Goal: Task Accomplishment & Management: Manage account settings

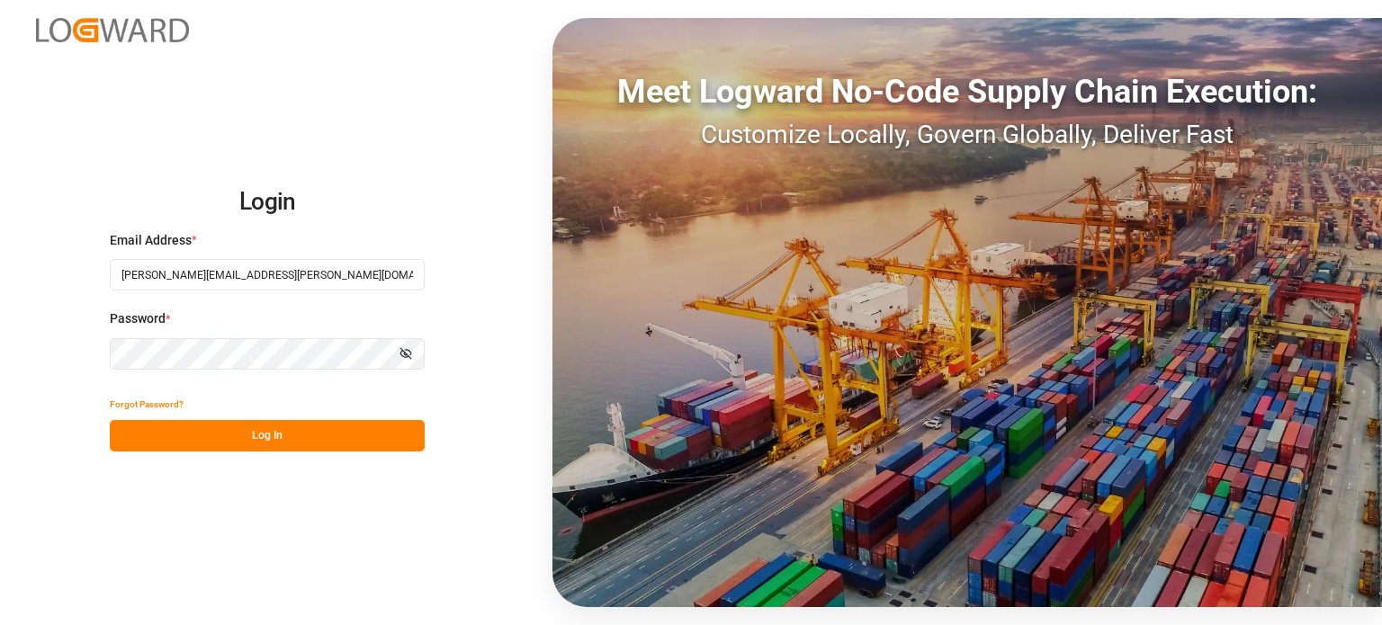
click at [348, 438] on button "Log In" at bounding box center [267, 435] width 315 height 31
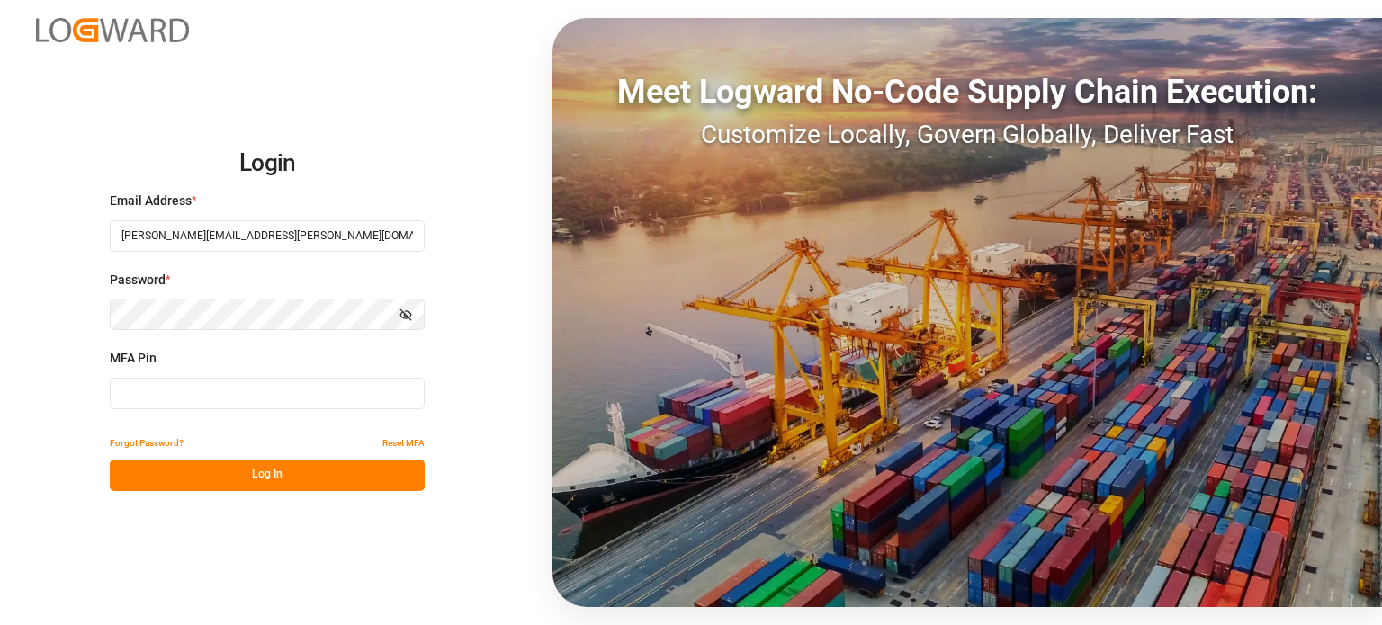
click at [242, 395] on input at bounding box center [267, 393] width 315 height 31
type input "8"
type input "527103"
click at [300, 470] on button "Log In" at bounding box center [267, 475] width 315 height 31
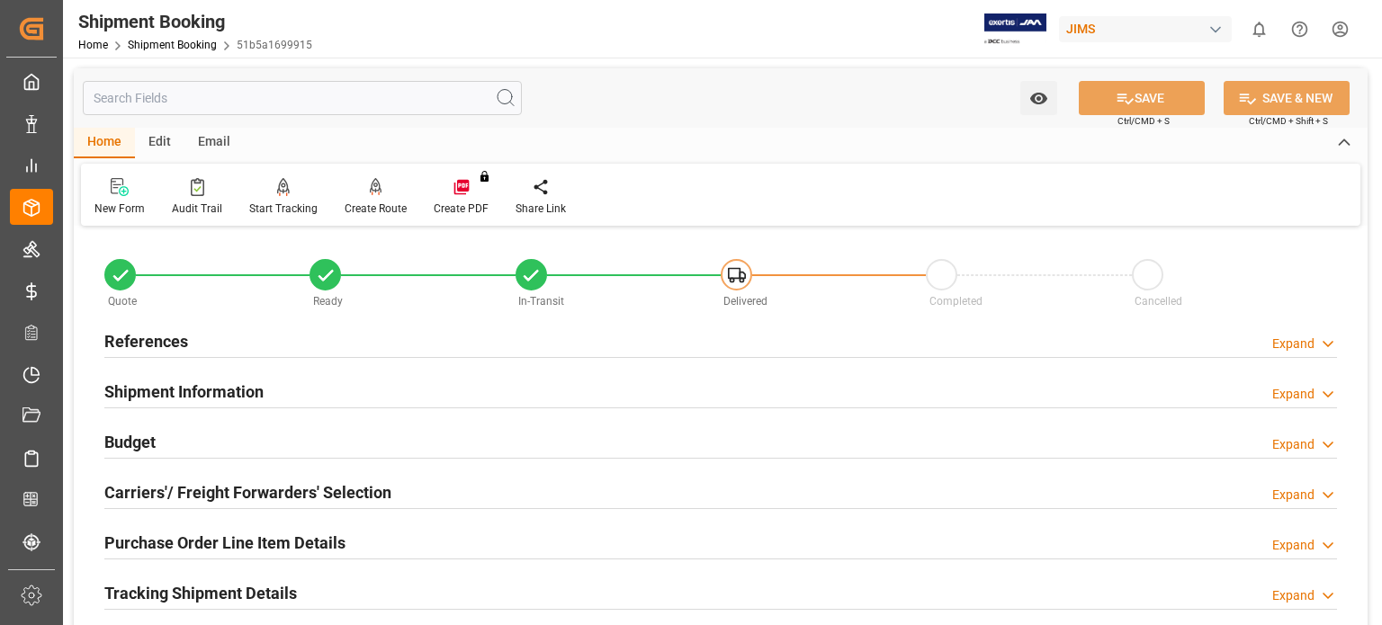
click at [148, 343] on h2 "References" at bounding box center [146, 341] width 84 height 24
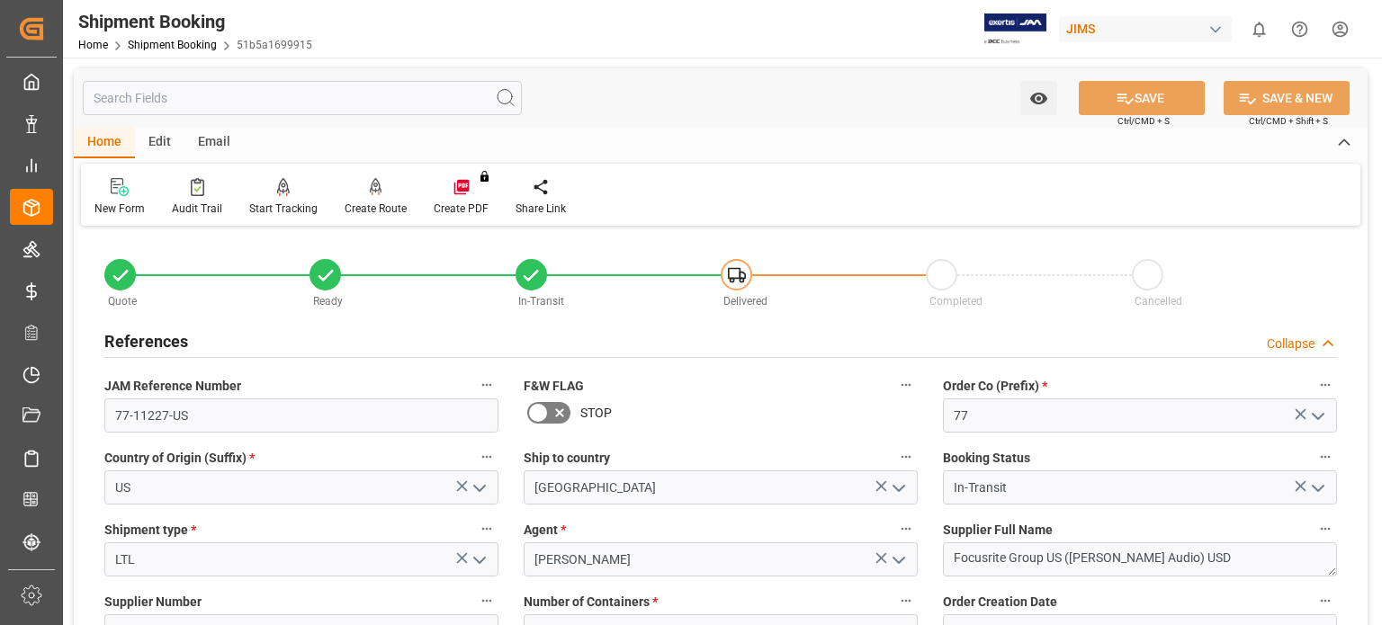
click at [148, 343] on h2 "References" at bounding box center [146, 341] width 84 height 24
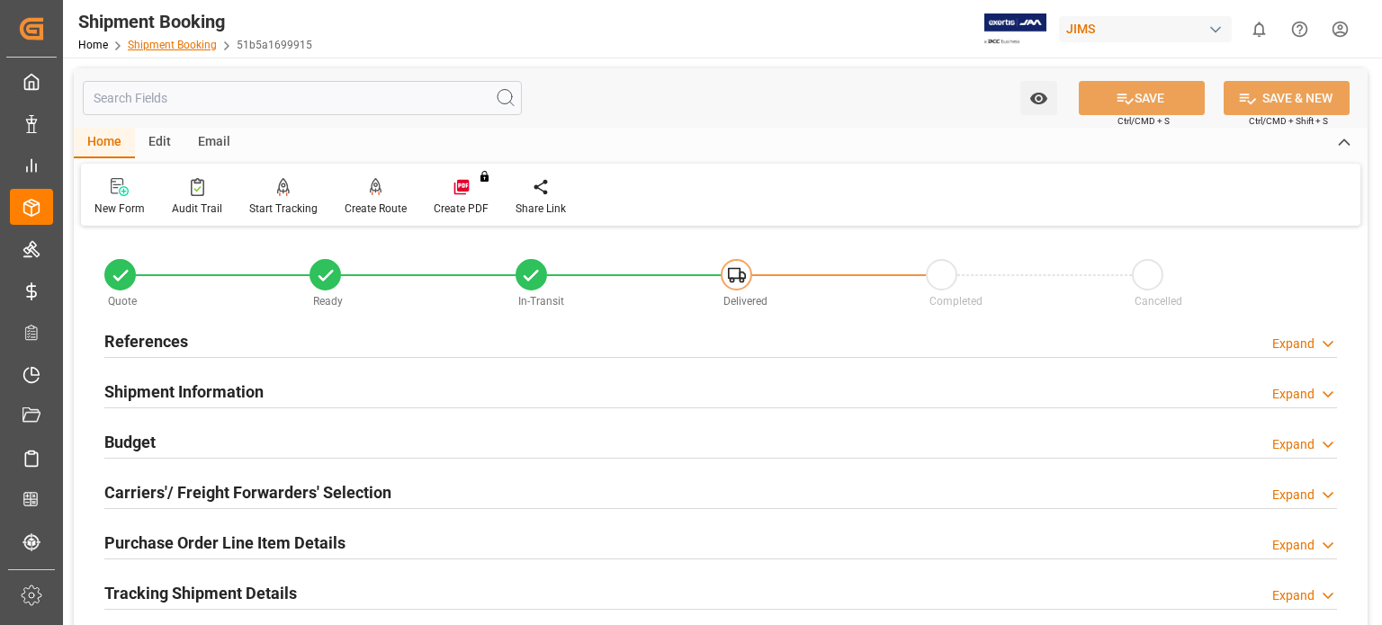
click at [184, 47] on link "Shipment Booking" at bounding box center [172, 45] width 89 height 13
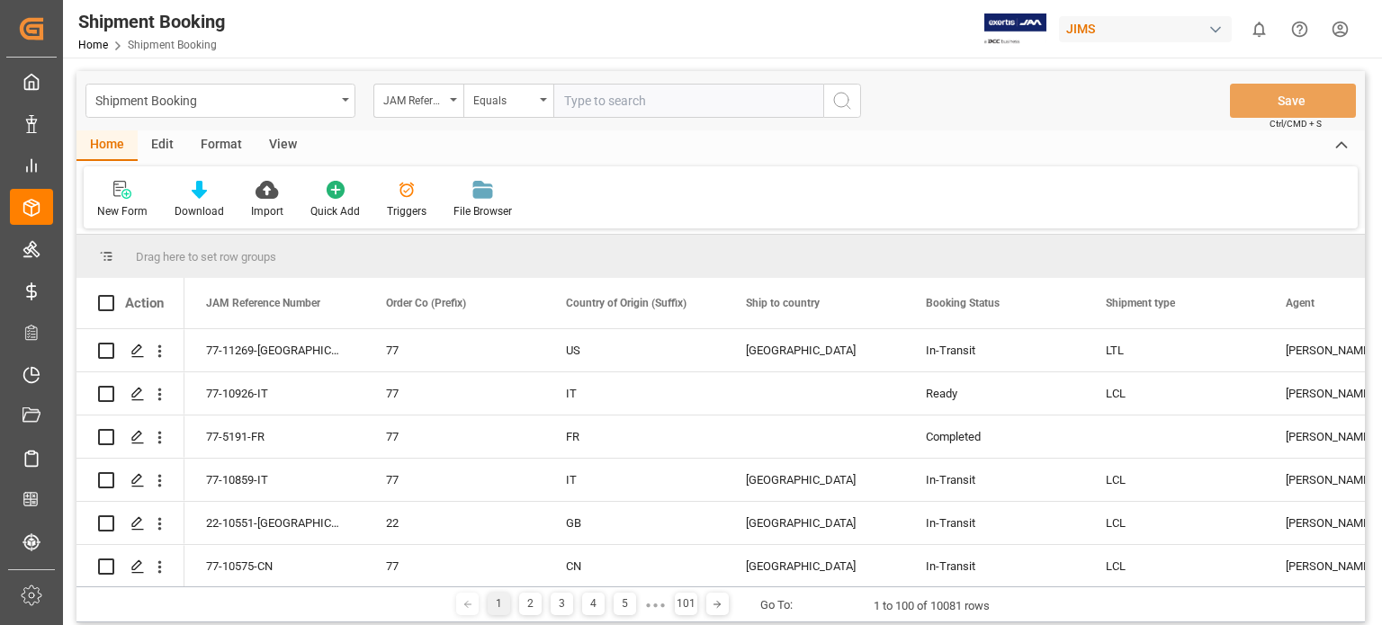
click at [579, 103] on input "text" at bounding box center [688, 101] width 270 height 34
type input "77-11220-us"
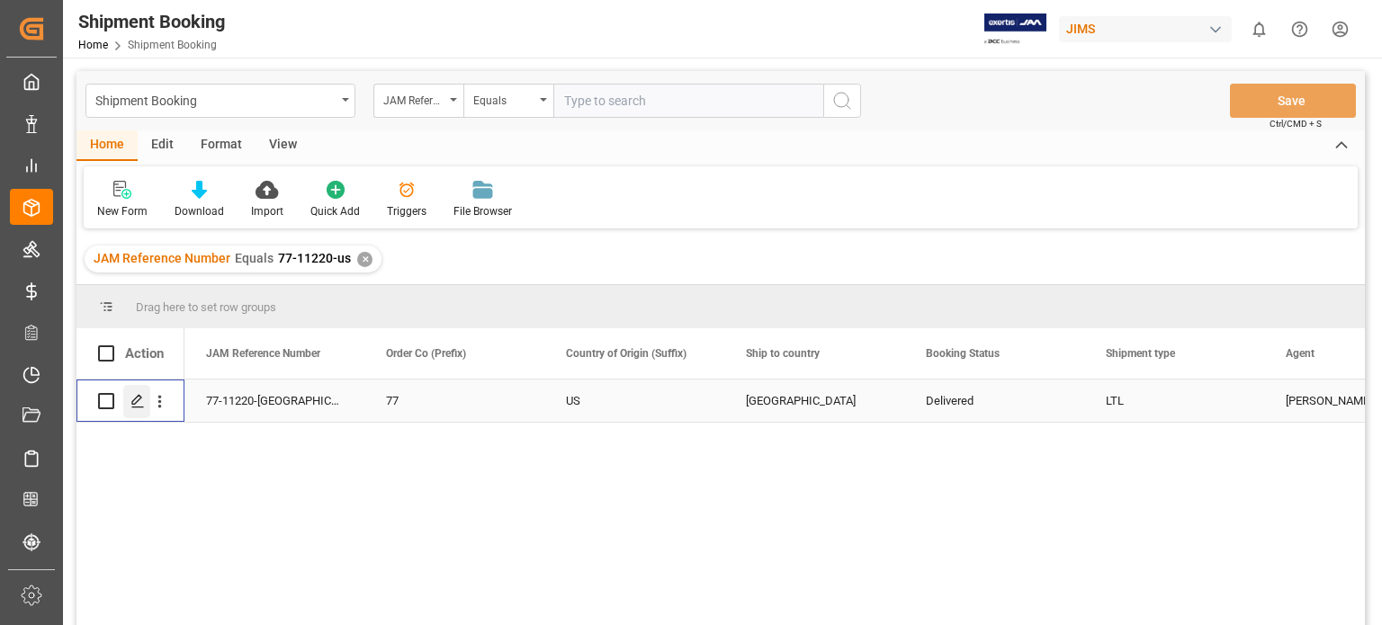
click at [137, 405] on icon "Press SPACE to select this row." at bounding box center [137, 401] width 14 height 14
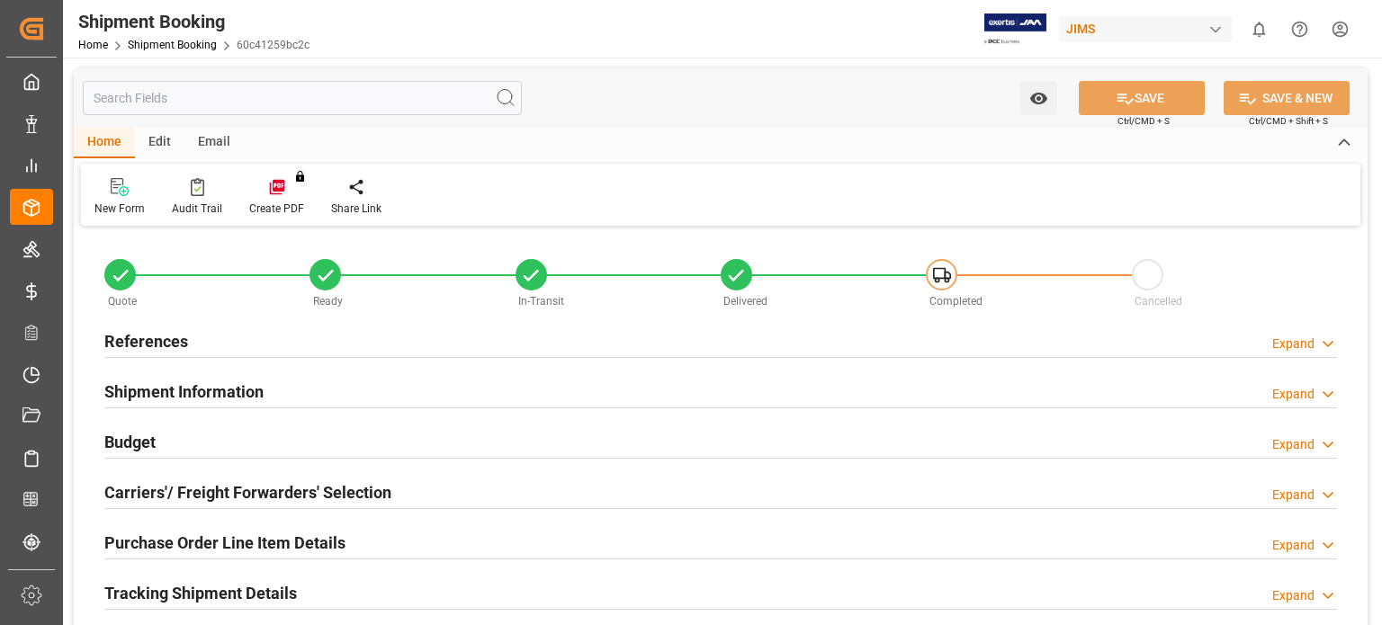
type input "0"
type input "24"
type input "33.2"
click at [133, 439] on h2 "Budget" at bounding box center [129, 442] width 51 height 24
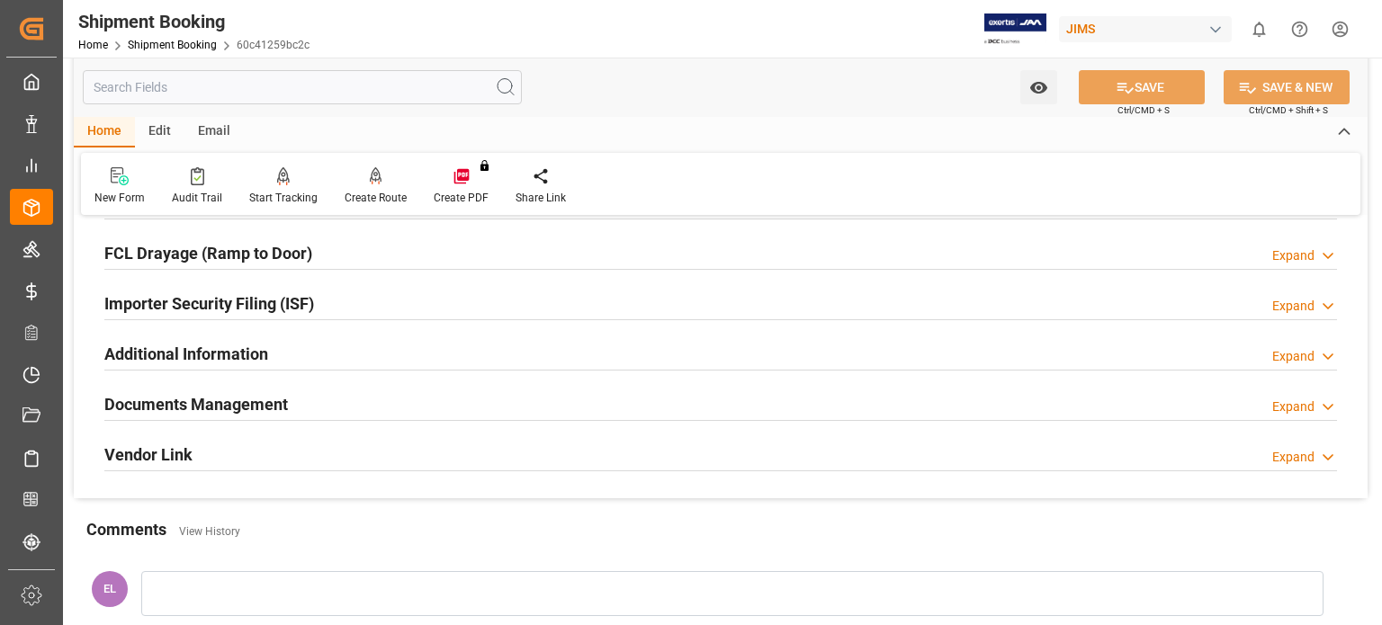
scroll to position [1049, 0]
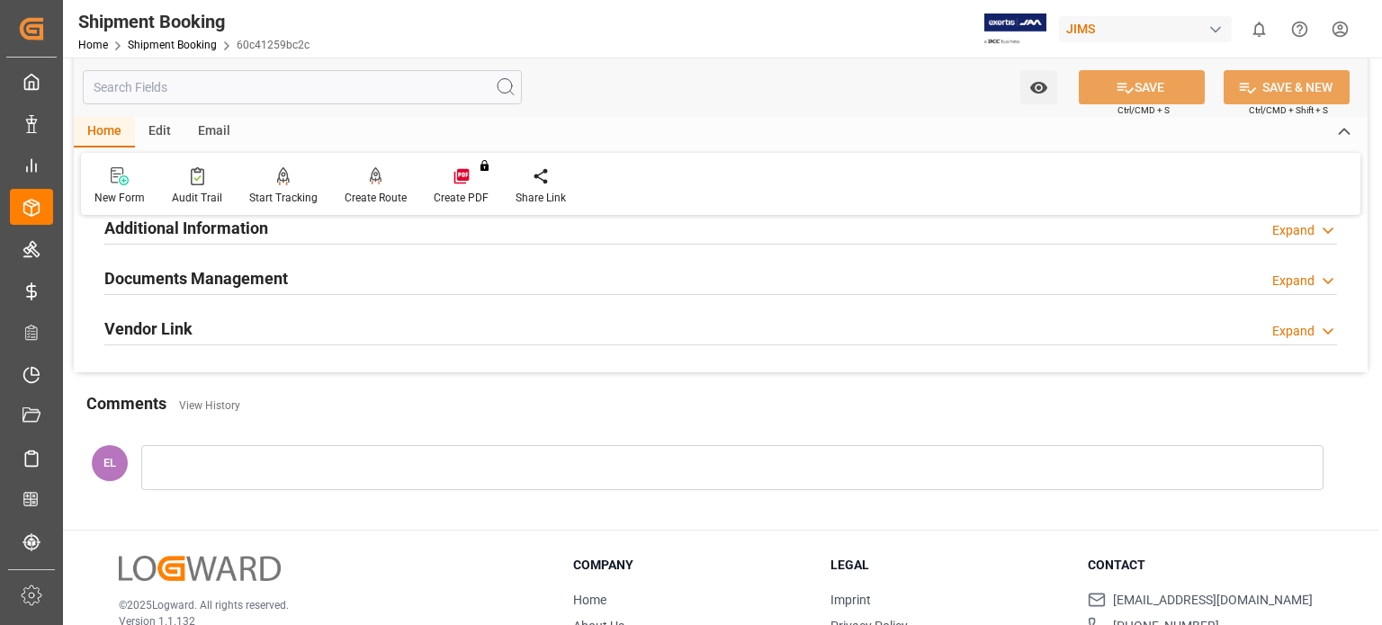
click at [231, 278] on h2 "Documents Management" at bounding box center [196, 278] width 184 height 24
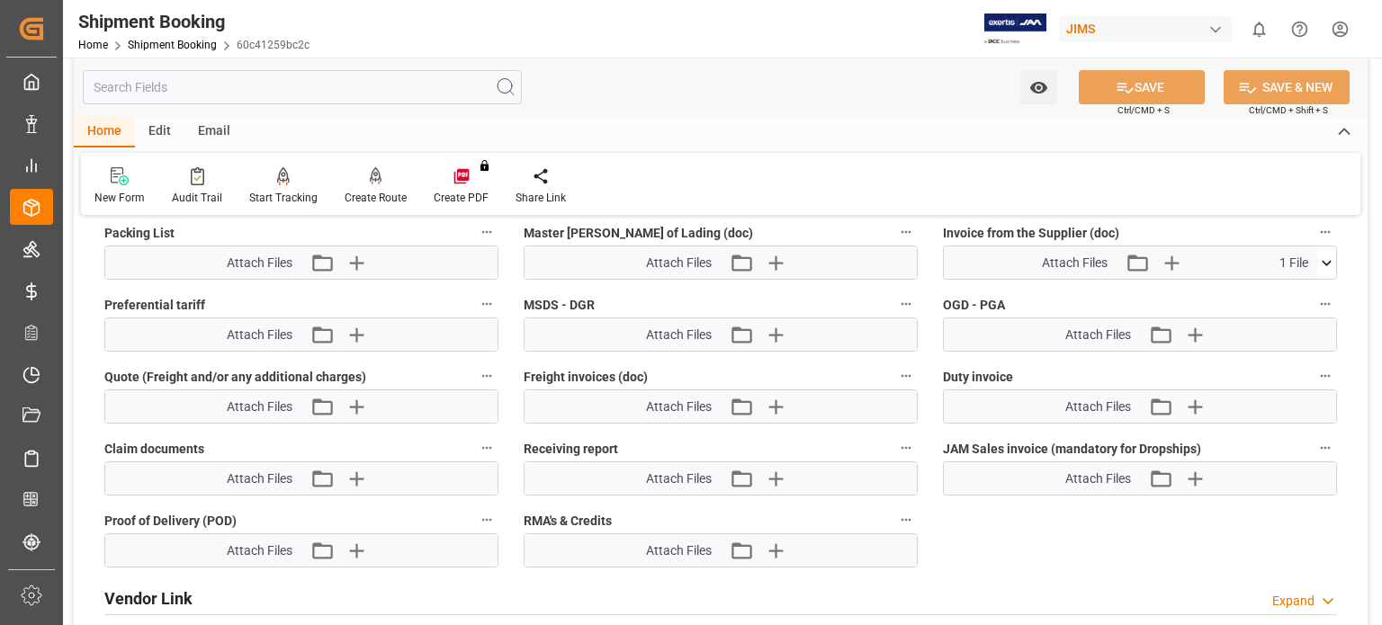
scroll to position [1499, 0]
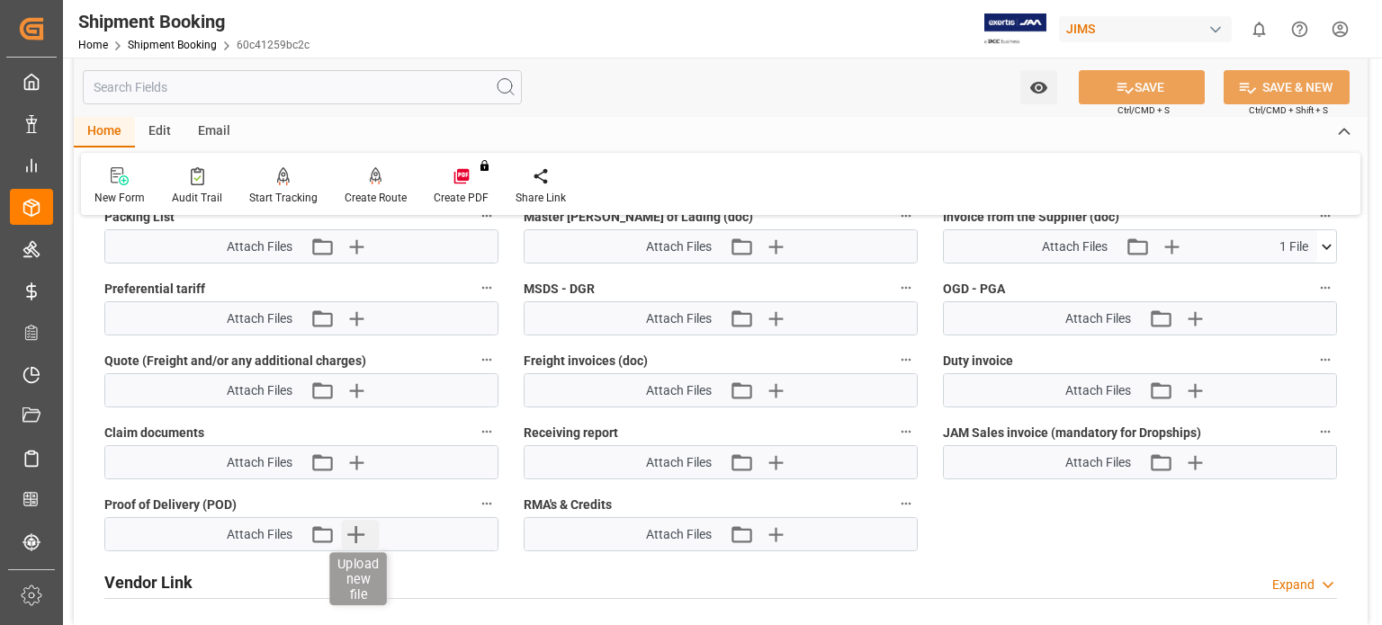
click at [360, 526] on icon "button" at bounding box center [356, 534] width 29 height 29
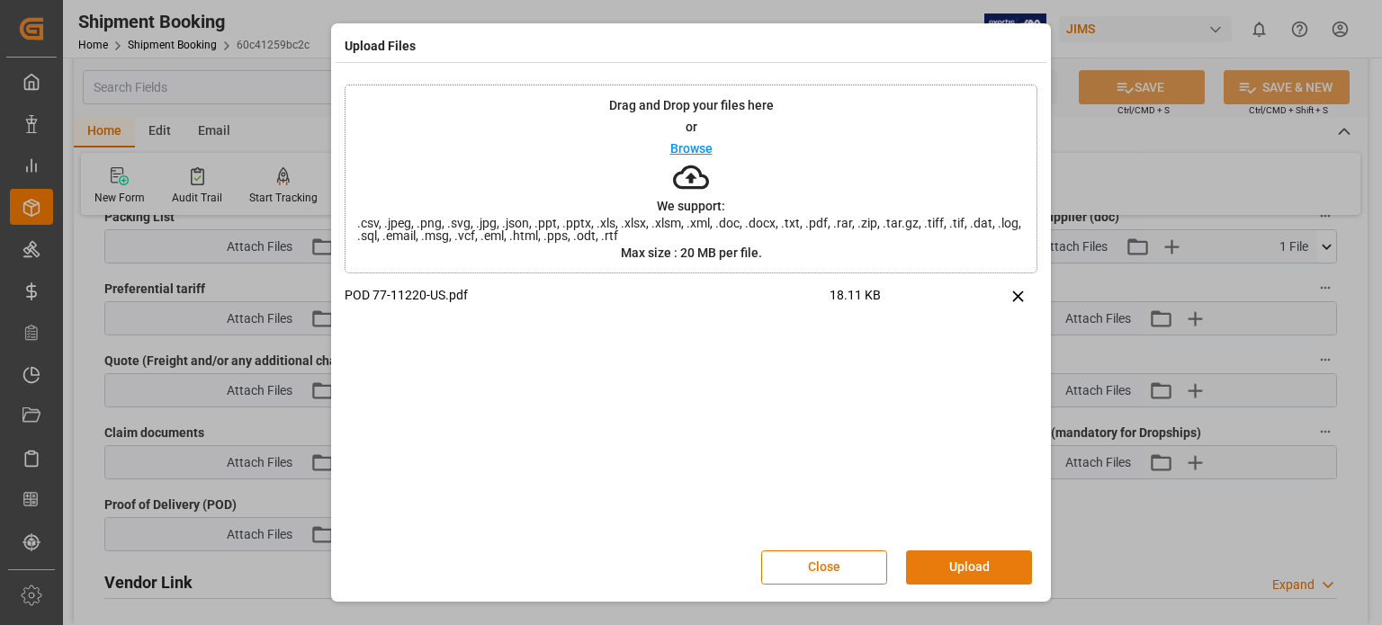
click at [940, 571] on button "Upload" at bounding box center [969, 568] width 126 height 34
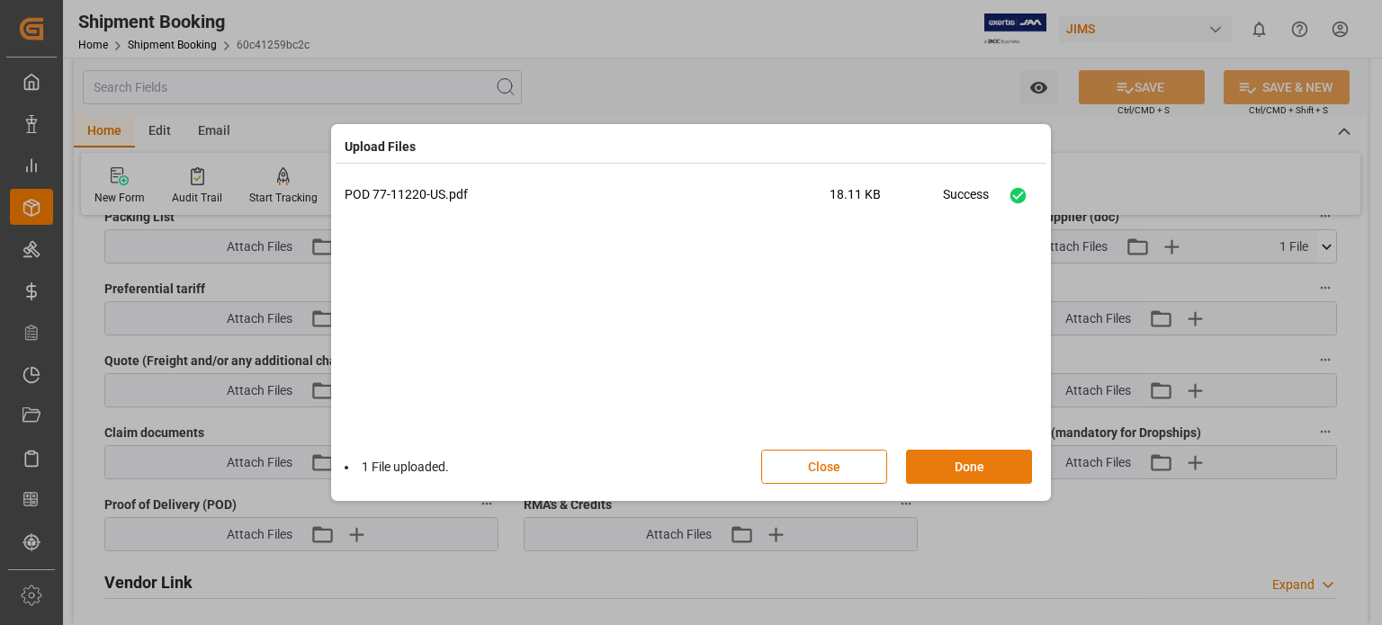
click at [964, 469] on button "Done" at bounding box center [969, 467] width 126 height 34
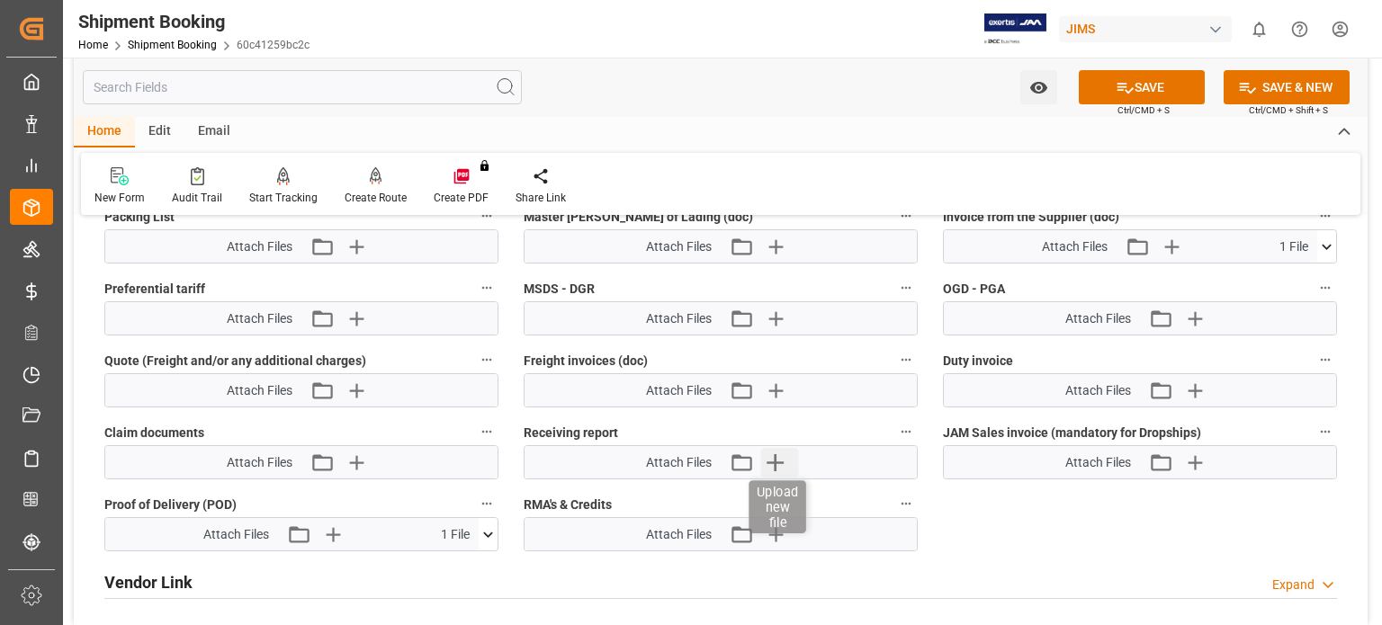
click at [771, 458] on icon "button" at bounding box center [774, 462] width 17 height 17
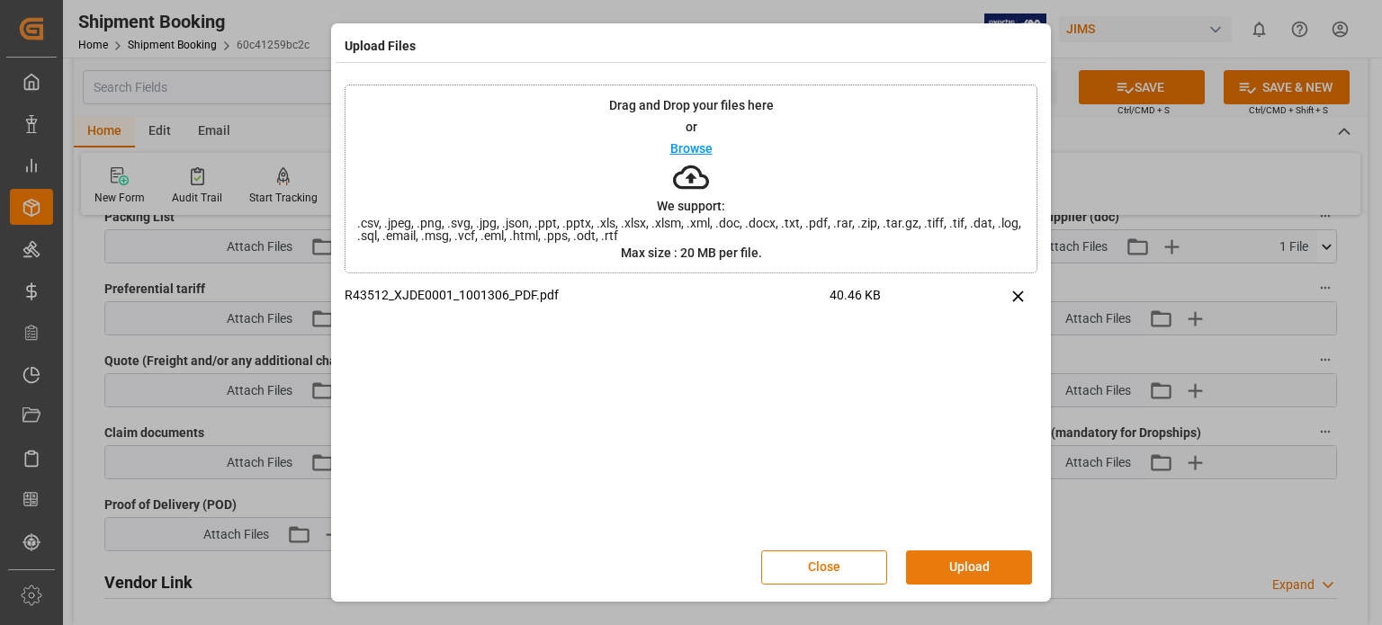
click at [939, 564] on button "Upload" at bounding box center [969, 568] width 126 height 34
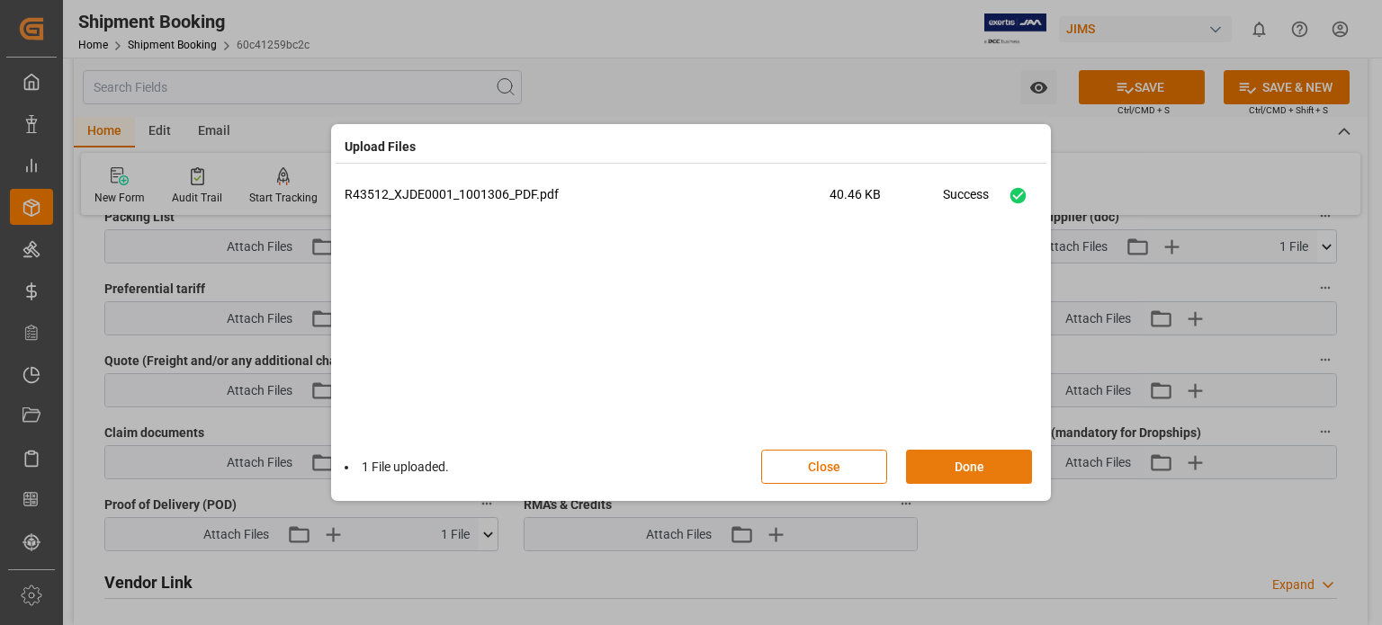
click at [964, 474] on button "Done" at bounding box center [969, 467] width 126 height 34
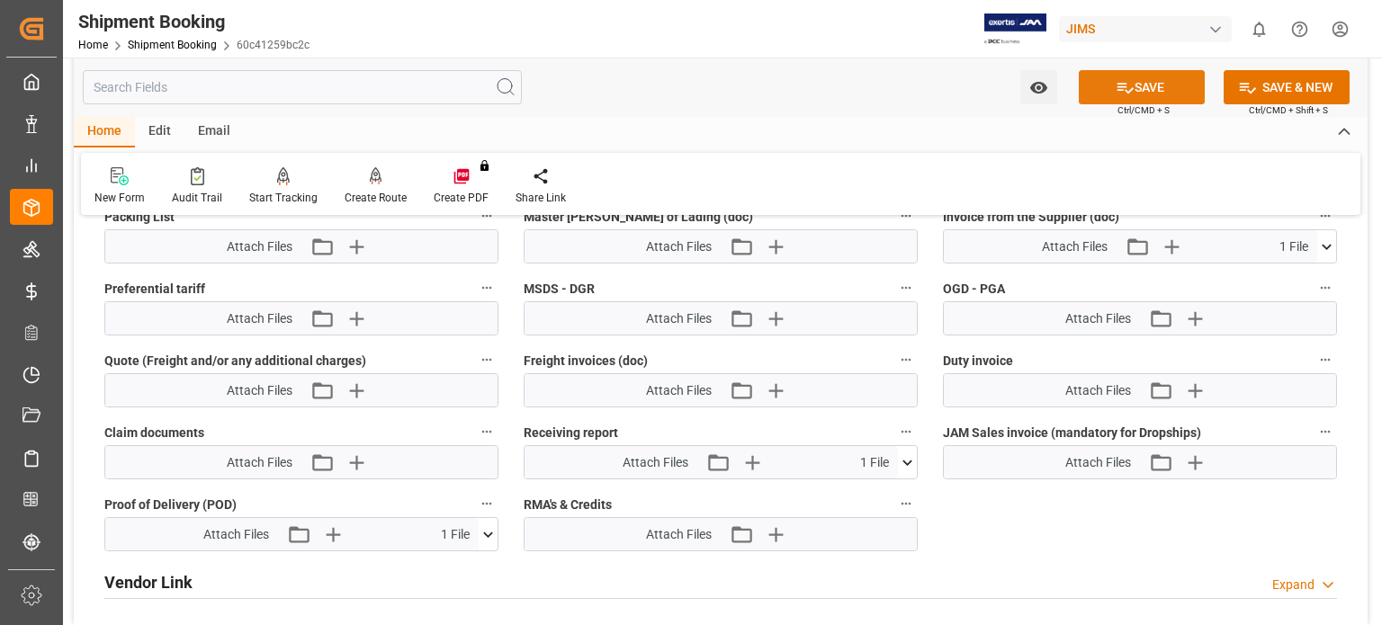
click at [1156, 89] on button "SAVE" at bounding box center [1142, 87] width 126 height 34
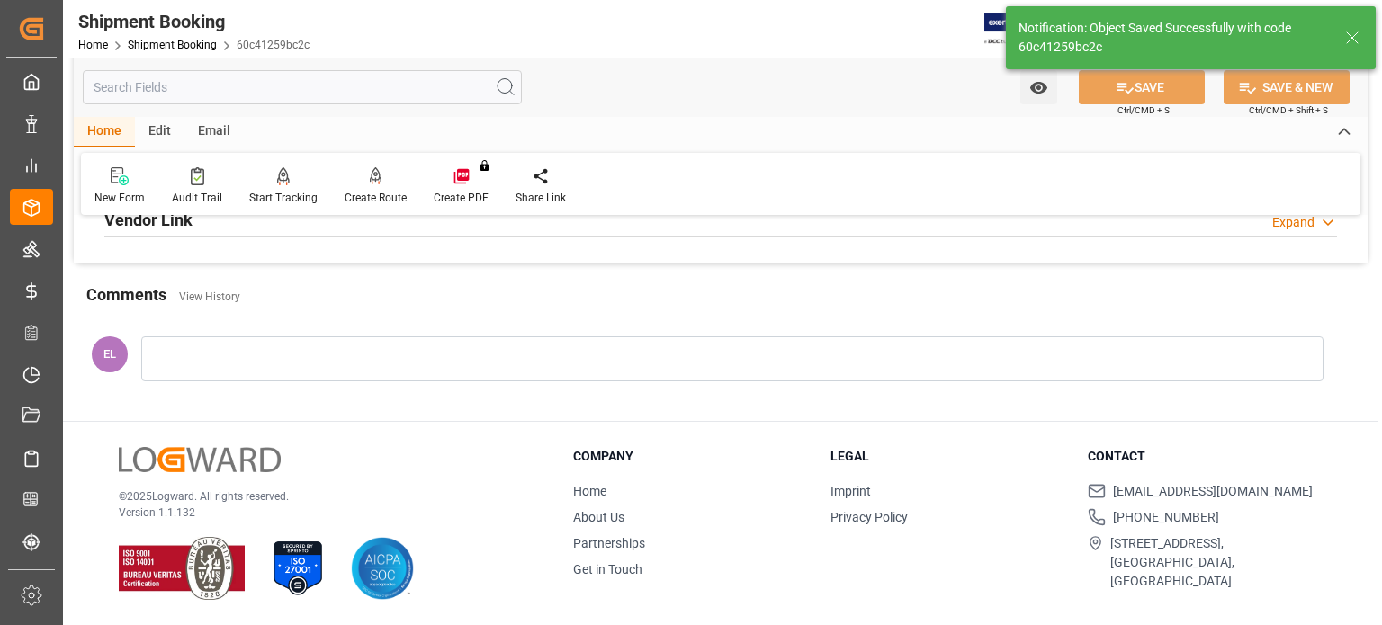
scroll to position [367, 0]
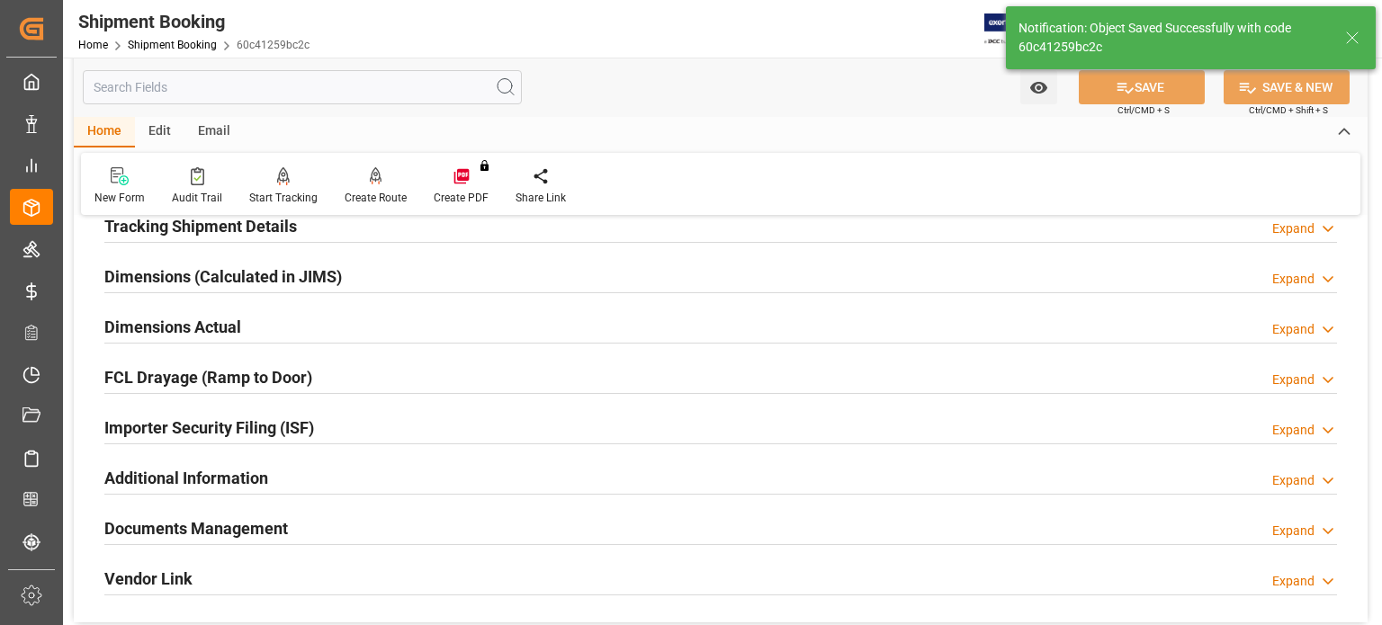
click at [229, 229] on h2 "Tracking Shipment Details" at bounding box center [200, 226] width 193 height 24
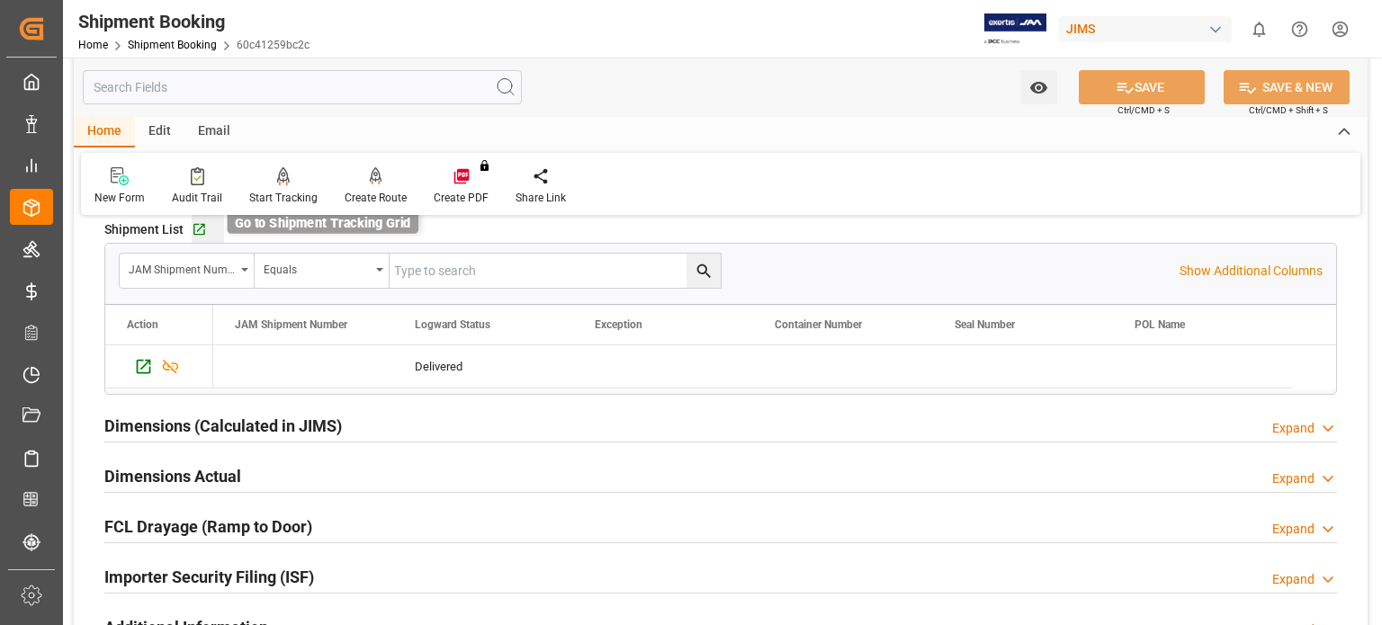
click at [198, 237] on icon "button" at bounding box center [199, 229] width 15 height 15
click at [176, 46] on link "Shipment Booking" at bounding box center [172, 45] width 89 height 13
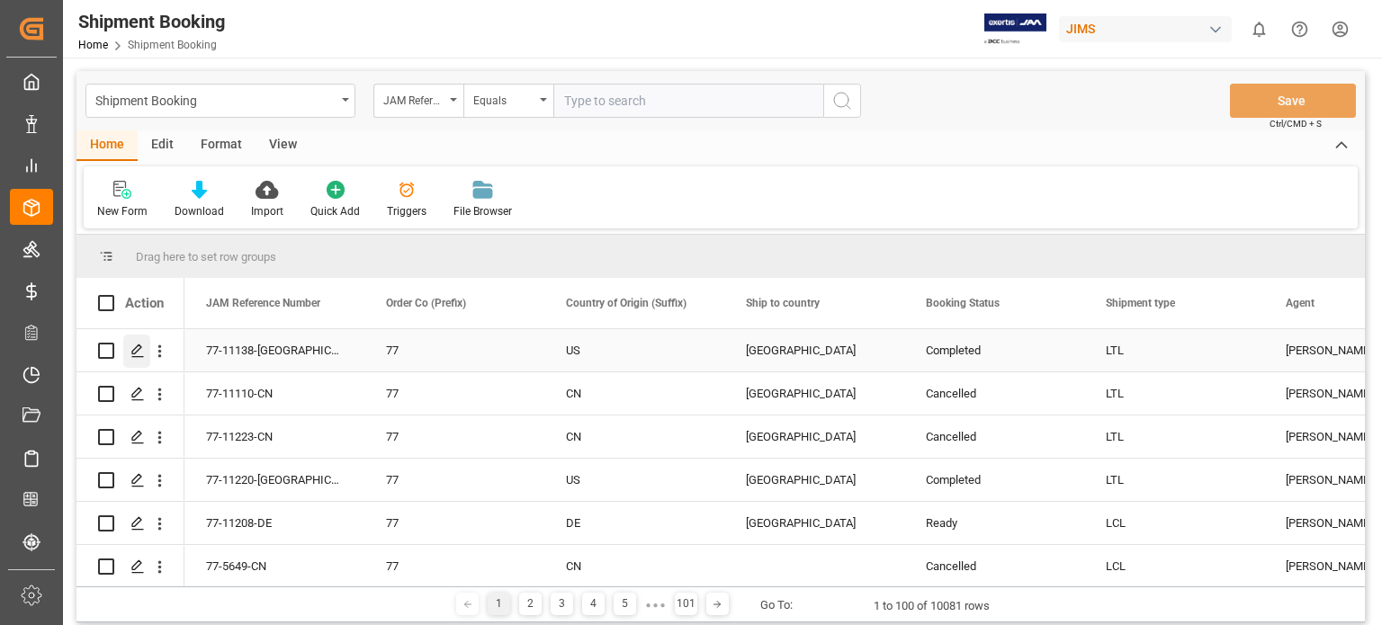
click at [135, 352] on icon "Press SPACE to select this row." at bounding box center [137, 351] width 14 height 14
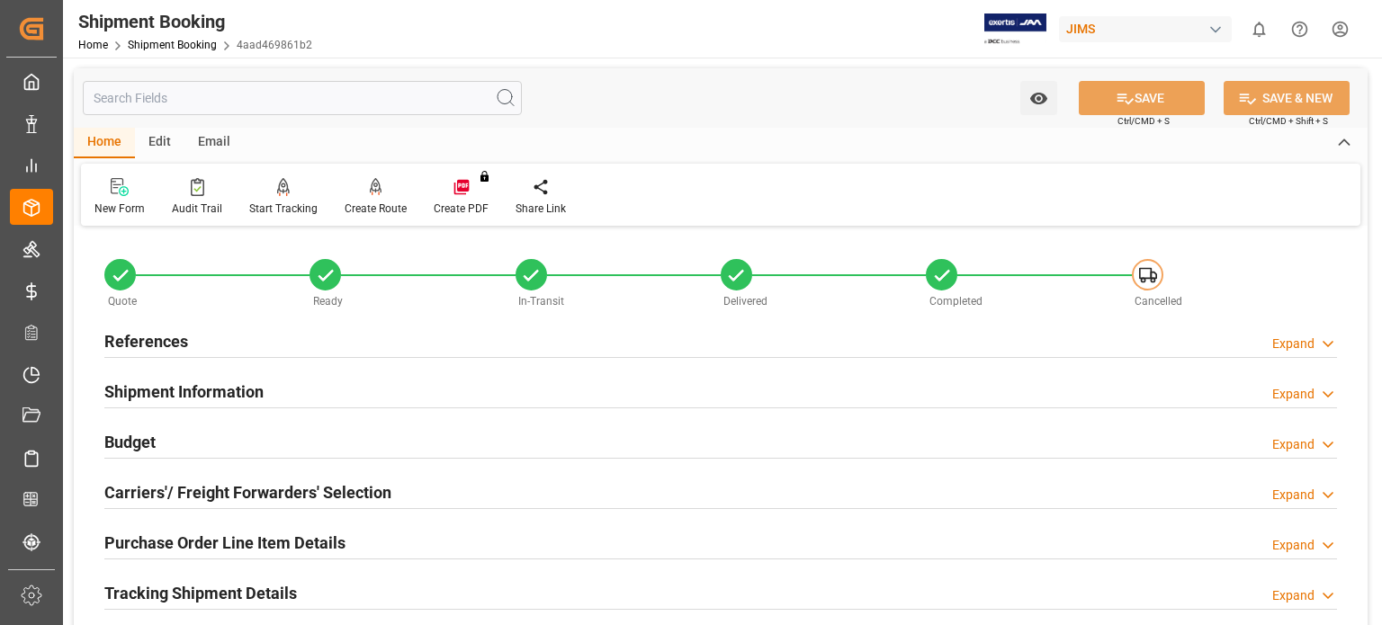
click at [166, 343] on h2 "References" at bounding box center [146, 341] width 84 height 24
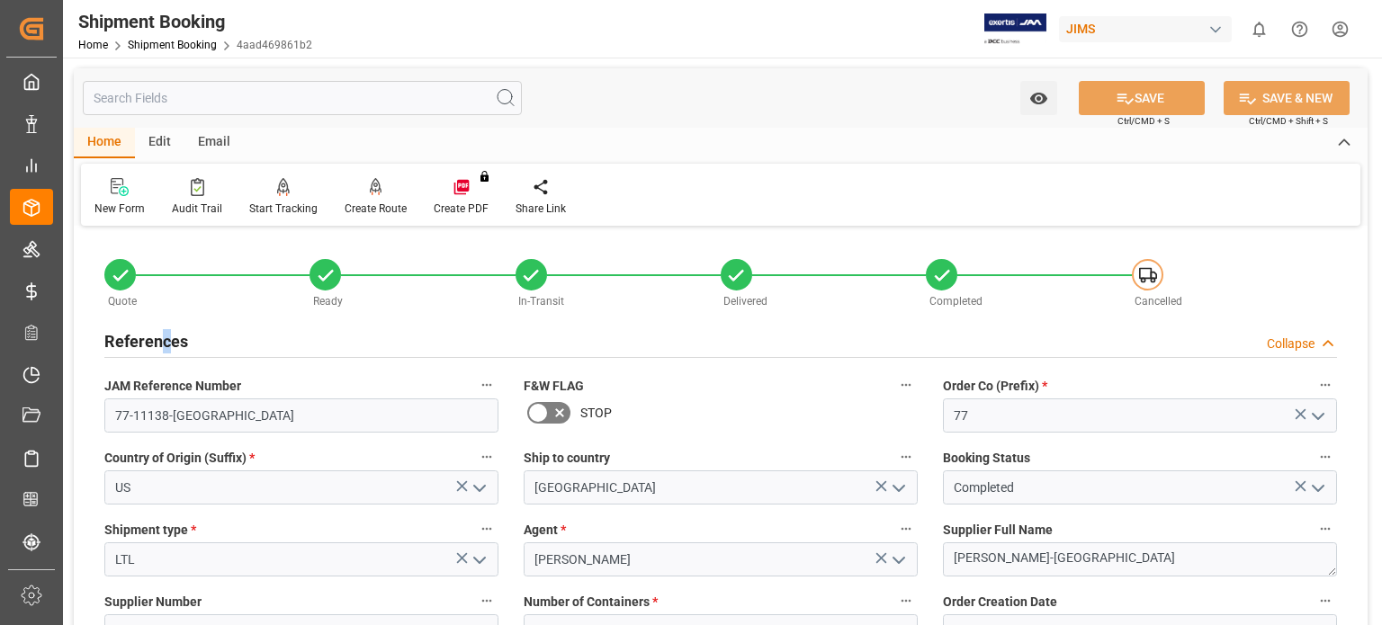
click at [166, 343] on h2 "References" at bounding box center [146, 341] width 84 height 24
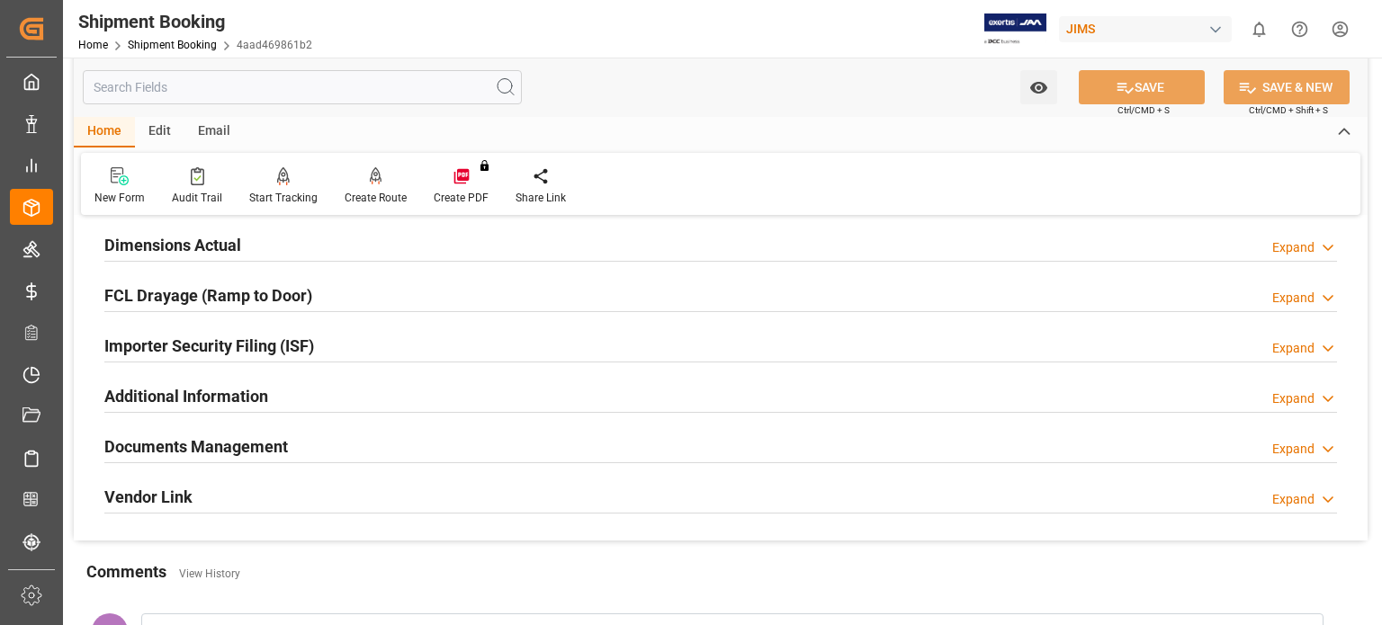
scroll to position [450, 0]
click at [271, 449] on h2 "Documents Management" at bounding box center [196, 446] width 184 height 24
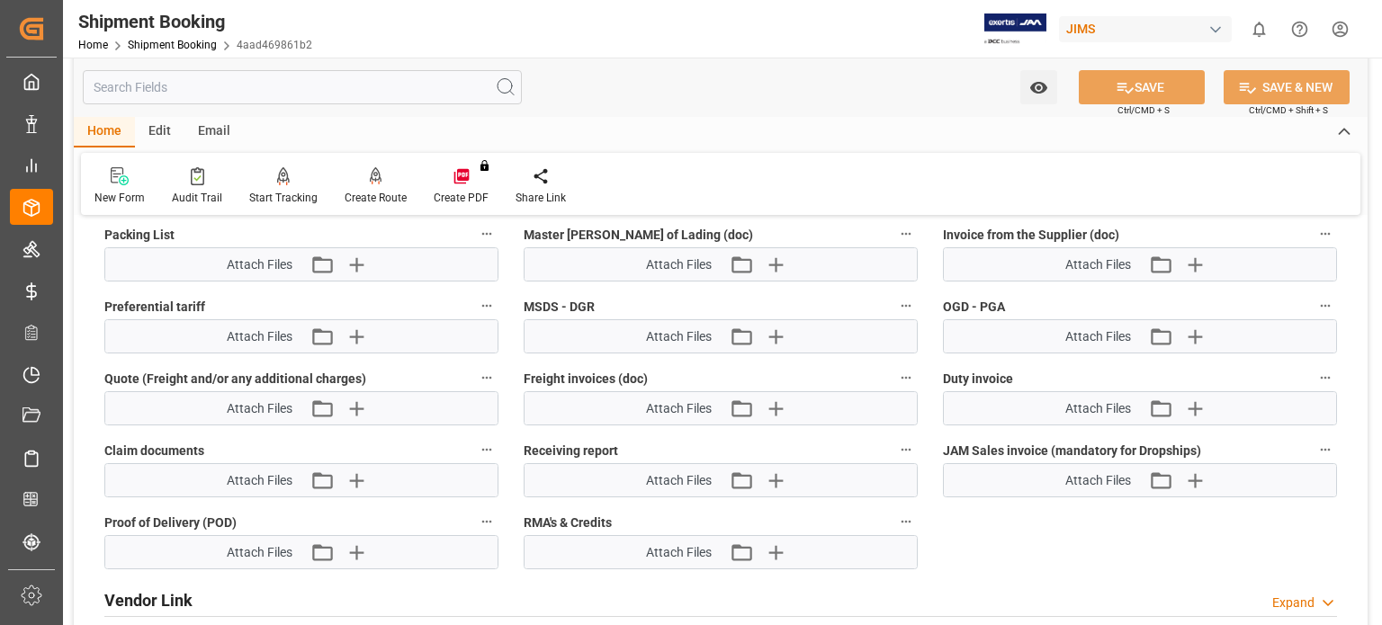
scroll to position [1199, 0]
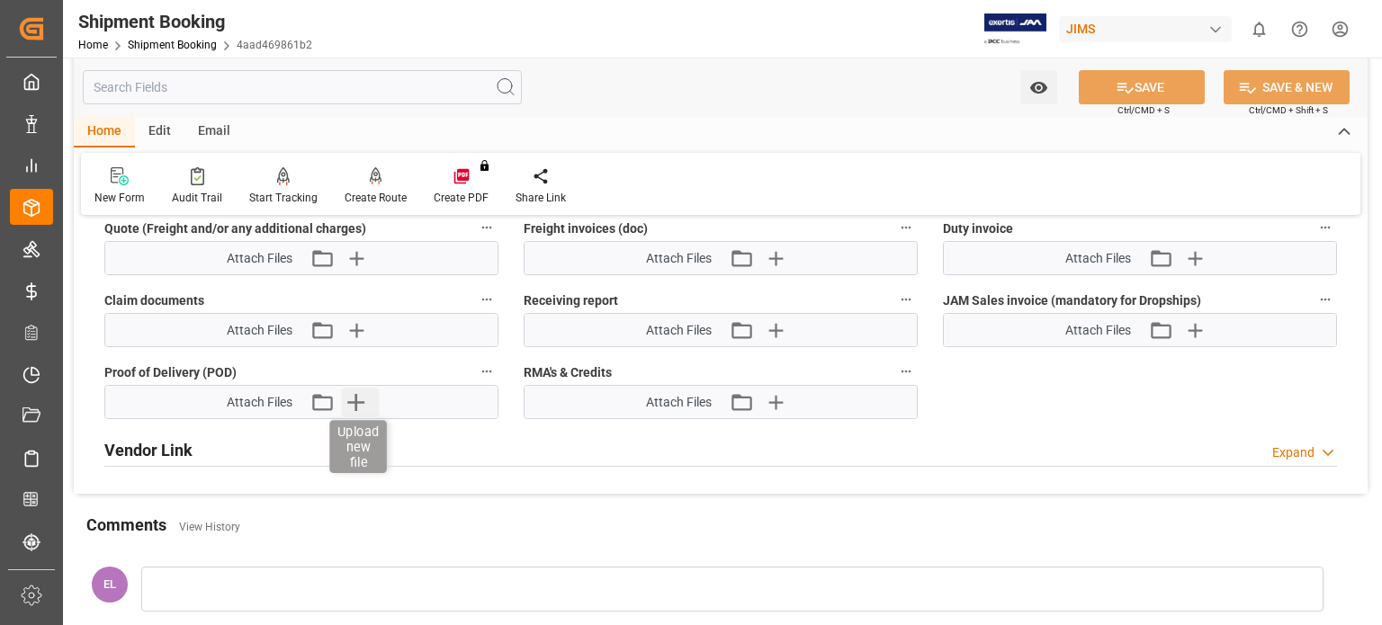
click at [351, 402] on icon "button" at bounding box center [356, 402] width 29 height 29
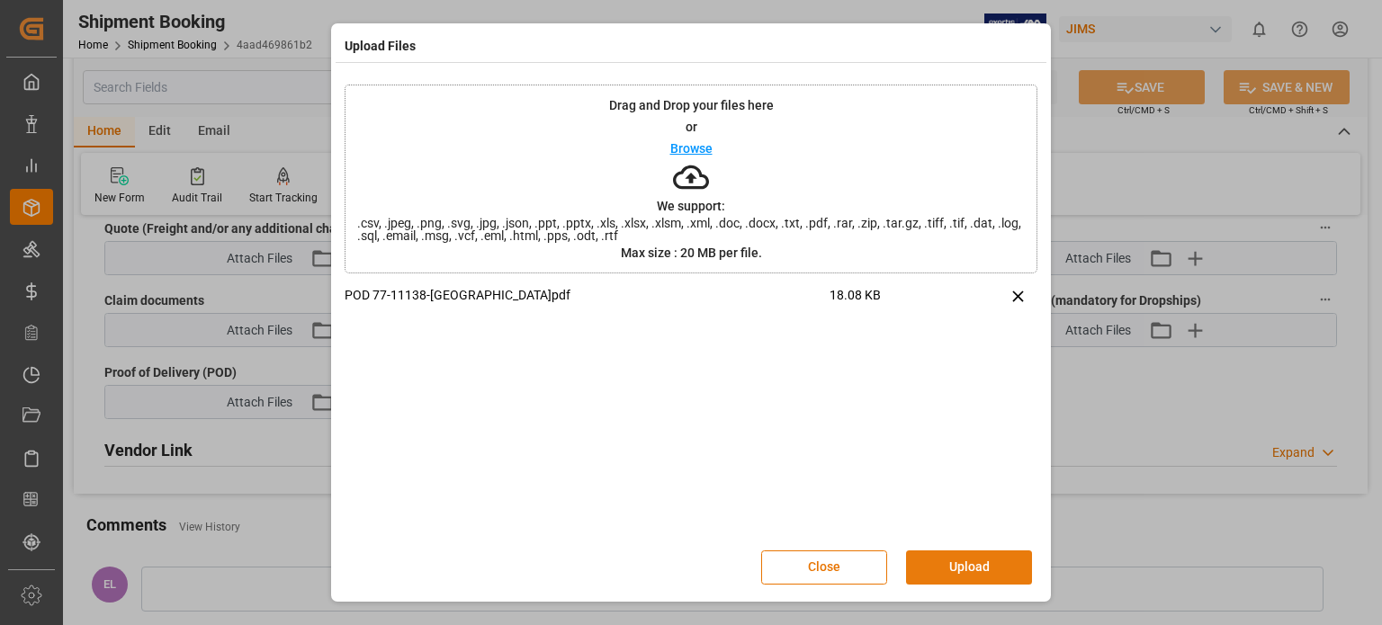
click at [943, 564] on button "Upload" at bounding box center [969, 568] width 126 height 34
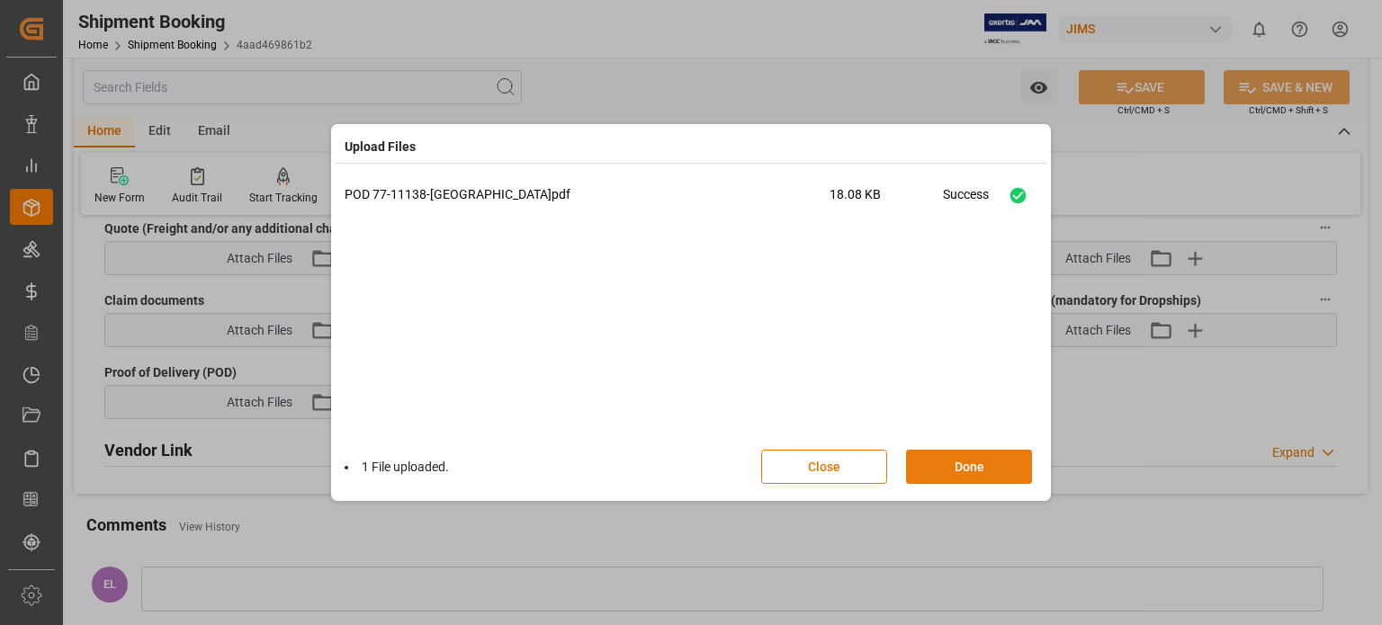
click at [971, 470] on button "Done" at bounding box center [969, 467] width 126 height 34
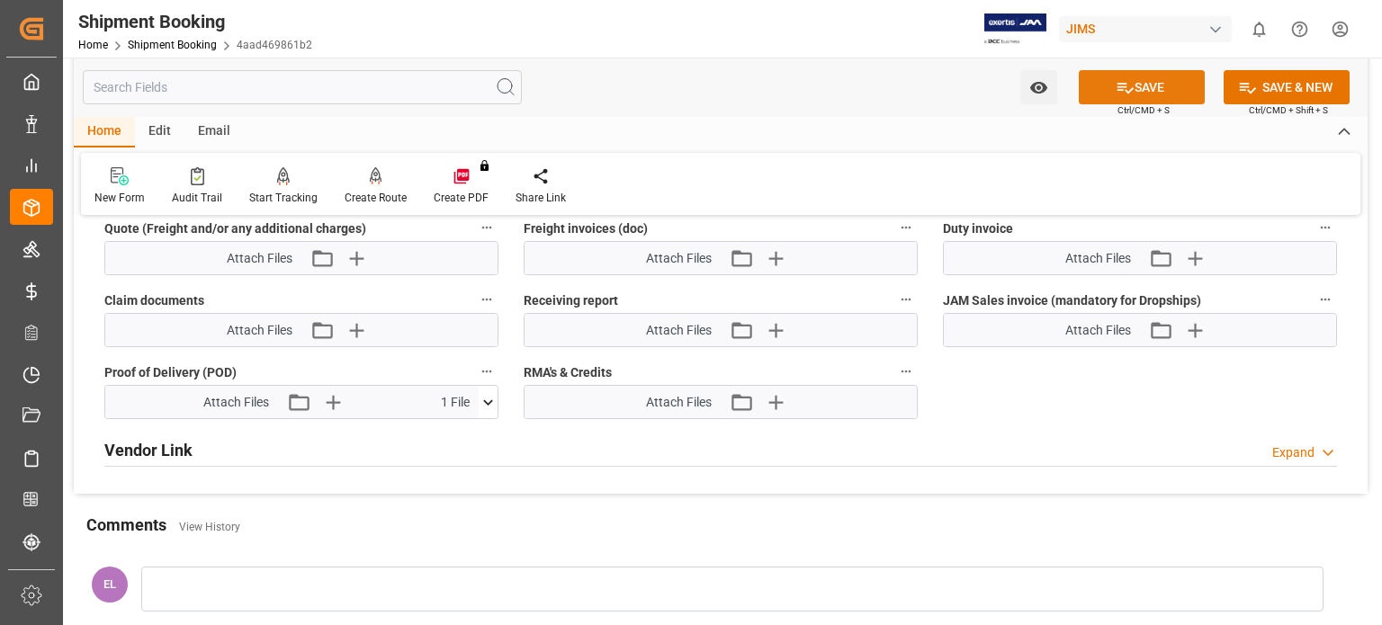
click at [1162, 82] on button "SAVE" at bounding box center [1142, 87] width 126 height 34
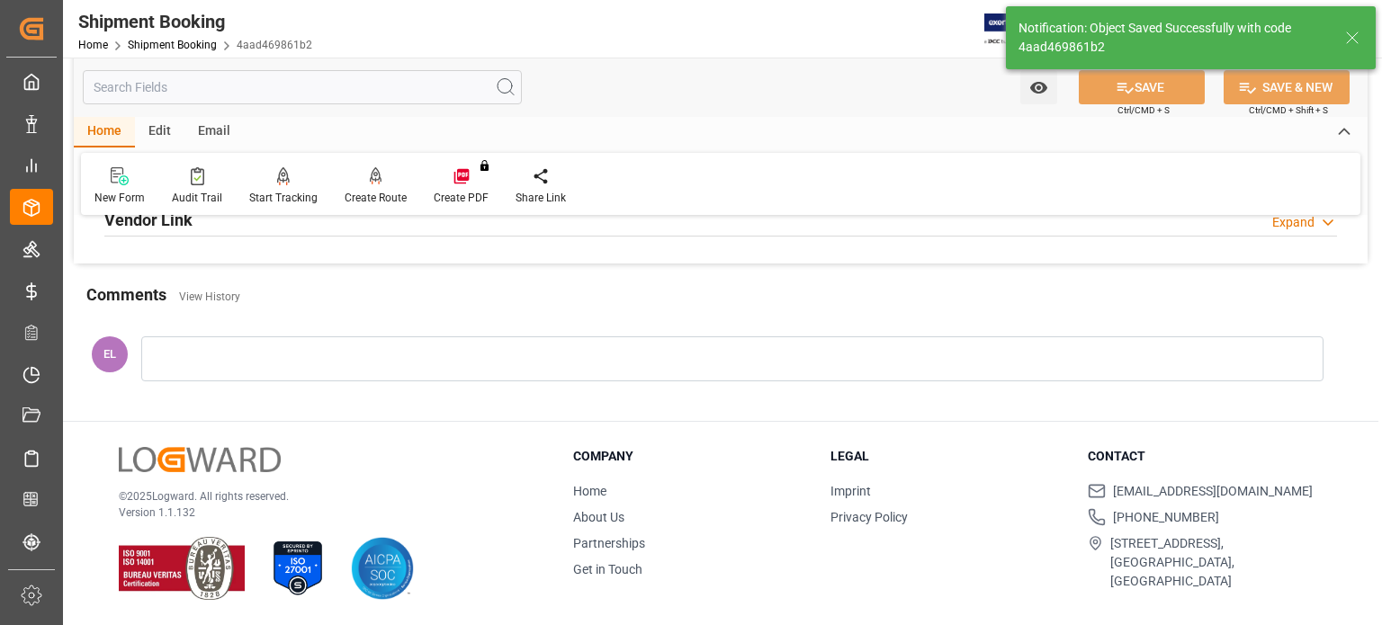
scroll to position [500, 0]
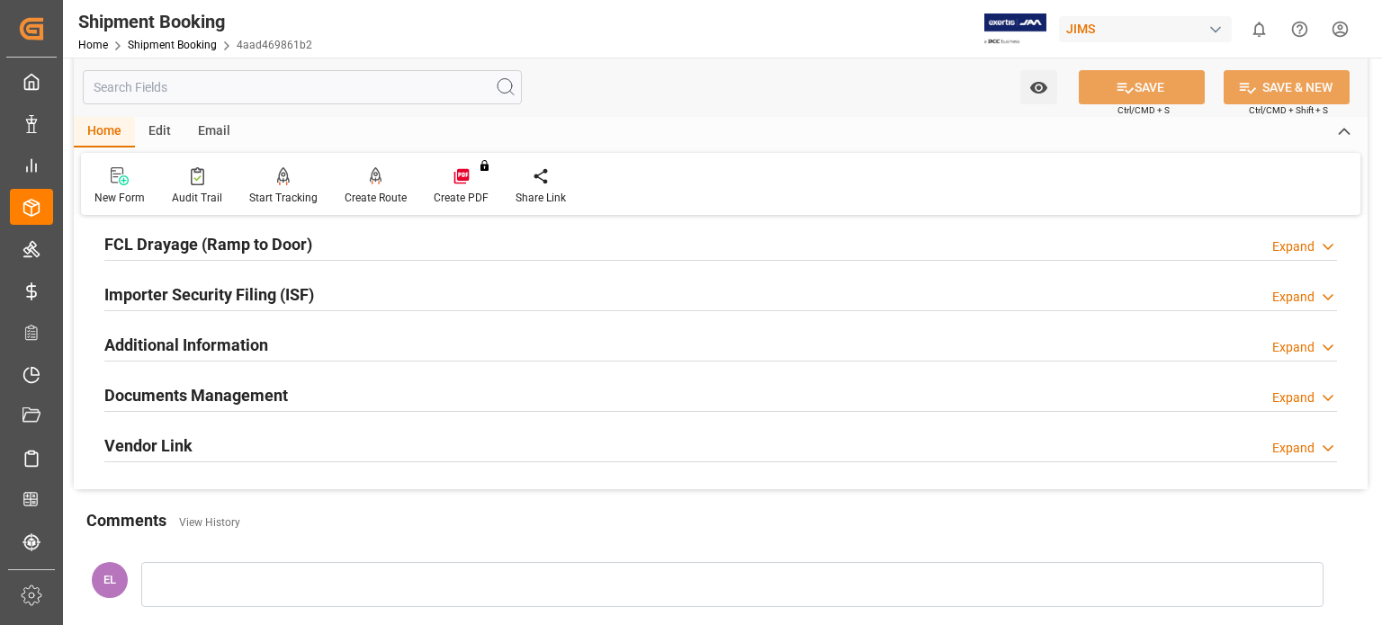
click at [230, 399] on h2 "Documents Management" at bounding box center [196, 395] width 184 height 24
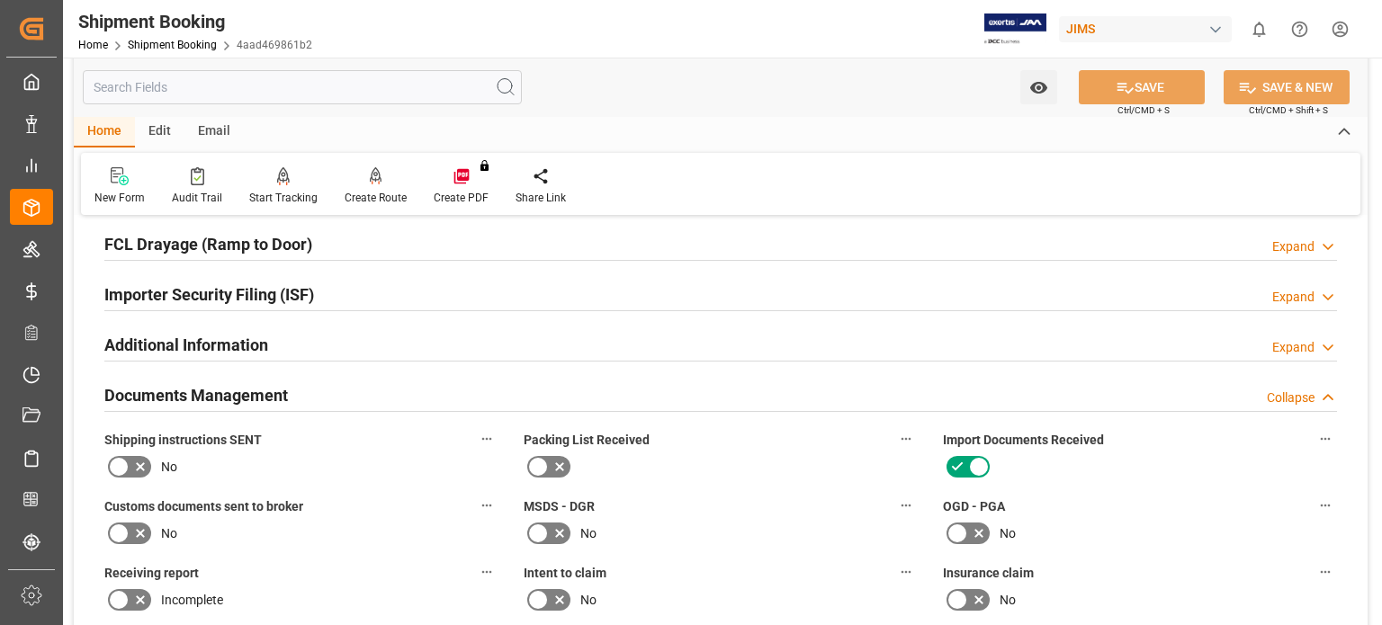
scroll to position [1199, 0]
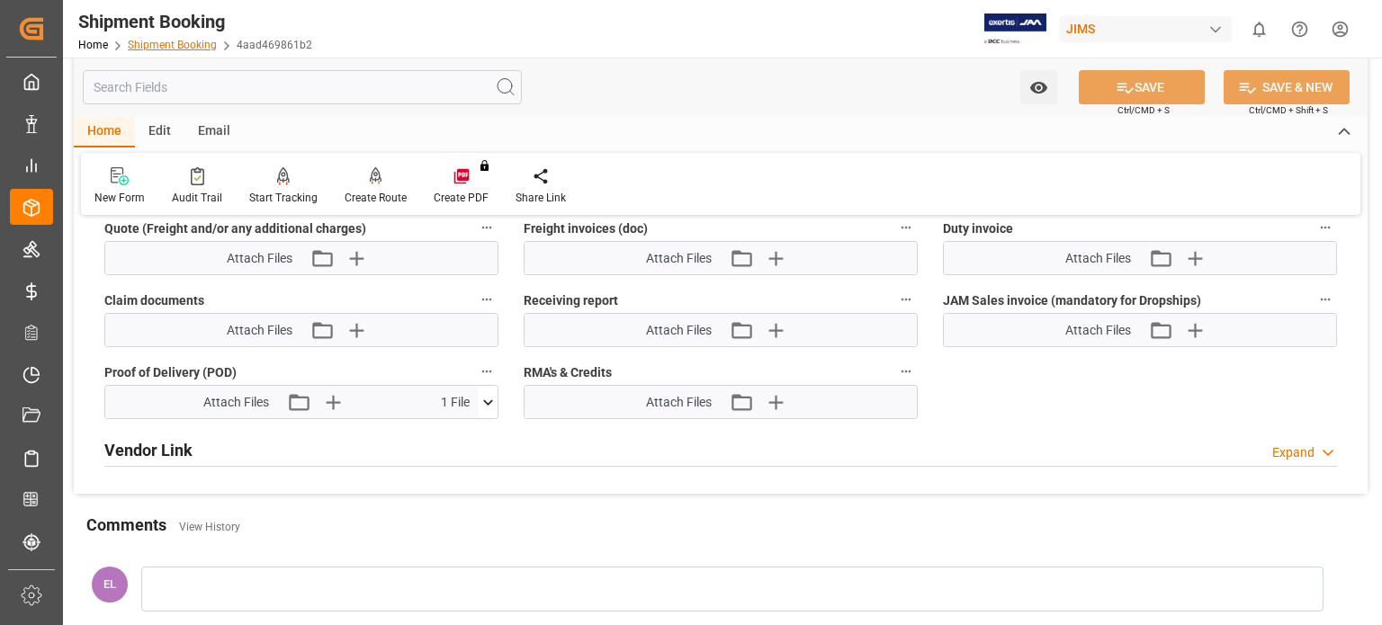
click at [184, 46] on link "Shipment Booking" at bounding box center [172, 45] width 89 height 13
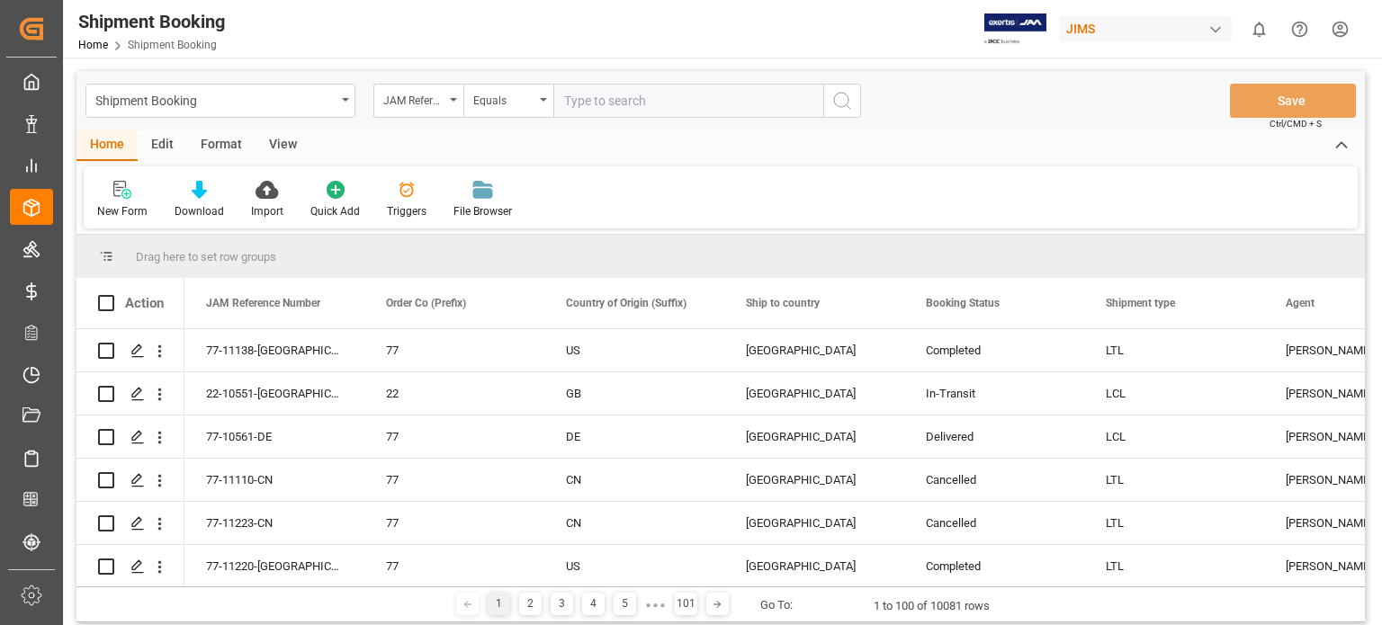
click at [594, 108] on input "text" at bounding box center [688, 101] width 270 height 34
click at [585, 97] on input "text" at bounding box center [688, 101] width 270 height 34
type input "77-11160-US"
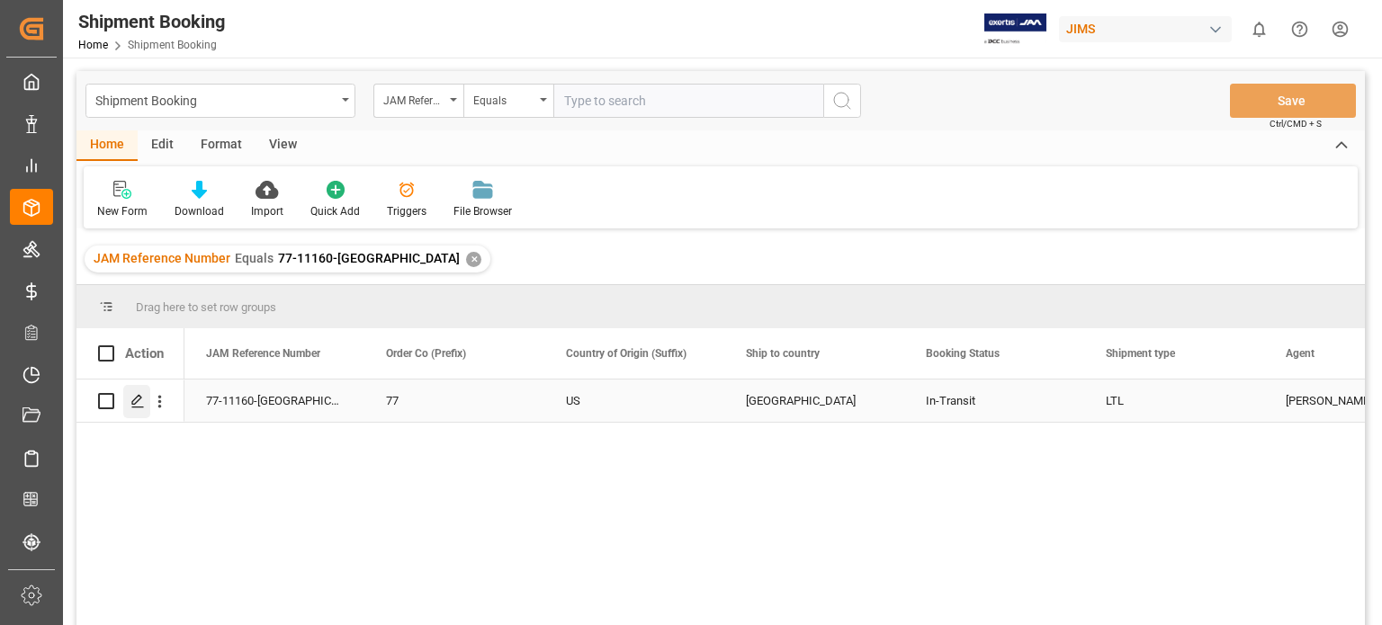
click at [135, 399] on icon "Press SPACE to select this row." at bounding box center [137, 401] width 14 height 14
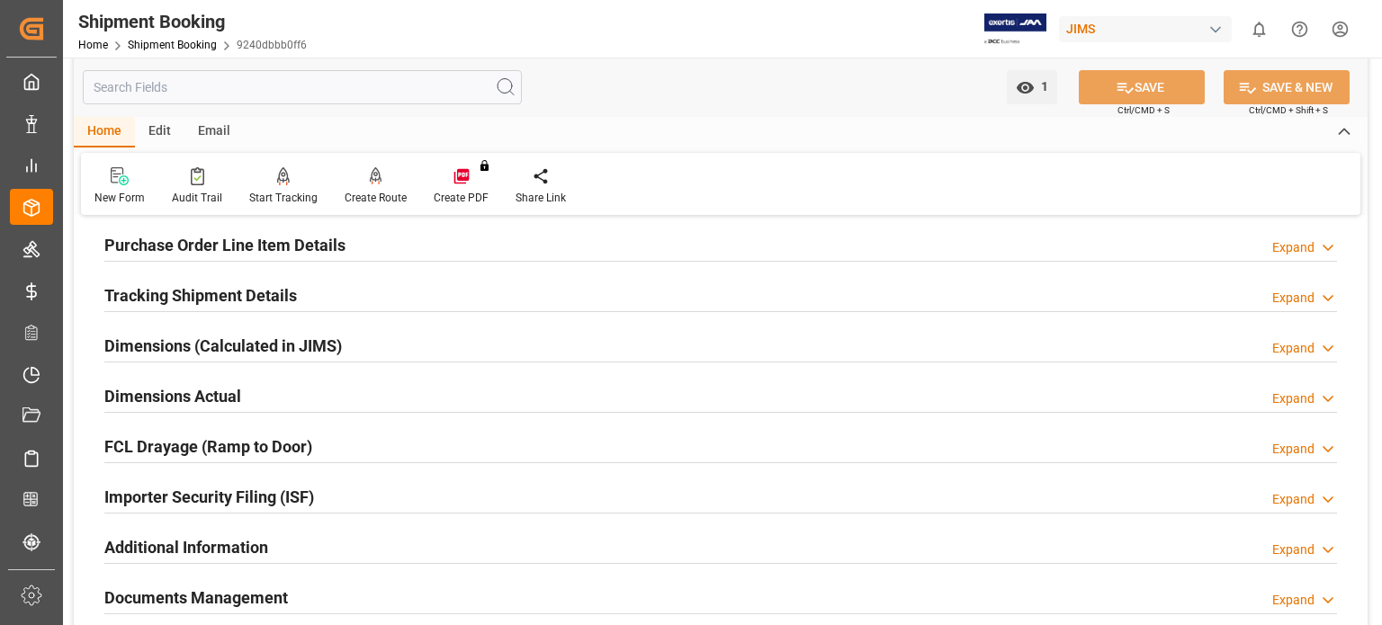
scroll to position [300, 0]
click at [137, 287] on h2 "Tracking Shipment Details" at bounding box center [200, 294] width 193 height 24
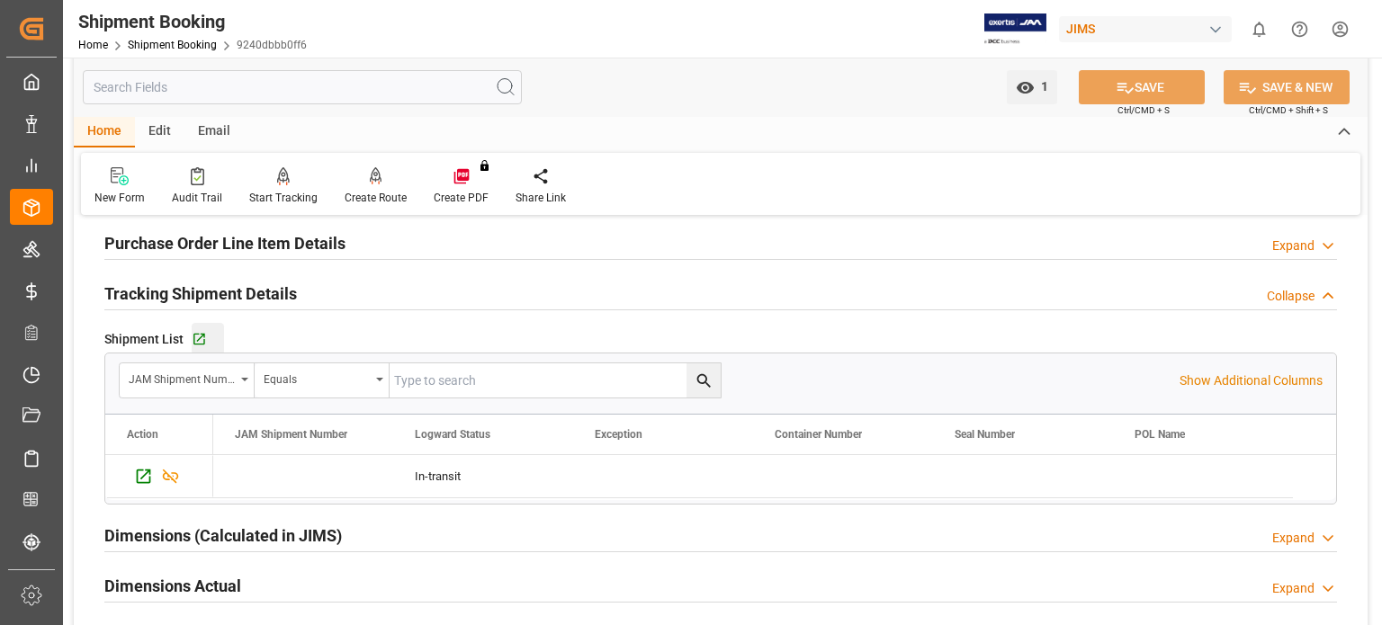
click at [197, 327] on button "Go to Shipment Tracking Grid" at bounding box center [208, 339] width 32 height 32
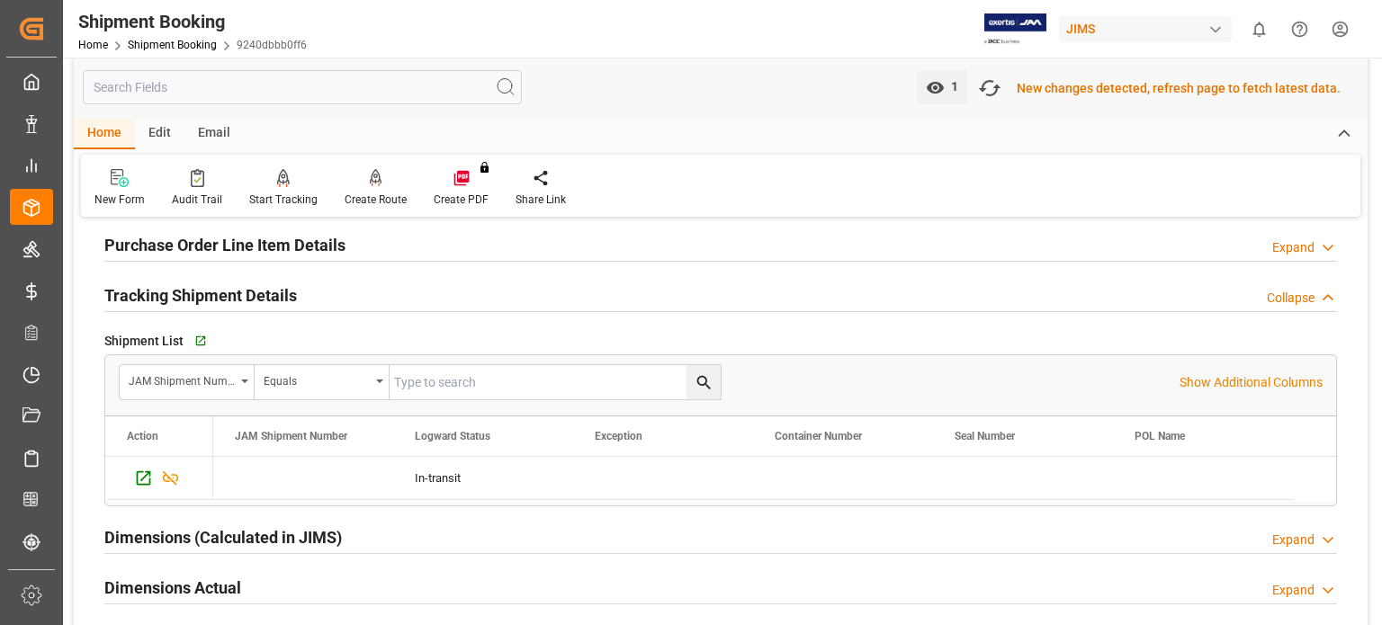
scroll to position [302, 0]
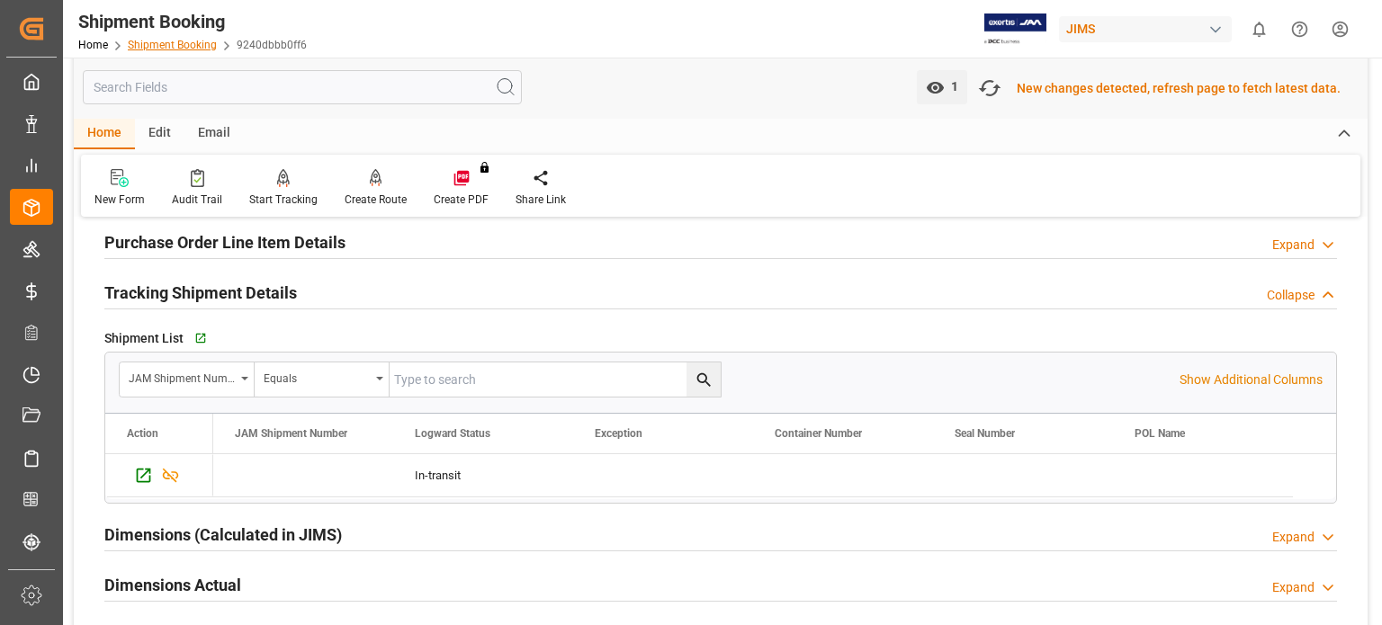
click at [179, 42] on link "Shipment Booking" at bounding box center [172, 45] width 89 height 13
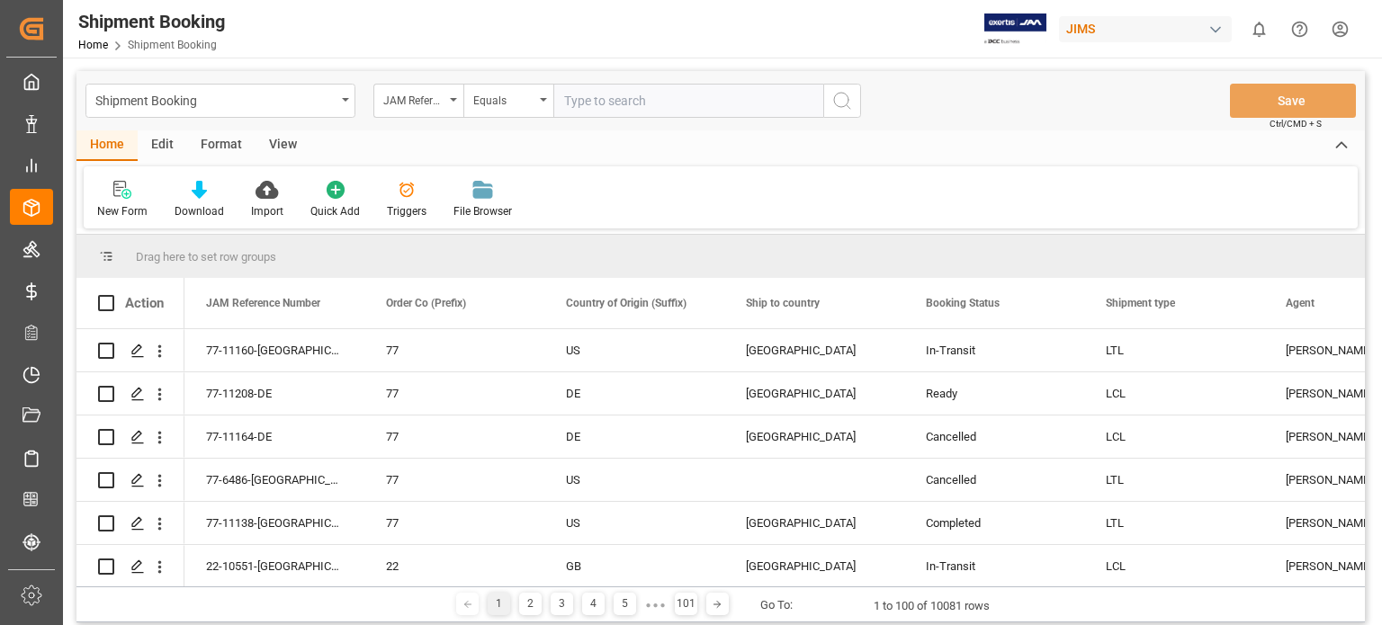
click at [634, 109] on input "text" at bounding box center [688, 101] width 270 height 34
type input "77-11142-US"
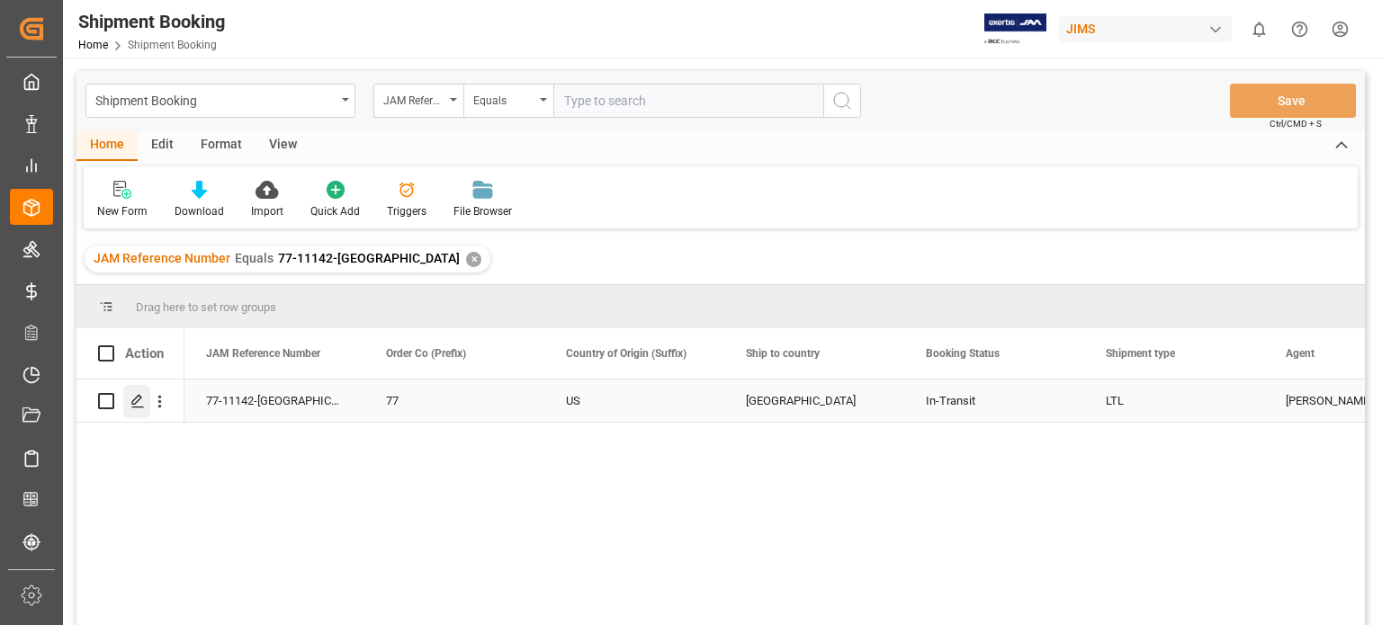
click at [138, 402] on icon "Press SPACE to select this row." at bounding box center [137, 401] width 14 height 14
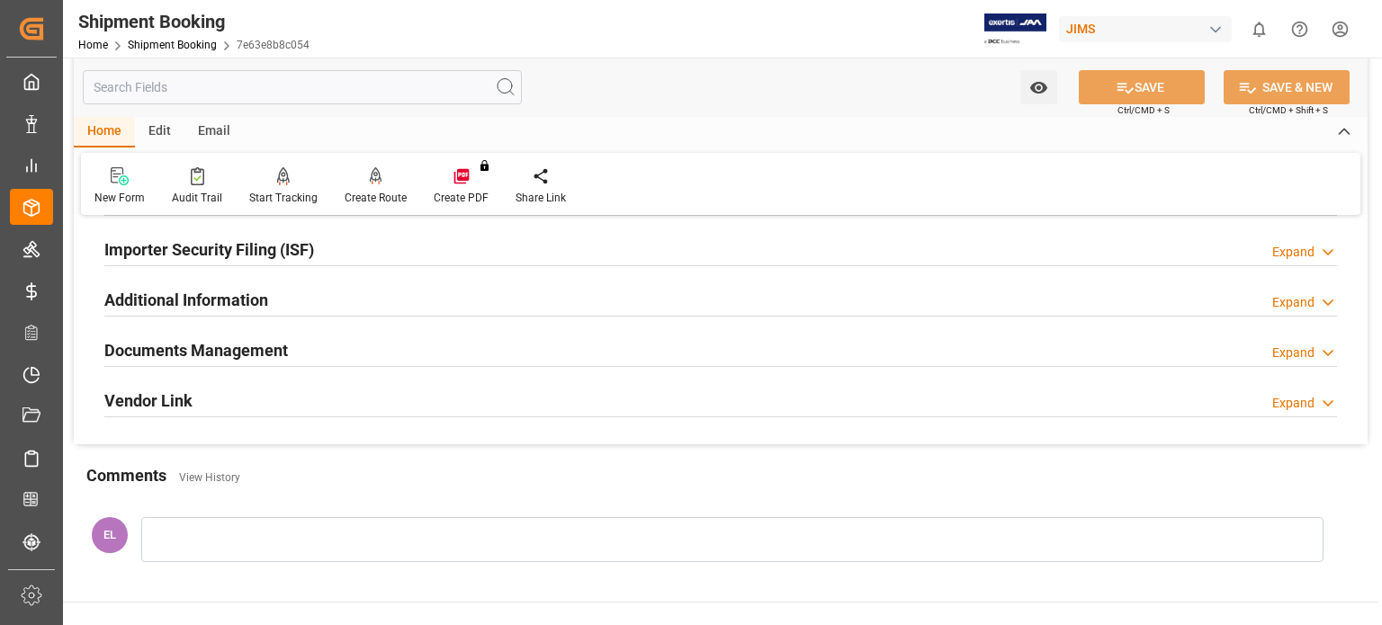
scroll to position [599, 0]
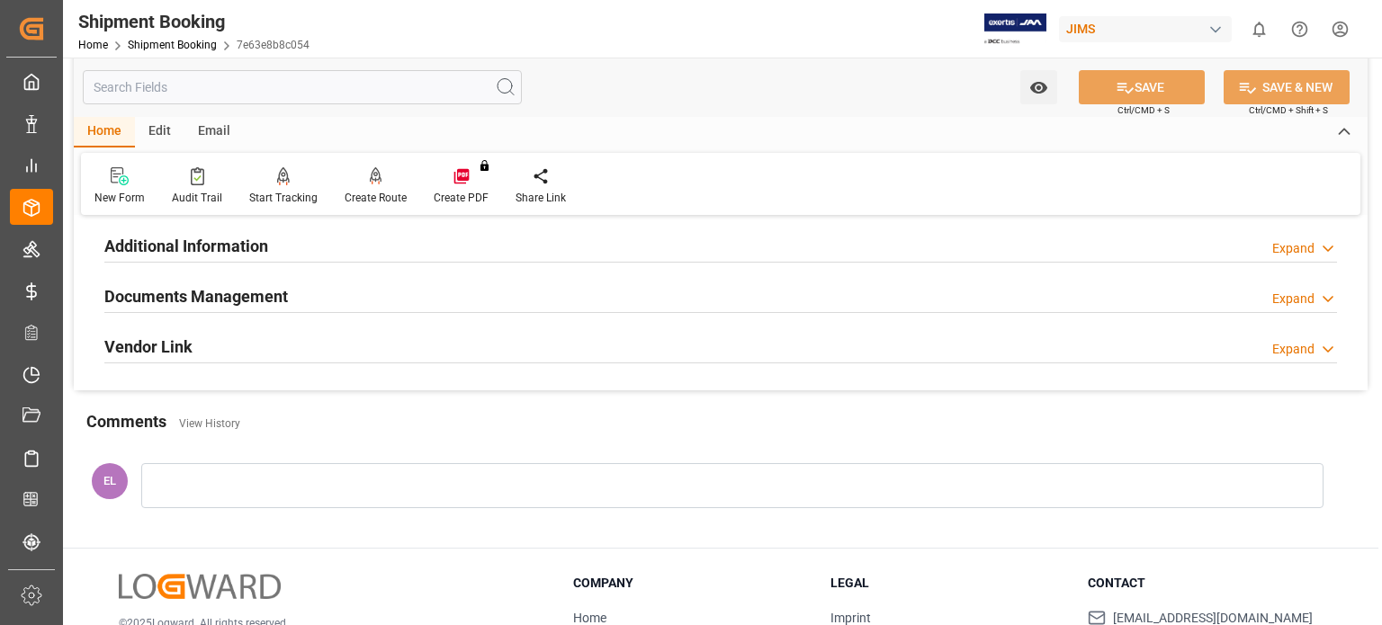
click at [160, 298] on h2 "Documents Management" at bounding box center [196, 296] width 184 height 24
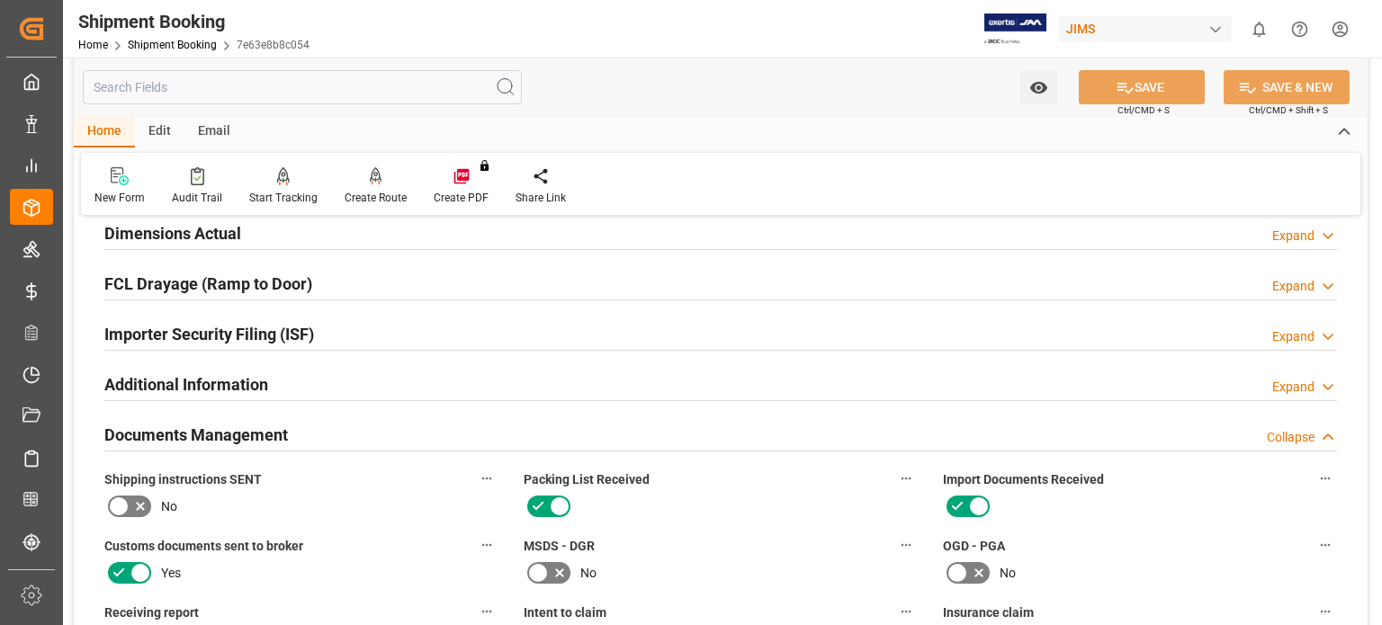
scroll to position [300, 0]
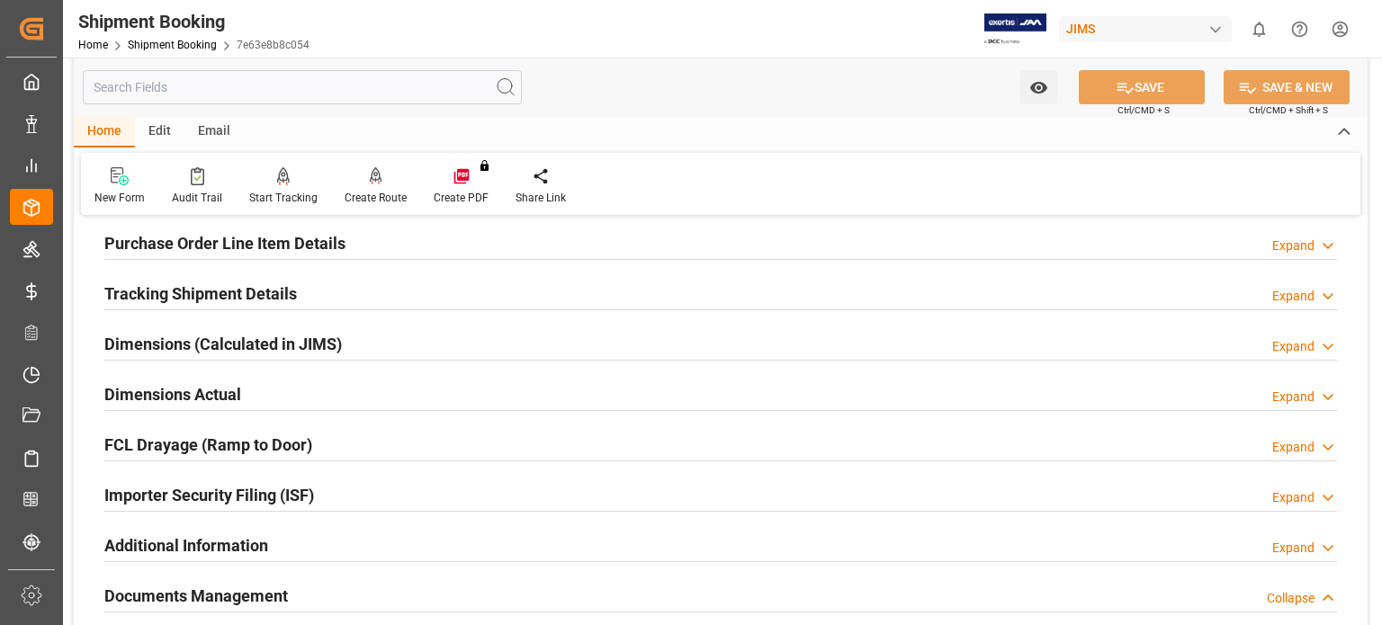
click at [194, 298] on h2 "Tracking Shipment Details" at bounding box center [200, 294] width 193 height 24
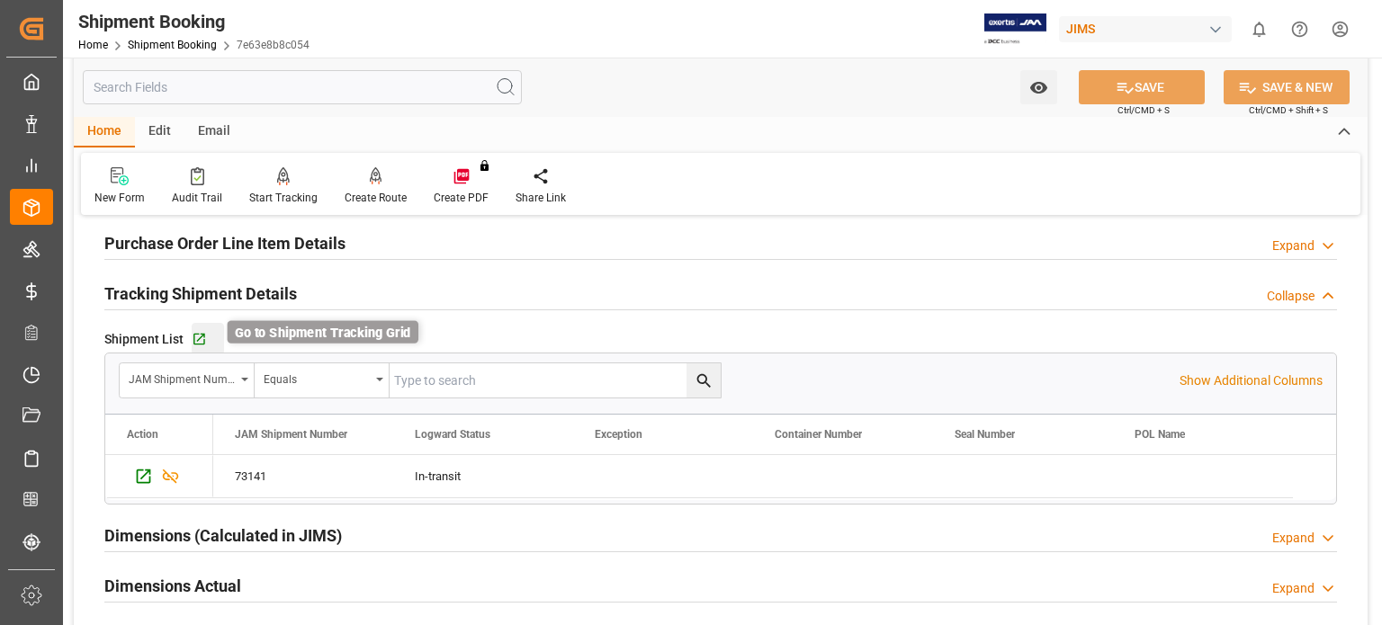
click at [200, 335] on icon "button" at bounding box center [199, 339] width 15 height 15
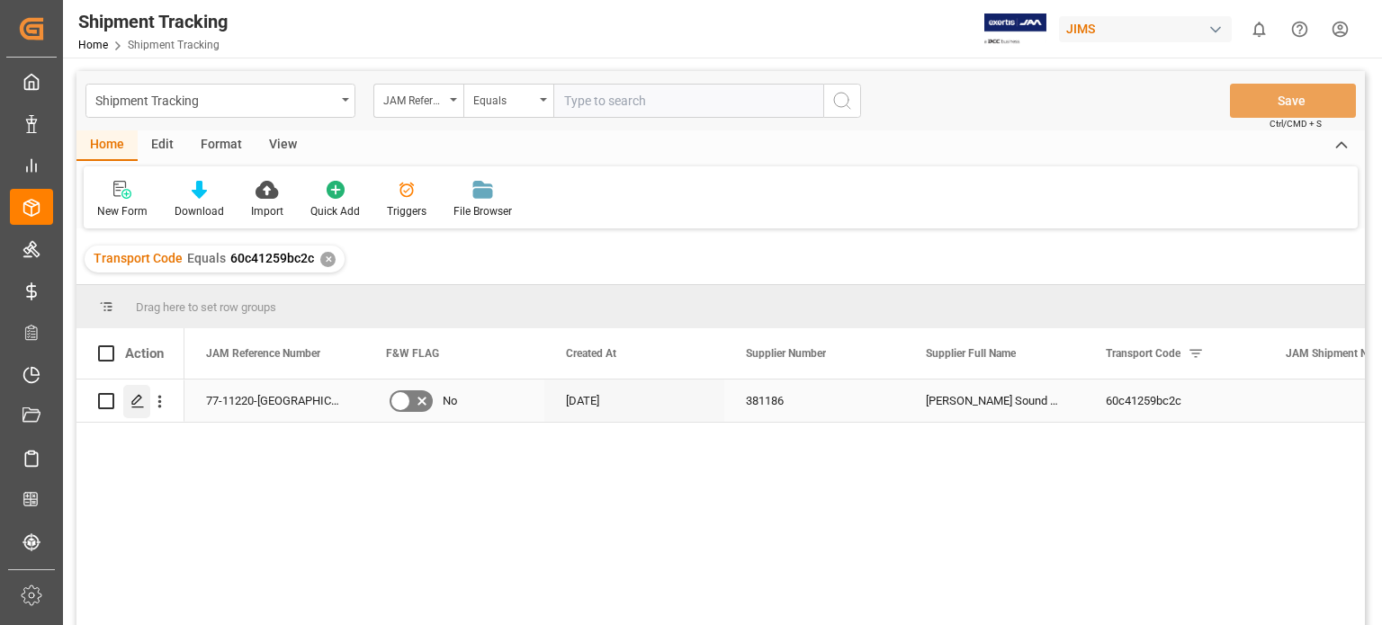
click at [144, 398] on div "Press SPACE to select this row." at bounding box center [136, 401] width 27 height 33
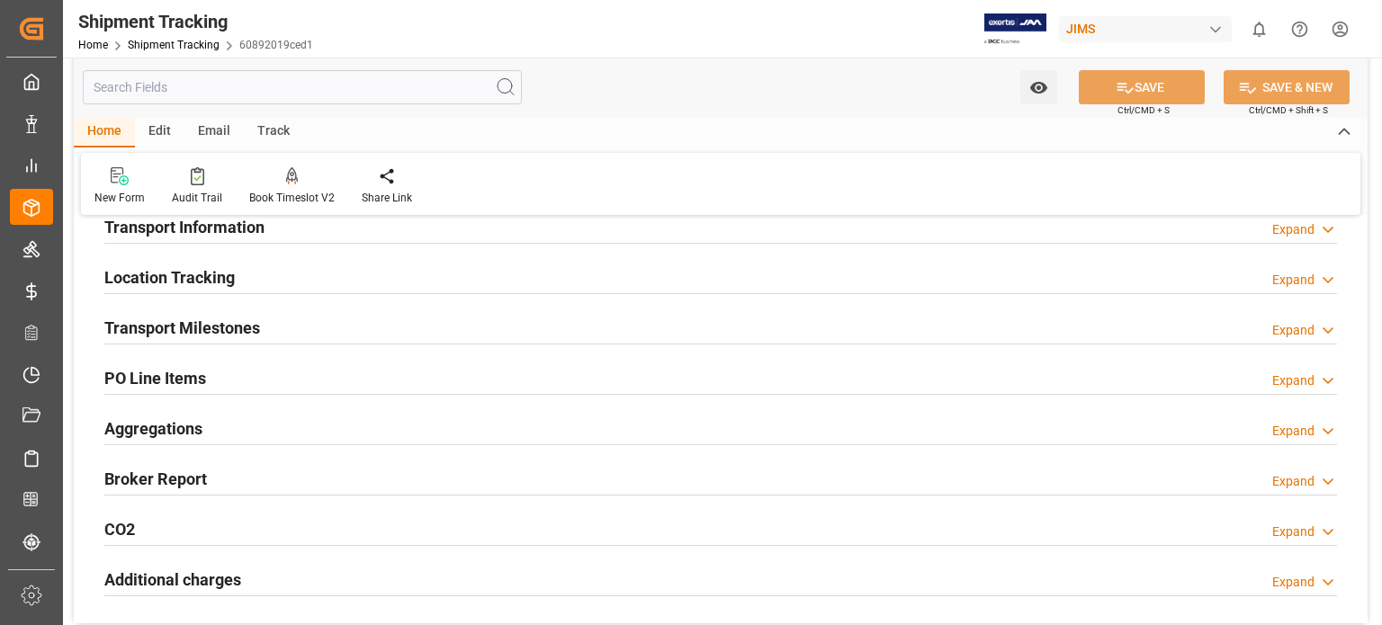
scroll to position [149, 0]
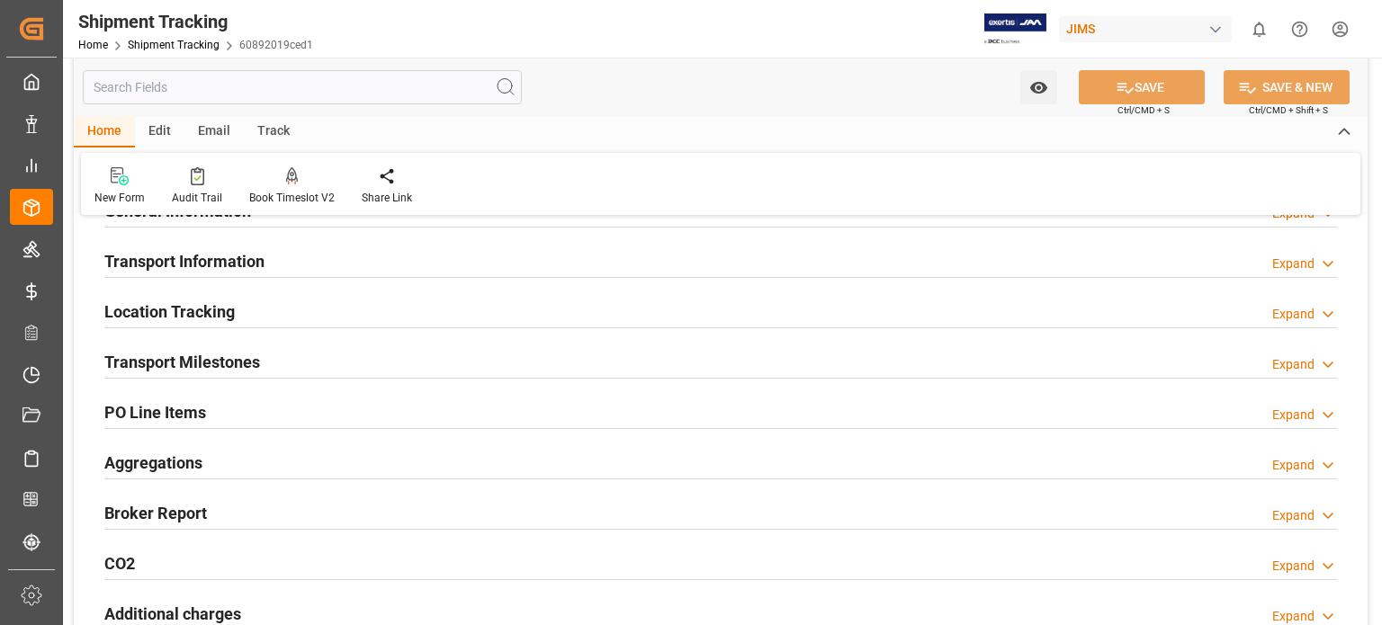
click at [219, 358] on h2 "Transport Milestones" at bounding box center [182, 362] width 156 height 24
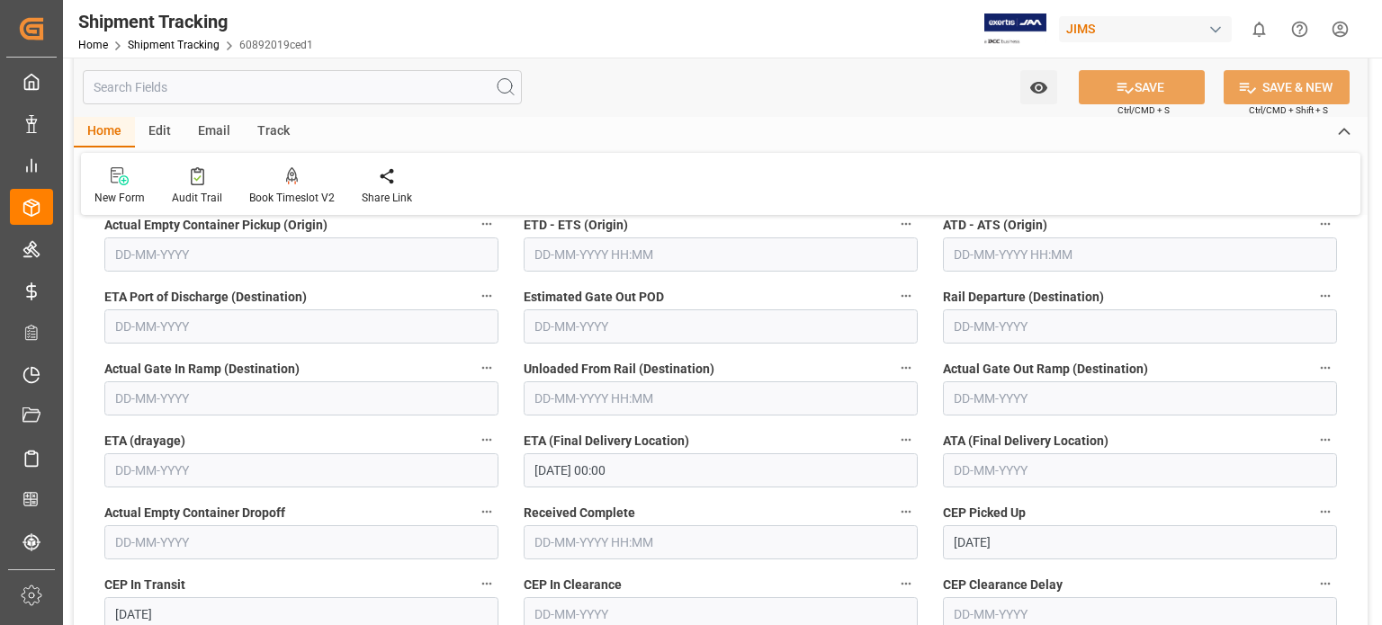
scroll to position [599, 0]
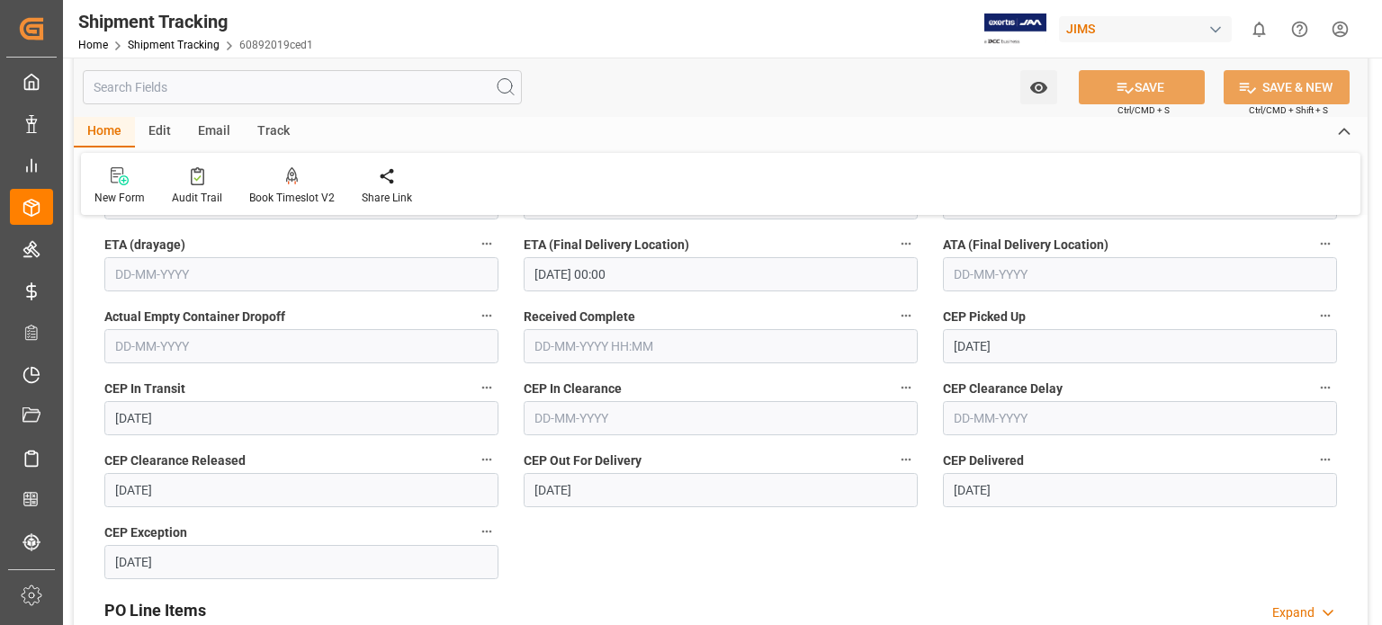
click at [556, 346] on input "text" at bounding box center [721, 346] width 394 height 34
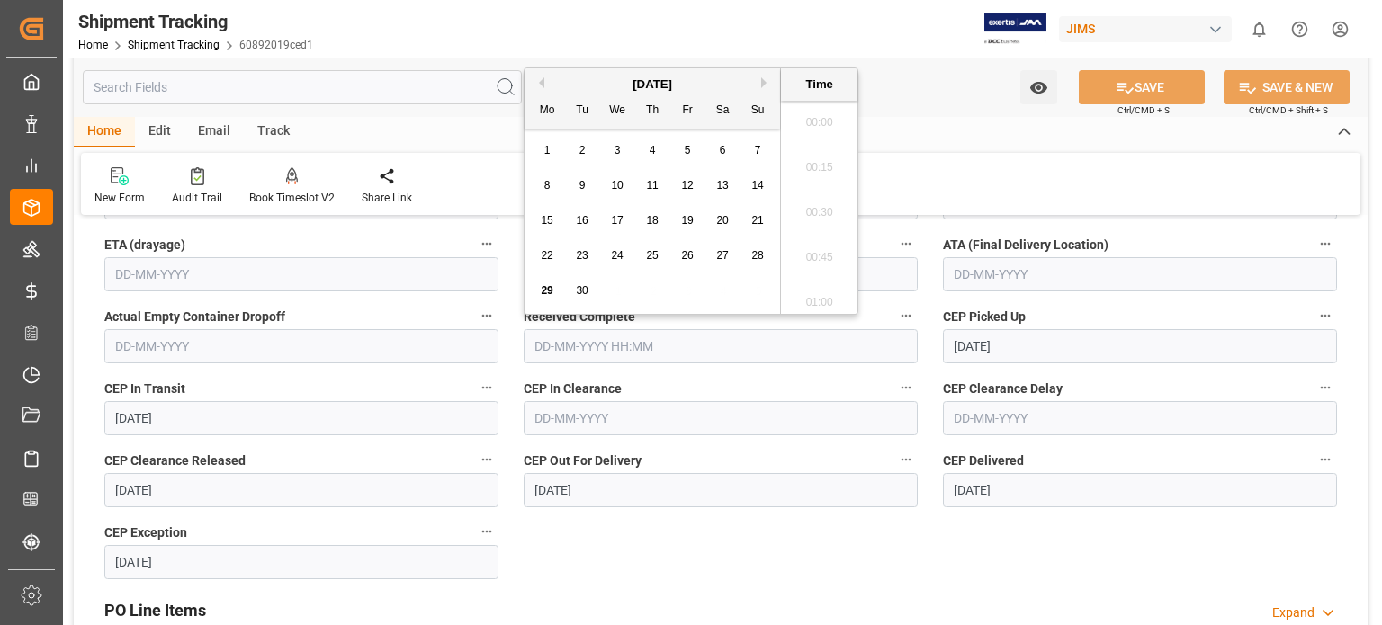
scroll to position [2389, 0]
click at [548, 289] on span "29" at bounding box center [547, 290] width 12 height 13
type input "29-09-2025 00:00"
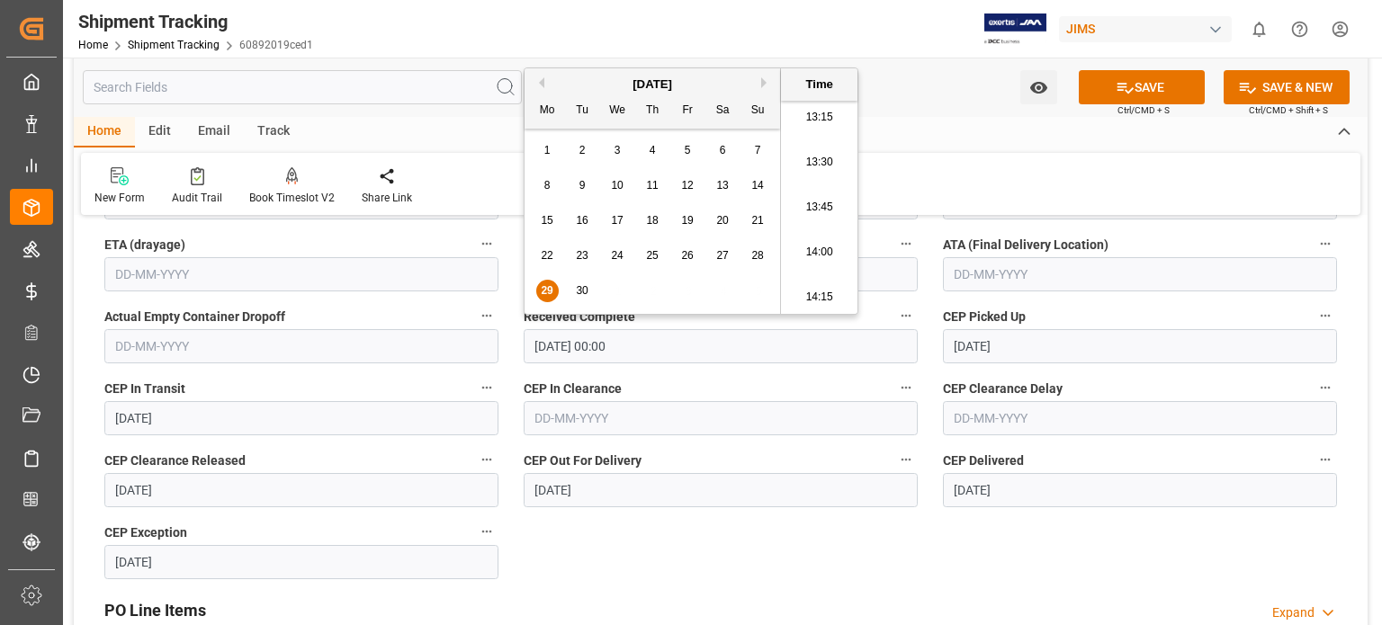
click at [1003, 275] on input "text" at bounding box center [1140, 274] width 394 height 34
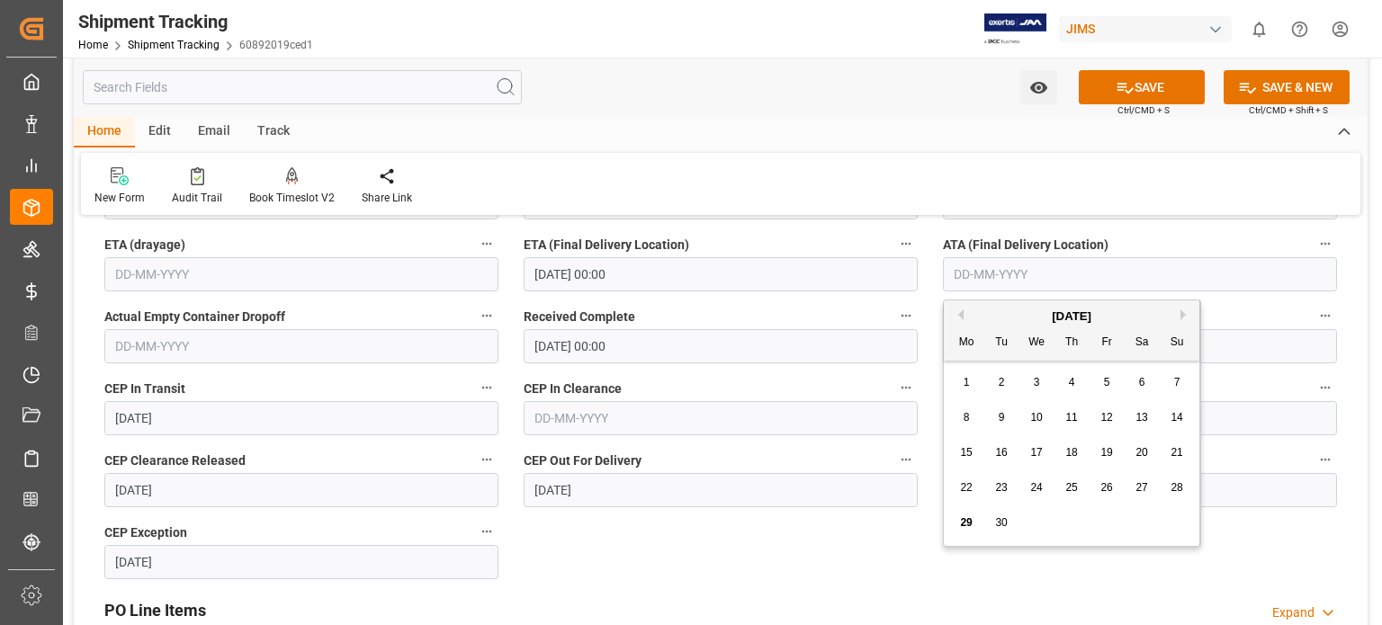
click at [964, 526] on span "29" at bounding box center [966, 522] width 12 height 13
type input "29-09-2025"
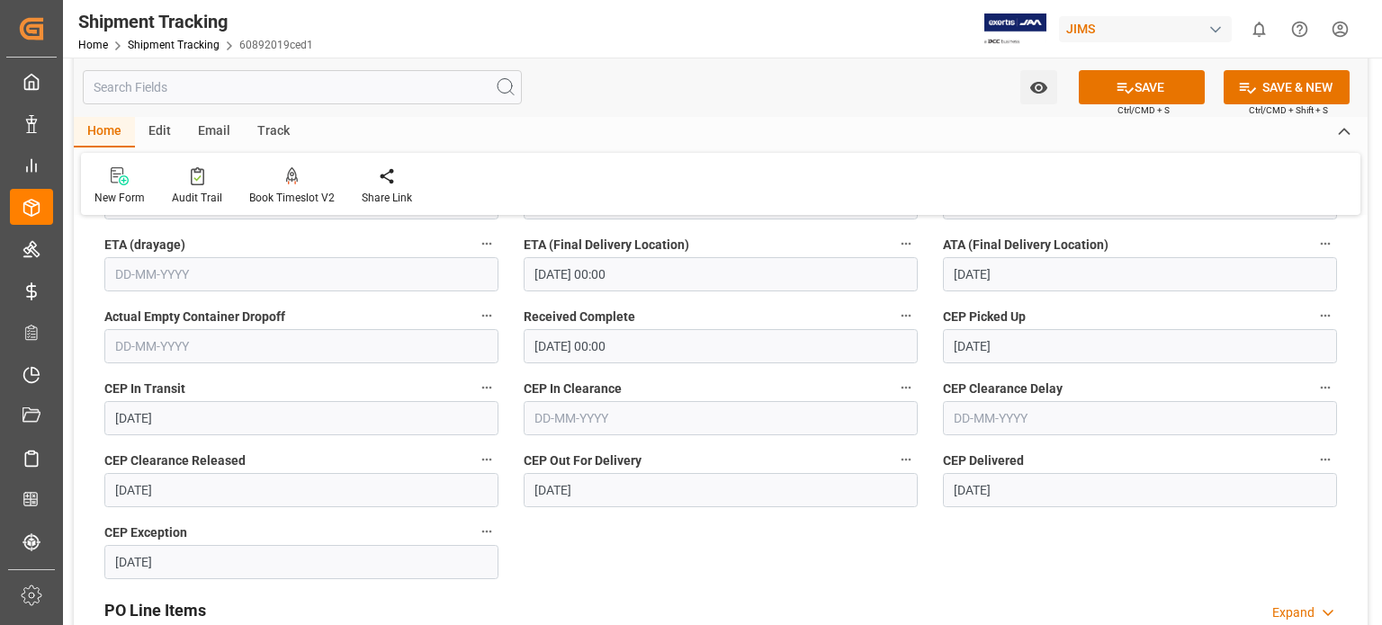
click at [572, 276] on input "26-09-2025 00:00" at bounding box center [721, 274] width 394 height 34
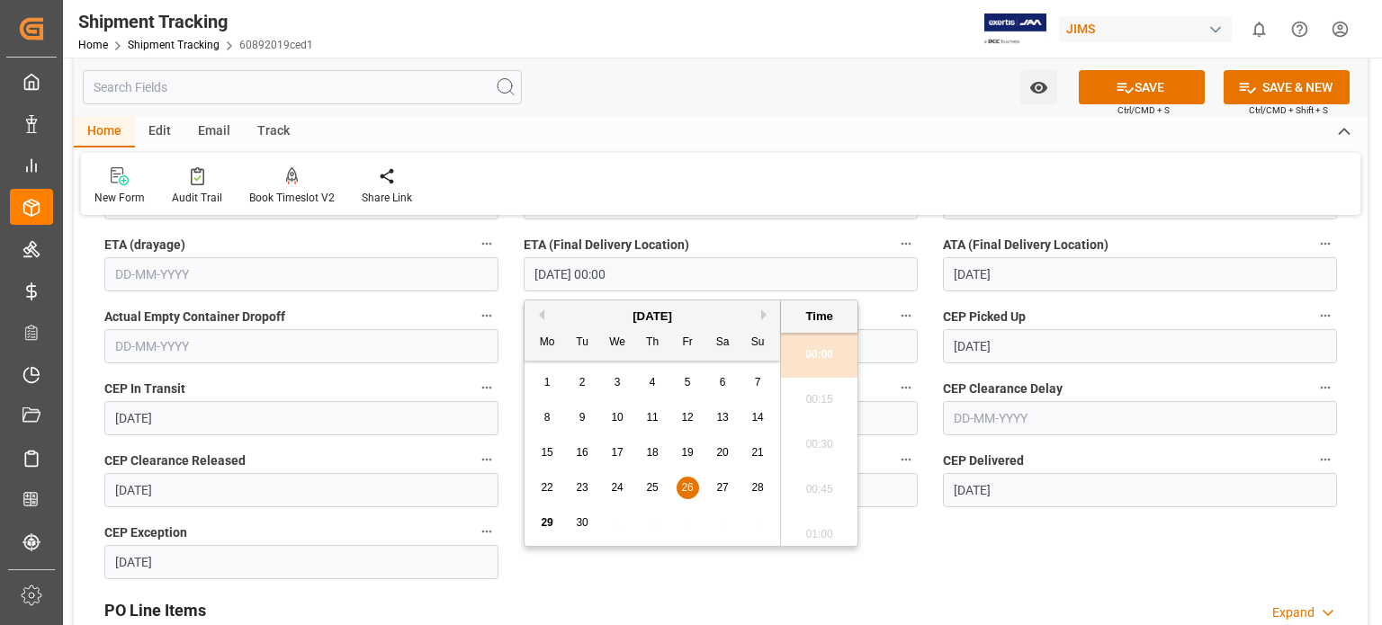
click at [542, 526] on span "29" at bounding box center [547, 522] width 12 height 13
type input "29-09-2025 00:00"
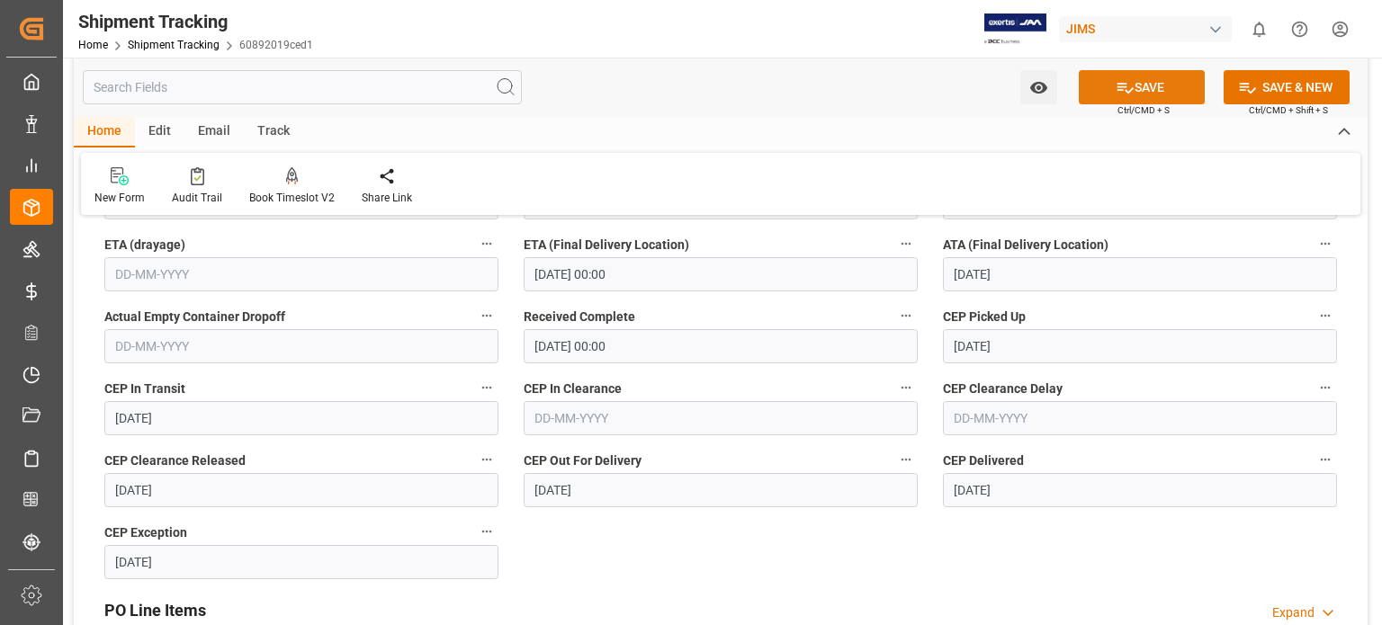
click at [1126, 89] on icon at bounding box center [1124, 87] width 19 height 19
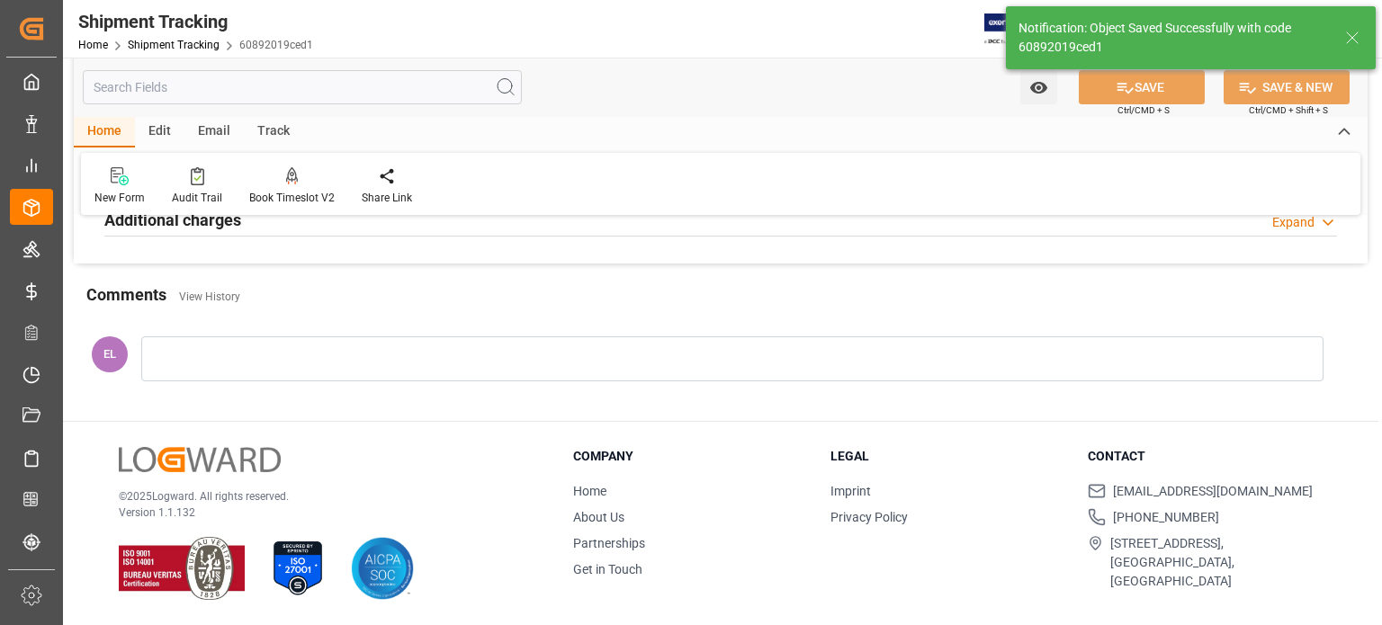
scroll to position [0, 0]
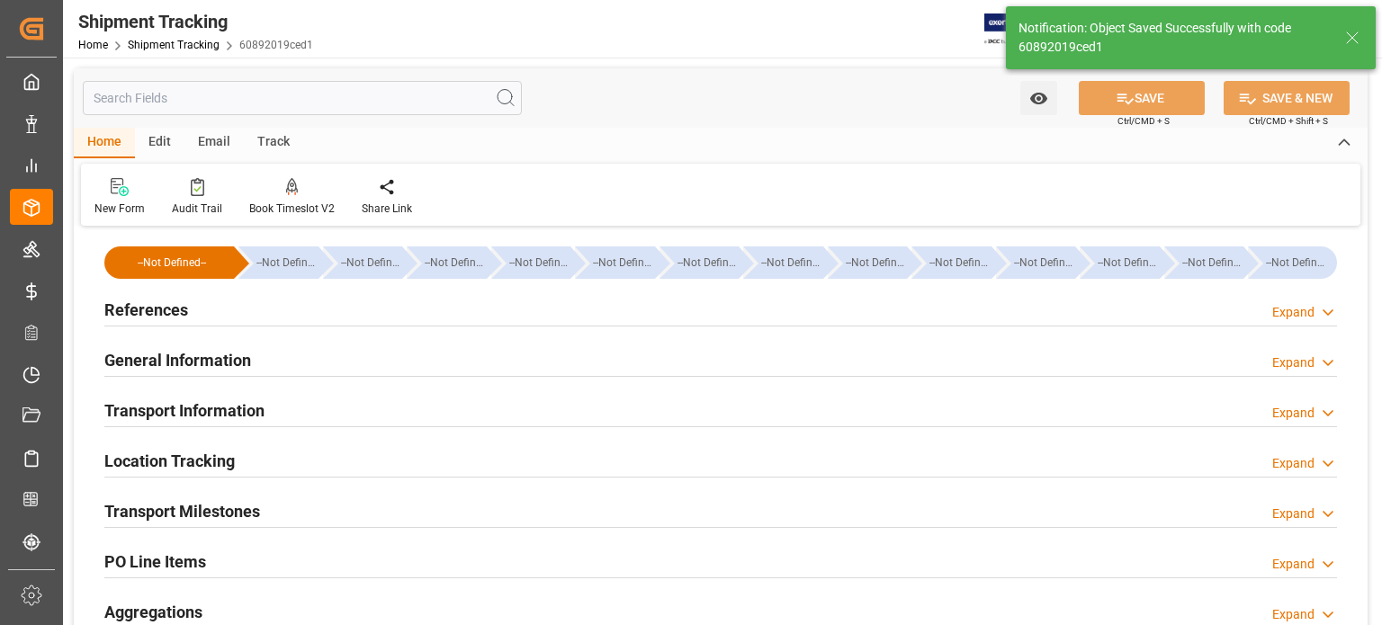
click at [145, 314] on h2 "References" at bounding box center [146, 310] width 84 height 24
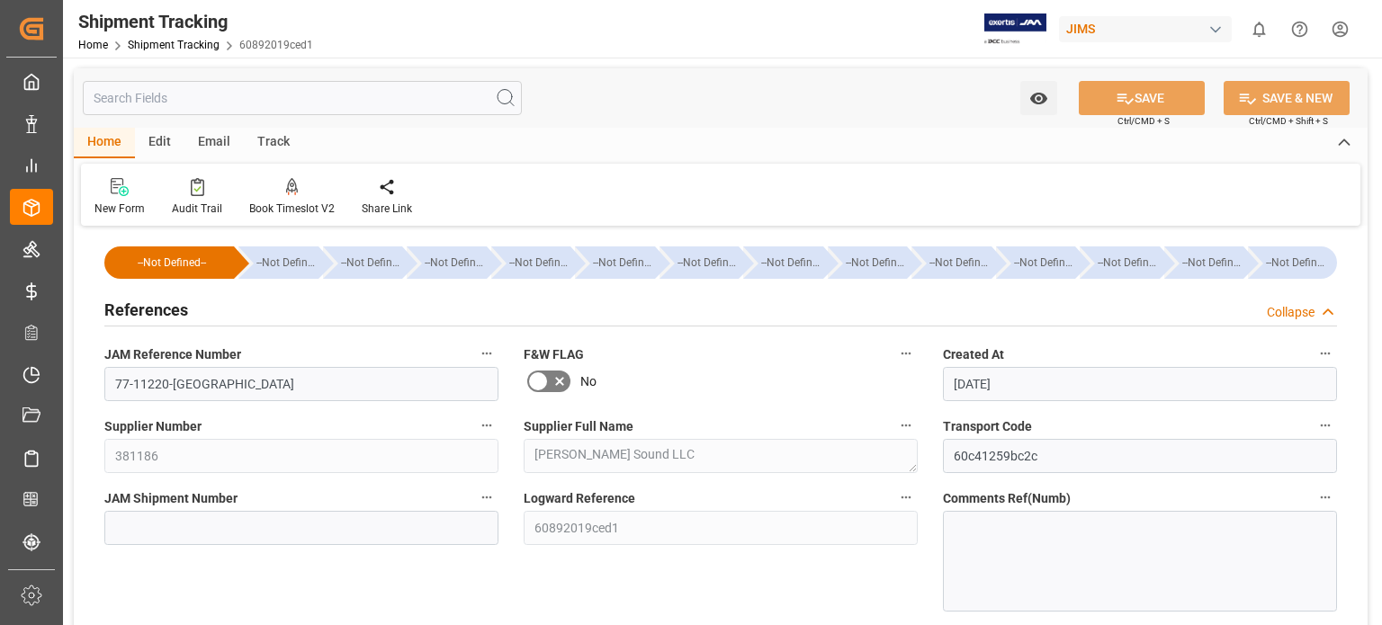
click at [160, 300] on h2 "References" at bounding box center [146, 310] width 84 height 24
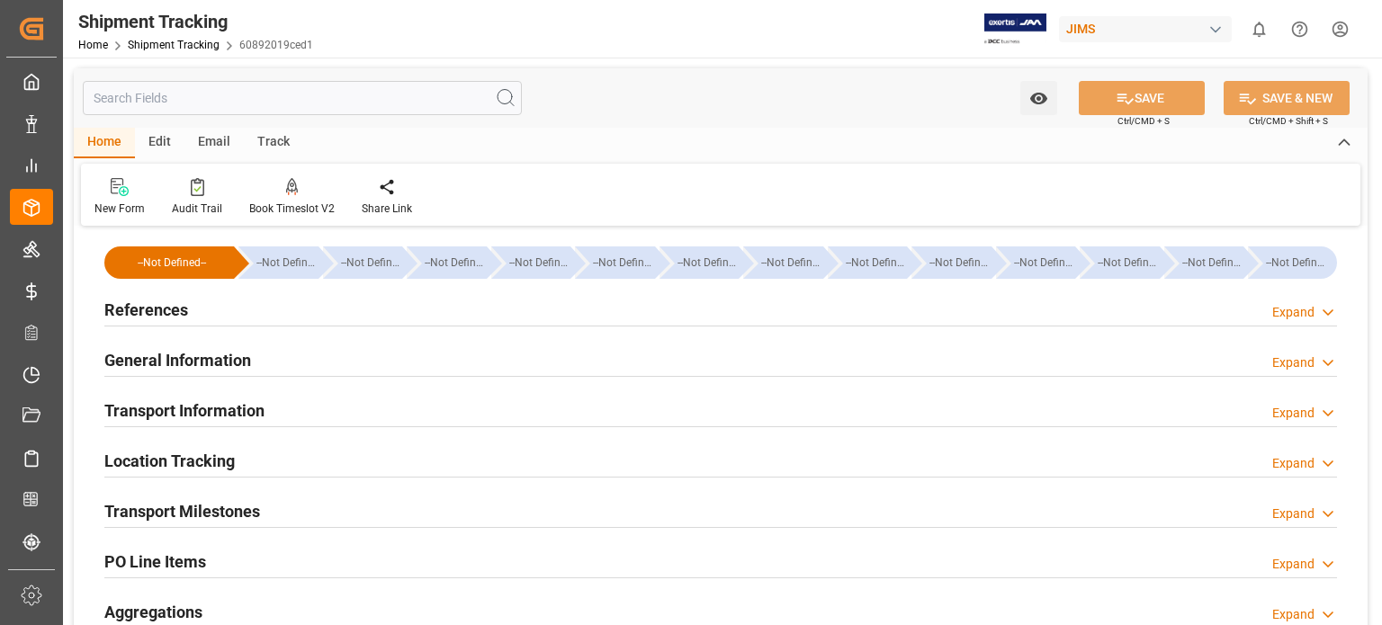
click at [180, 364] on h2 "General Information" at bounding box center [177, 360] width 147 height 24
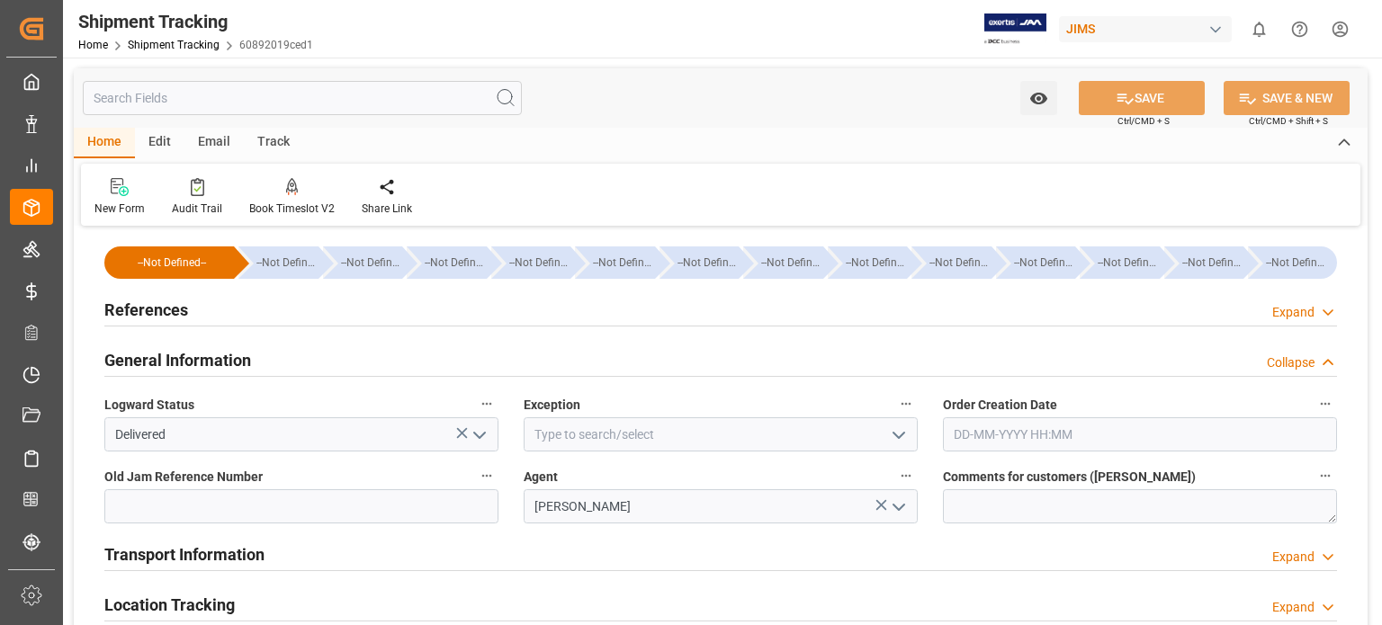
click at [477, 431] on icon "open menu" at bounding box center [480, 436] width 22 height 22
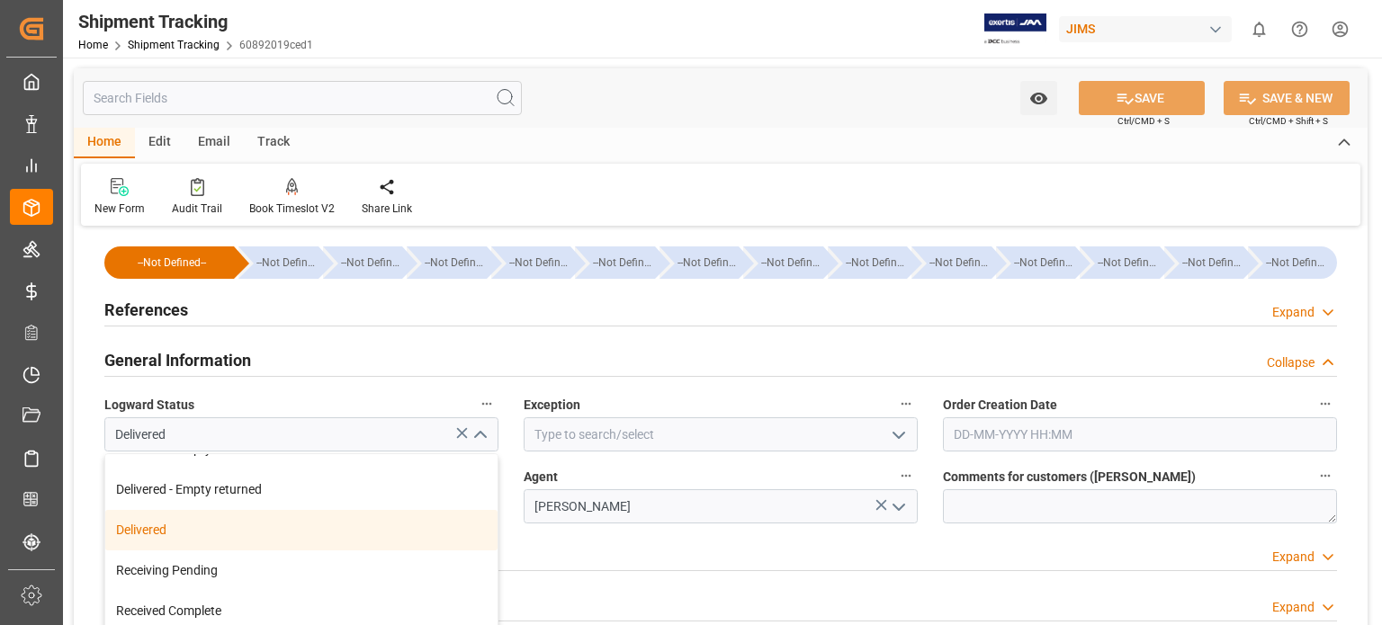
scroll to position [399, 0]
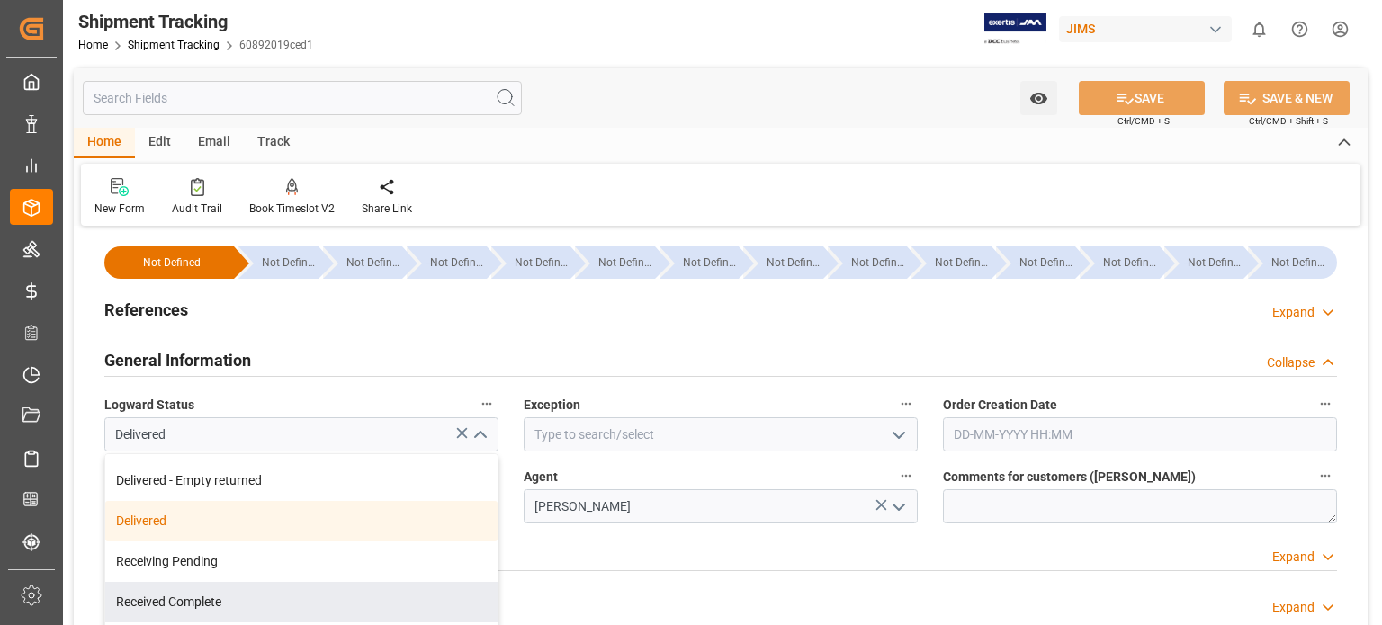
click at [219, 593] on div "Received Complete" at bounding box center [301, 602] width 392 height 40
type input "Received Complete"
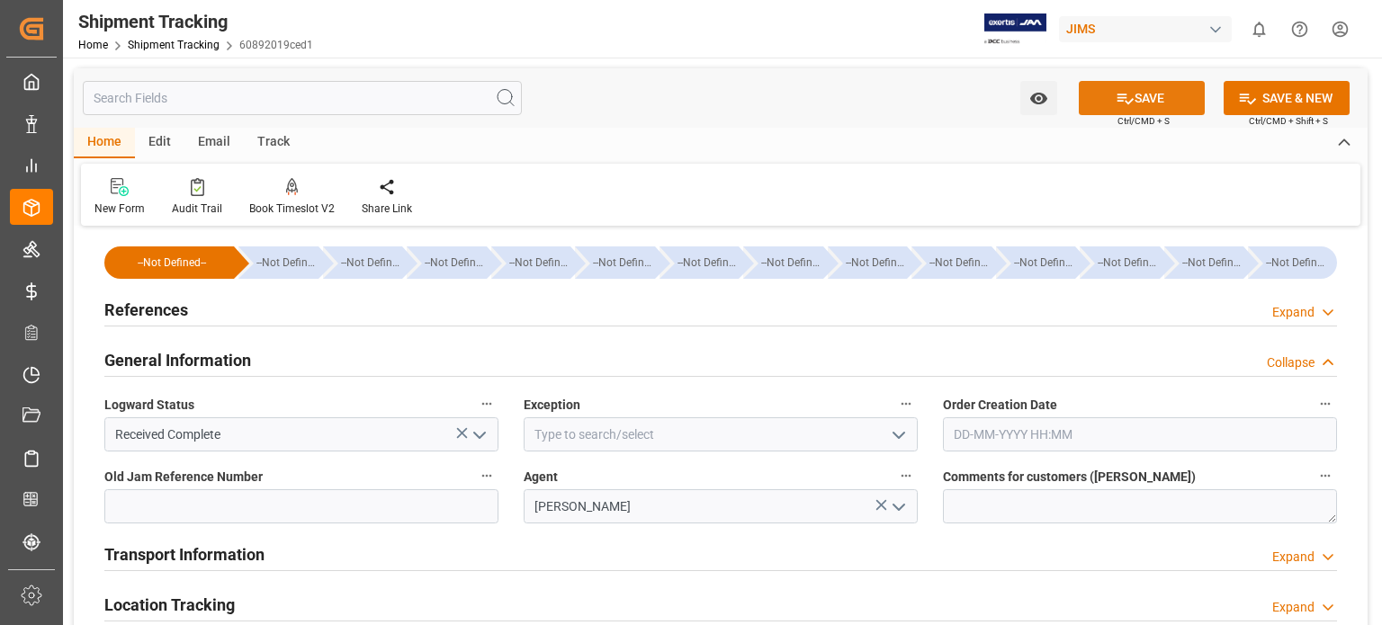
click at [1142, 89] on button "SAVE" at bounding box center [1142, 98] width 126 height 34
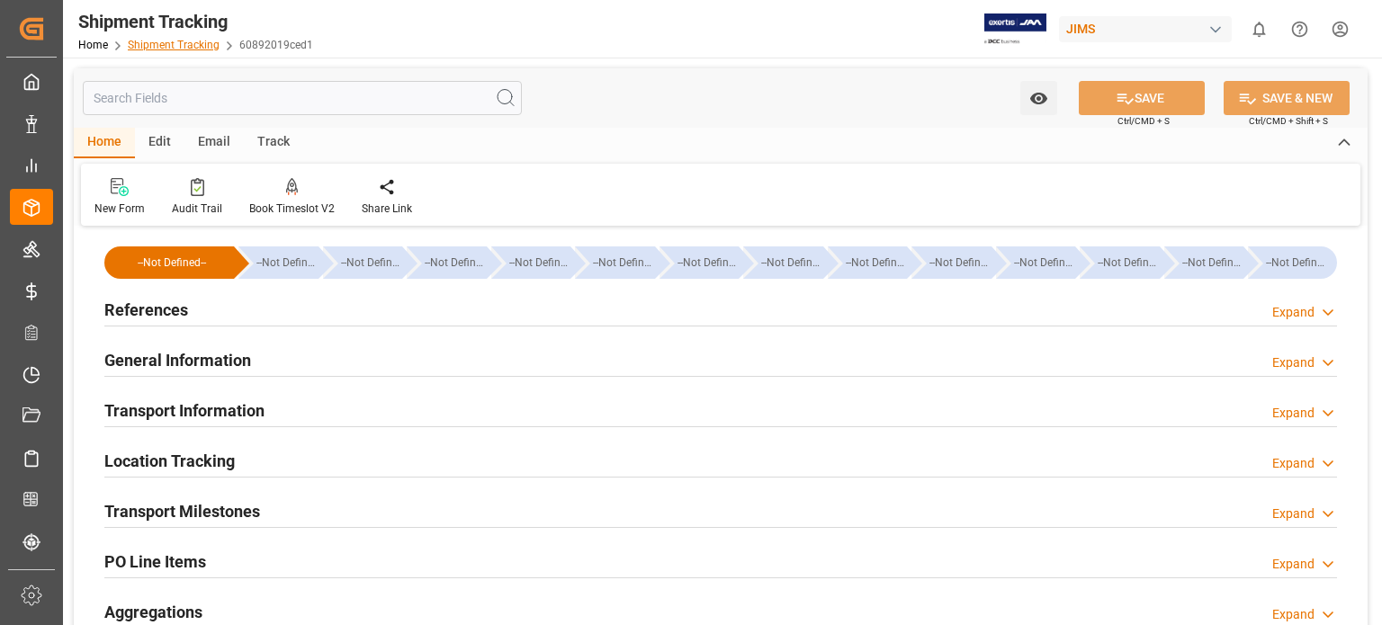
click at [165, 46] on link "Shipment Tracking" at bounding box center [174, 45] width 92 height 13
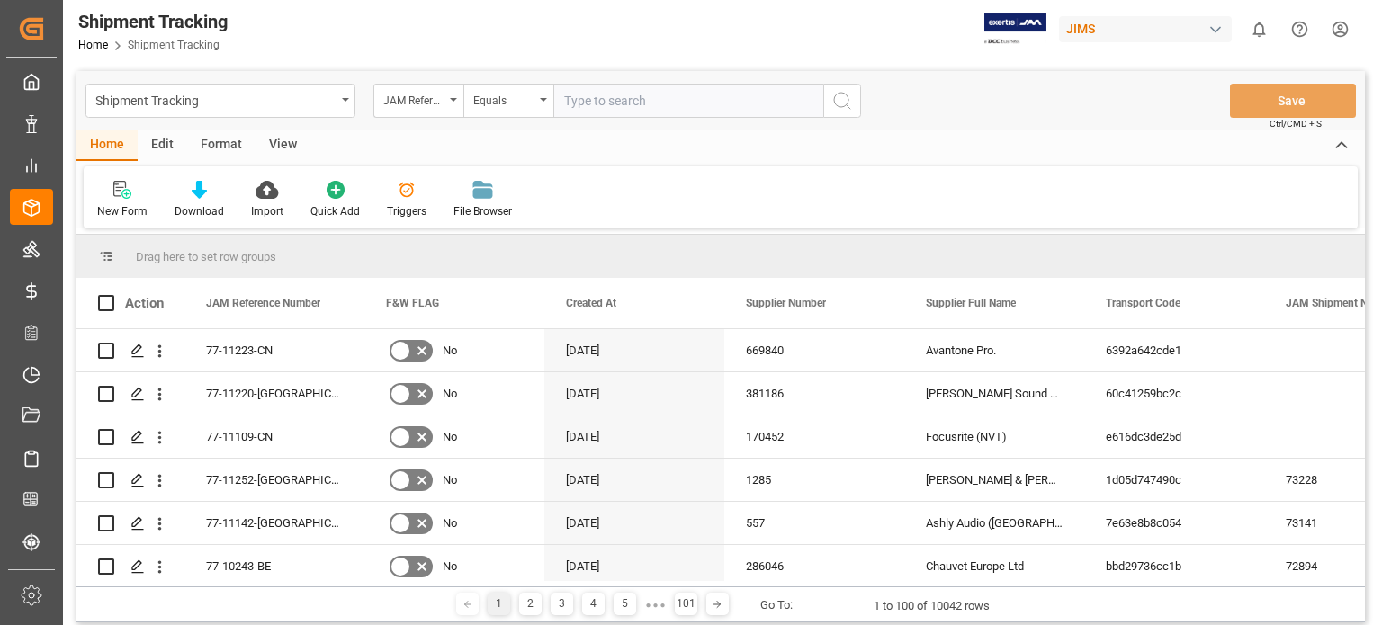
click at [646, 99] on input "text" at bounding box center [688, 101] width 270 height 34
type input "77-11138-us"
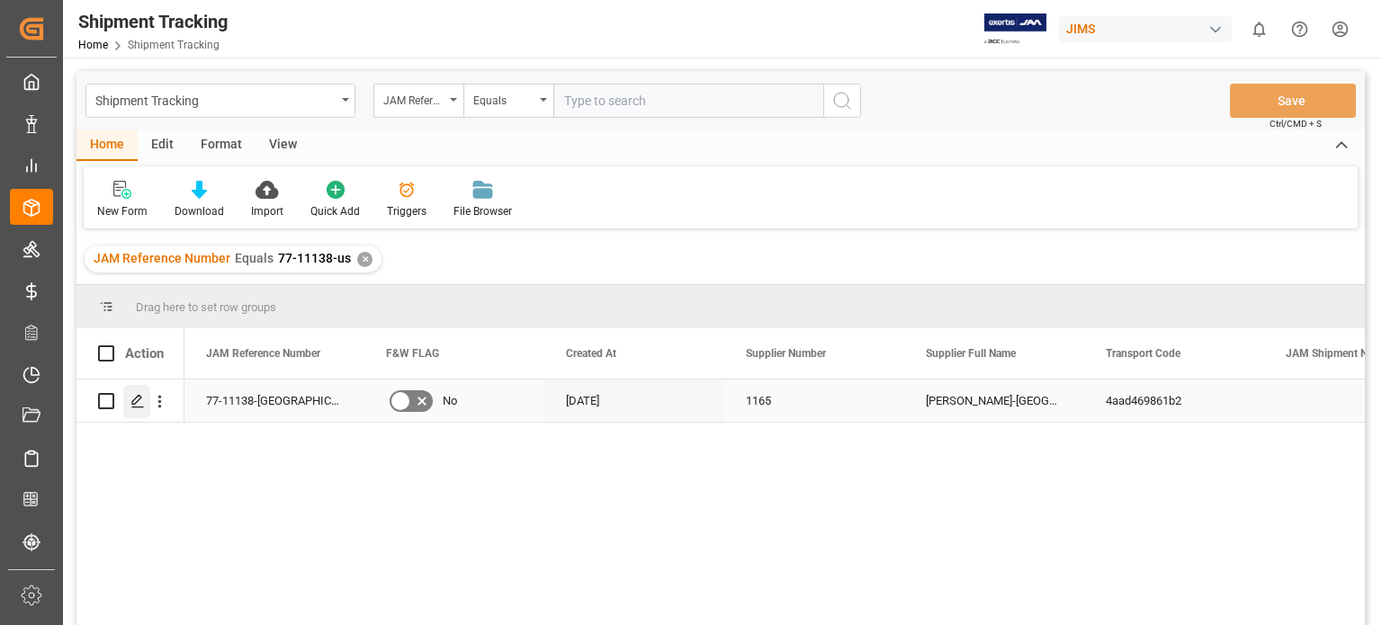
click at [135, 406] on icon "Press SPACE to select this row." at bounding box center [137, 401] width 14 height 14
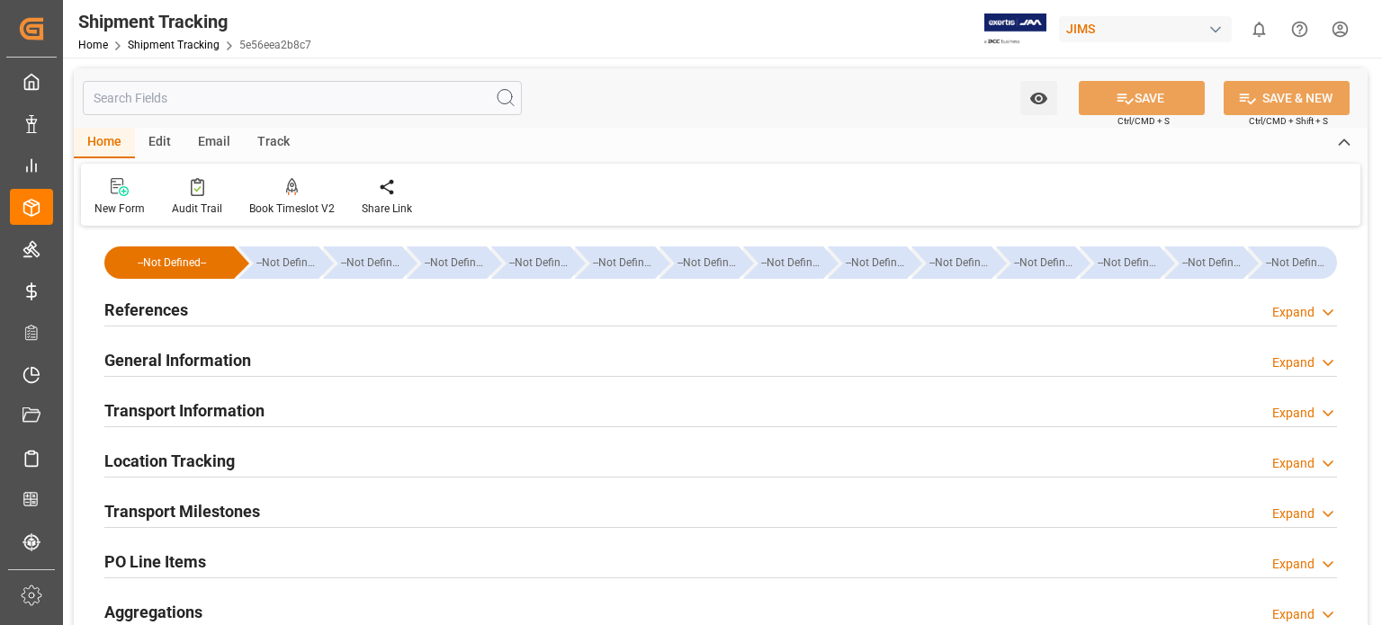
click at [163, 355] on h2 "General Information" at bounding box center [177, 360] width 147 height 24
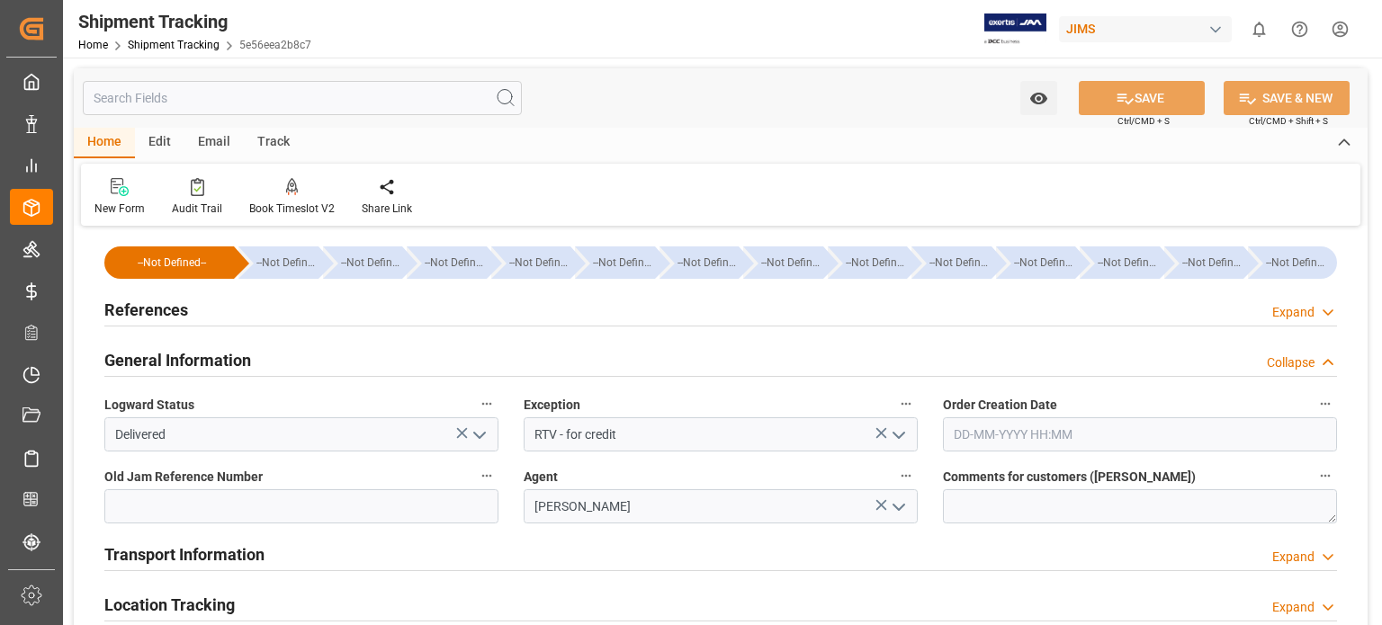
click at [163, 355] on h2 "General Information" at bounding box center [177, 360] width 147 height 24
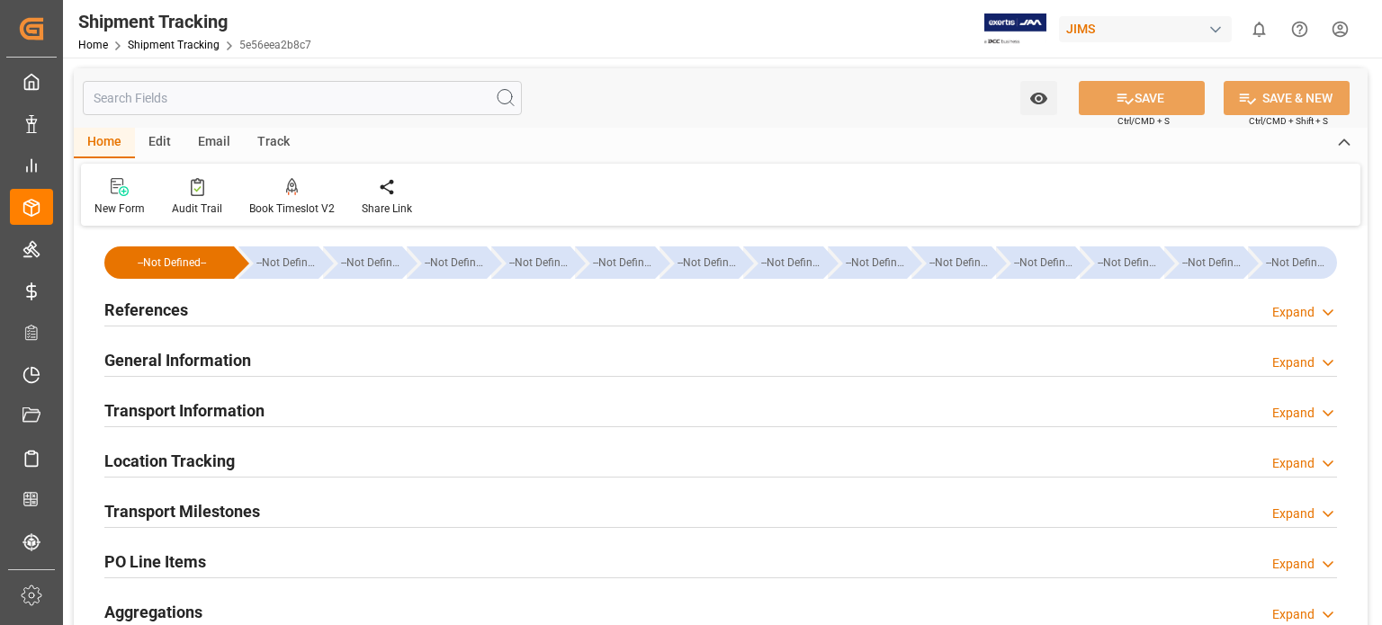
click at [213, 508] on h2 "Transport Milestones" at bounding box center [182, 511] width 156 height 24
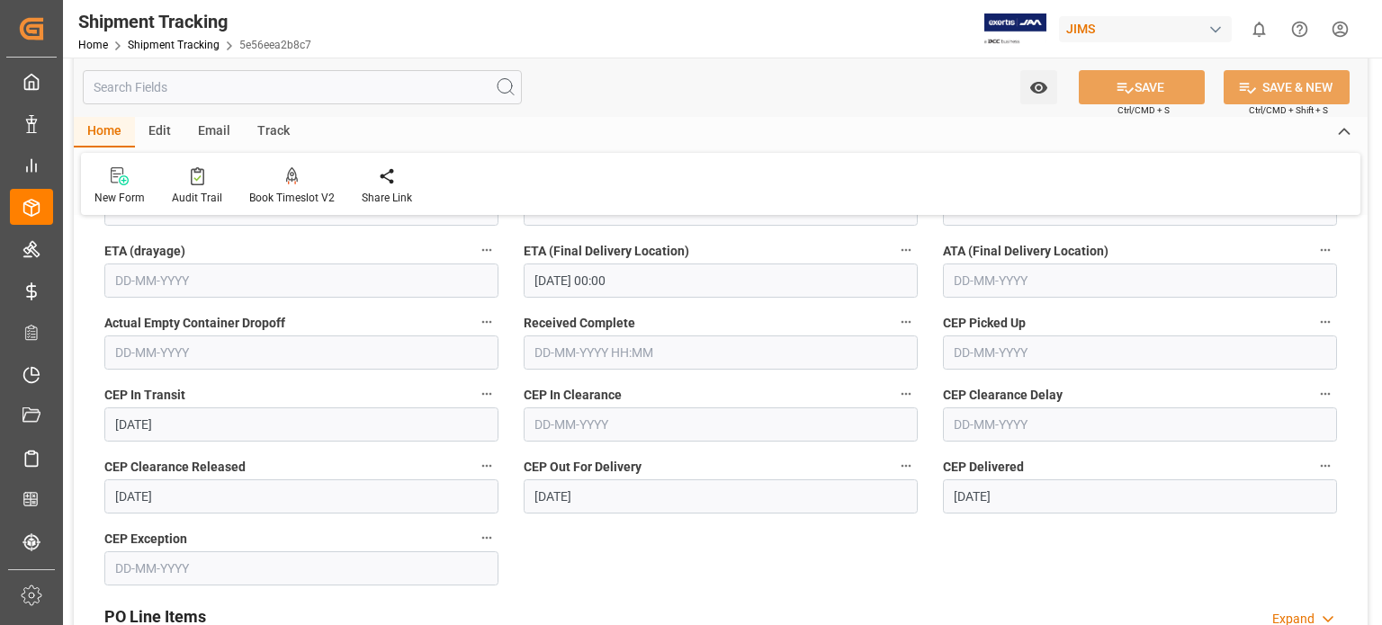
scroll to position [599, 0]
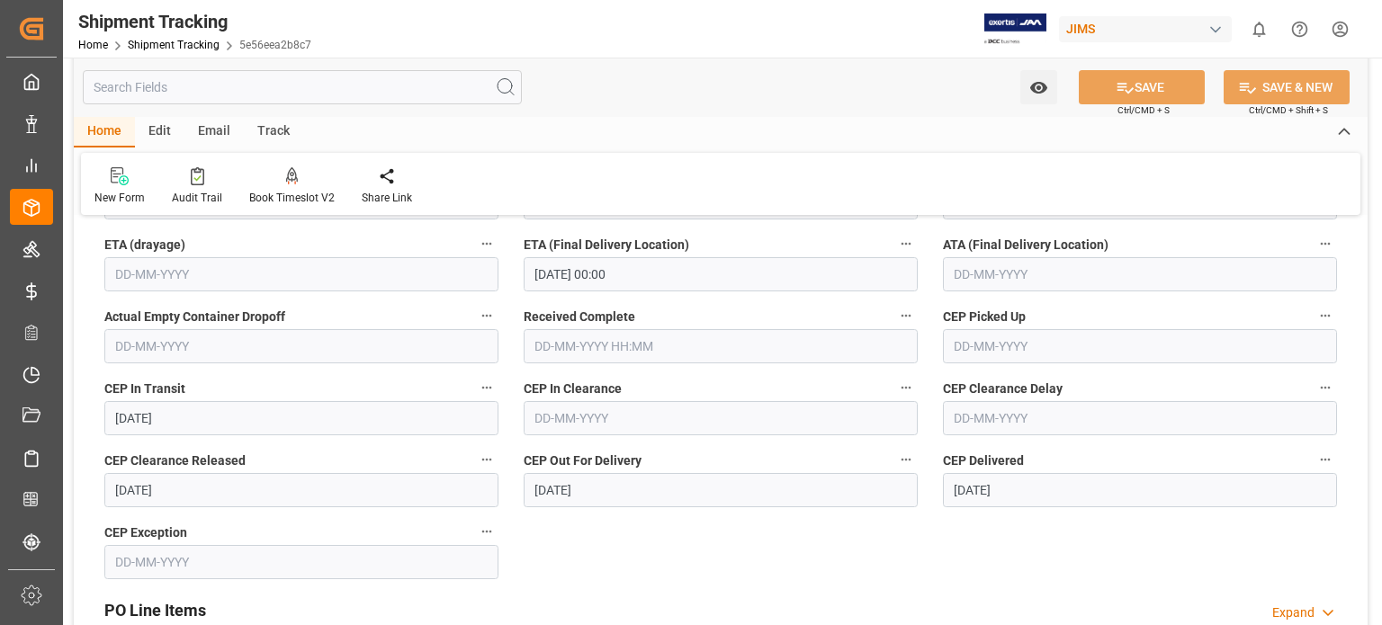
click at [569, 350] on input "text" at bounding box center [721, 346] width 394 height 34
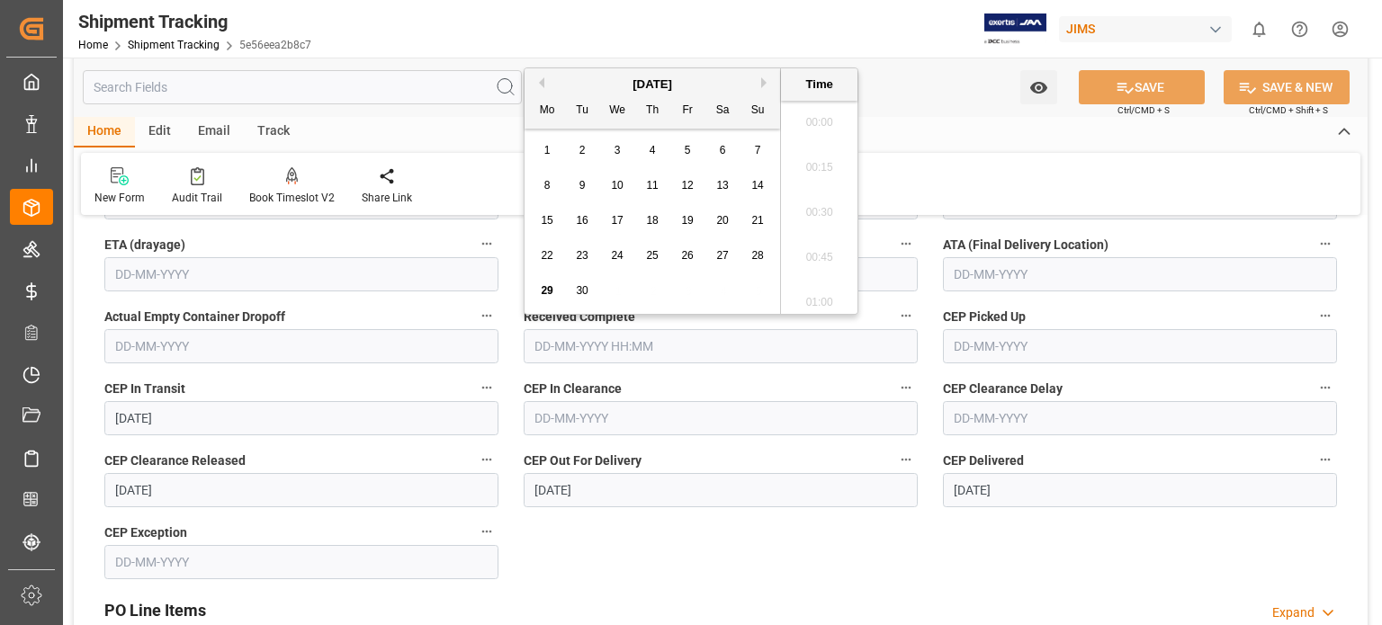
scroll to position [2389, 0]
click at [653, 258] on span "25" at bounding box center [652, 255] width 12 height 13
type input "25-09-2025 00:00"
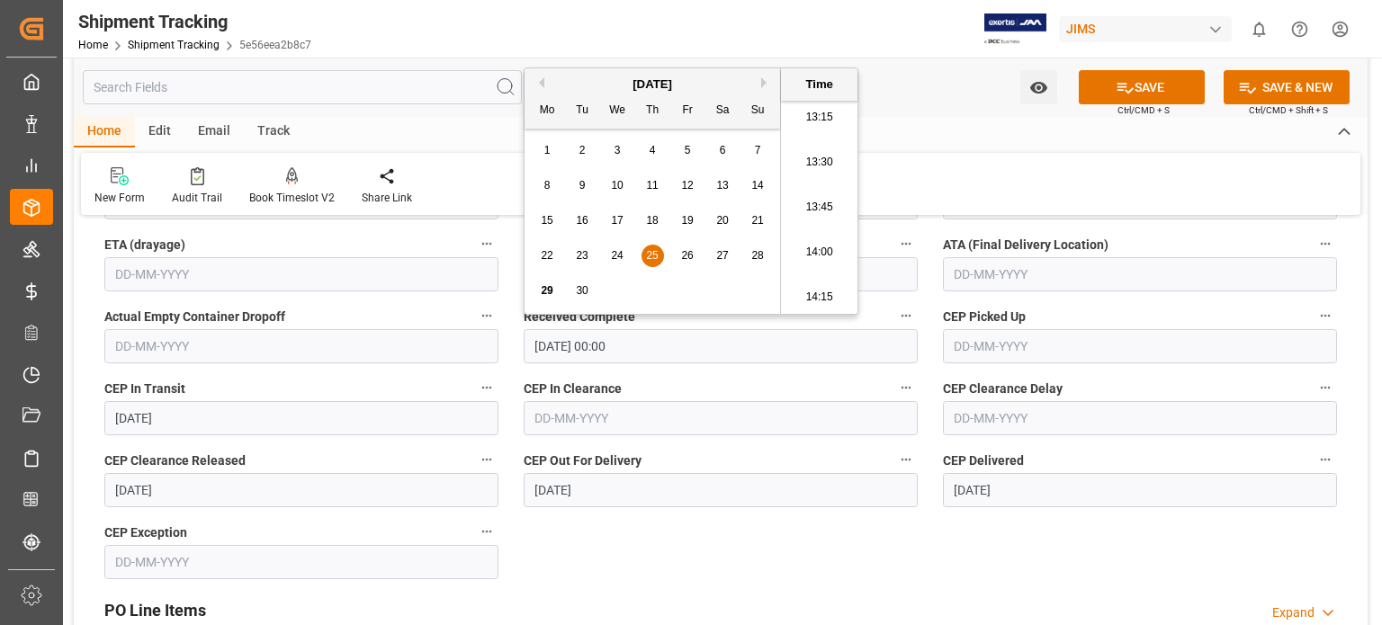
click at [968, 274] on input "text" at bounding box center [1140, 274] width 394 height 34
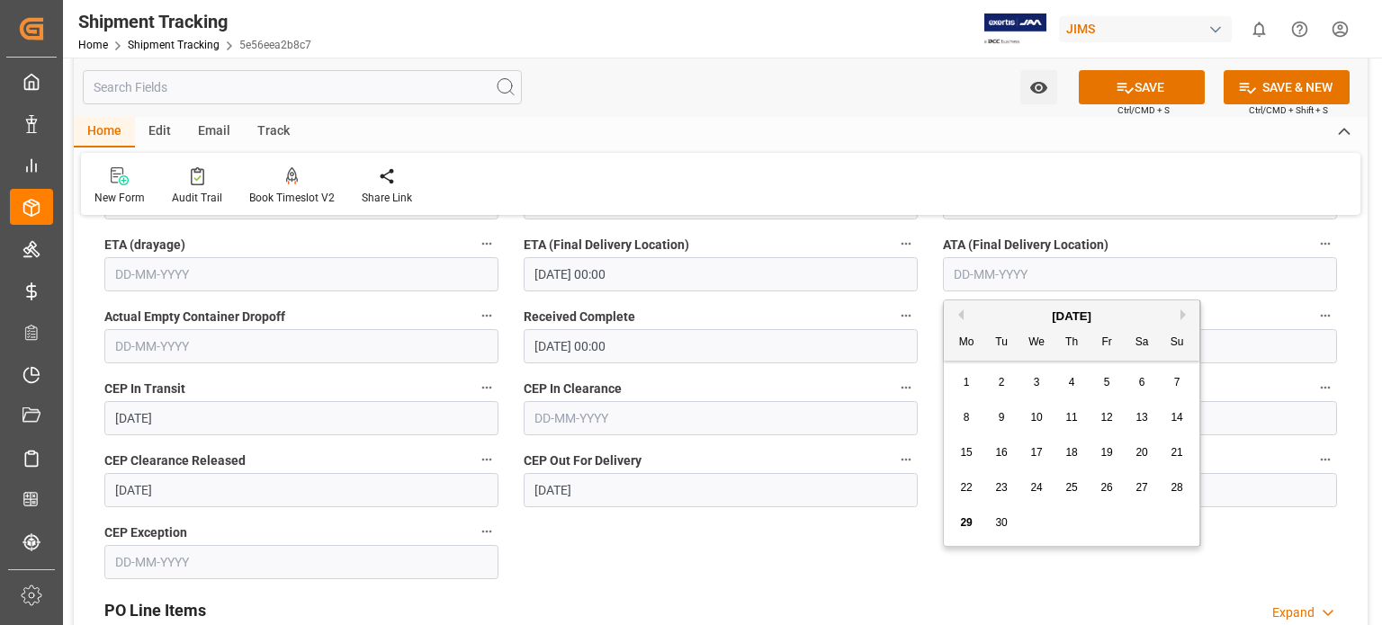
click at [961, 528] on span "29" at bounding box center [966, 522] width 12 height 13
type input "29-09-2025"
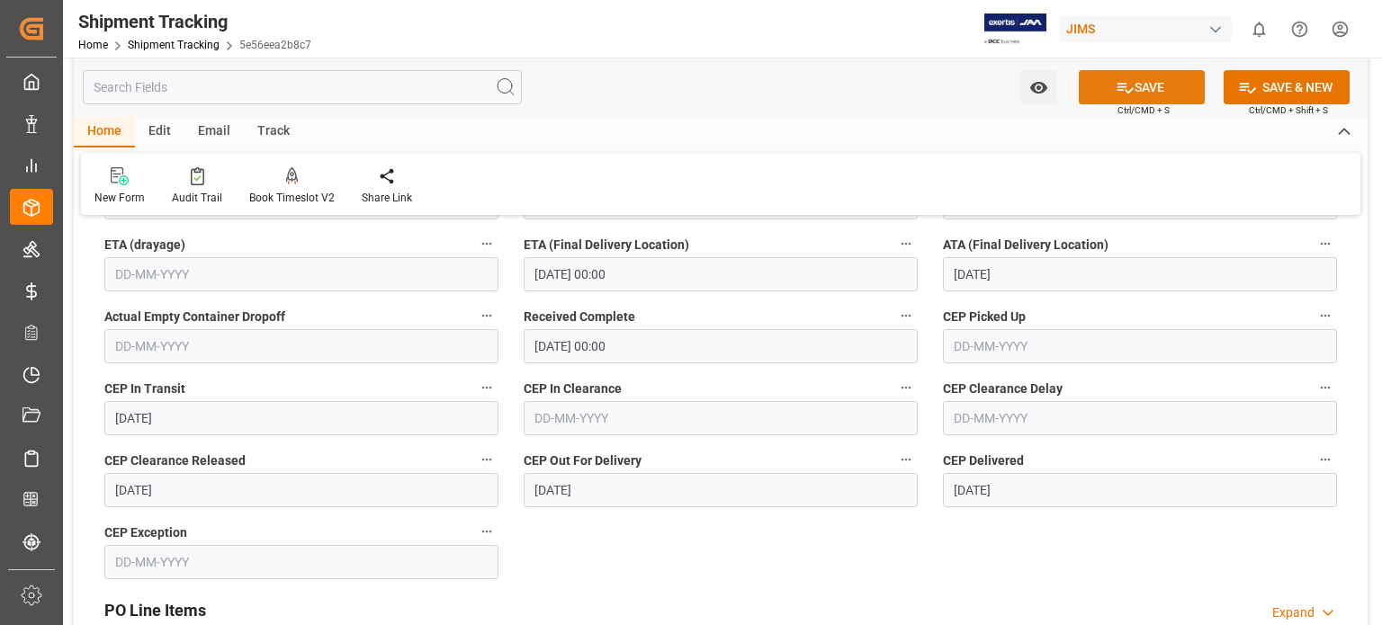
click at [1159, 92] on button "SAVE" at bounding box center [1142, 87] width 126 height 34
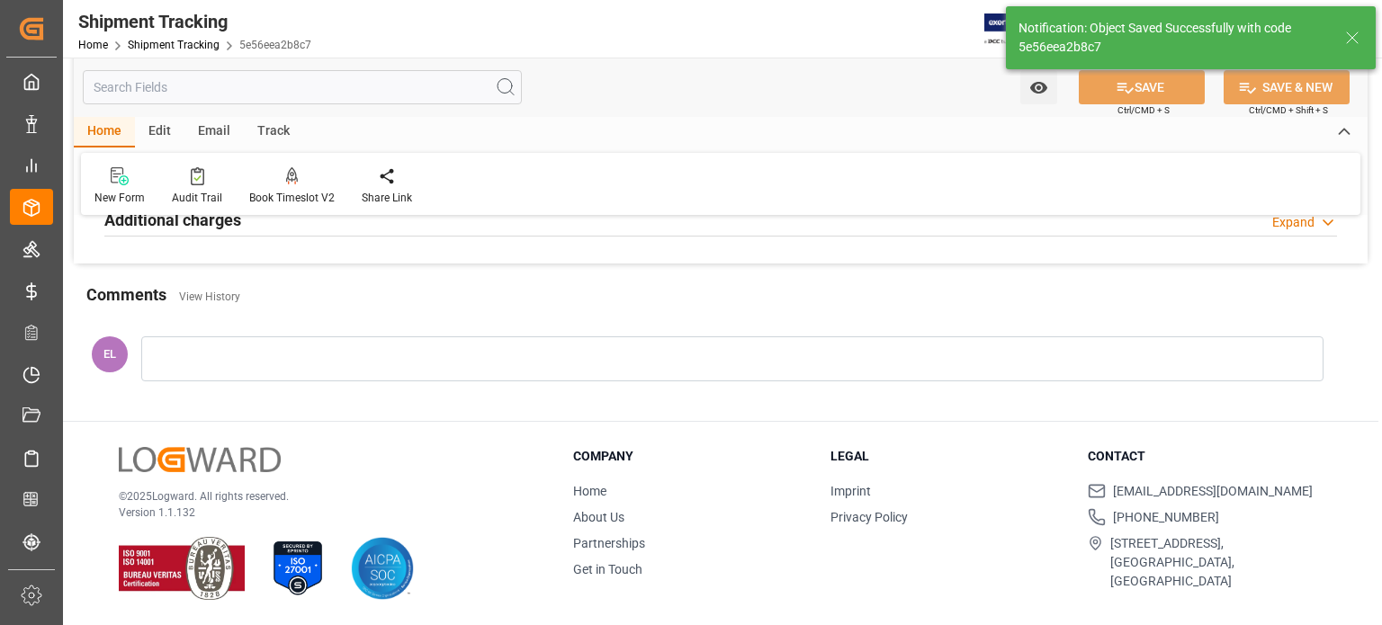
scroll to position [0, 0]
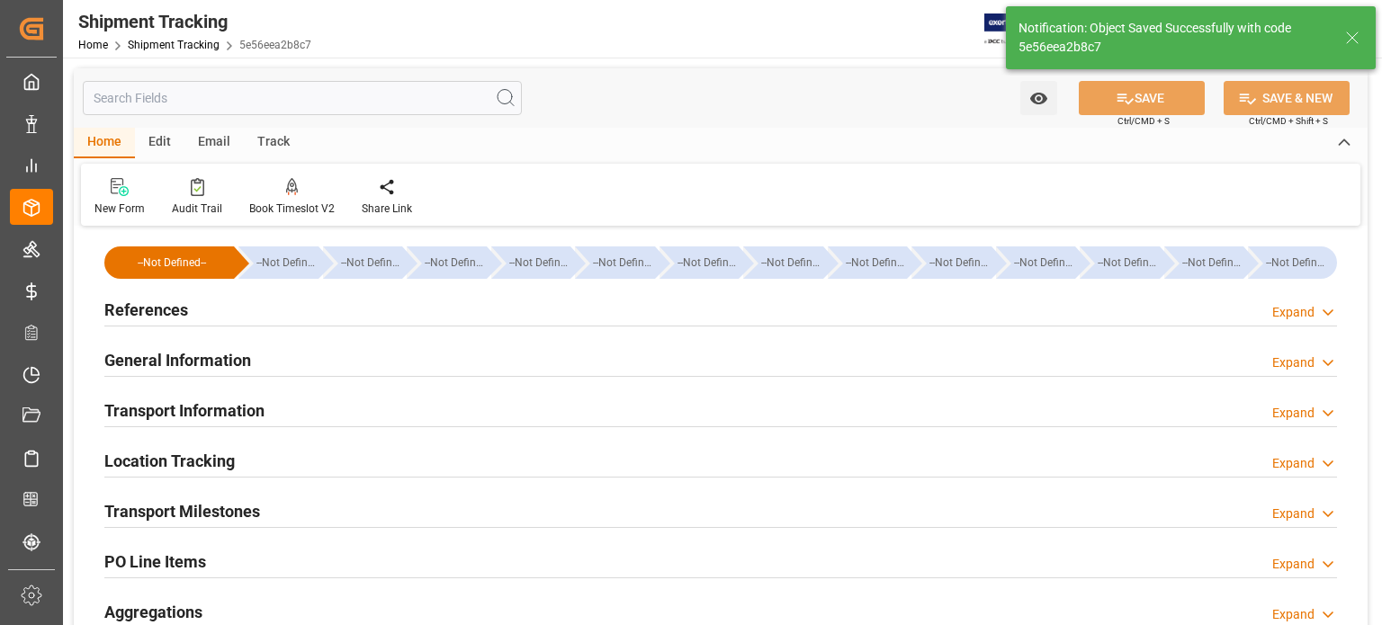
click at [176, 355] on h2 "General Information" at bounding box center [177, 360] width 147 height 24
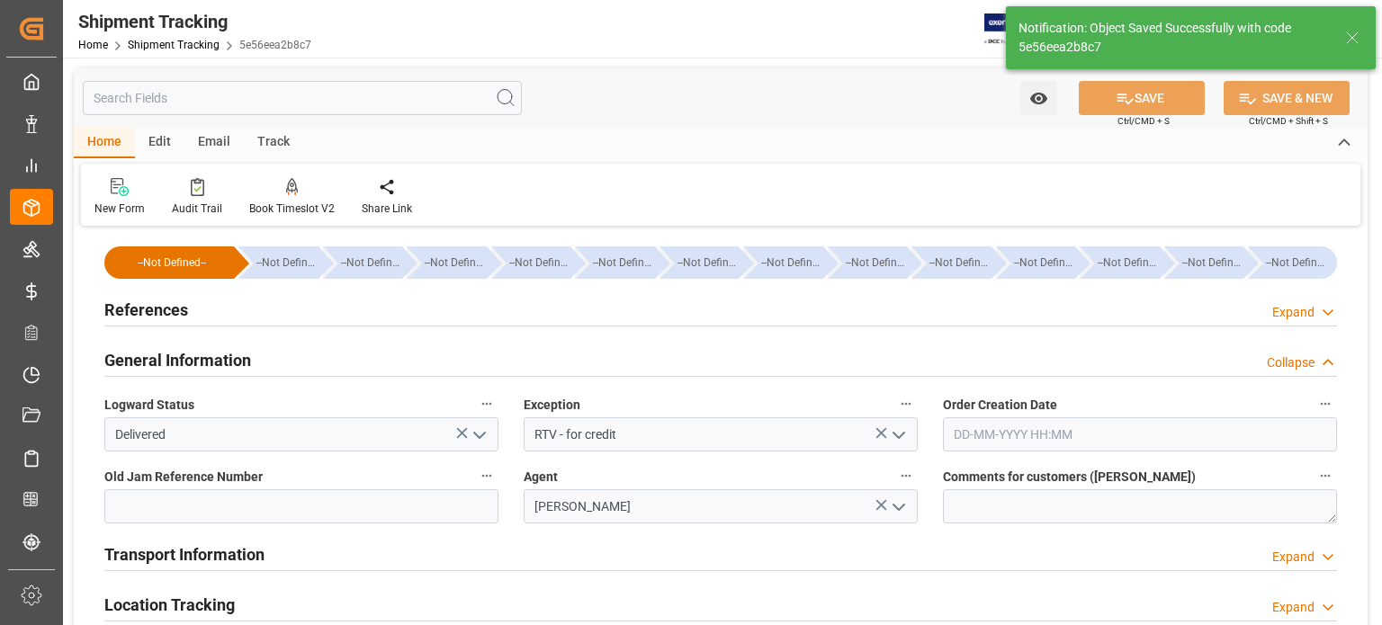
click at [484, 440] on icon "open menu" at bounding box center [480, 436] width 22 height 22
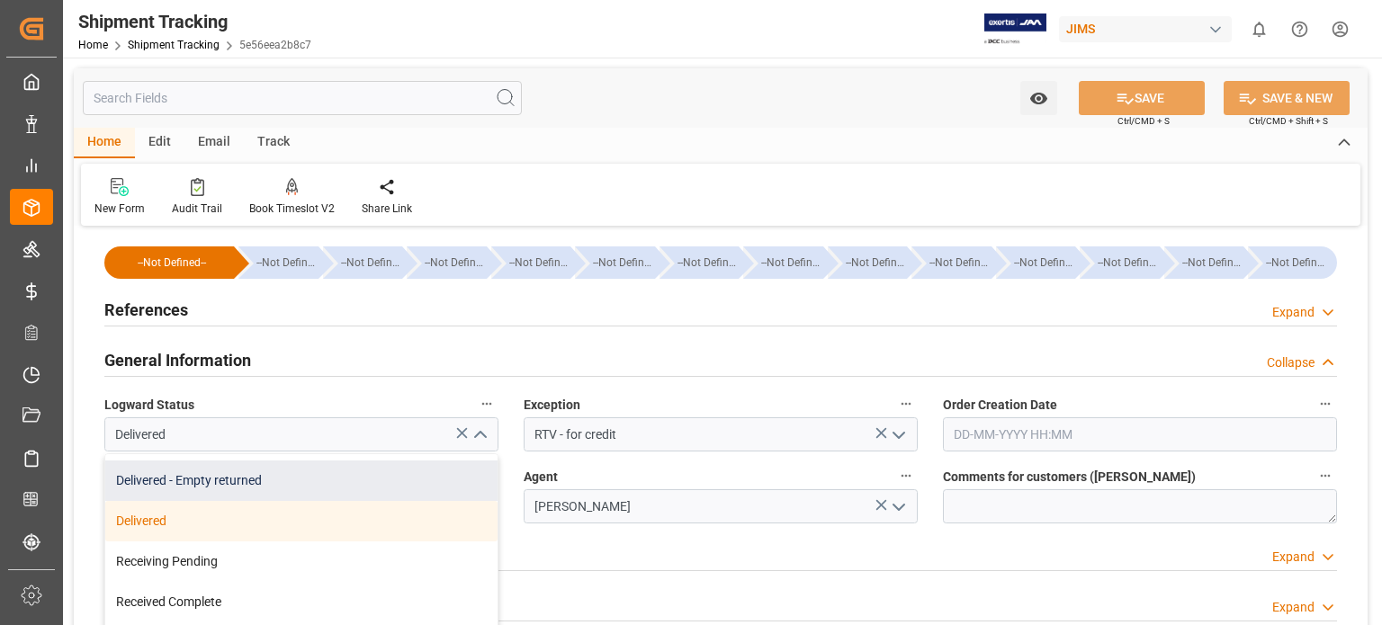
scroll to position [149, 0]
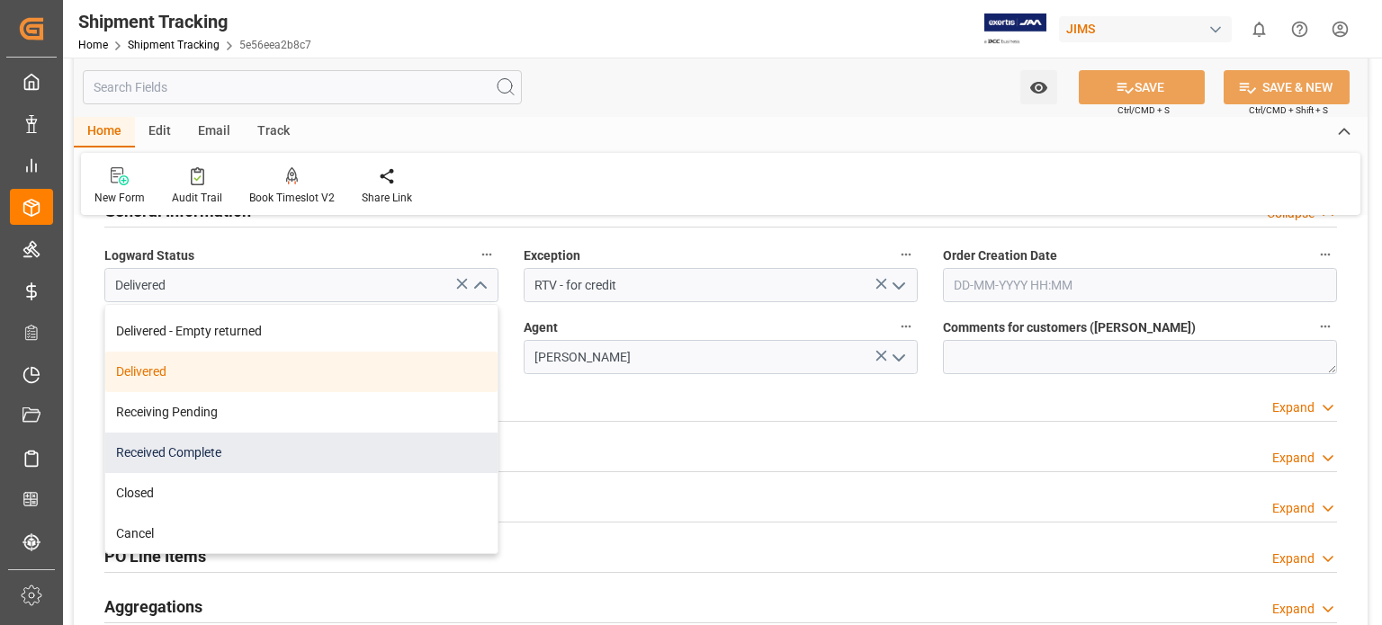
click at [271, 457] on div "Received Complete" at bounding box center [301, 453] width 392 height 40
type input "Received Complete"
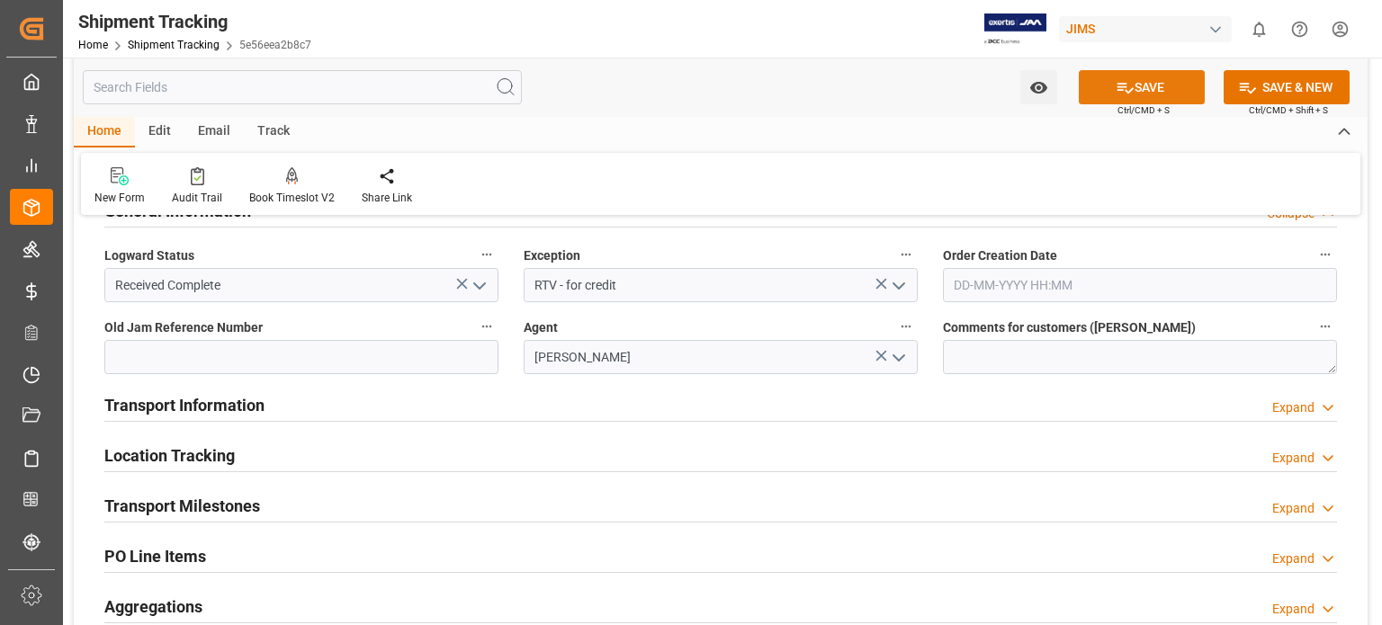
click at [1139, 93] on button "SAVE" at bounding box center [1142, 87] width 126 height 34
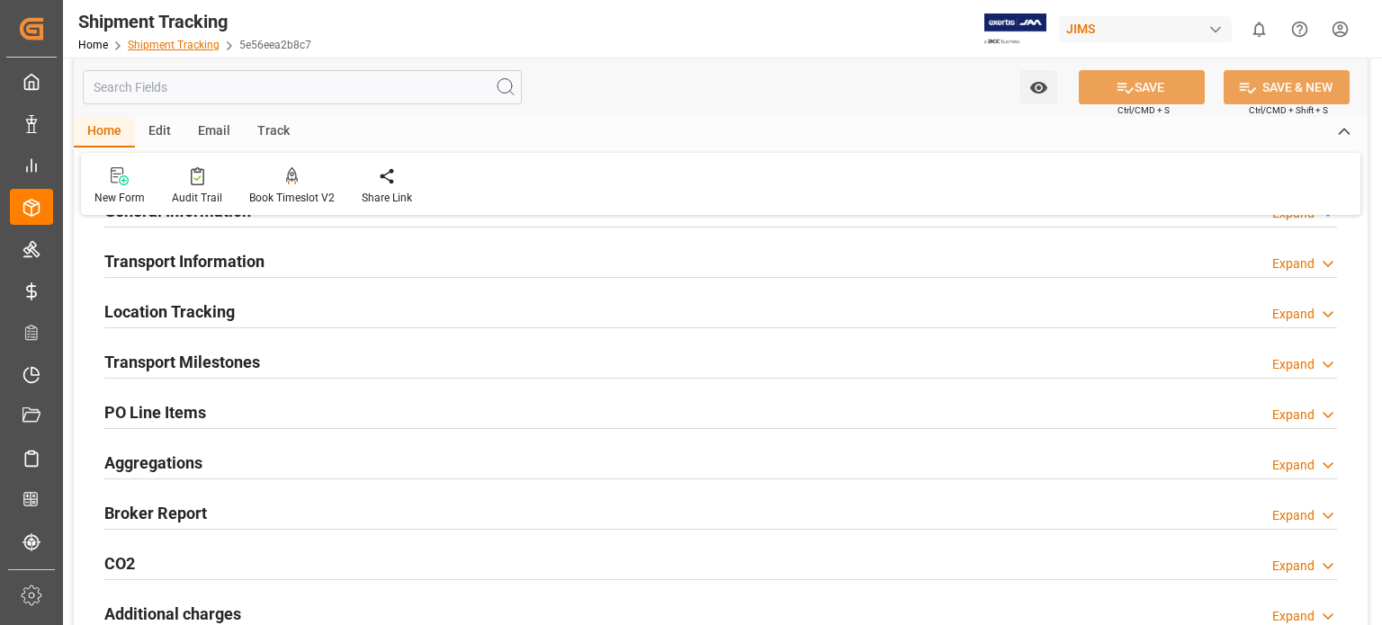
click at [173, 44] on link "Shipment Tracking" at bounding box center [174, 45] width 92 height 13
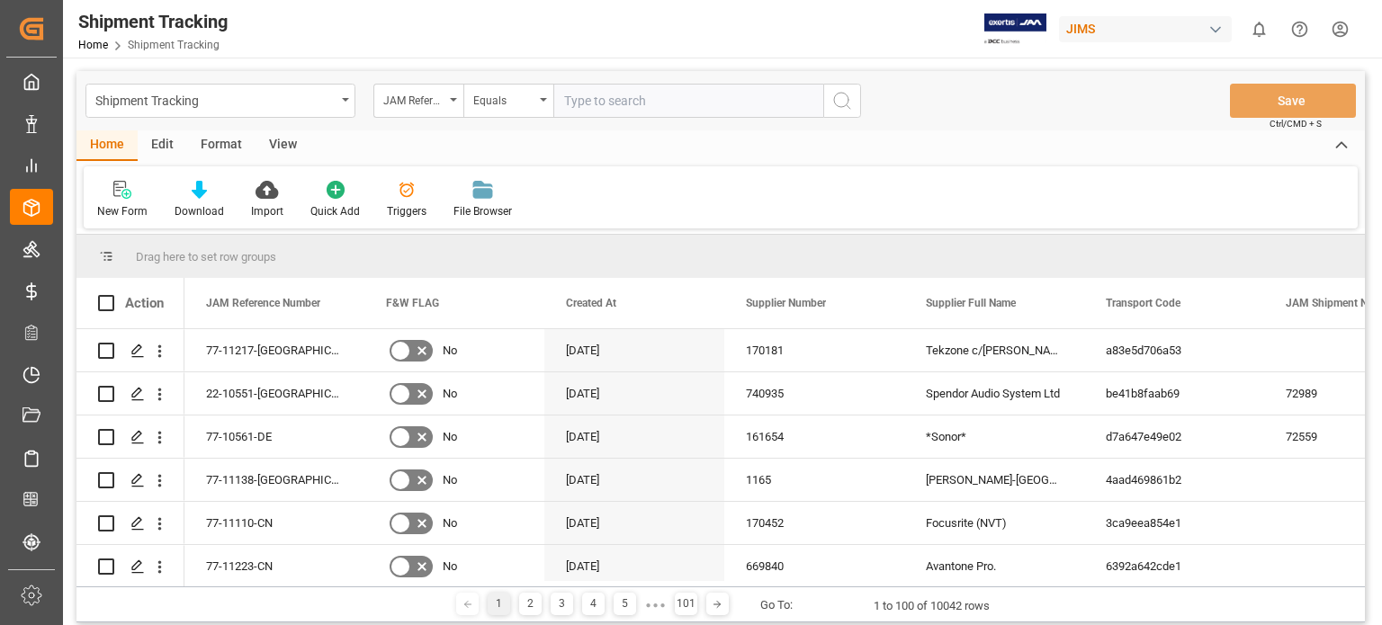
click at [639, 100] on input "text" at bounding box center [688, 101] width 270 height 34
type input "77-11227-US"
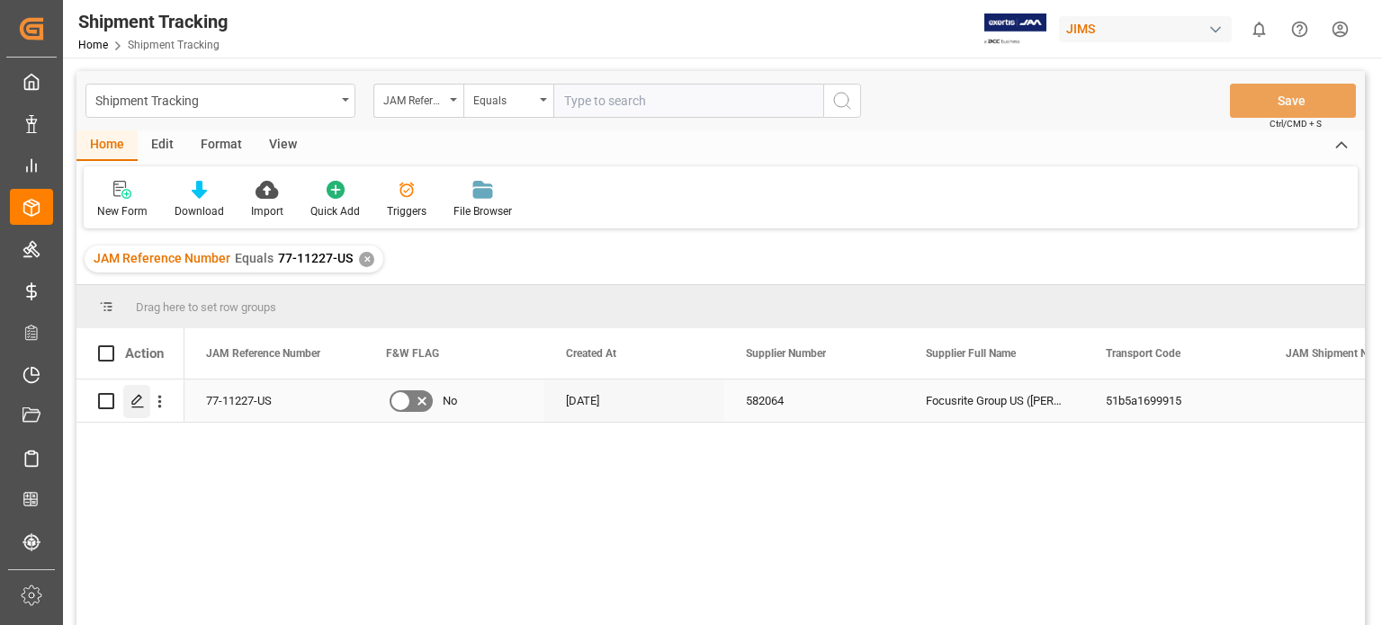
click at [140, 398] on polygon "Press SPACE to select this row." at bounding box center [136, 400] width 9 height 9
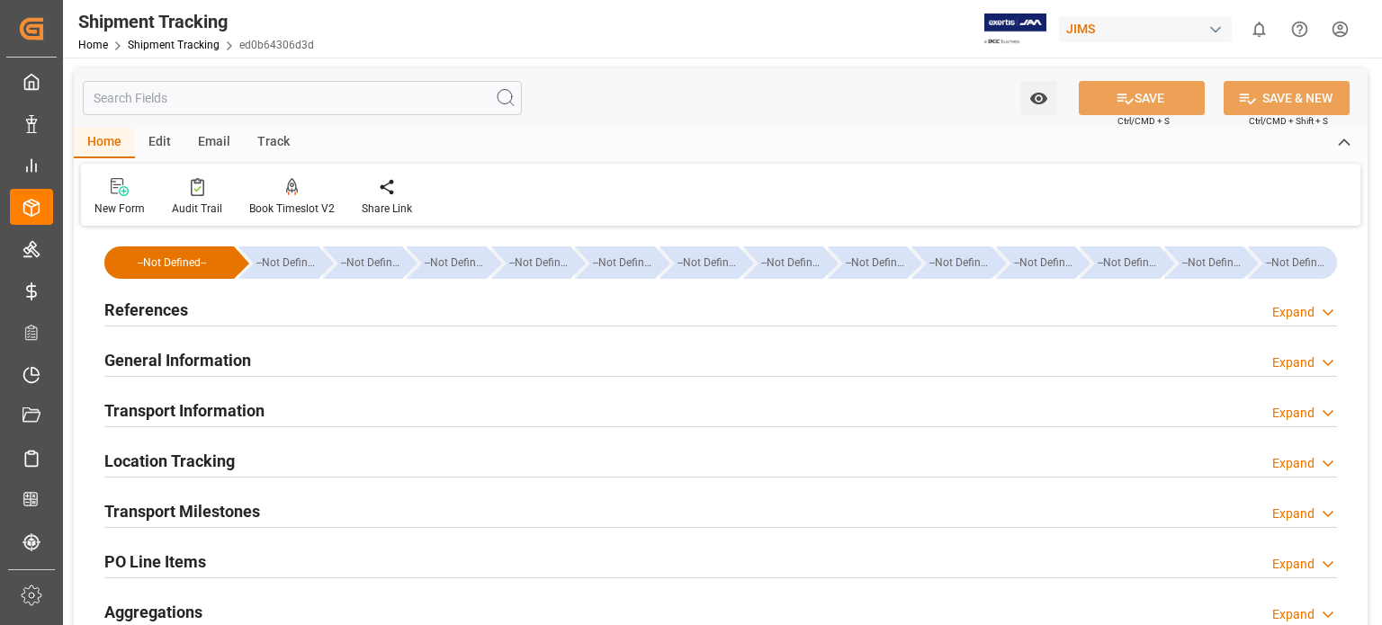
click at [166, 363] on h2 "General Information" at bounding box center [177, 360] width 147 height 24
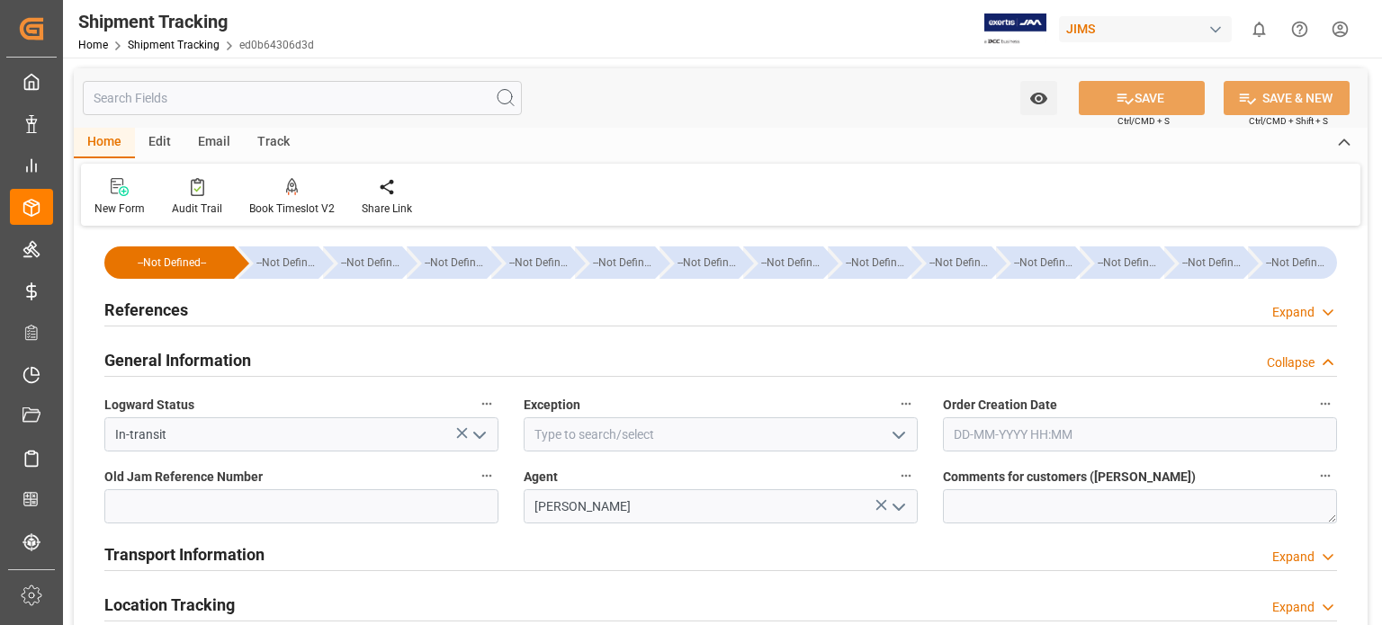
click at [166, 363] on h2 "General Information" at bounding box center [177, 360] width 147 height 24
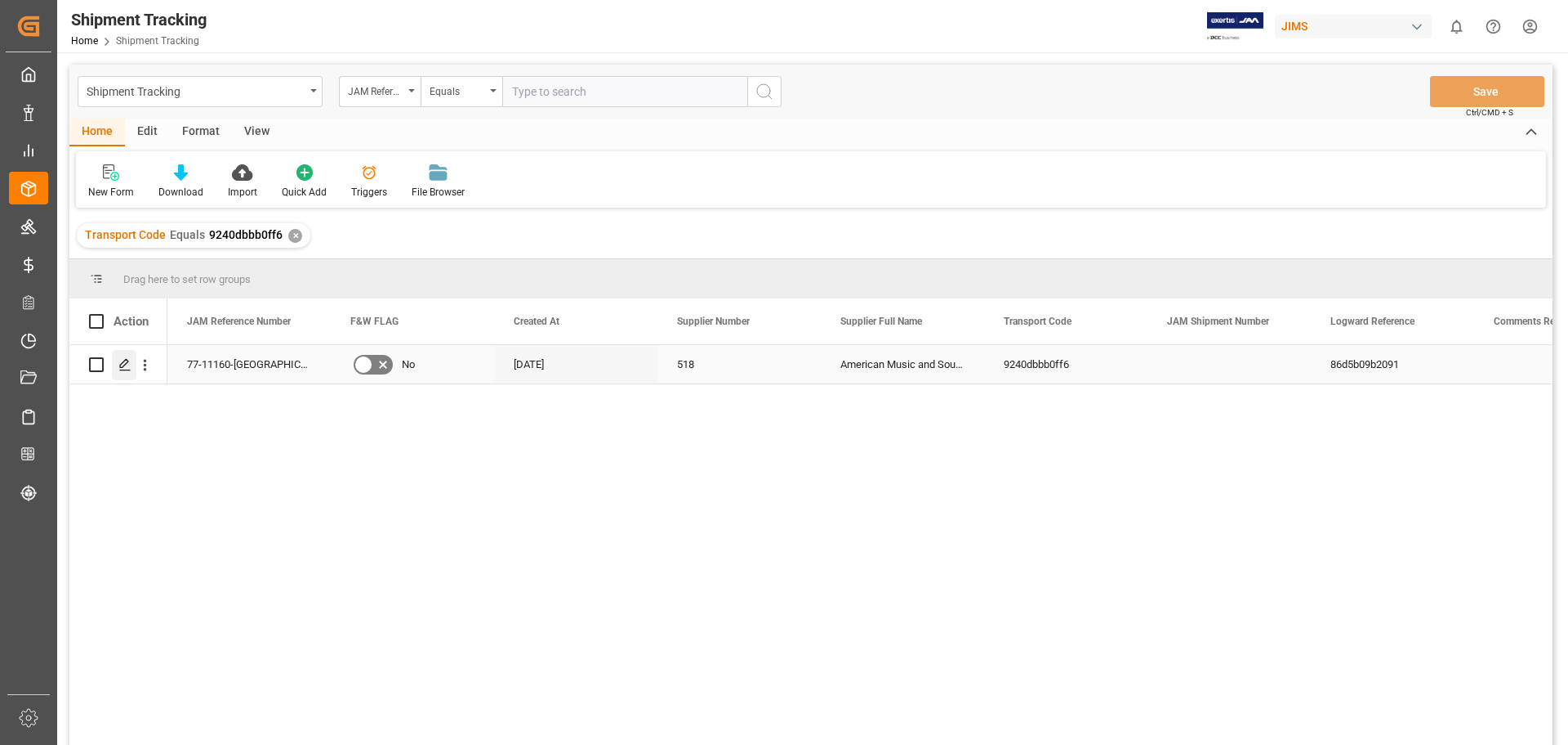
click at [128, 364] on icon "Press SPACE to select this row." at bounding box center [124, 364] width 13 height 13
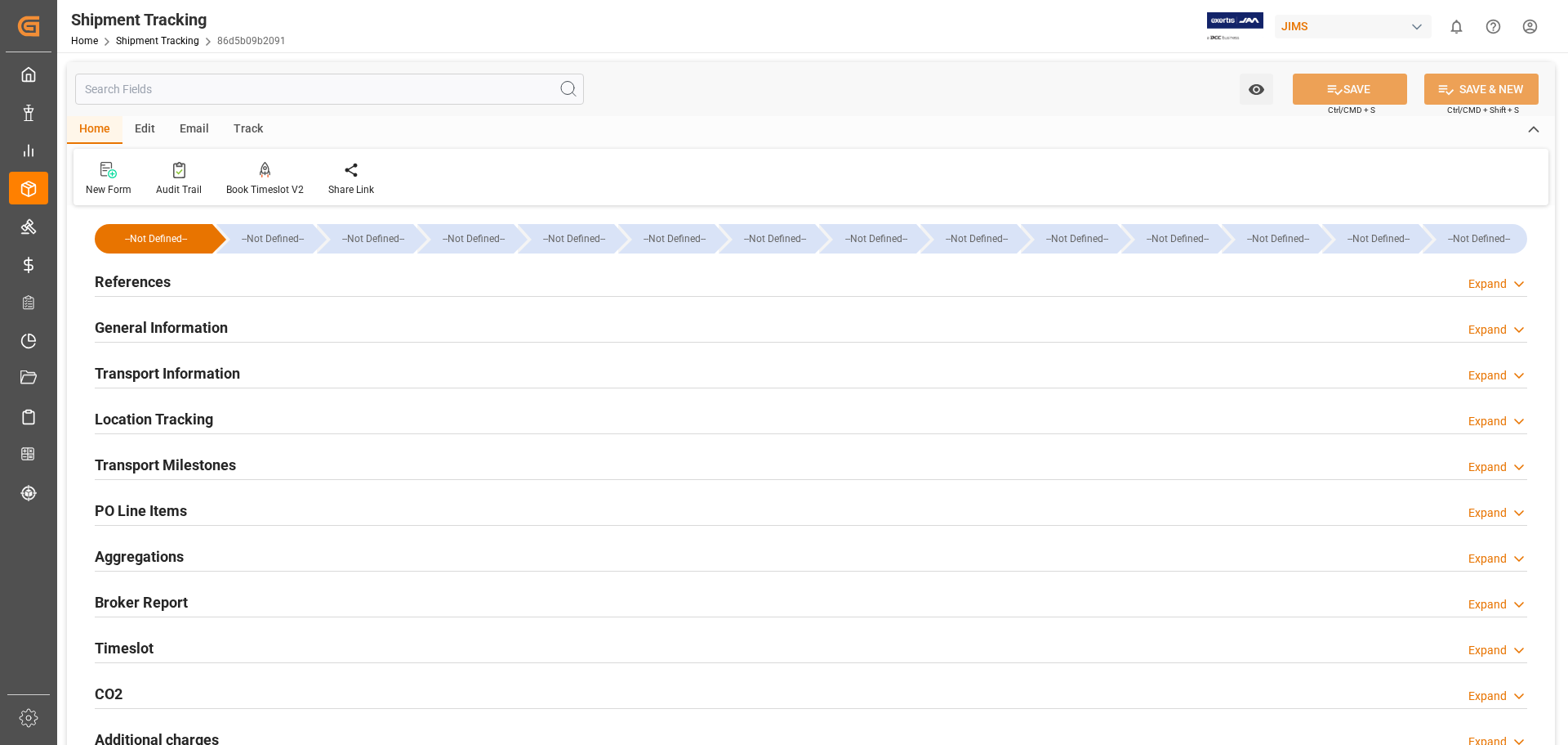
click at [126, 512] on h2 "PO Line Items" at bounding box center [141, 511] width 93 height 22
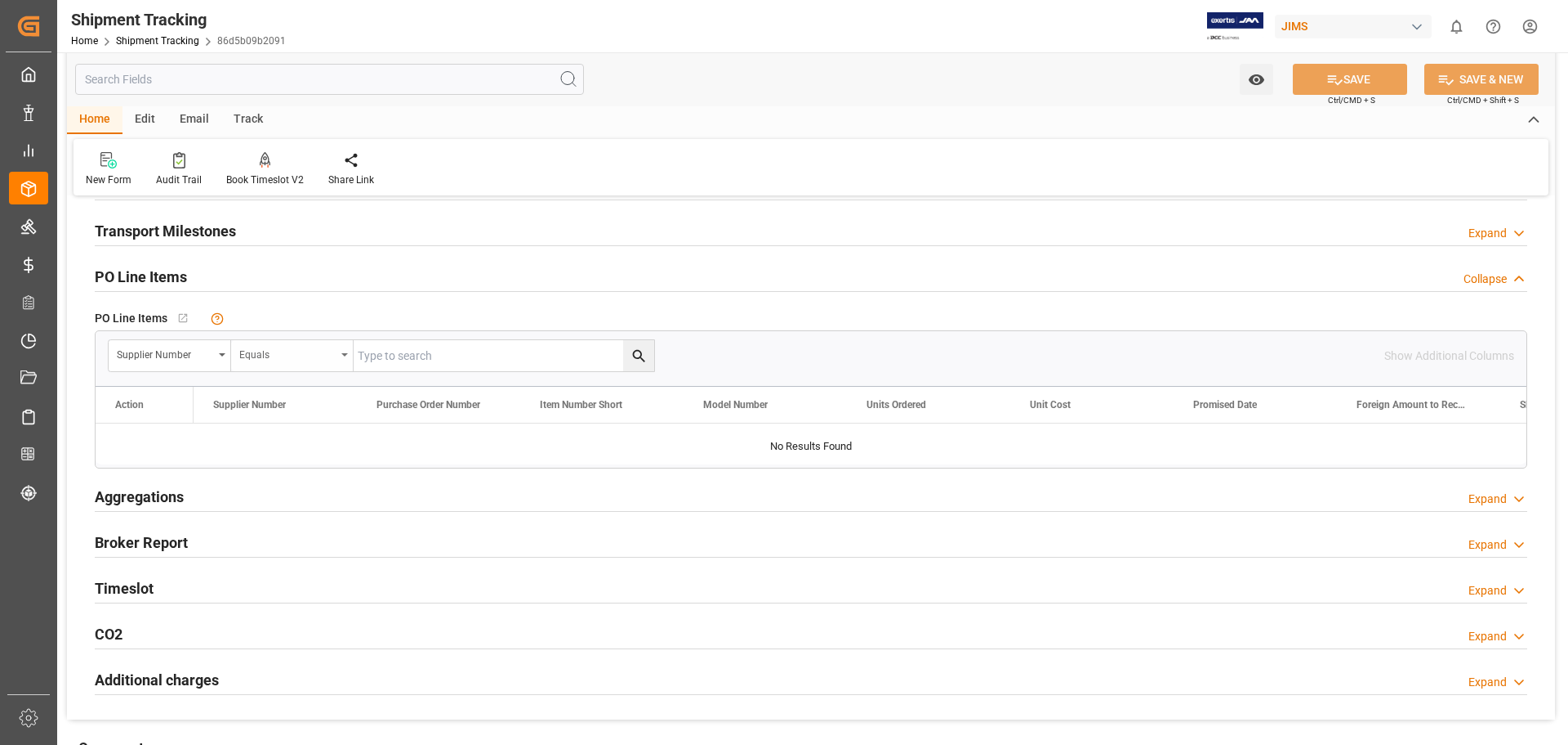
scroll to position [273, 0]
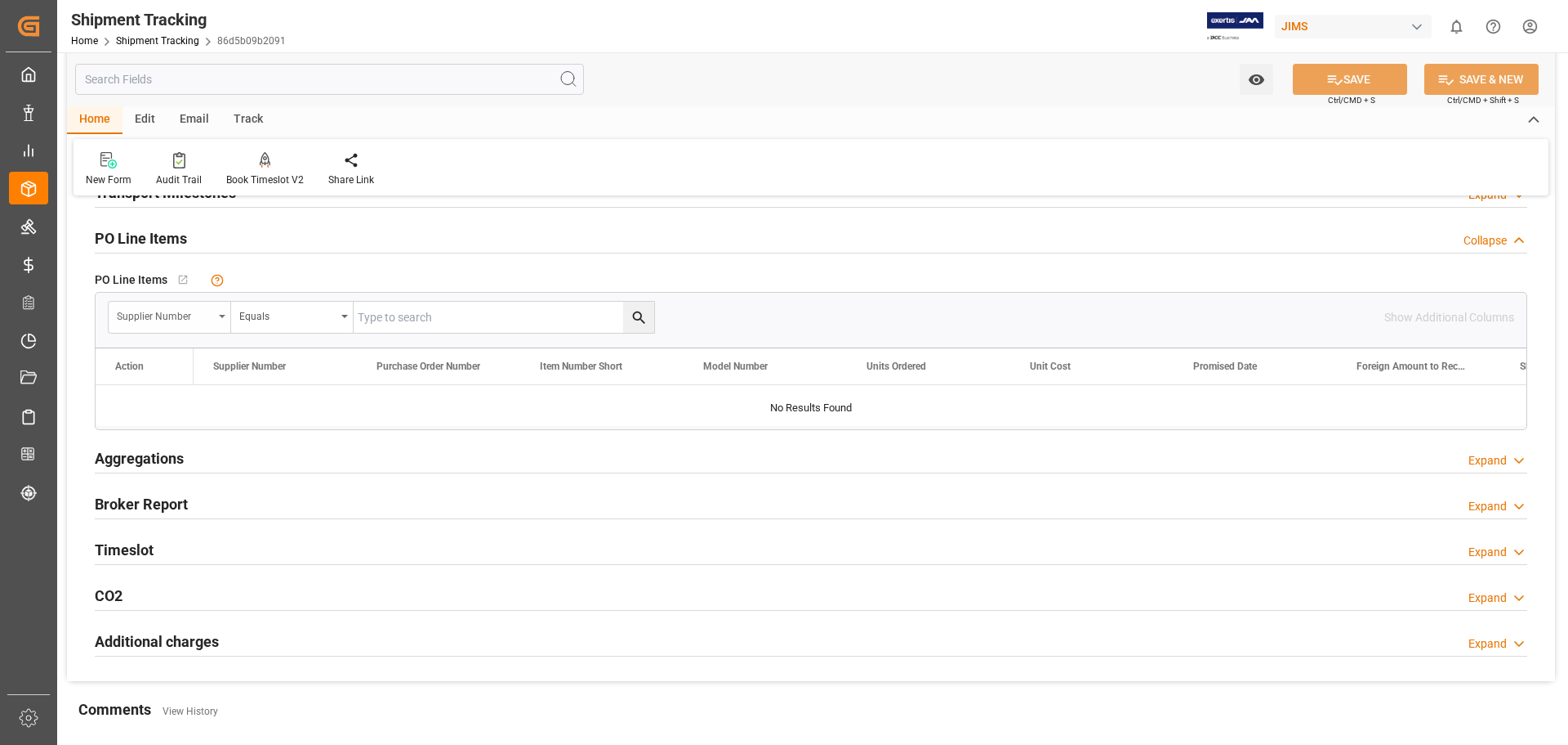
click at [229, 323] on div "Supplier Number" at bounding box center [170, 317] width 123 height 31
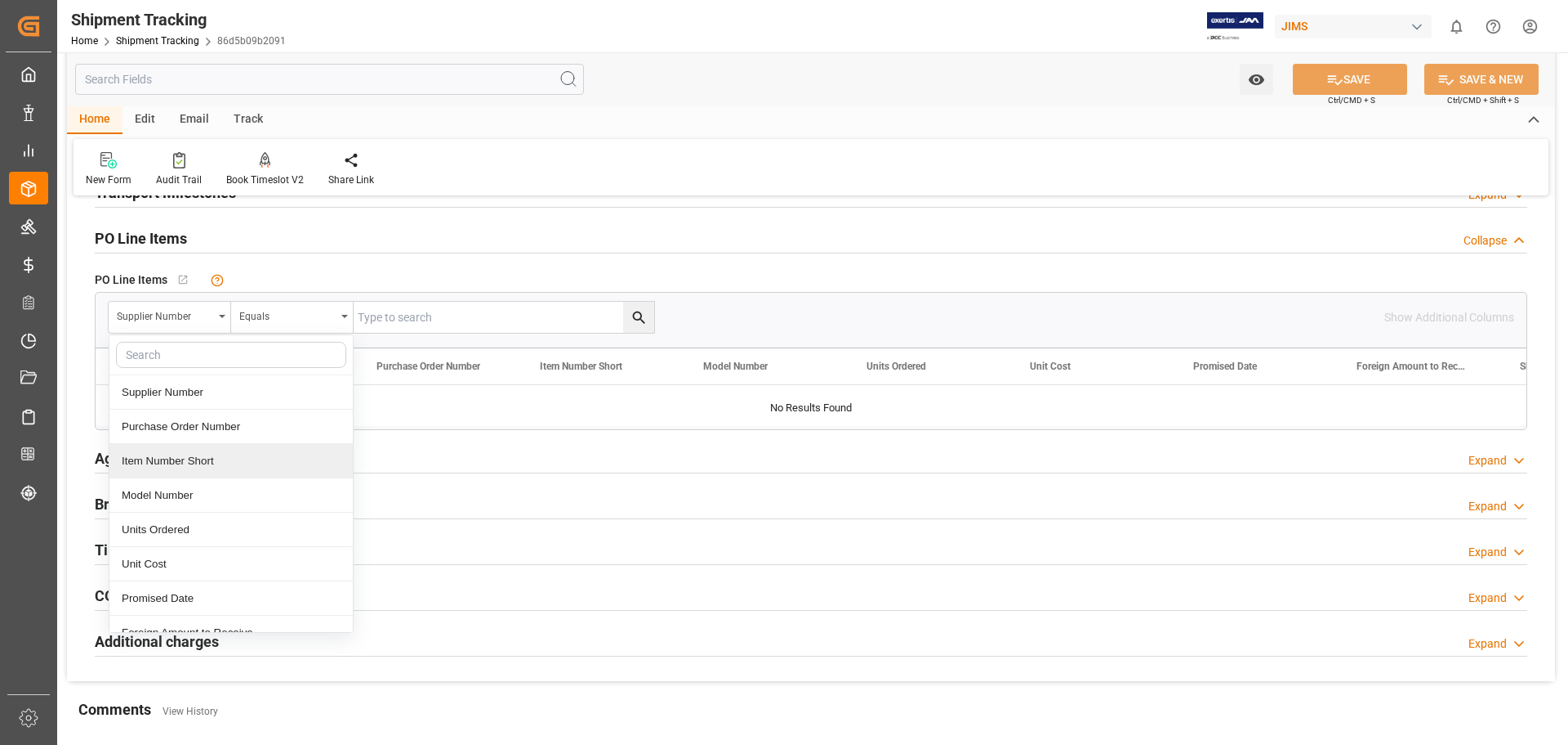
scroll to position [136, 0]
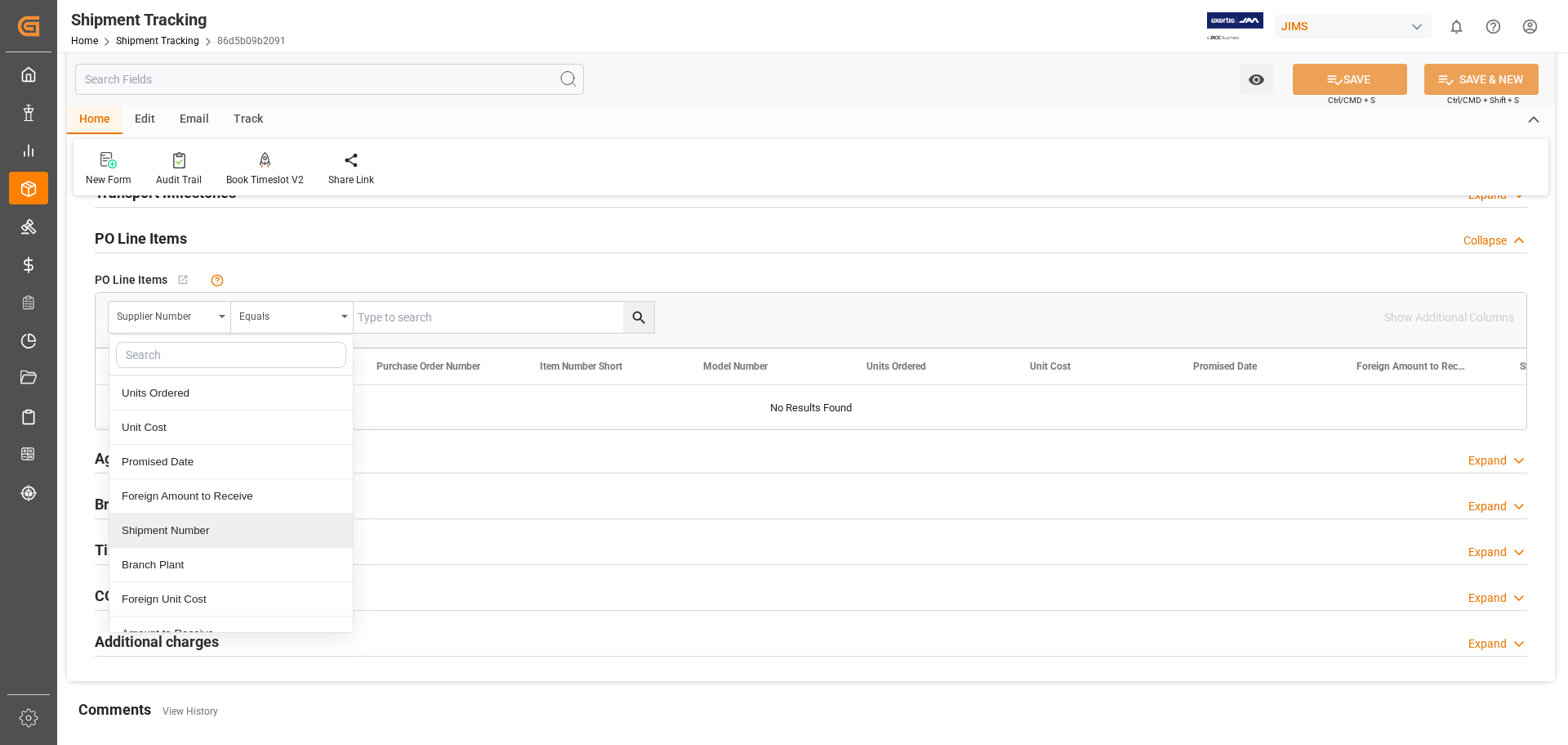
click at [190, 534] on div "Shipment Number" at bounding box center [232, 531] width 243 height 35
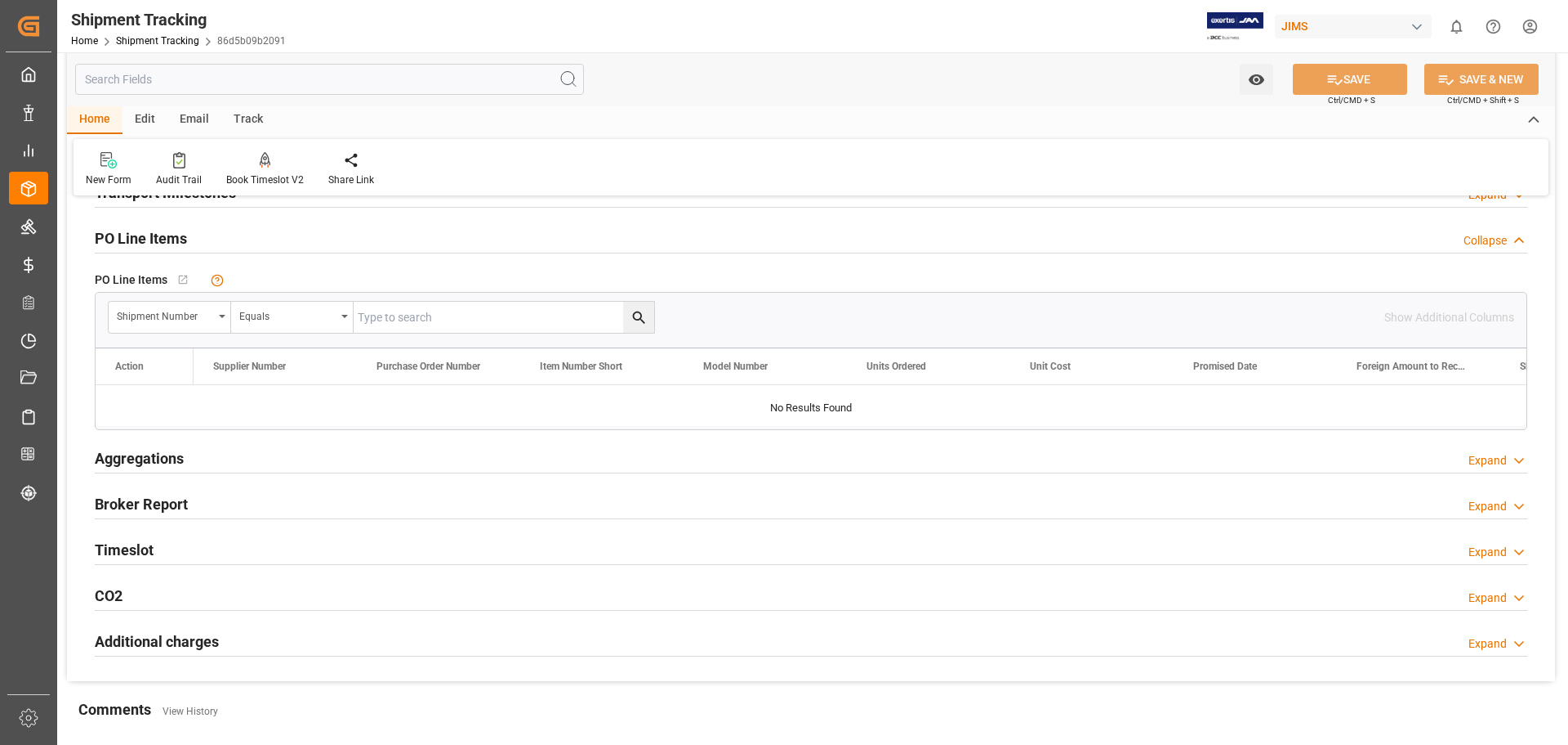
click at [419, 314] on input "text" at bounding box center [504, 317] width 301 height 31
type input "73216"
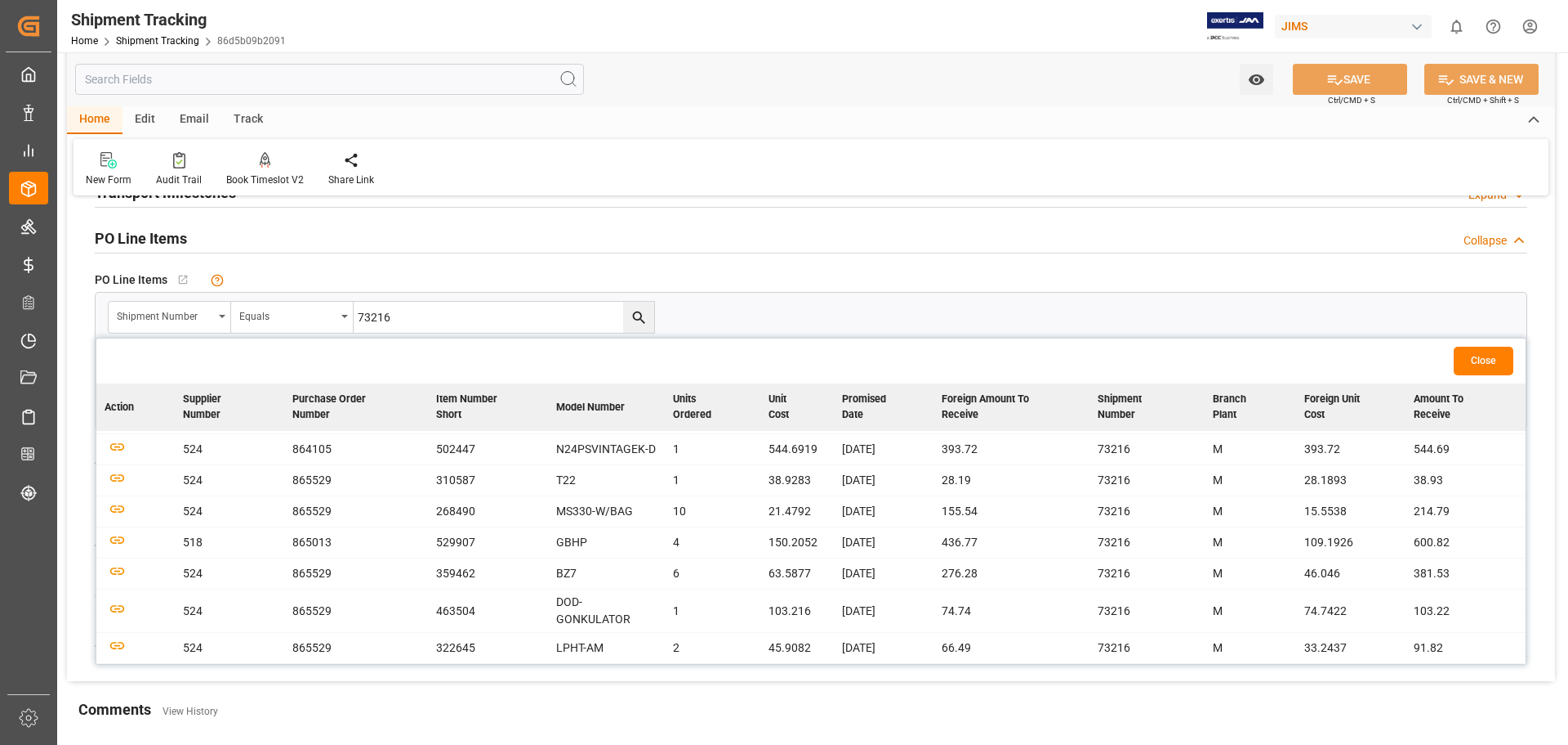
scroll to position [0, 0]
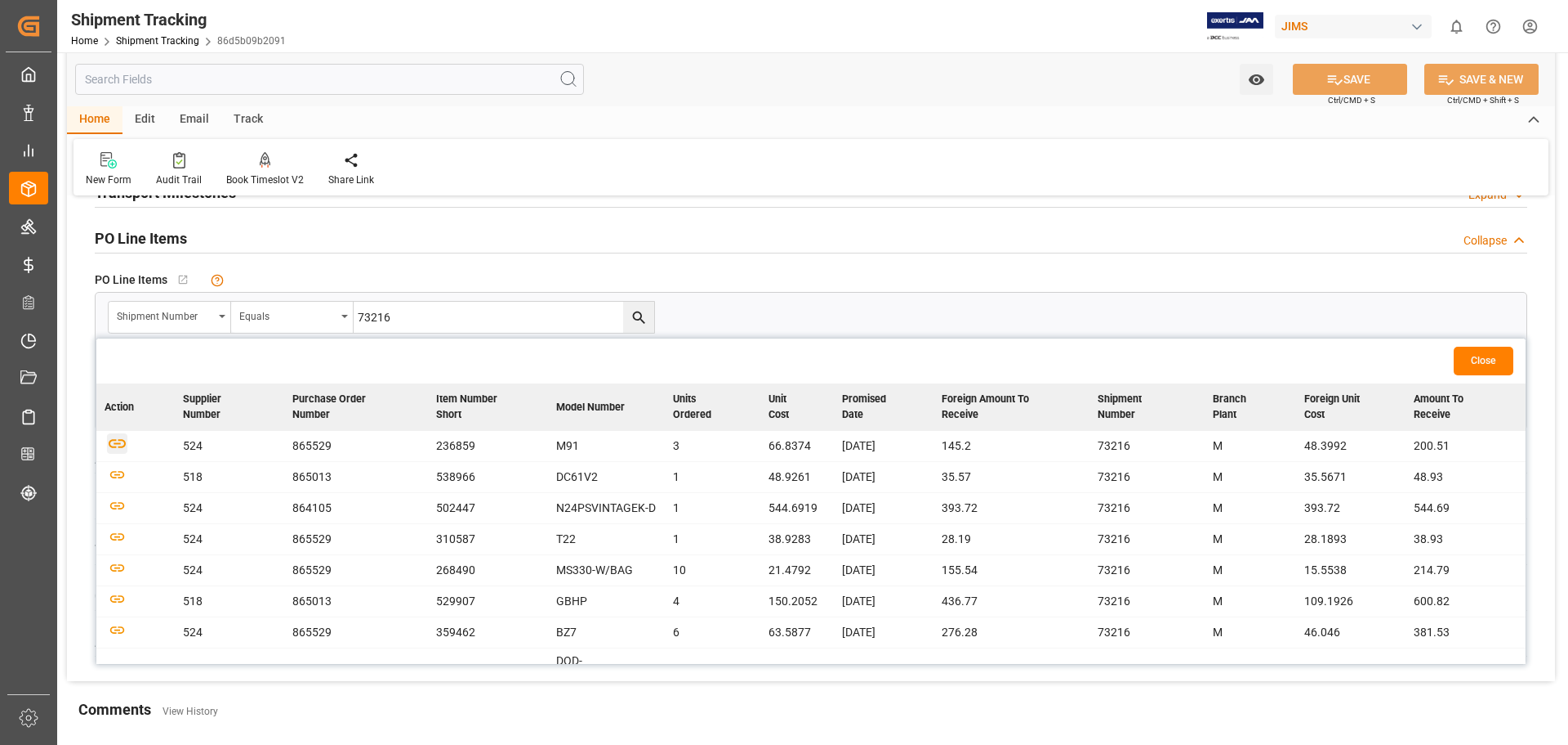
click at [120, 443] on icon "button" at bounding box center [117, 443] width 17 height 9
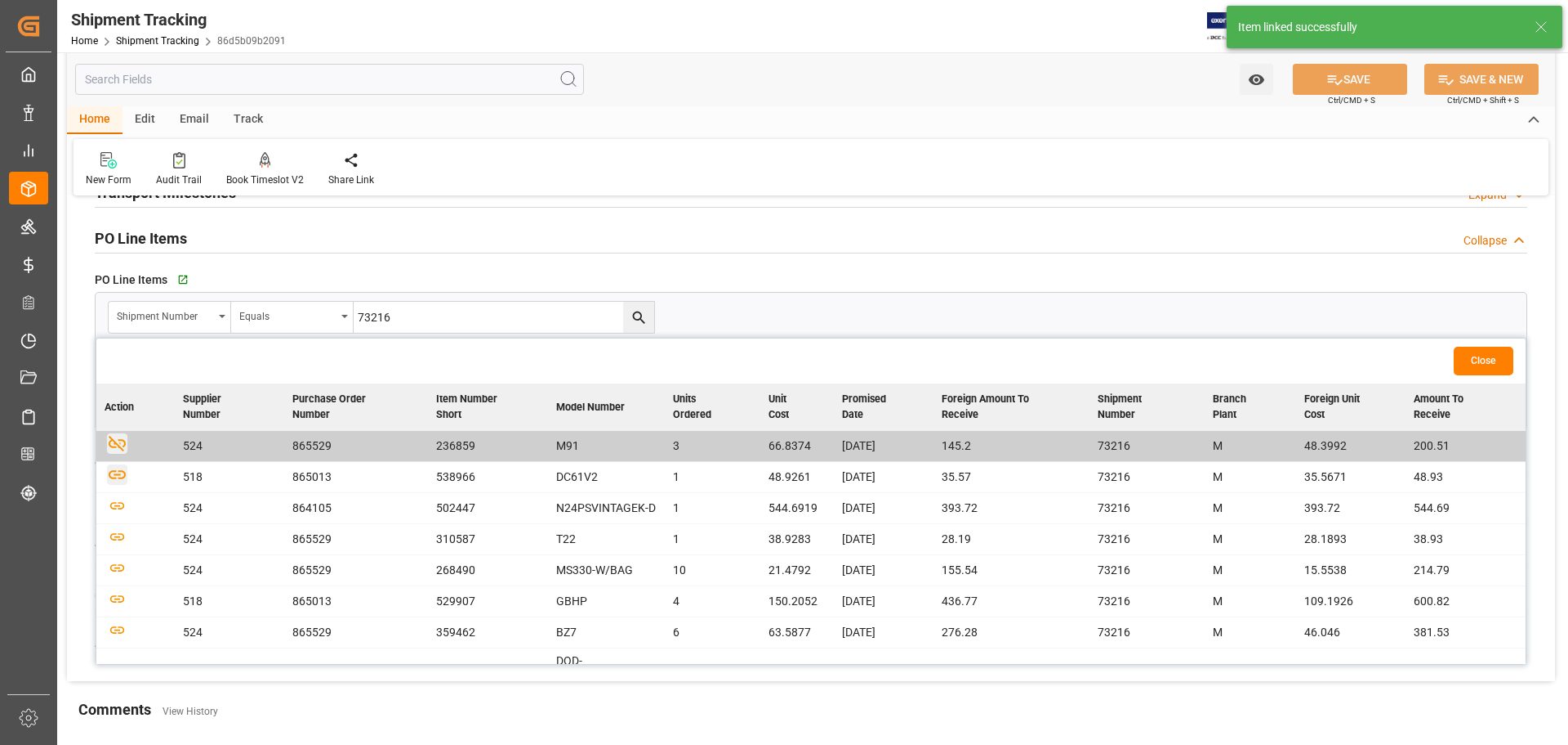
click at [117, 482] on icon "button" at bounding box center [117, 474] width 20 height 20
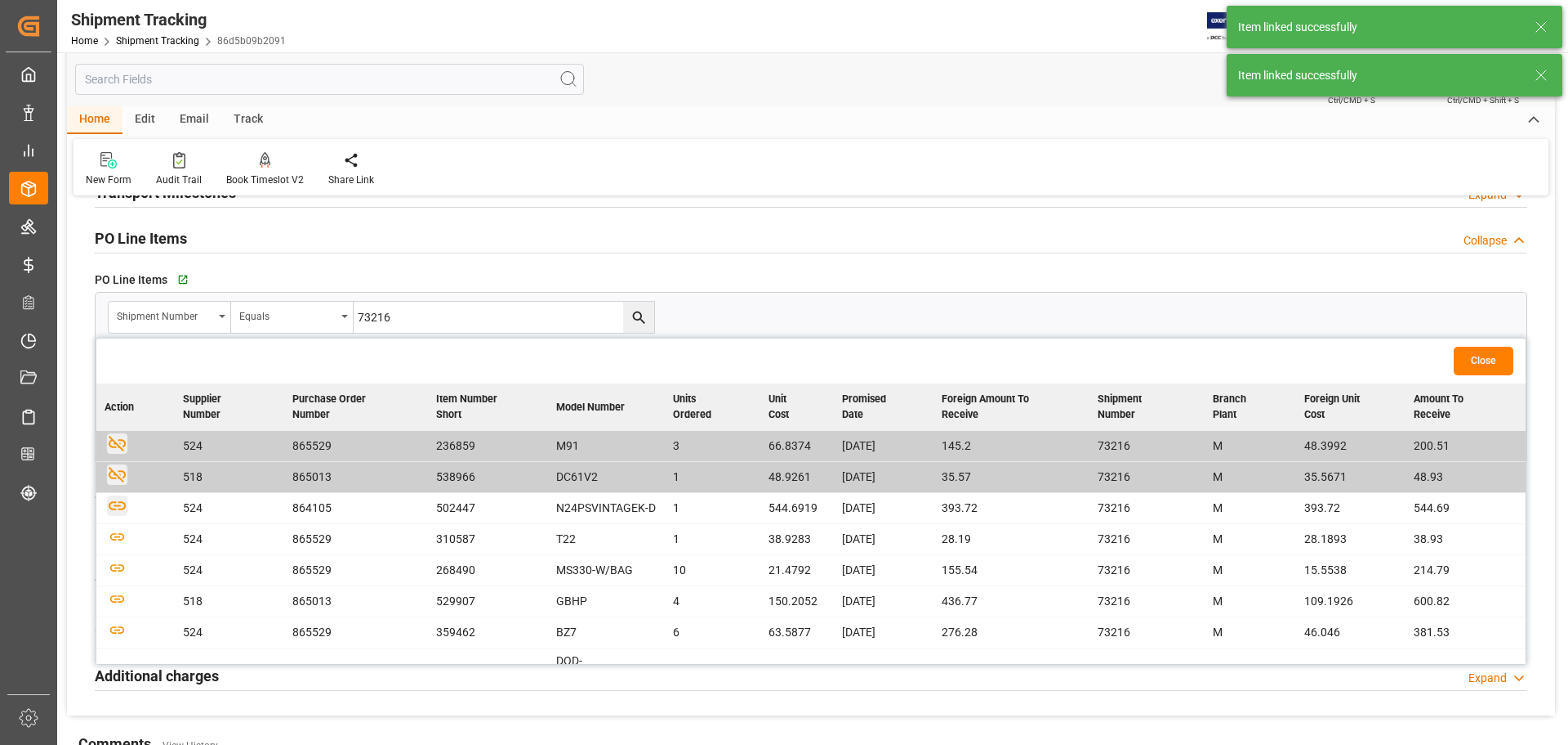
click at [118, 510] on icon "button" at bounding box center [117, 505] width 17 height 9
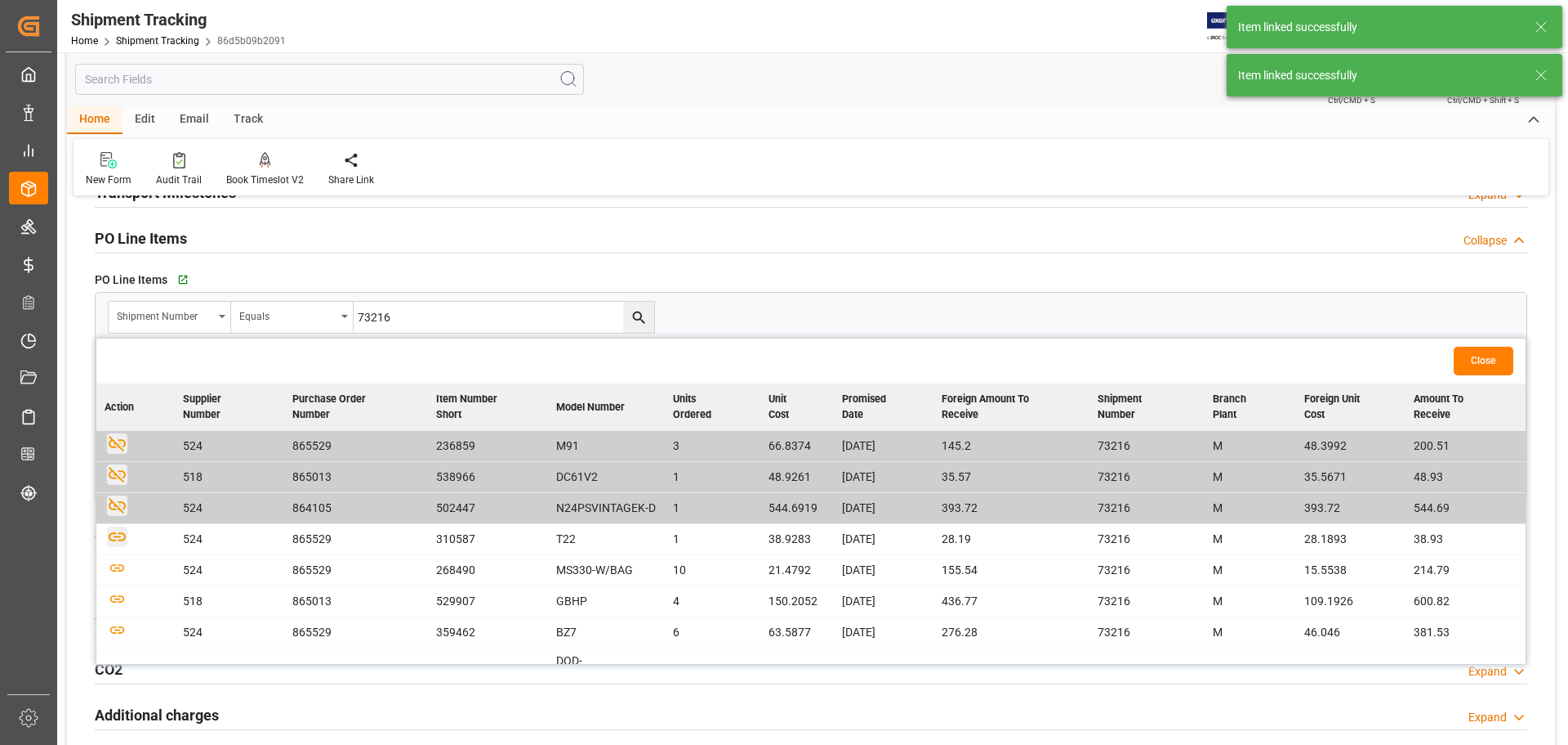
click at [116, 542] on icon "button" at bounding box center [117, 536] width 20 height 20
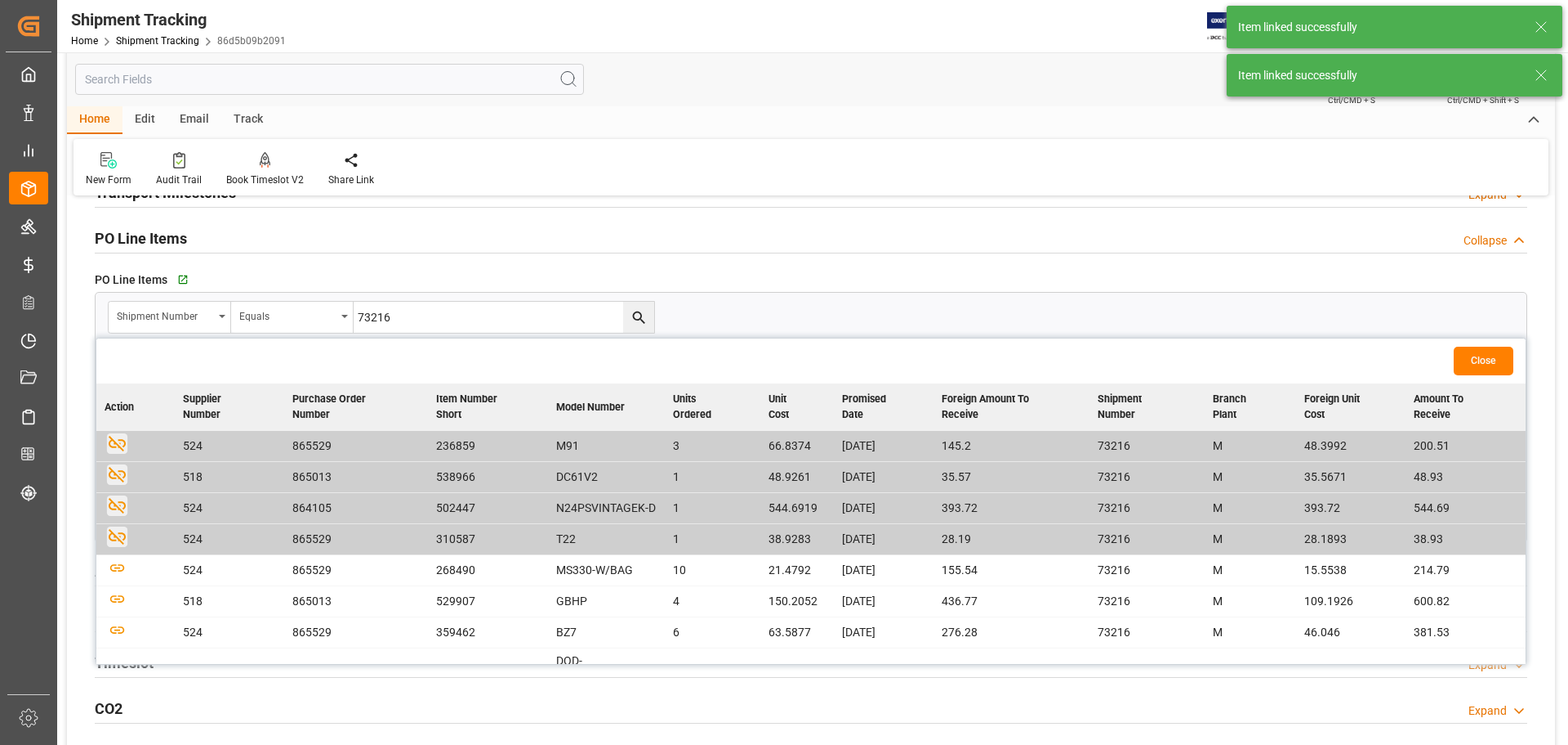
click at [118, 567] on td at bounding box center [135, 571] width 78 height 31
click at [118, 567] on icon "button" at bounding box center [117, 568] width 20 height 20
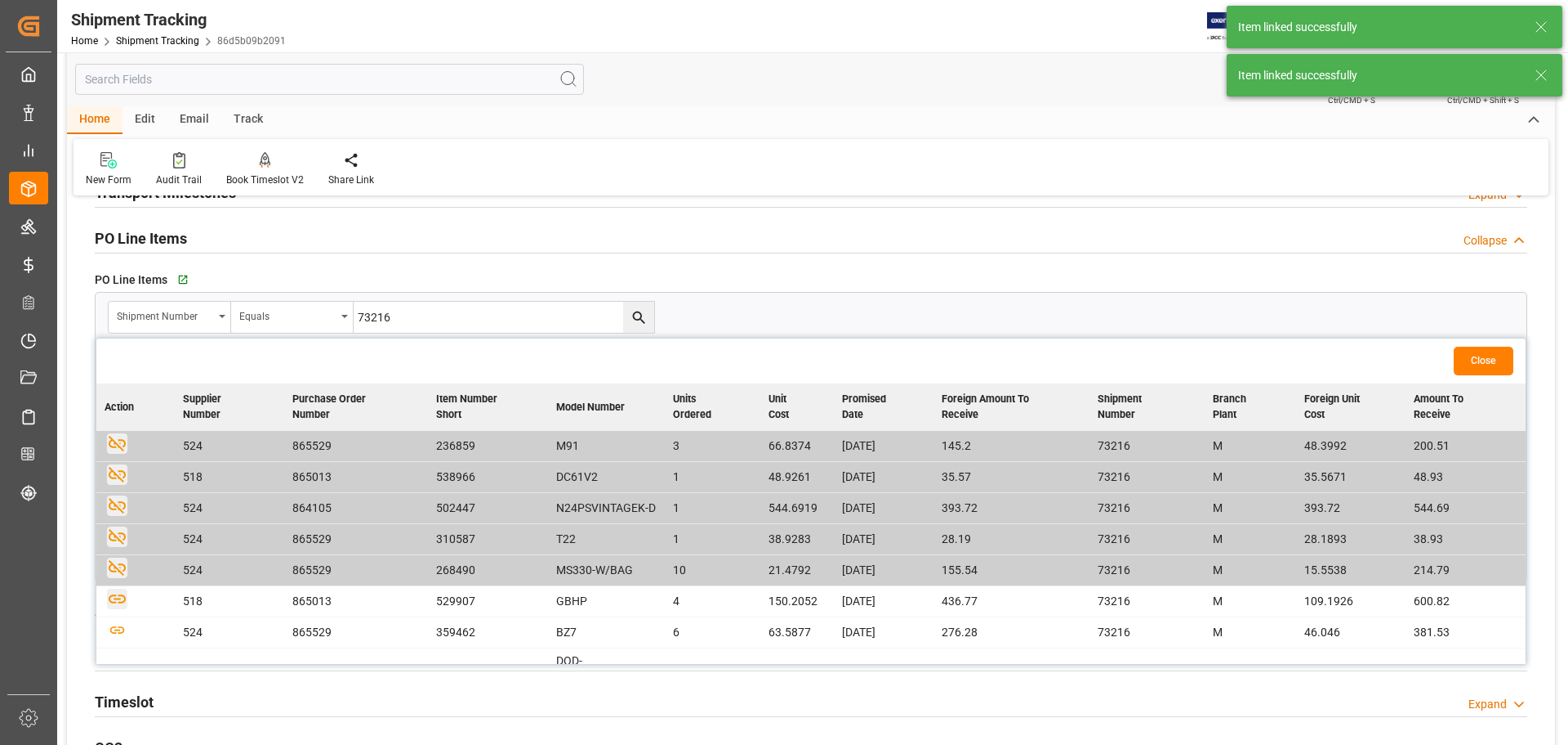
click at [111, 567] on icon "button" at bounding box center [117, 599] width 17 height 9
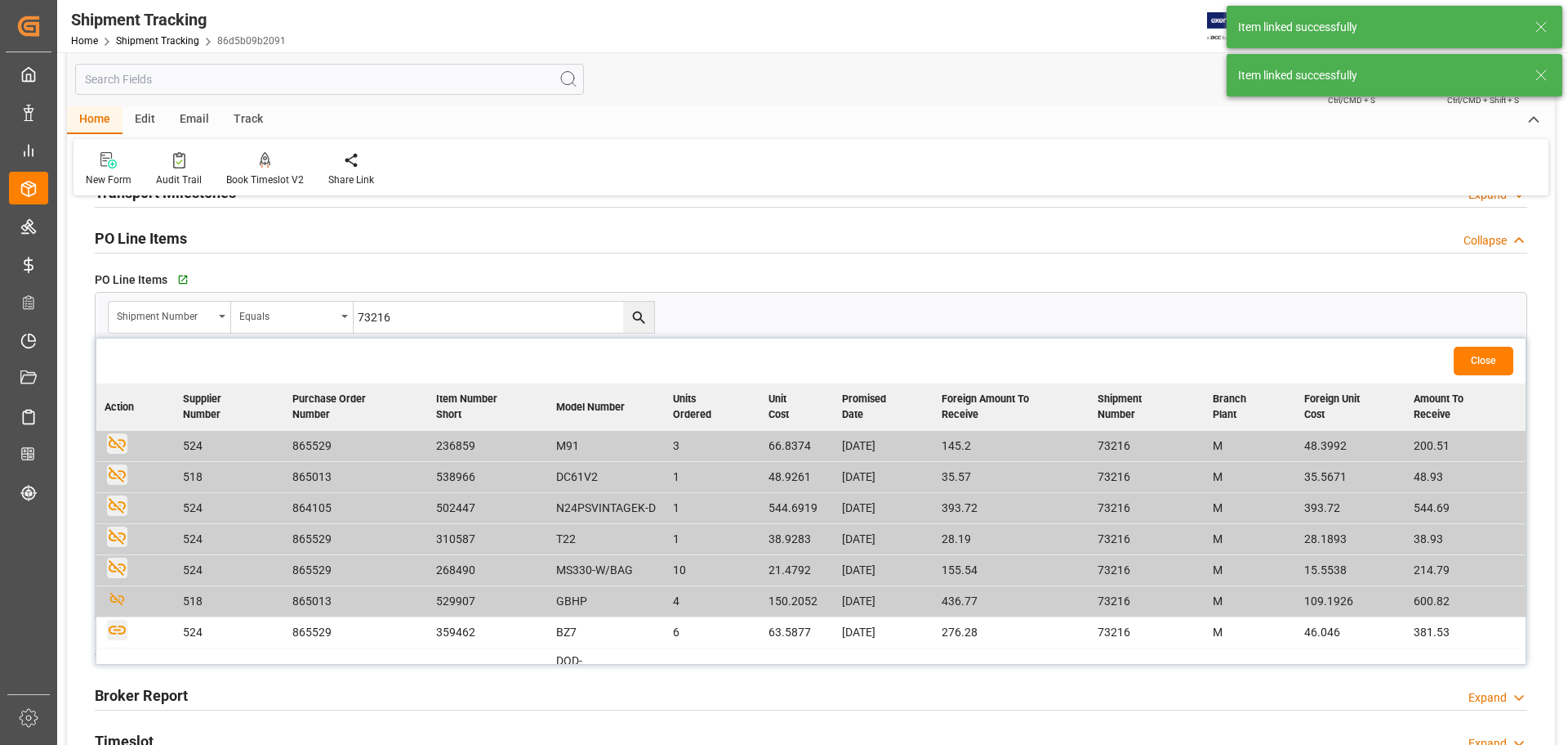
click at [119, 567] on icon "button" at bounding box center [117, 630] width 17 height 9
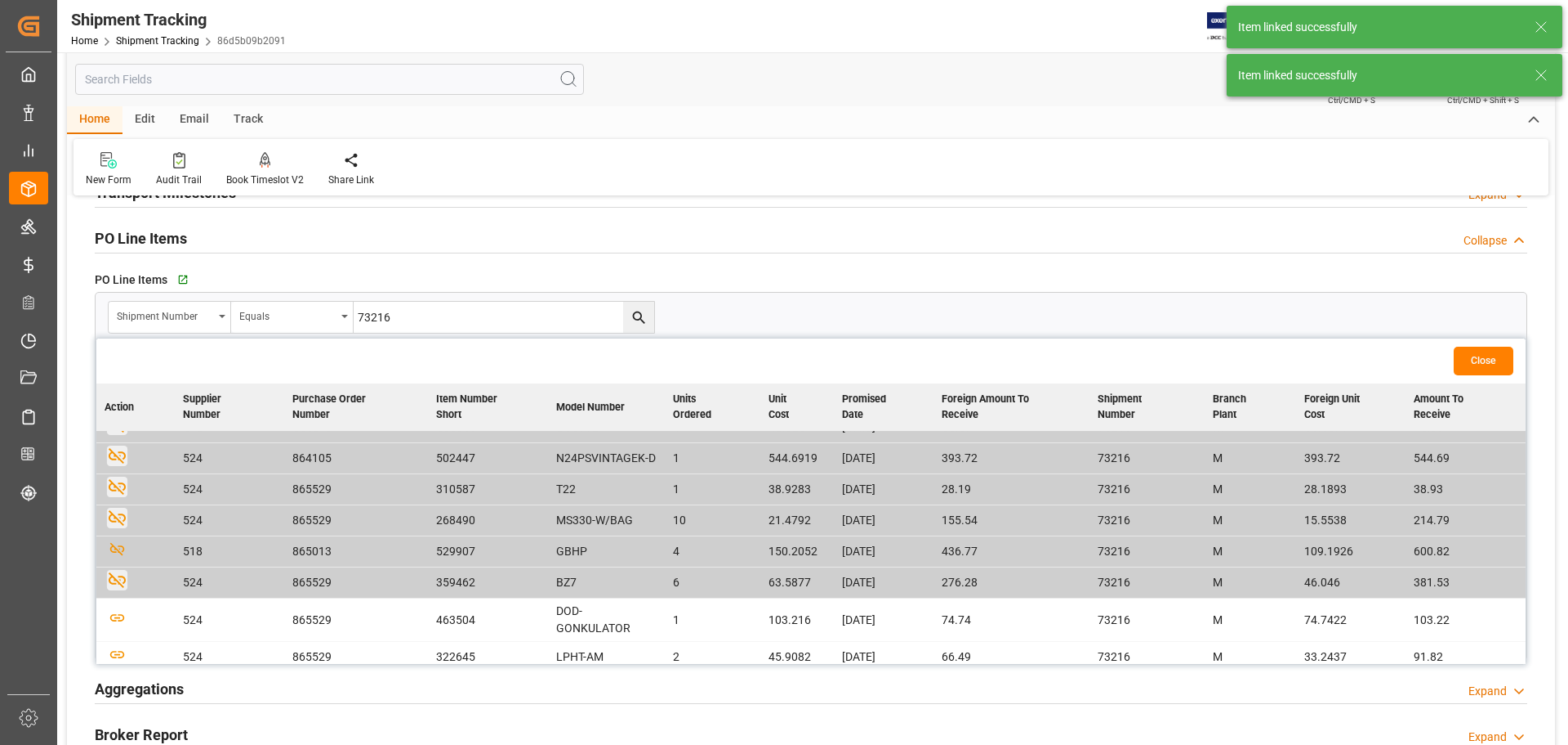
scroll to position [71, 0]
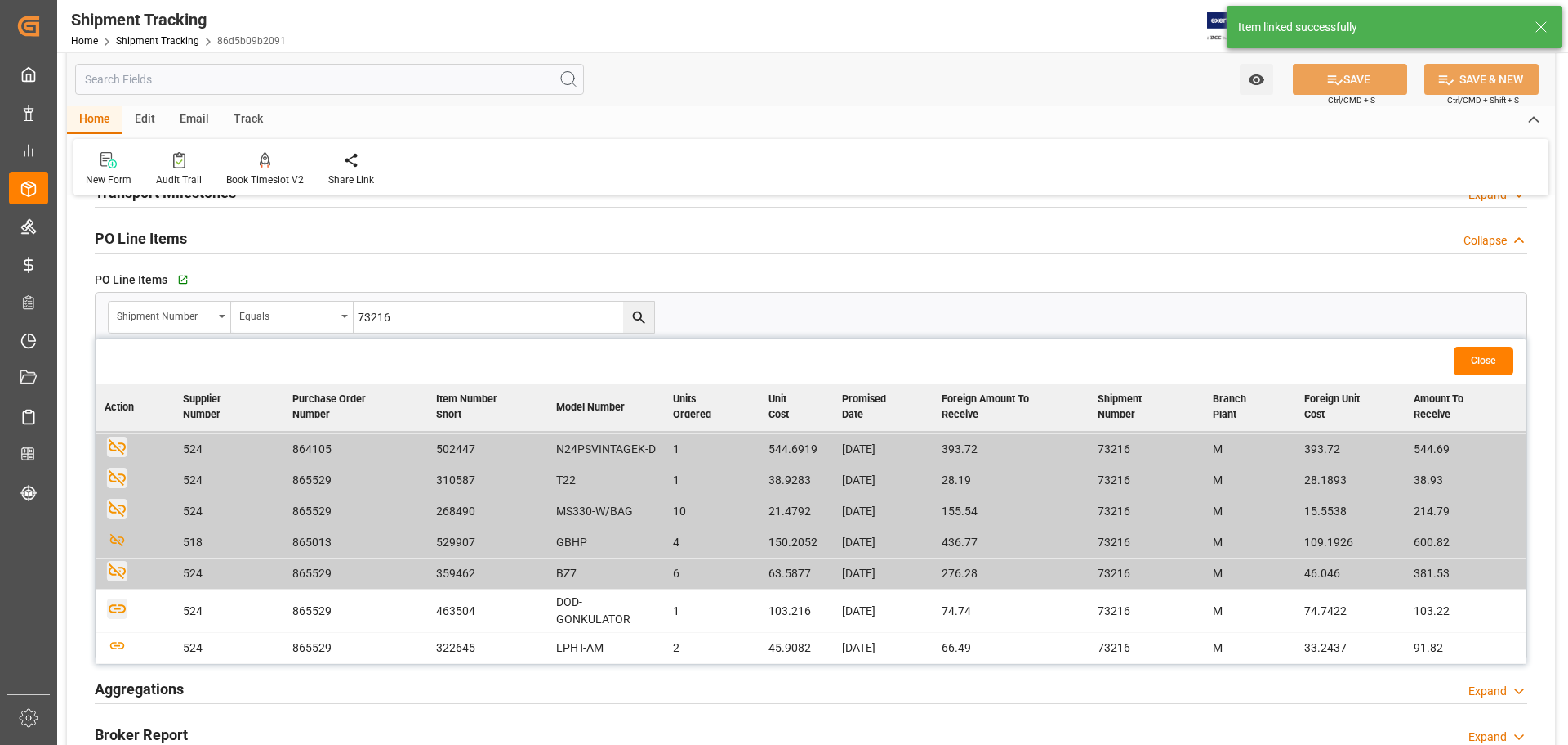
click at [114, 567] on icon "button" at bounding box center [117, 608] width 20 height 20
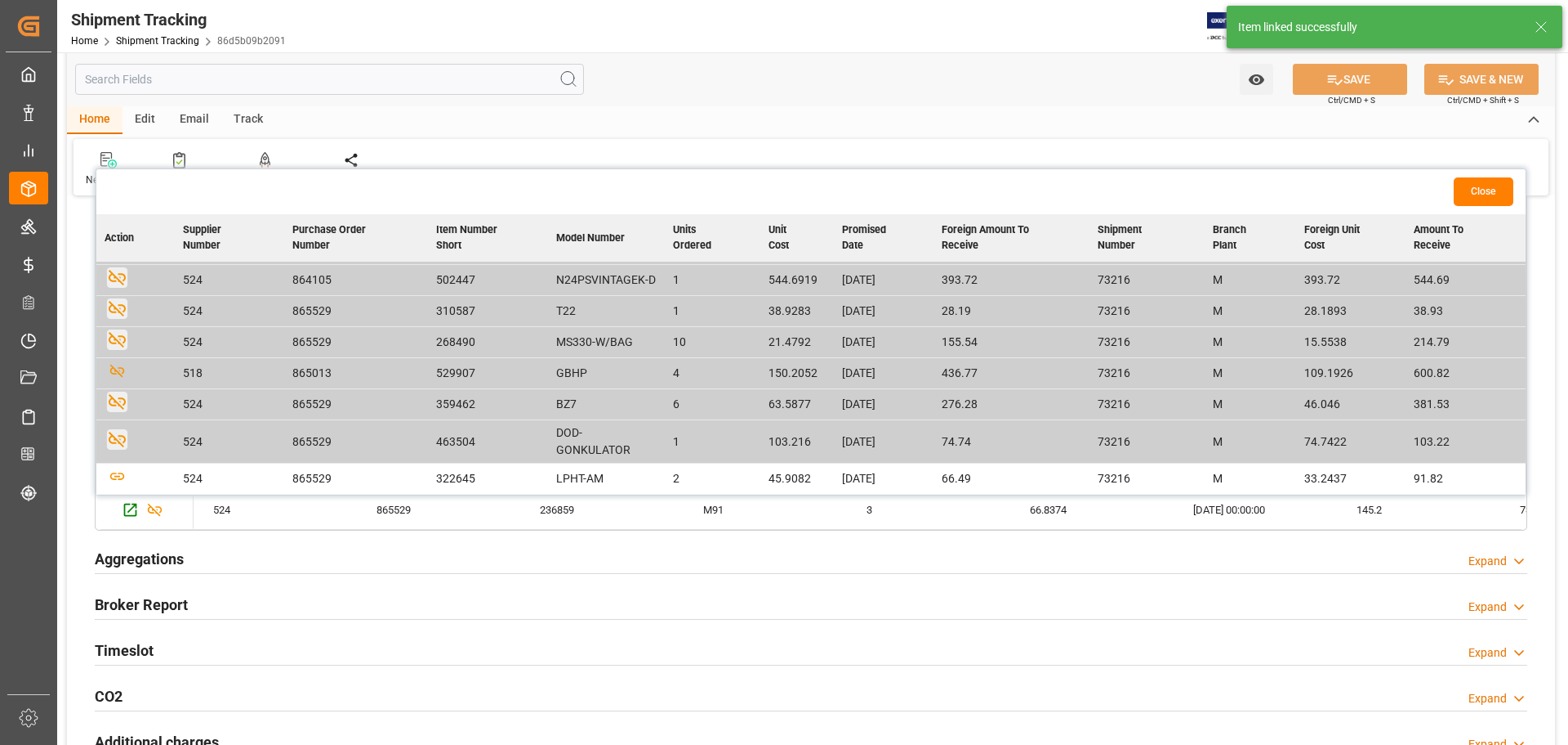
scroll to position [545, 0]
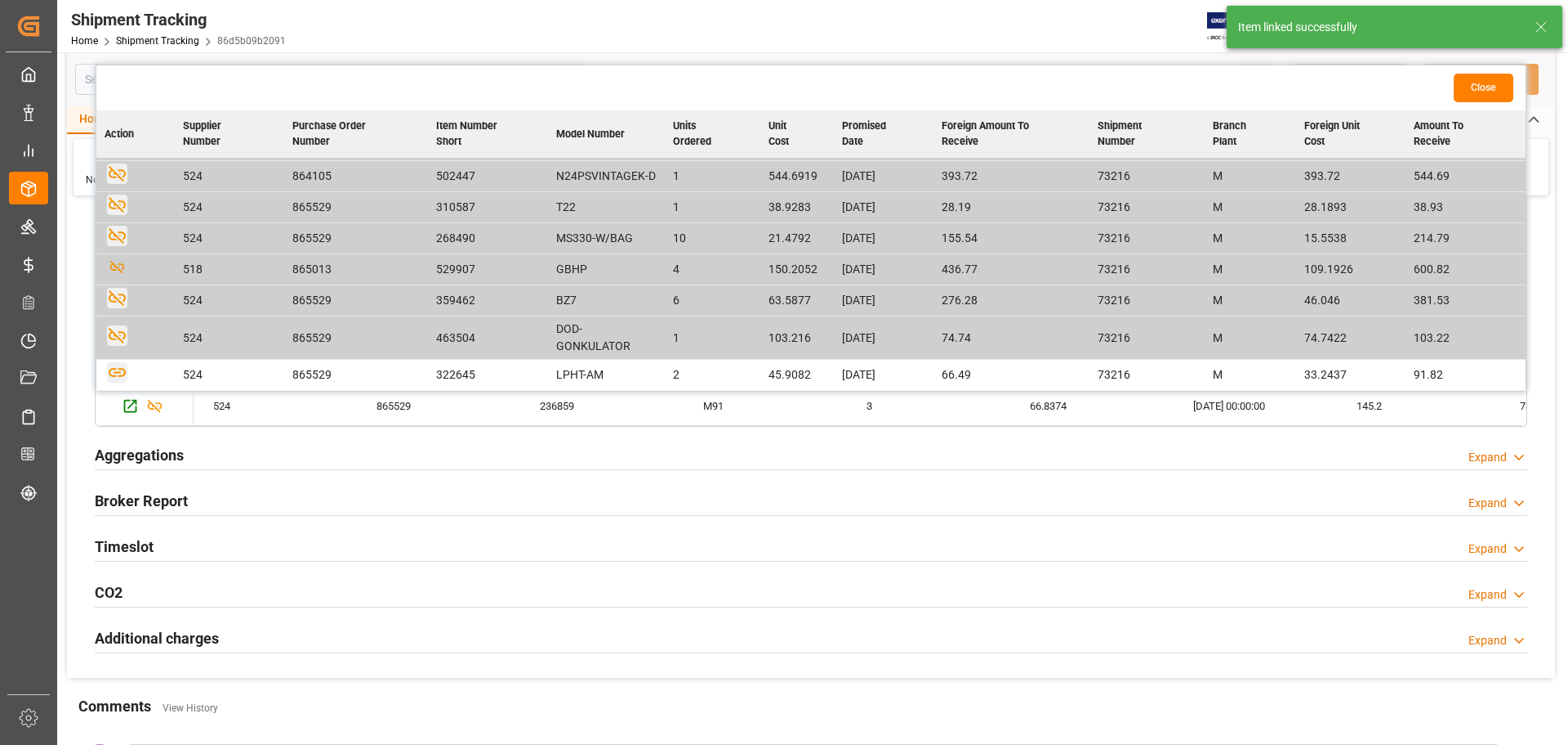
click at [121, 378] on icon "button" at bounding box center [117, 372] width 20 height 20
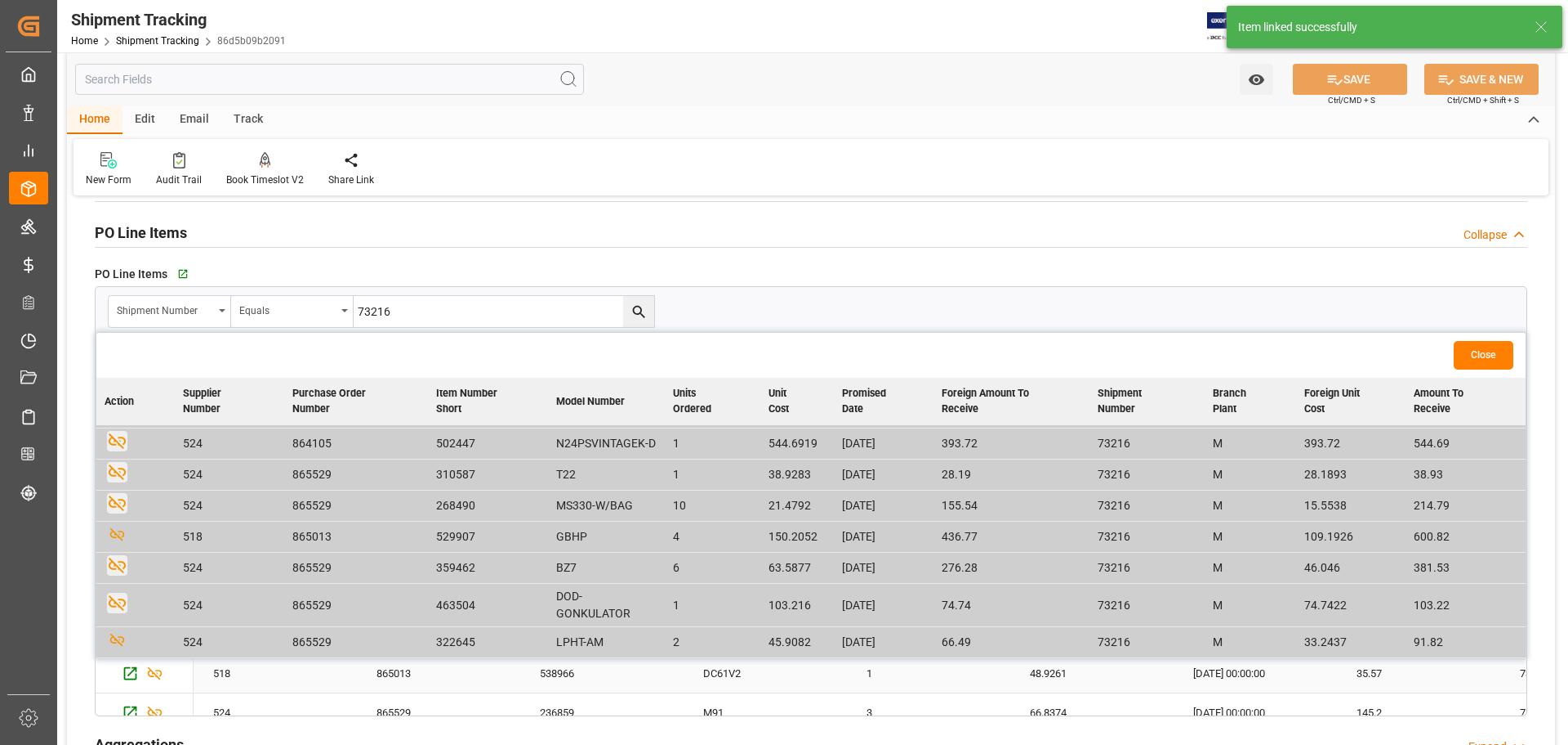
scroll to position [273, 0]
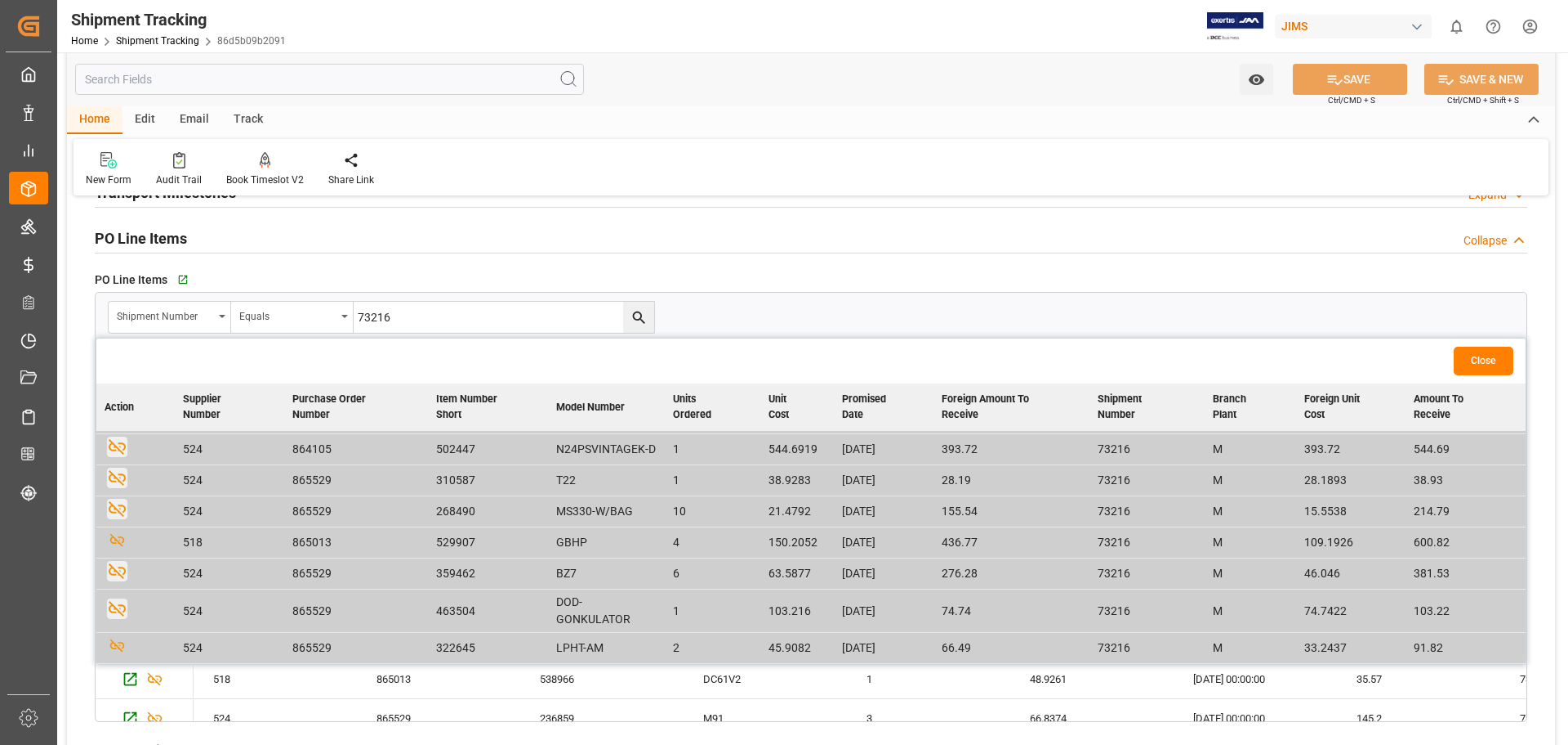
click at [1254, 361] on button "Close" at bounding box center [1484, 360] width 60 height 28
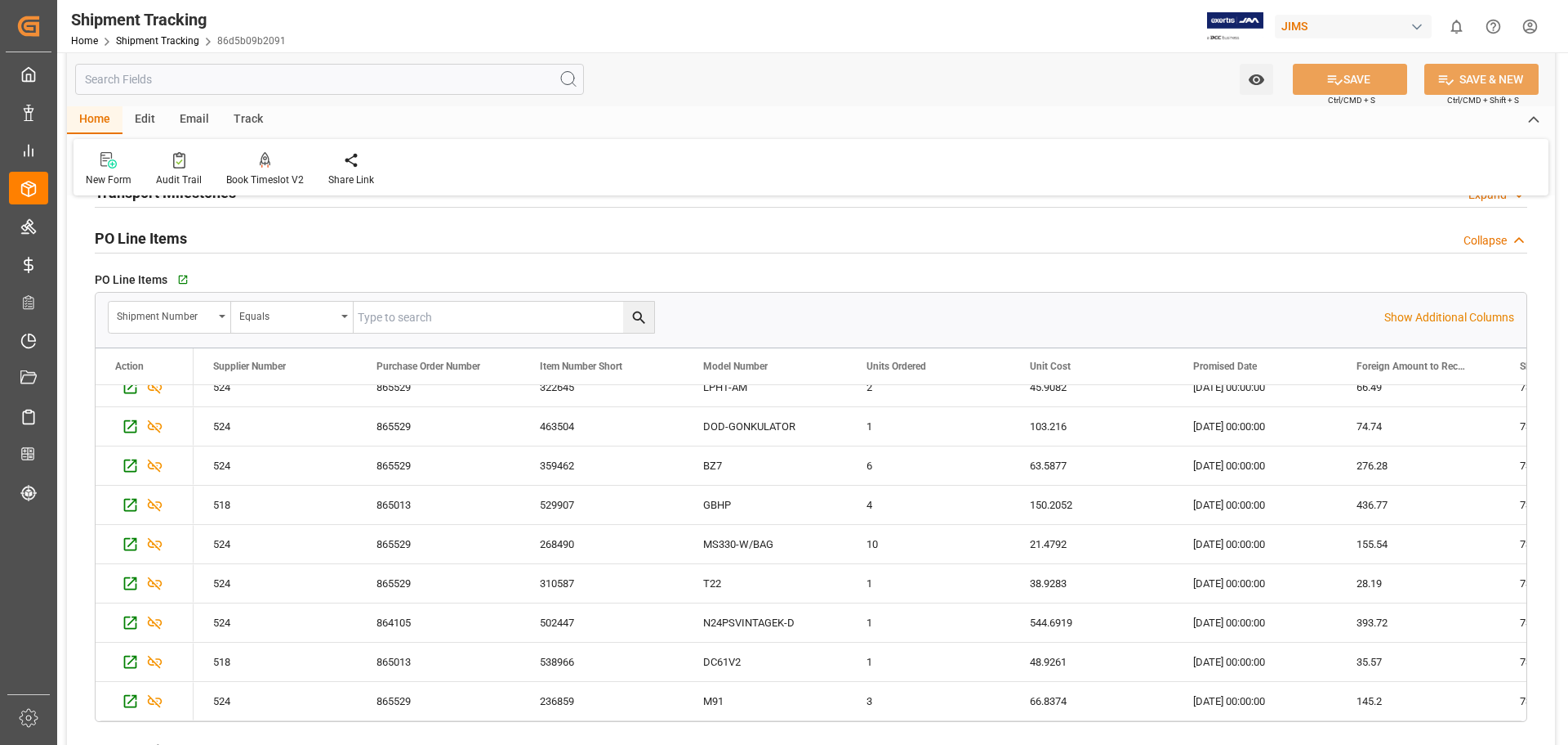
click at [422, 314] on input "text" at bounding box center [504, 317] width 301 height 31
type input "73217"
click at [630, 319] on icon "search button" at bounding box center [638, 317] width 17 height 17
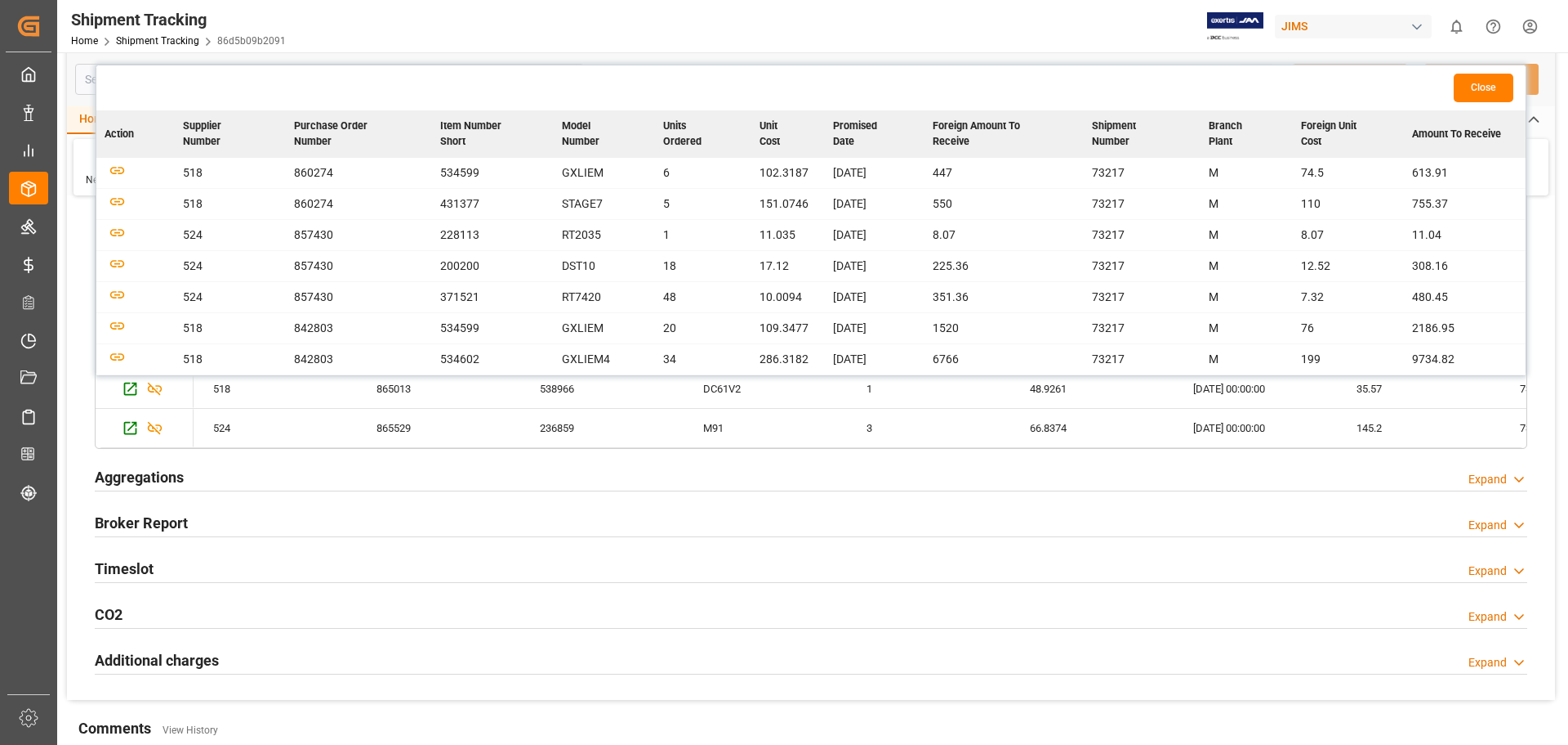
scroll to position [409, 0]
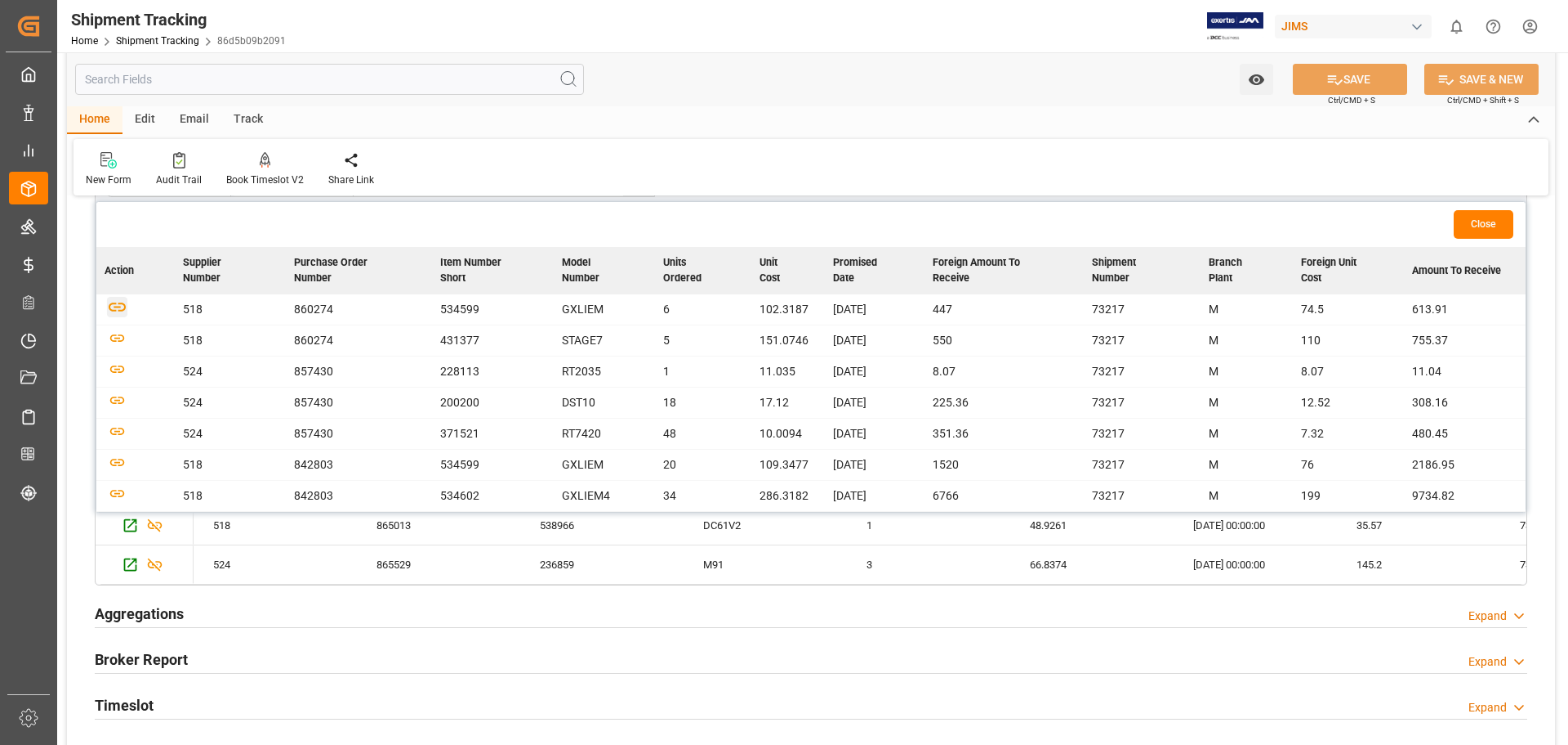
click at [119, 313] on icon "button" at bounding box center [117, 307] width 20 height 20
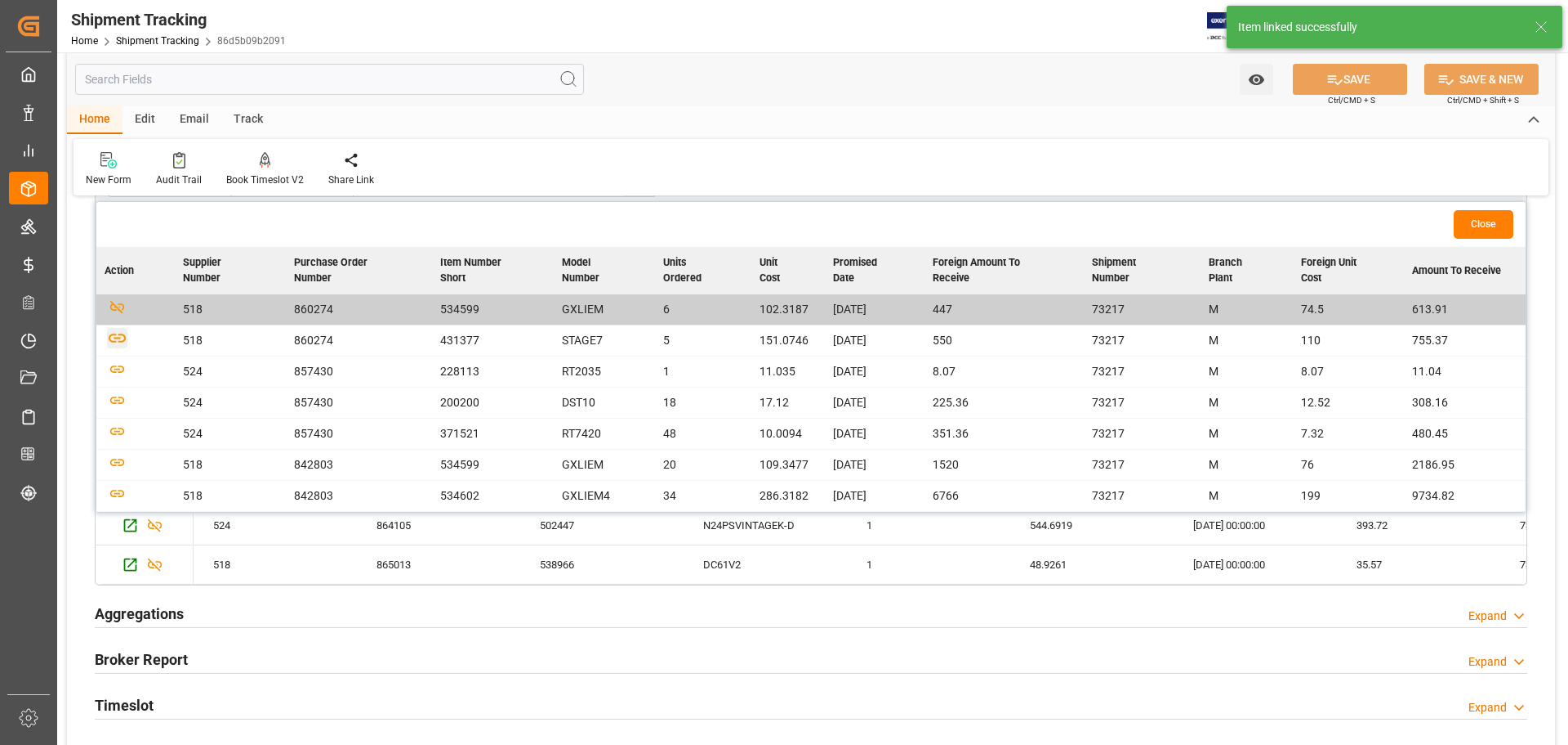
click at [121, 338] on icon "button" at bounding box center [117, 338] width 20 height 20
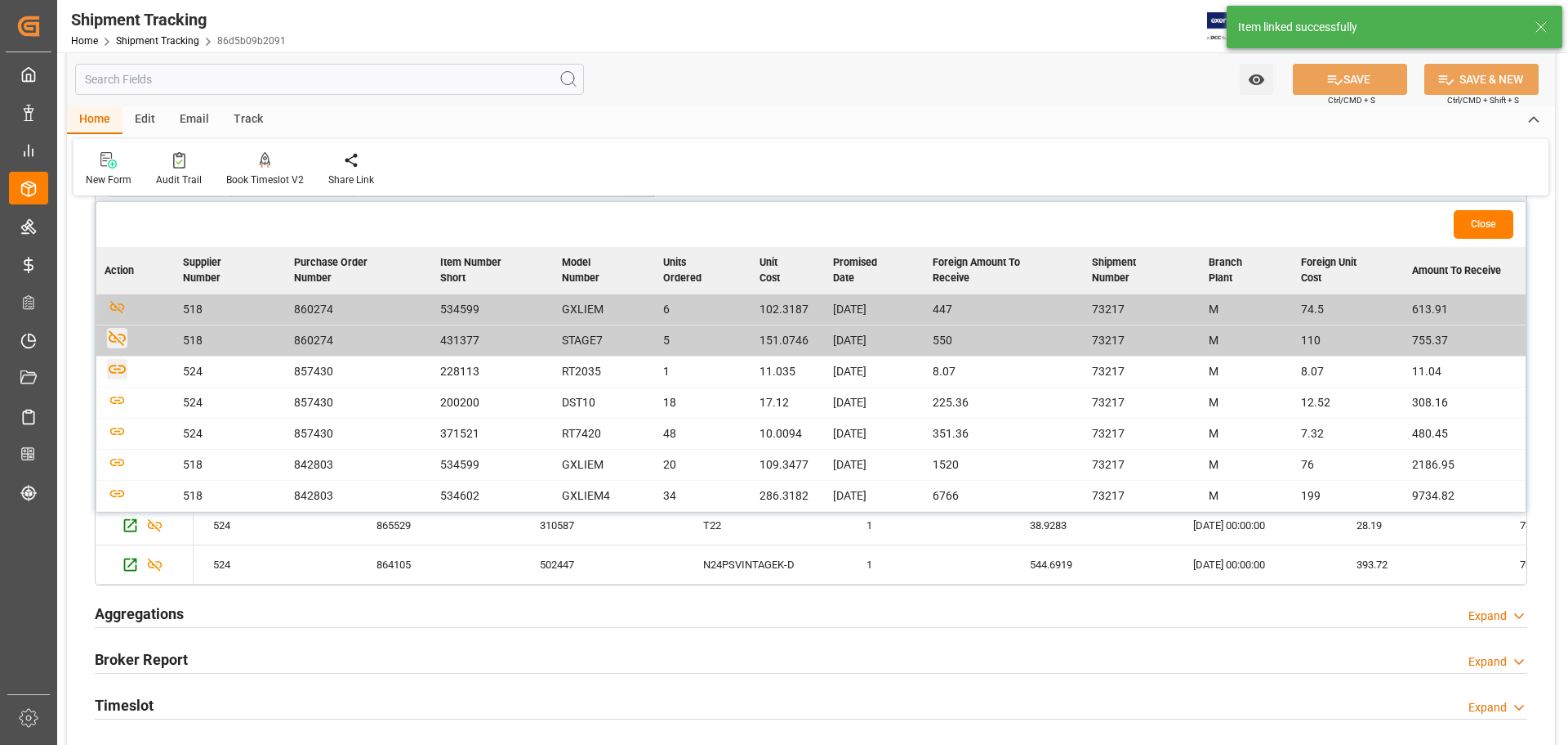
click at [119, 368] on icon "button" at bounding box center [117, 369] width 20 height 20
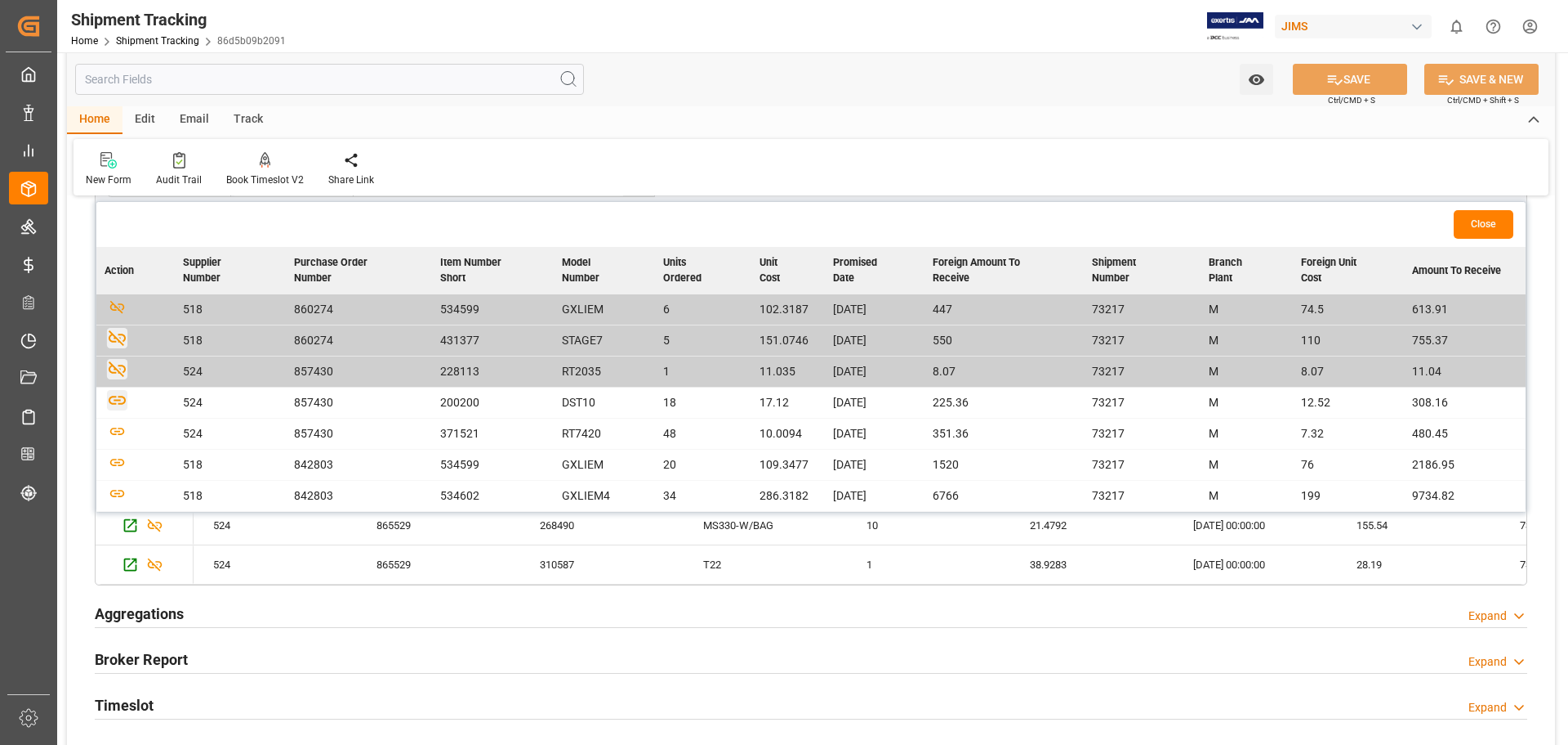
click at [113, 399] on icon "button" at bounding box center [117, 400] width 20 height 20
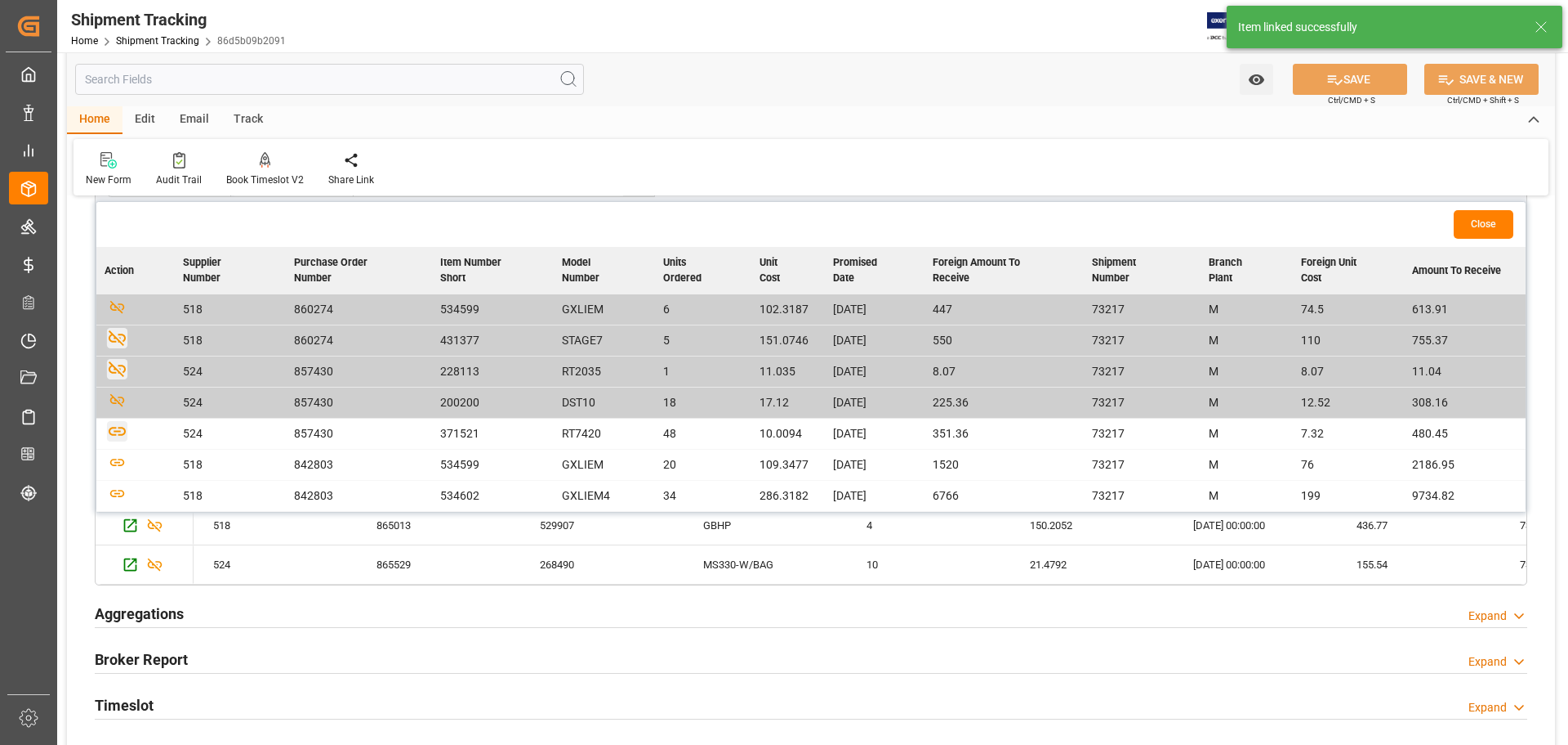
click at [119, 437] on icon "button" at bounding box center [117, 431] width 20 height 20
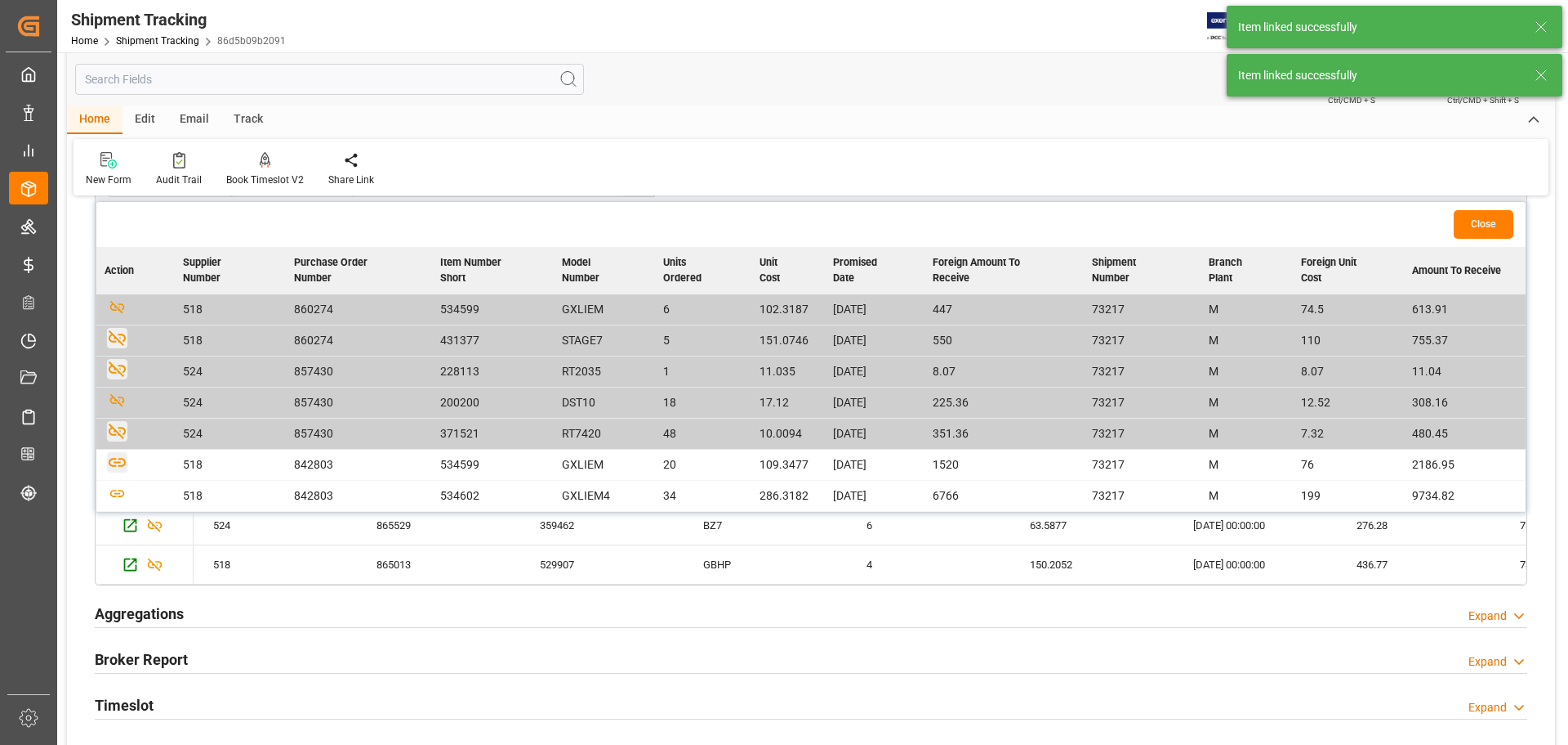
click at [116, 458] on icon "button" at bounding box center [117, 462] width 20 height 20
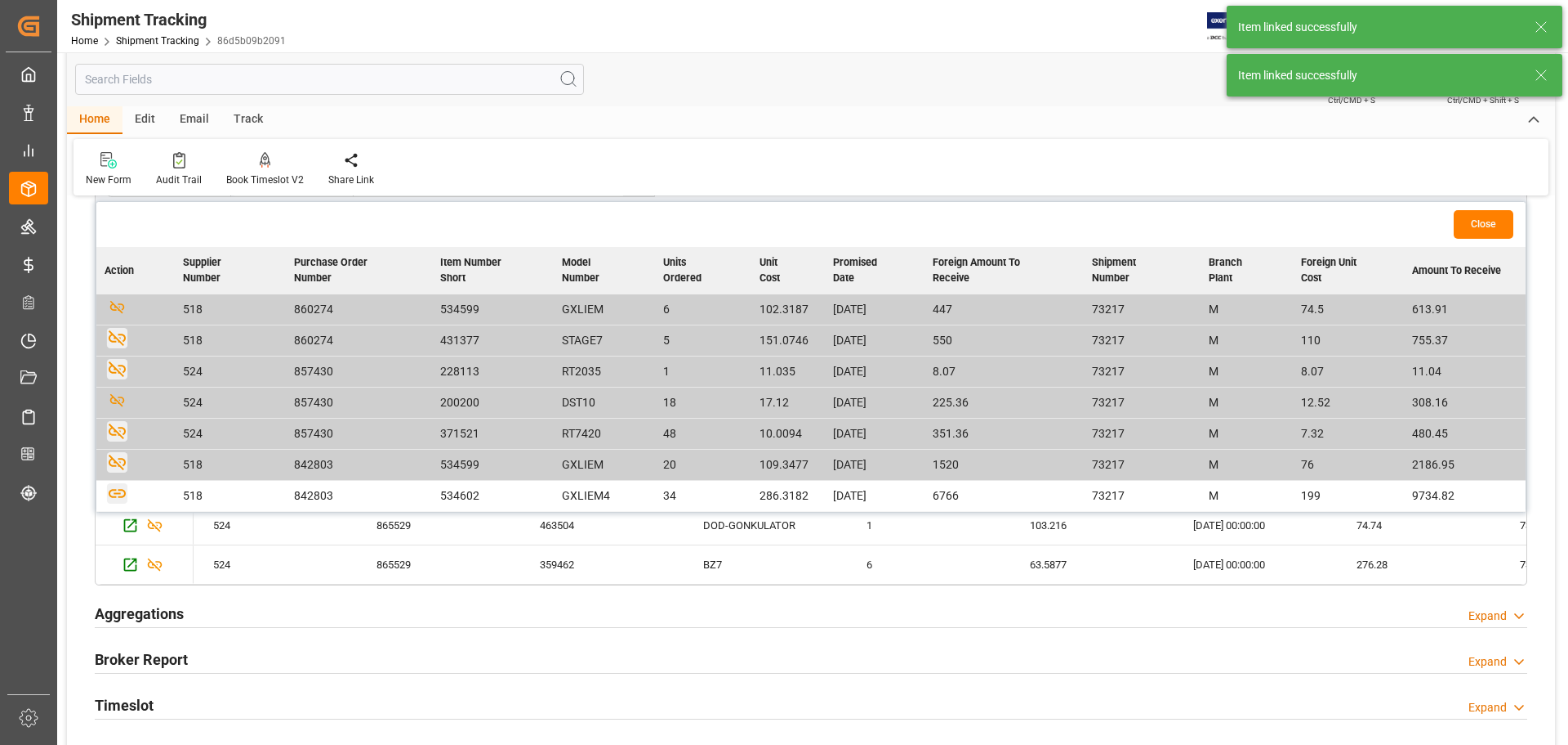
click at [113, 489] on icon "button" at bounding box center [117, 493] width 20 height 20
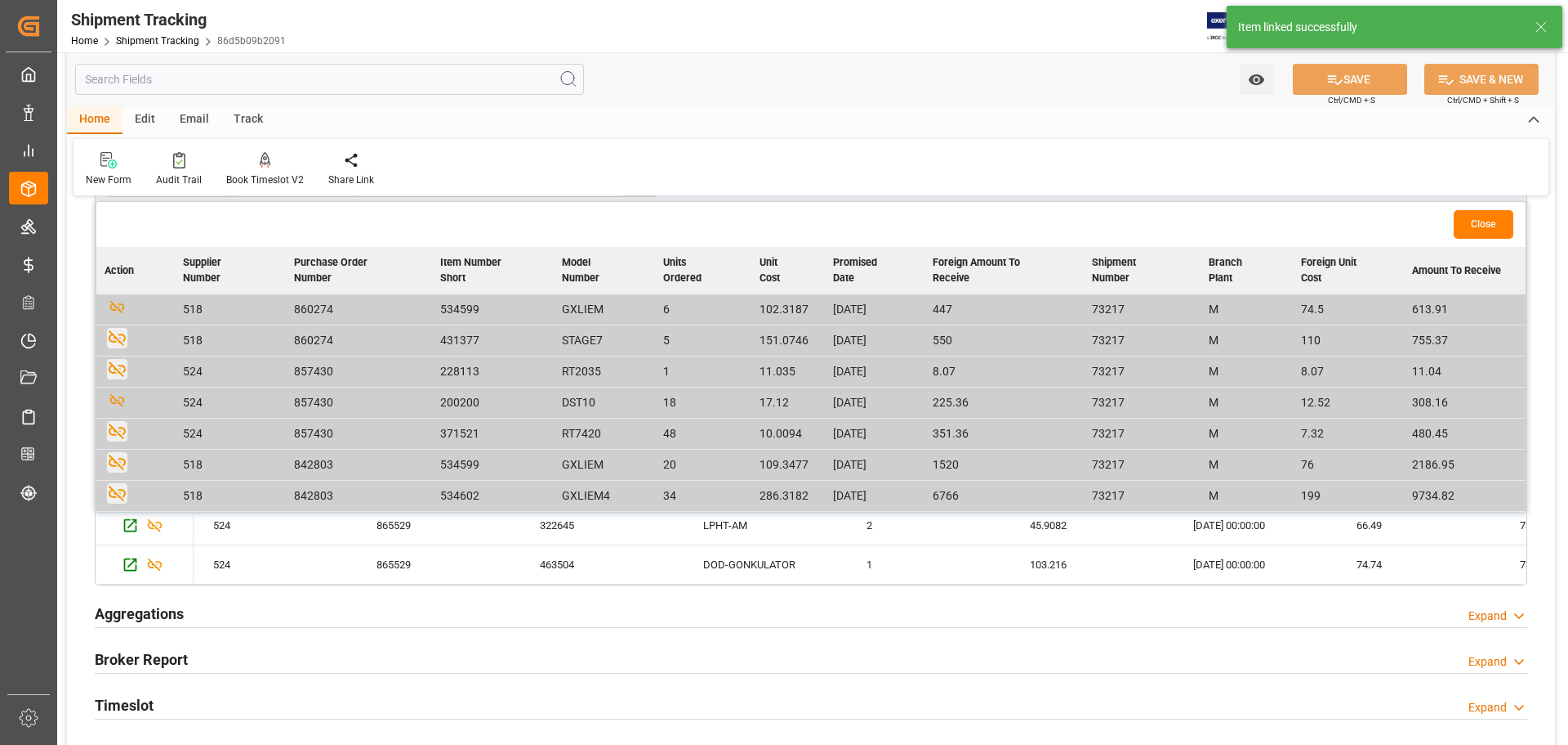
scroll to position [545, 0]
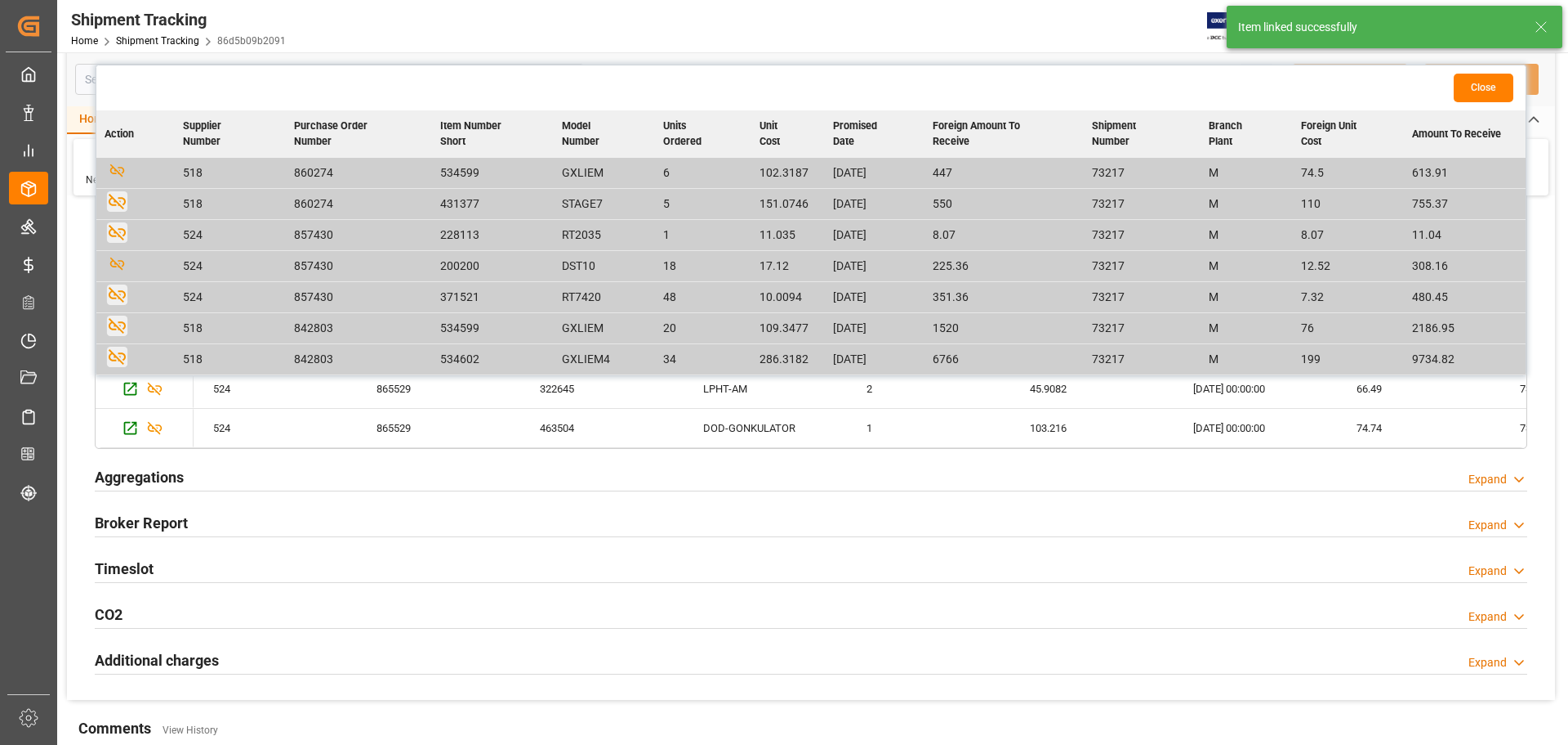
click at [1254, 92] on button "Close" at bounding box center [1484, 87] width 60 height 28
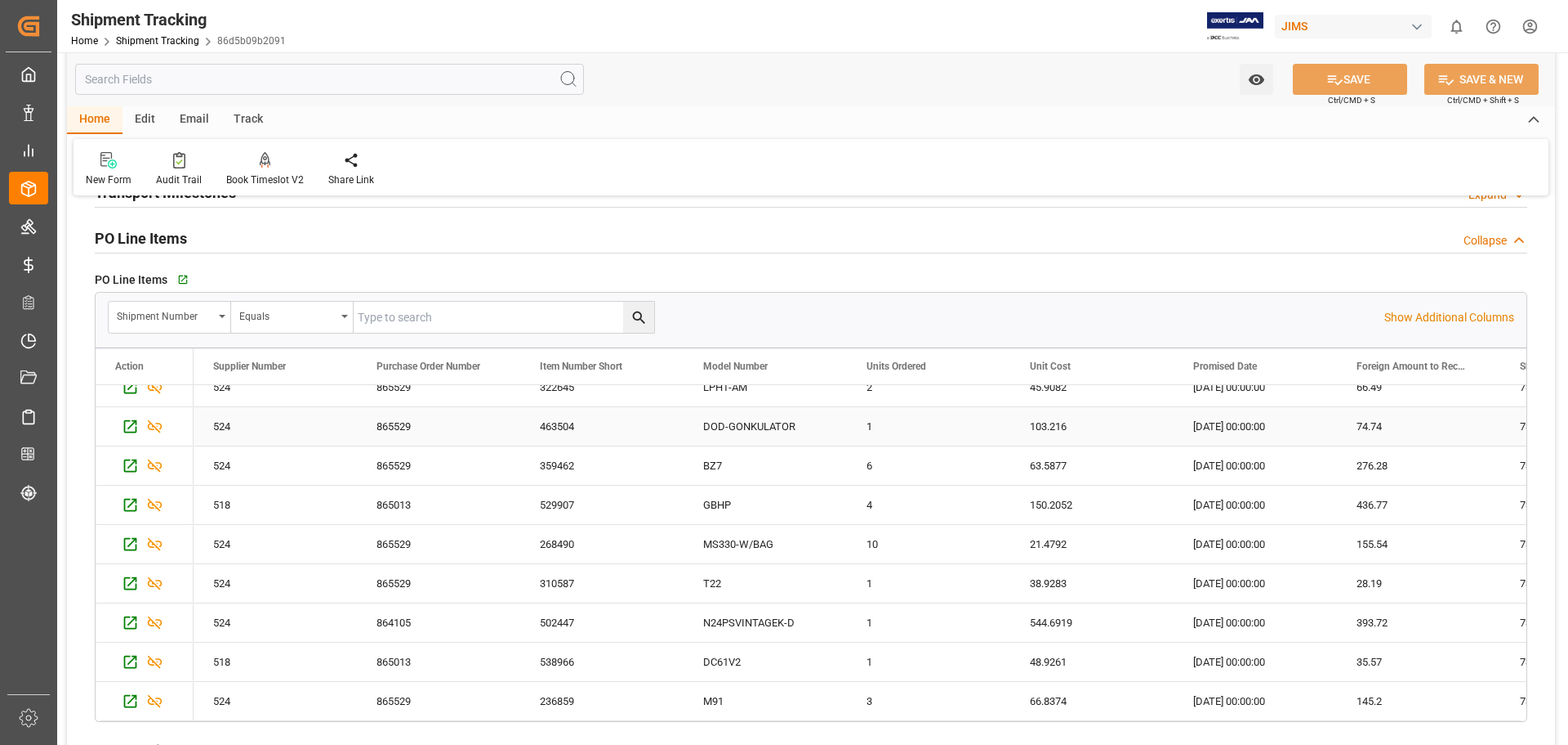
scroll to position [155, 0]
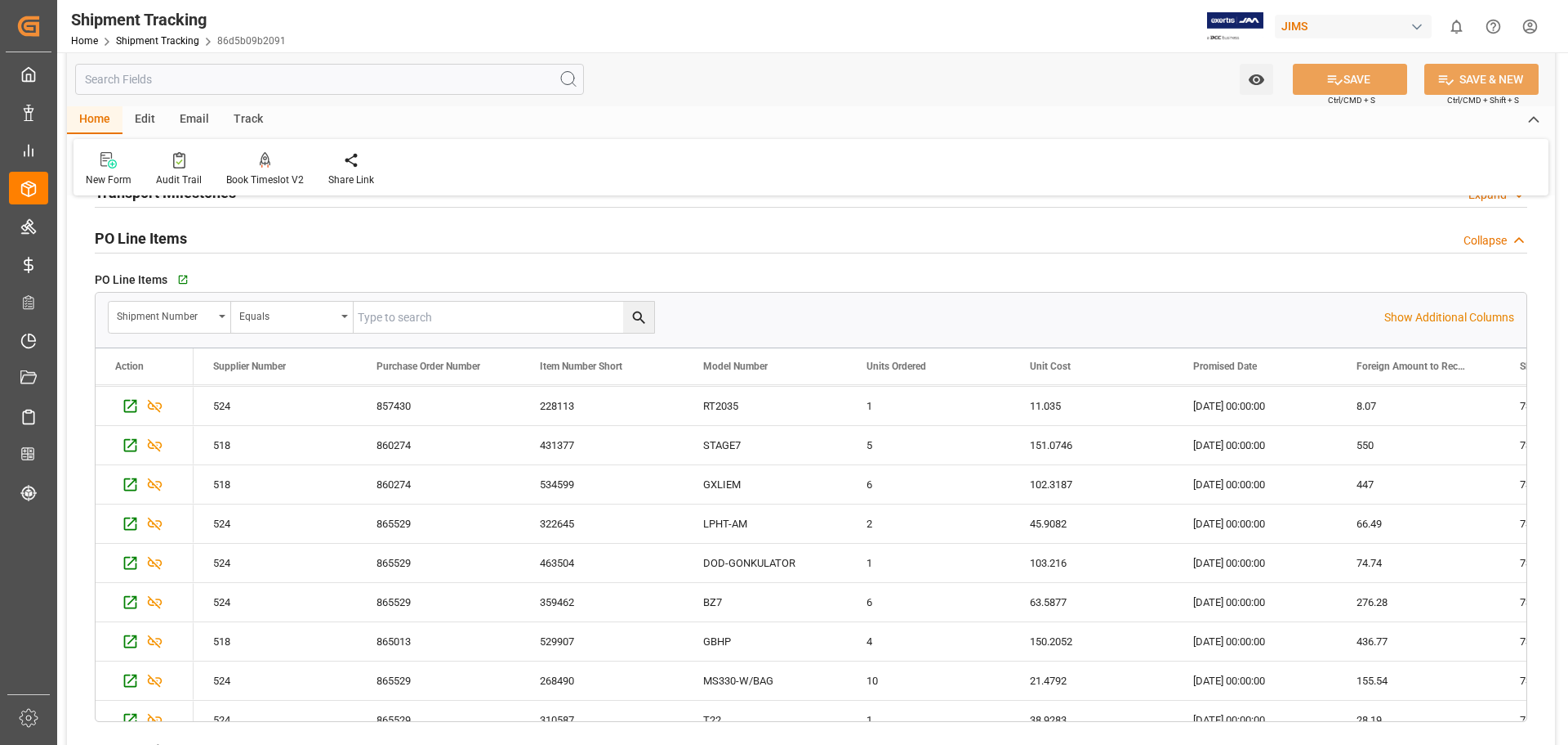
click at [425, 314] on input "text" at bounding box center [504, 317] width 301 height 31
type input "73218"
click at [640, 315] on icon "search button" at bounding box center [637, 317] width 12 height 12
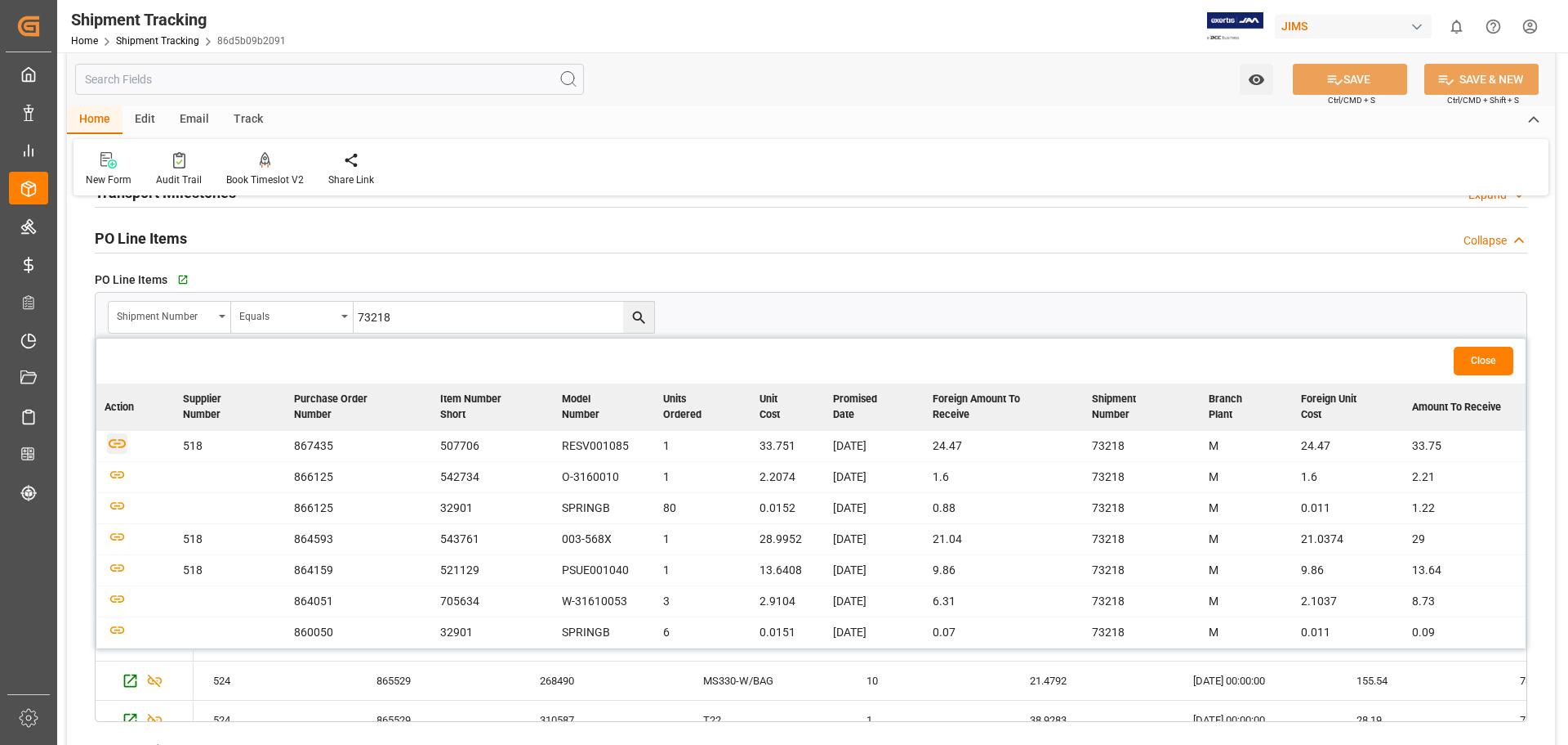
click at [121, 446] on icon "button" at bounding box center [117, 443] width 17 height 9
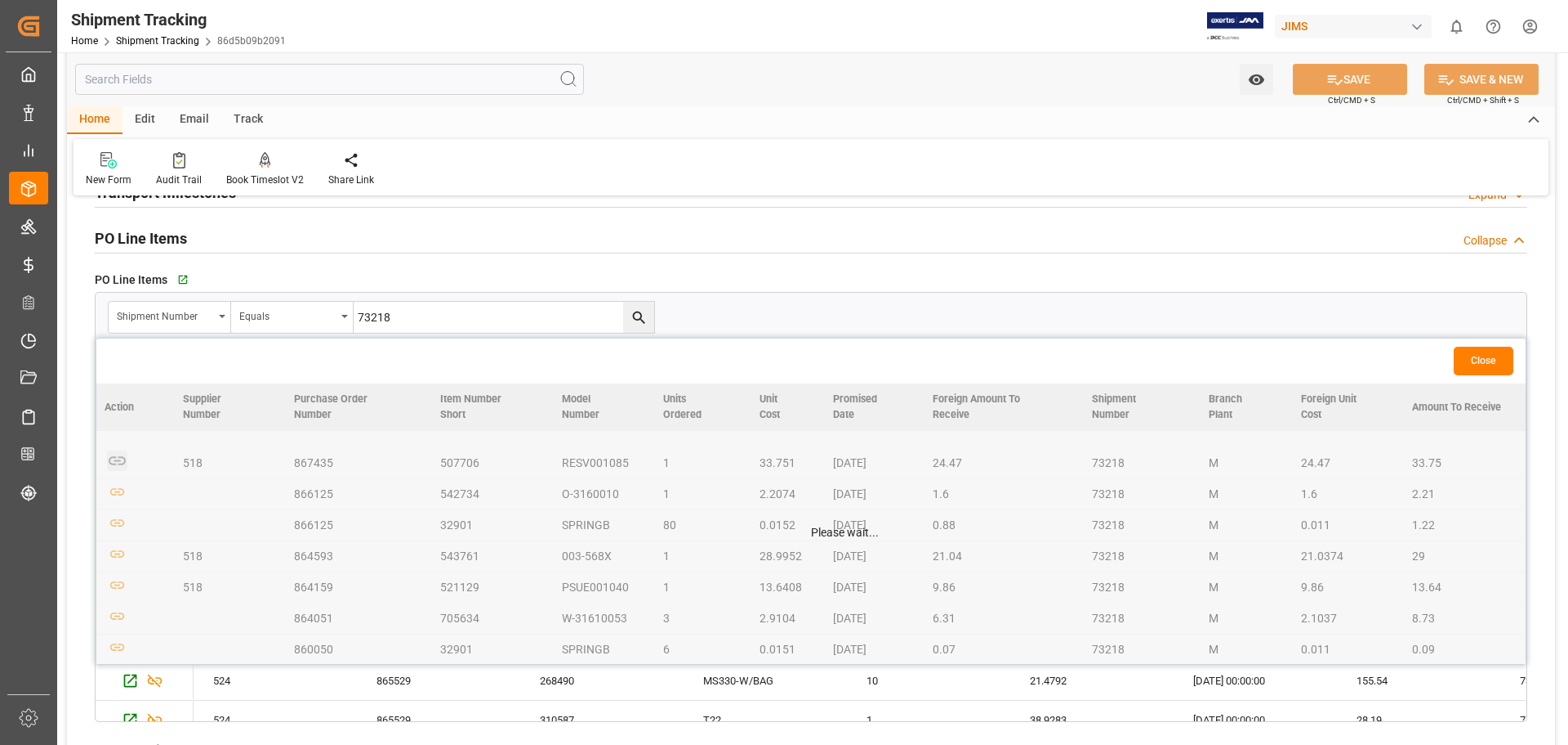
scroll to position [273, 0]
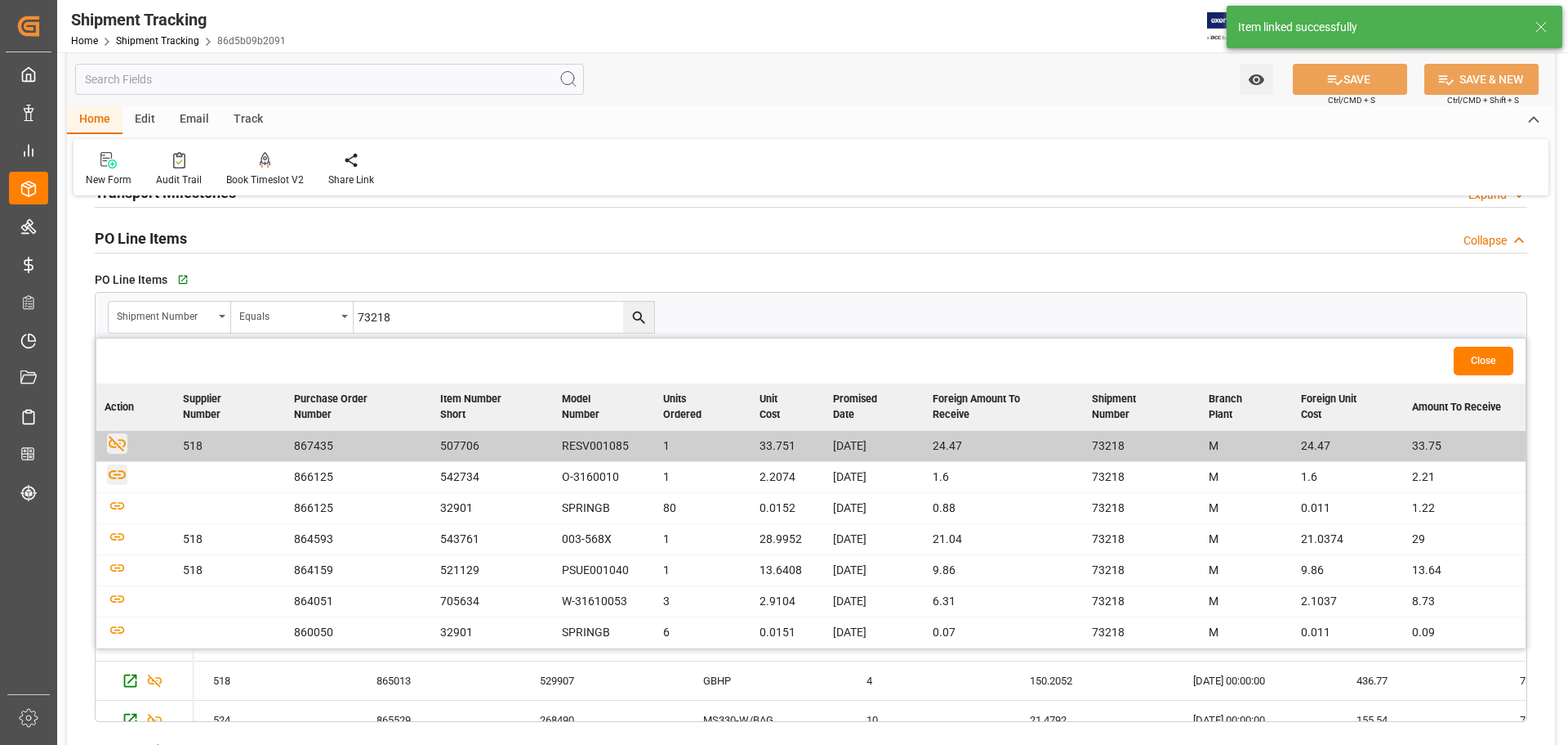
click at [121, 476] on icon "button" at bounding box center [117, 474] width 20 height 20
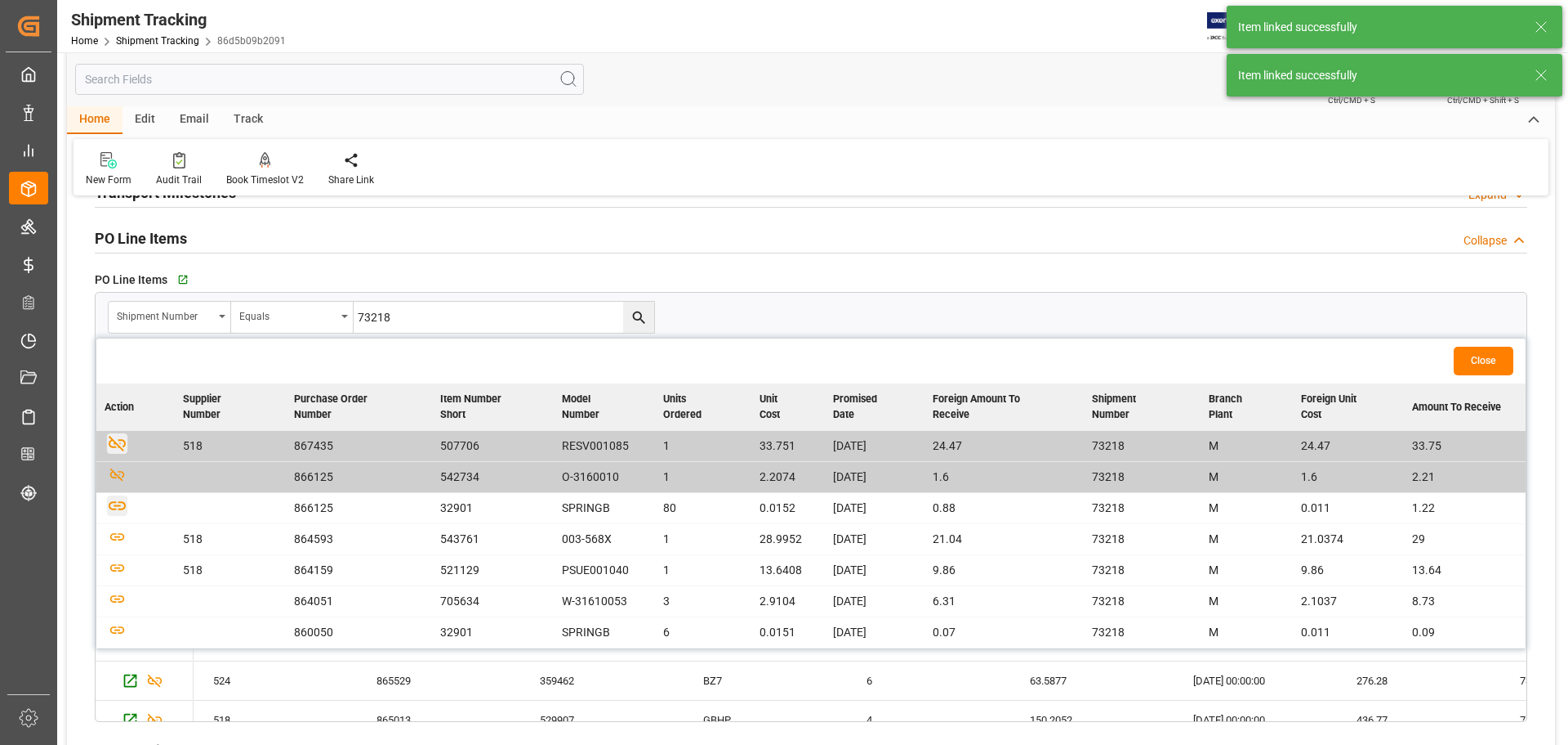
click at [119, 506] on icon "button" at bounding box center [117, 505] width 17 height 9
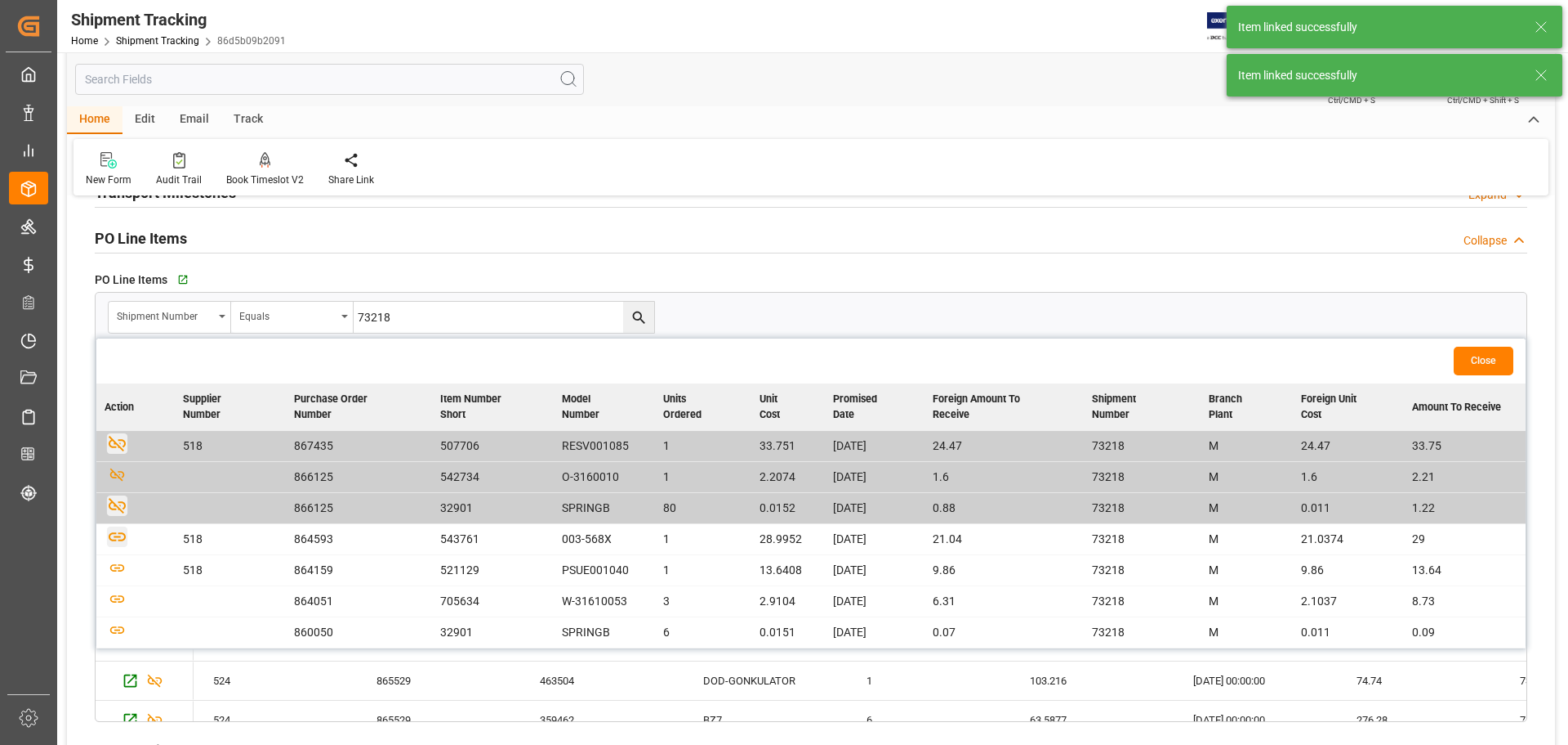
click at [115, 533] on icon "button" at bounding box center [117, 537] width 17 height 9
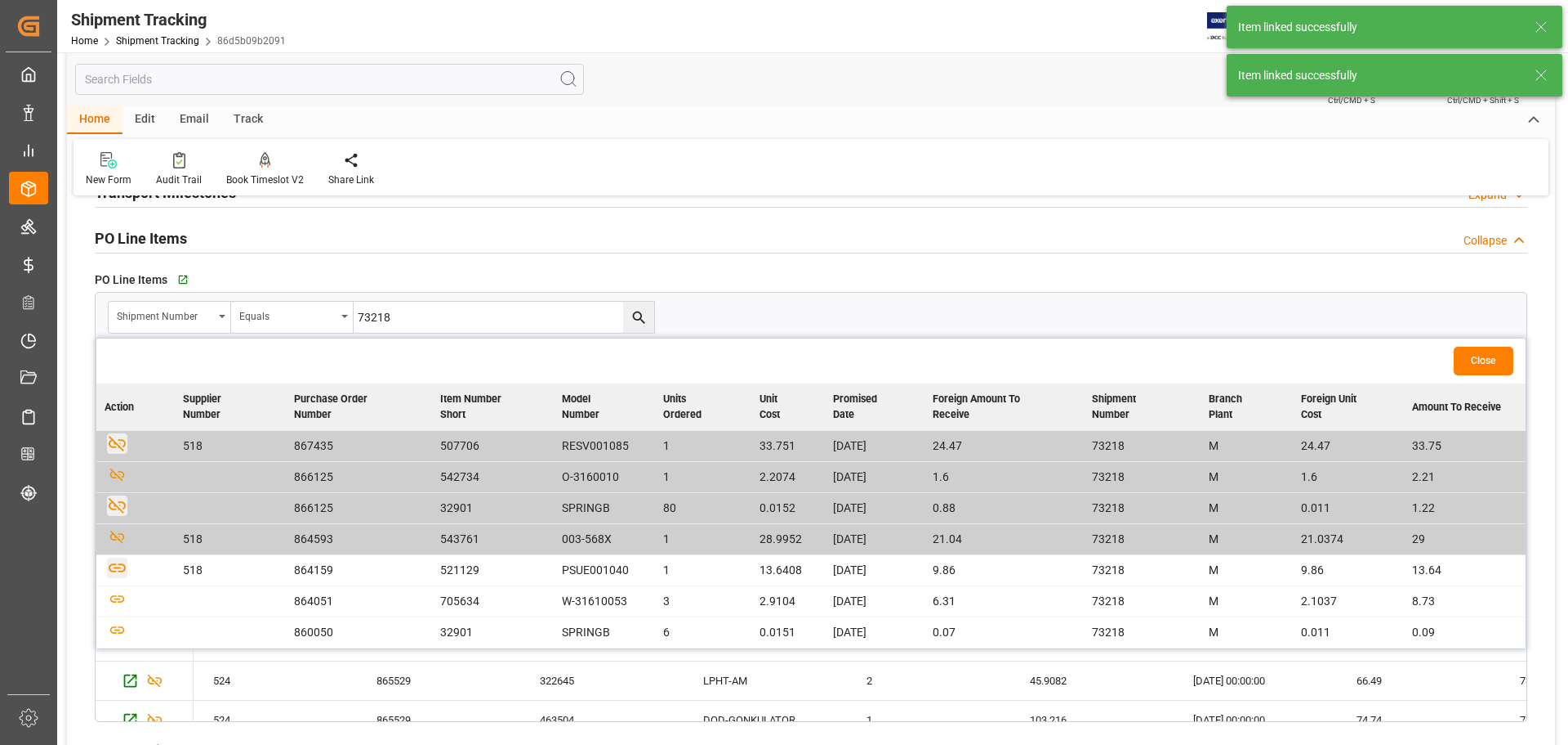
click at [114, 567] on icon "button" at bounding box center [117, 568] width 20 height 20
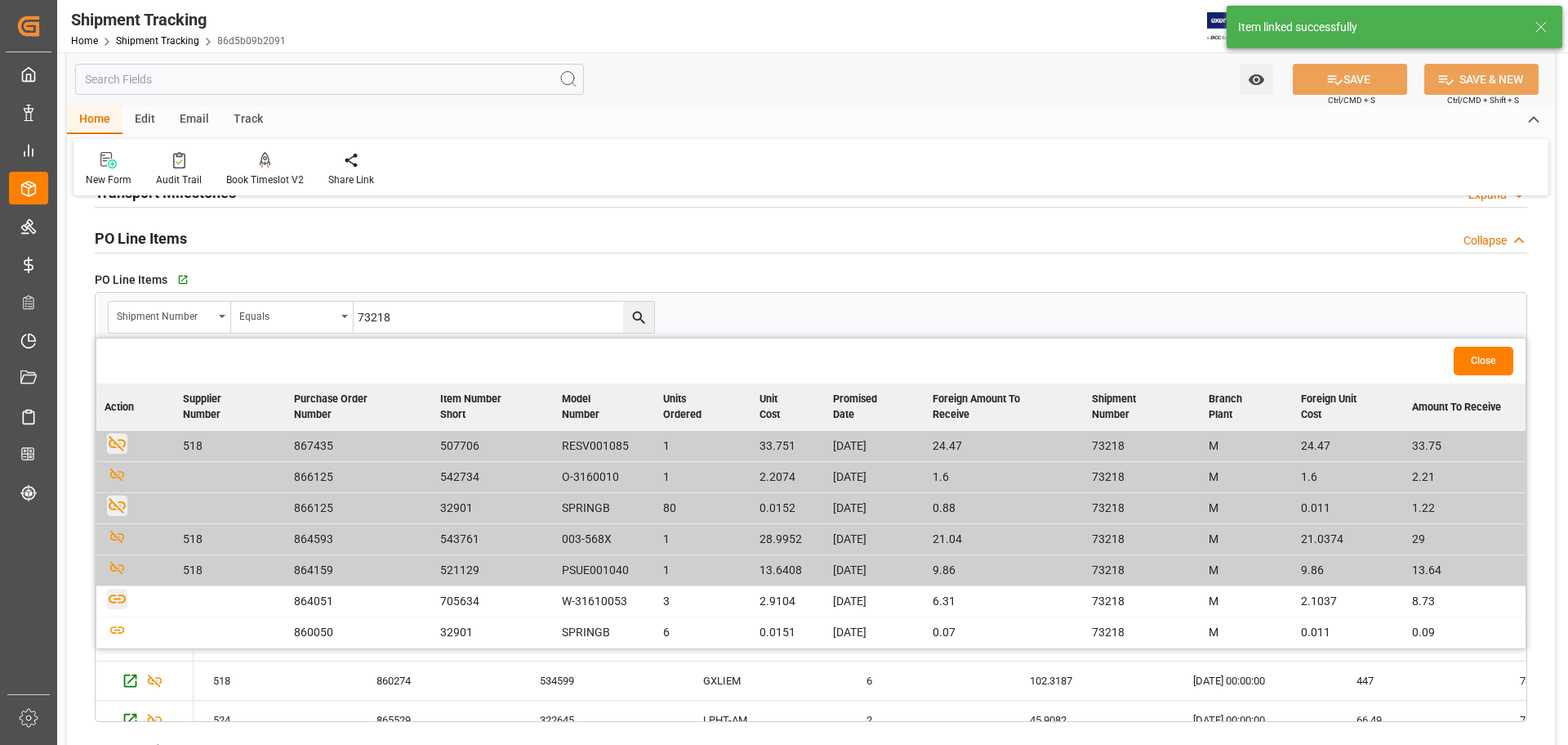
click at [119, 567] on icon "button" at bounding box center [117, 599] width 20 height 20
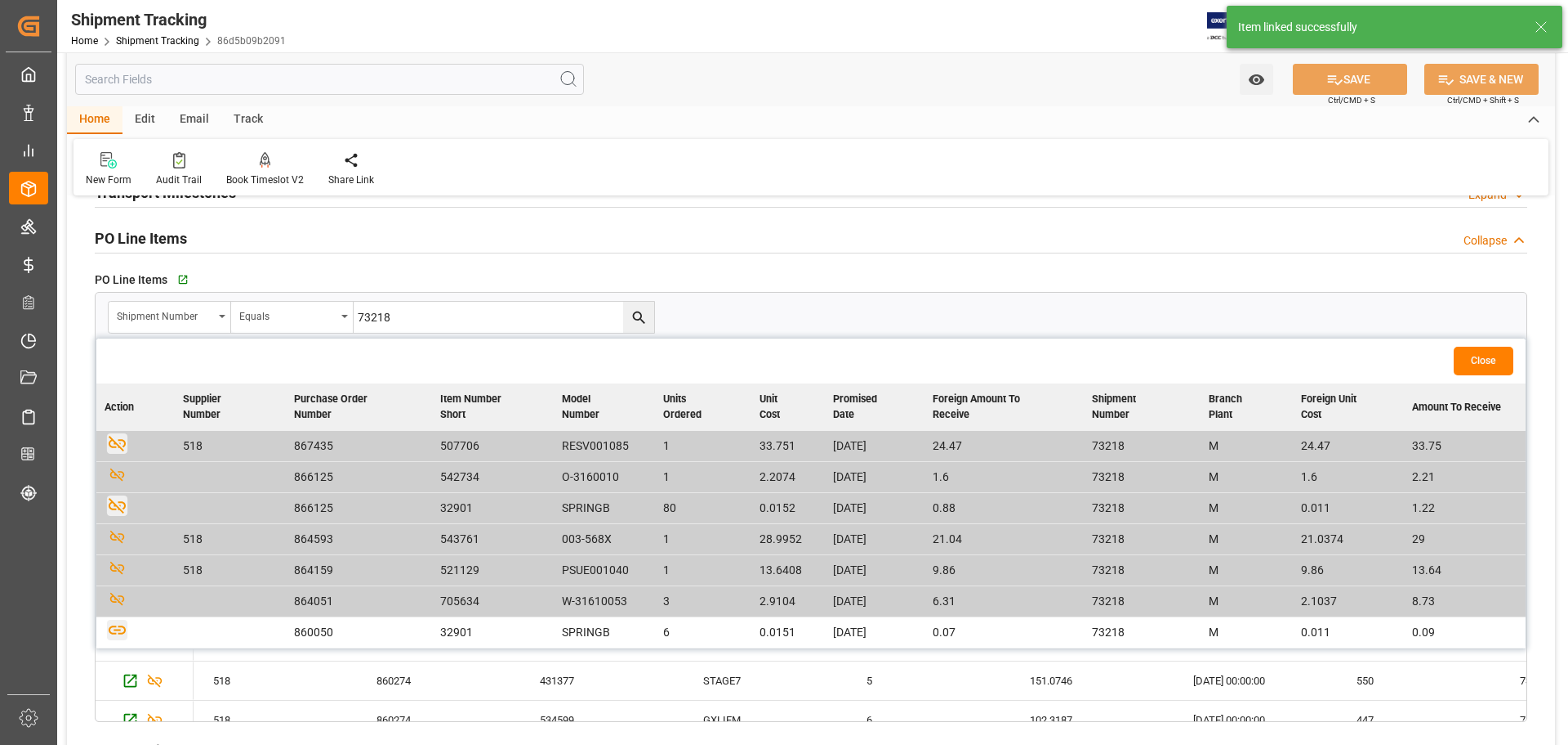
click at [115, 567] on icon "button" at bounding box center [117, 630] width 20 height 20
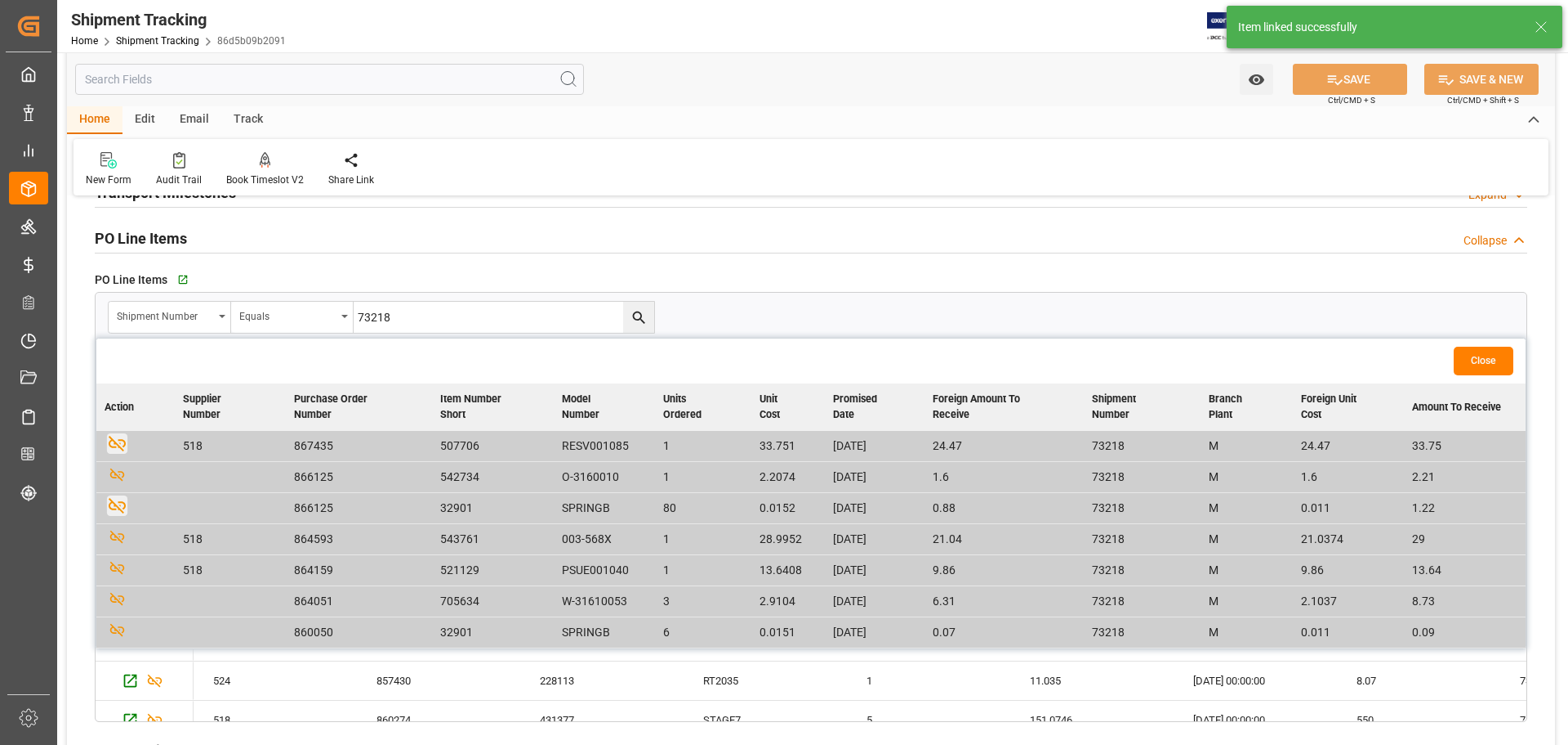
click at [1254, 362] on button "Close" at bounding box center [1484, 360] width 60 height 28
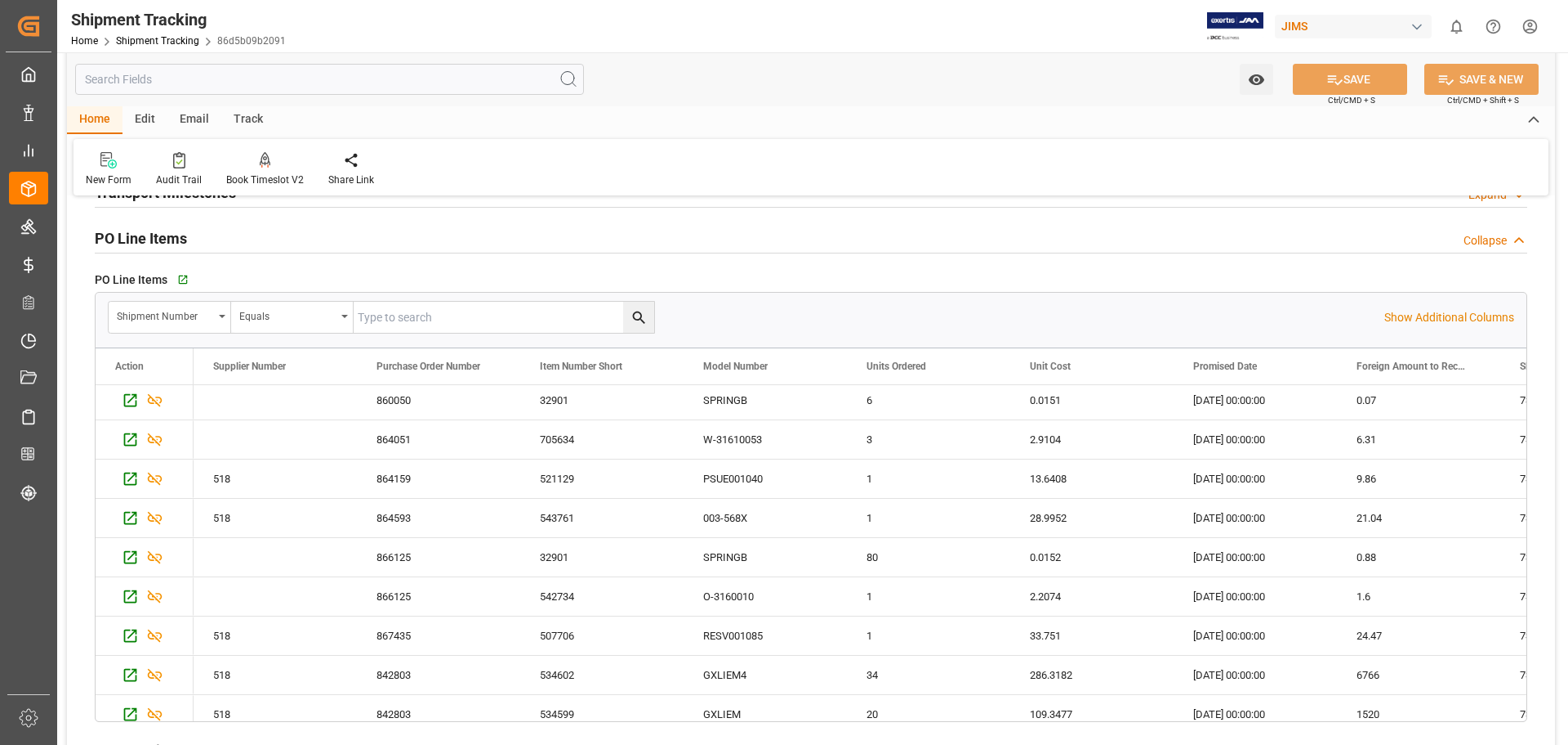
scroll to position [0, 0]
click at [528, 325] on input "text" at bounding box center [504, 317] width 301 height 31
type input "73219"
click at [629, 318] on button "search button" at bounding box center [638, 317] width 31 height 31
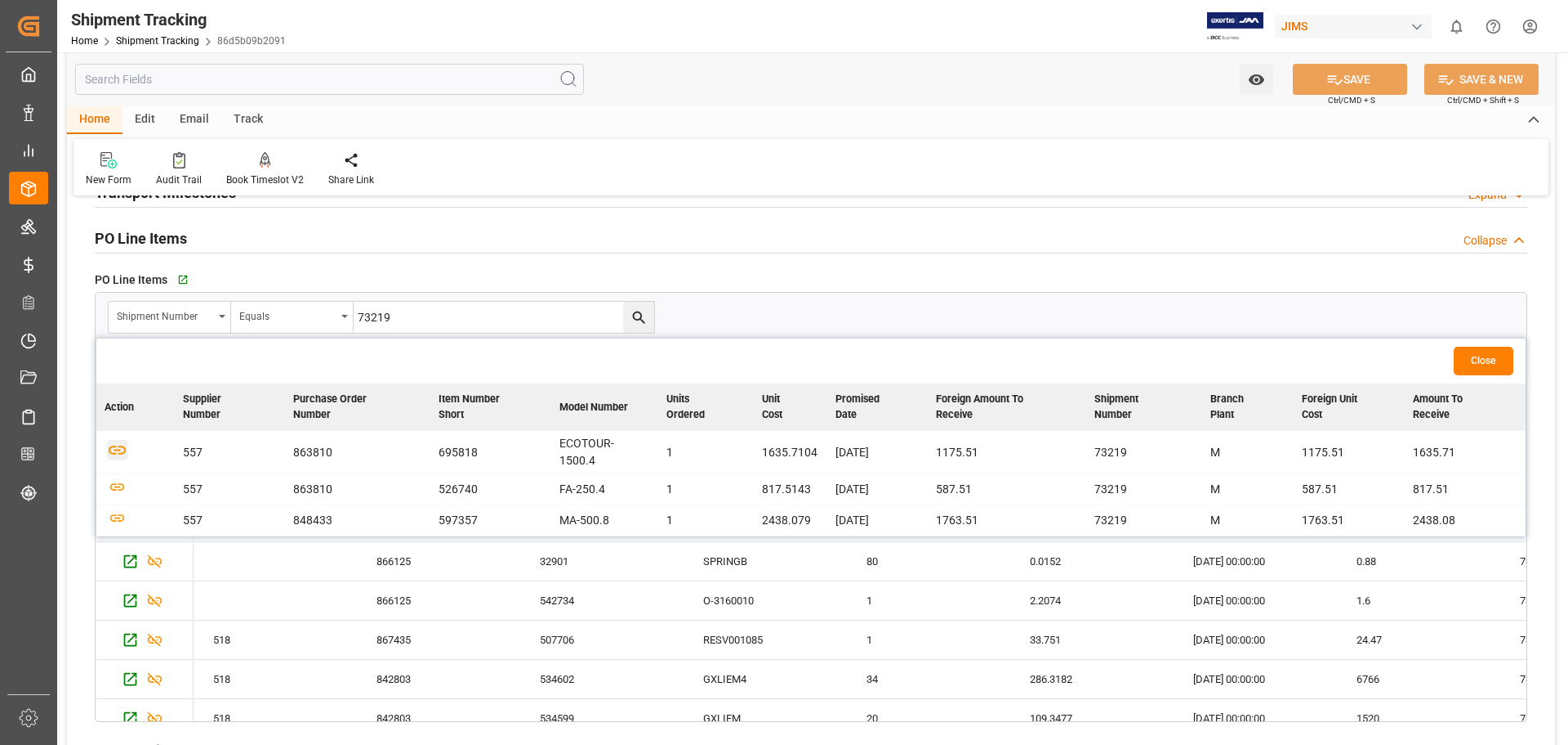
click at [117, 447] on icon "button" at bounding box center [117, 449] width 20 height 20
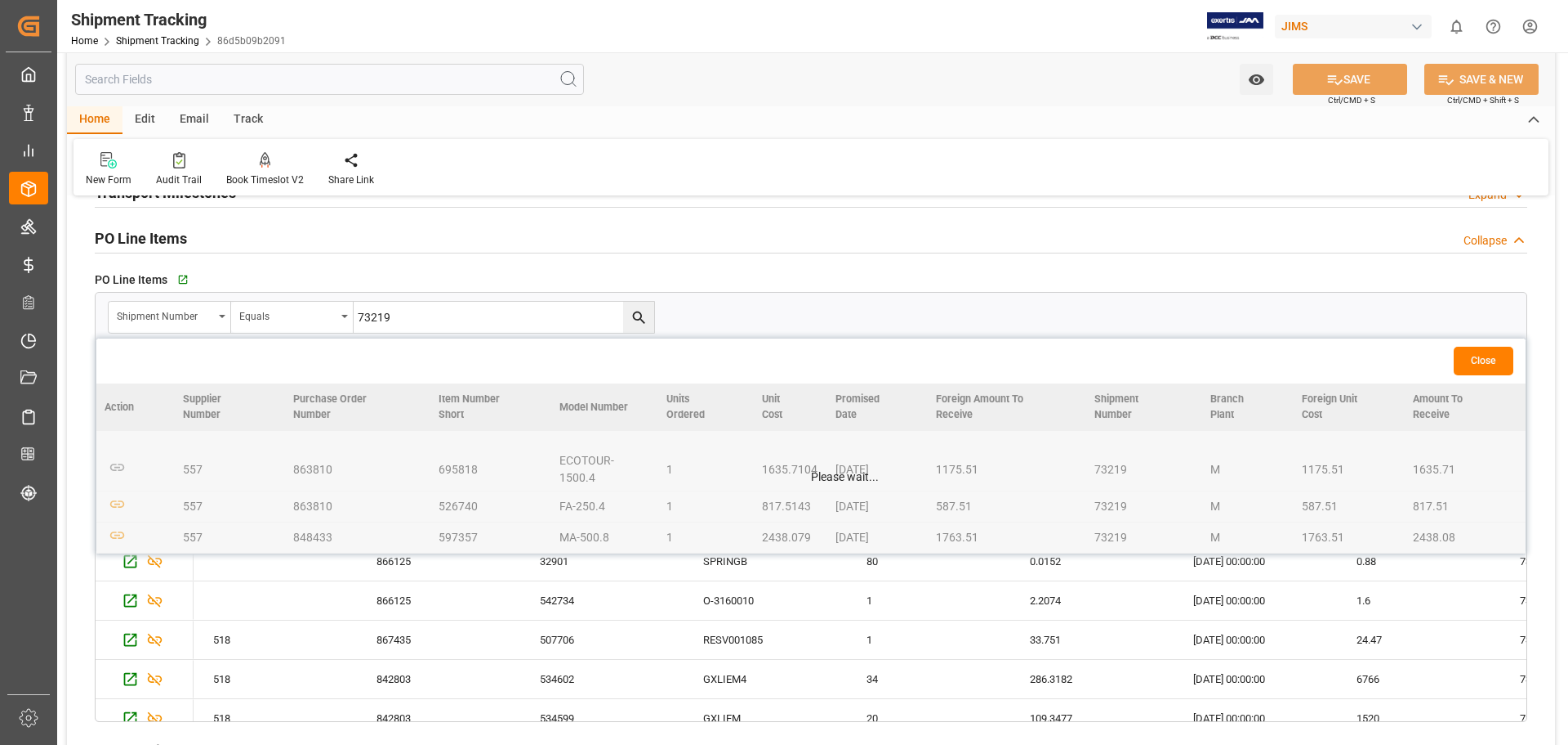
scroll to position [273, 0]
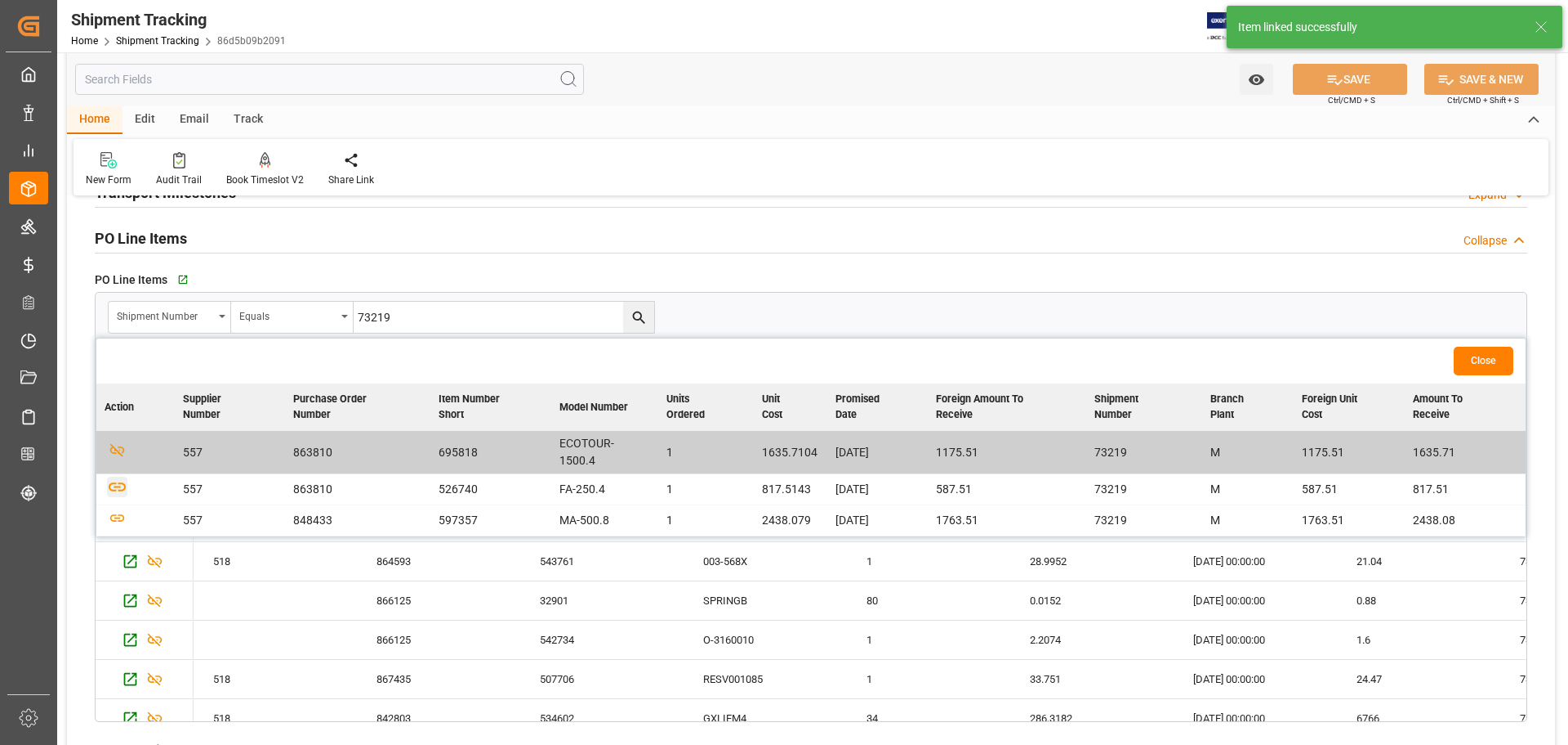
click at [122, 492] on icon "button" at bounding box center [117, 486] width 20 height 20
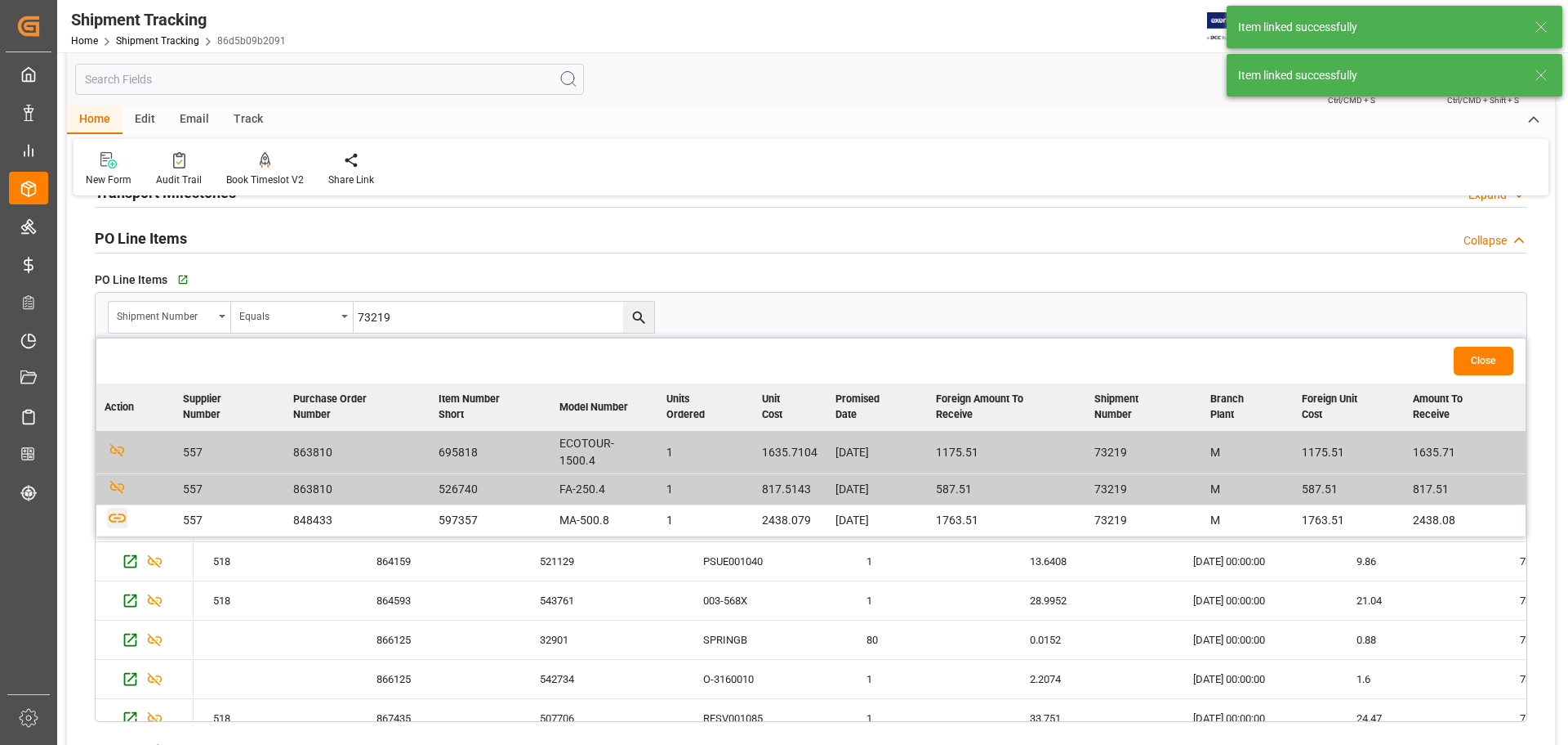
click at [115, 516] on icon "button" at bounding box center [117, 518] width 20 height 20
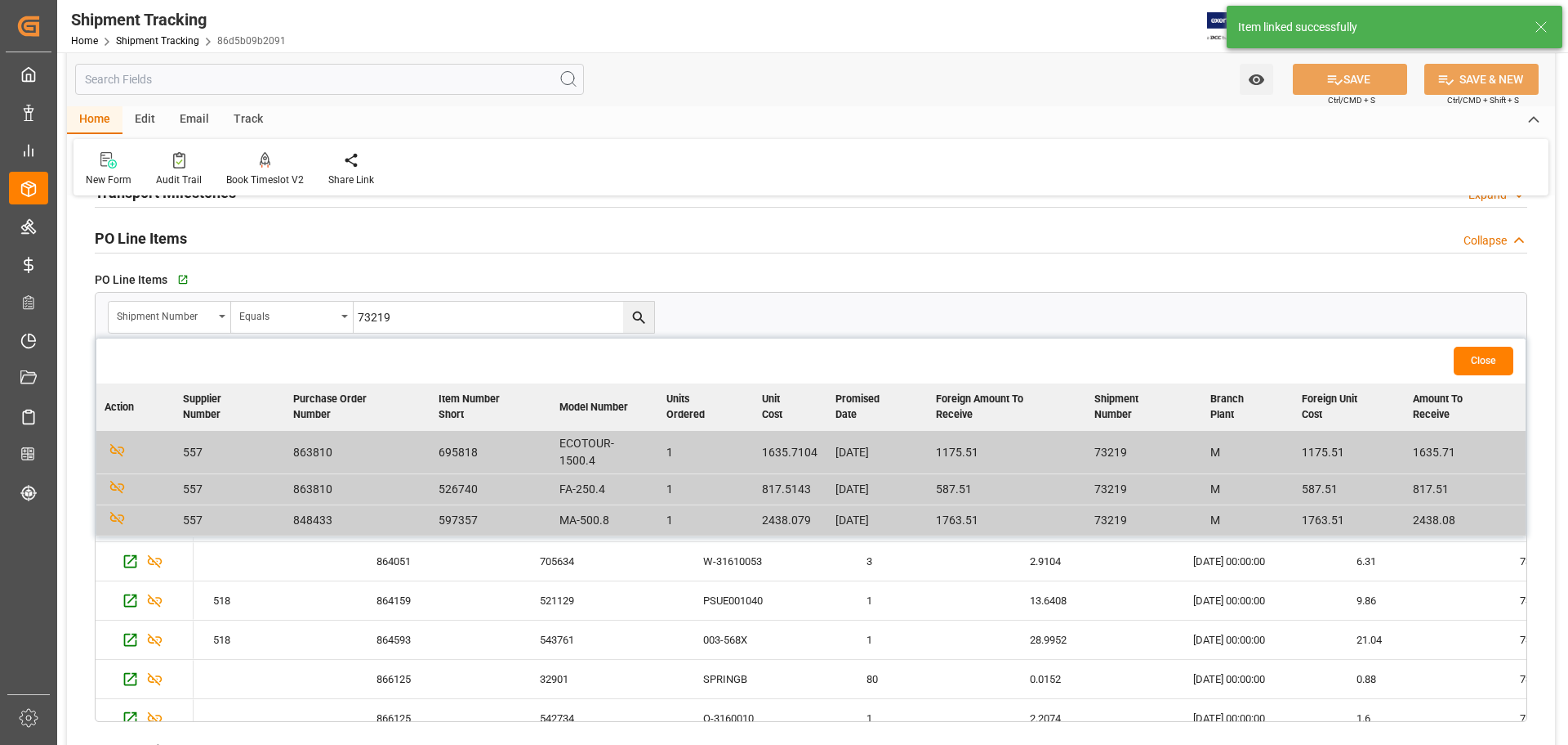
click at [1254, 363] on button "Close" at bounding box center [1484, 360] width 60 height 28
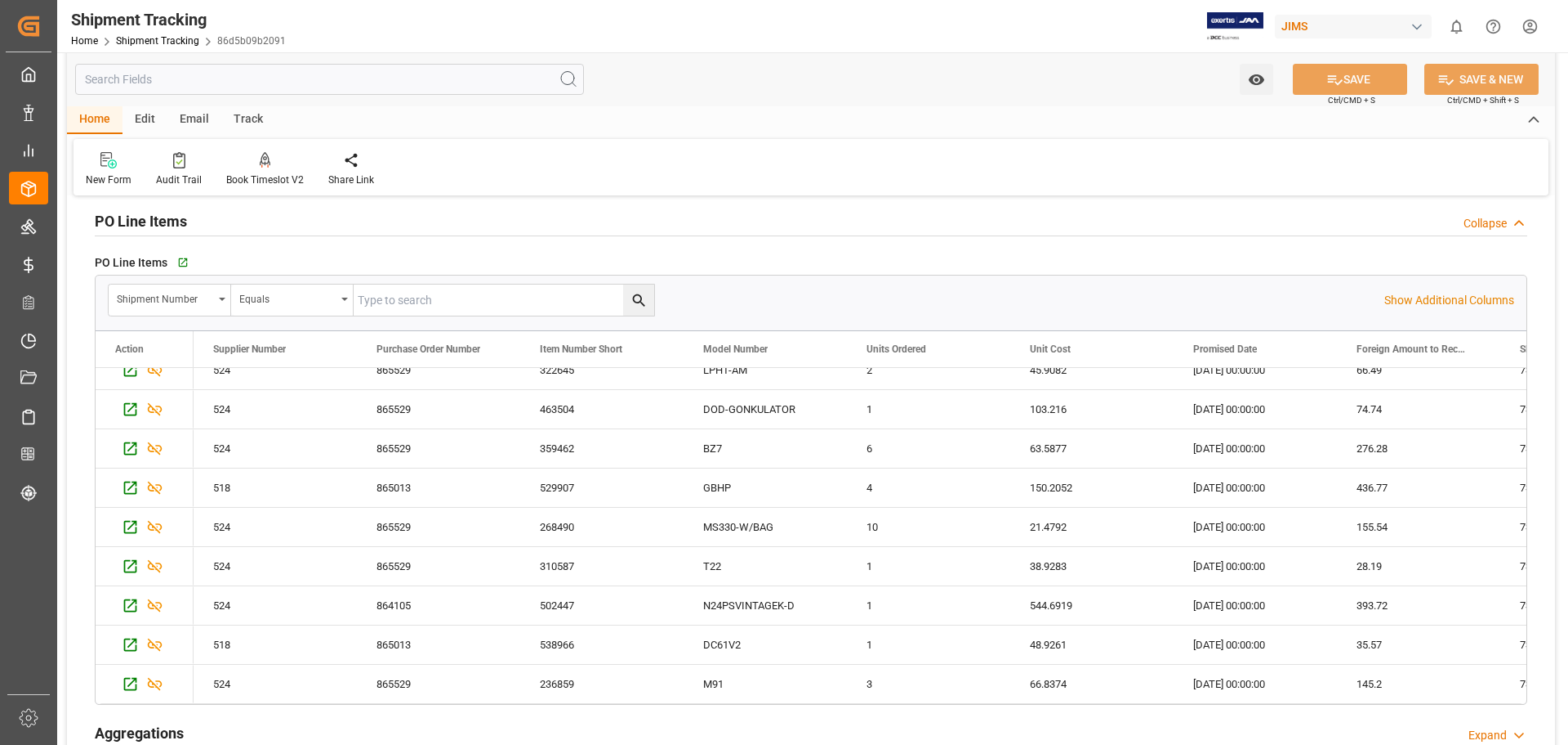
scroll to position [0, 0]
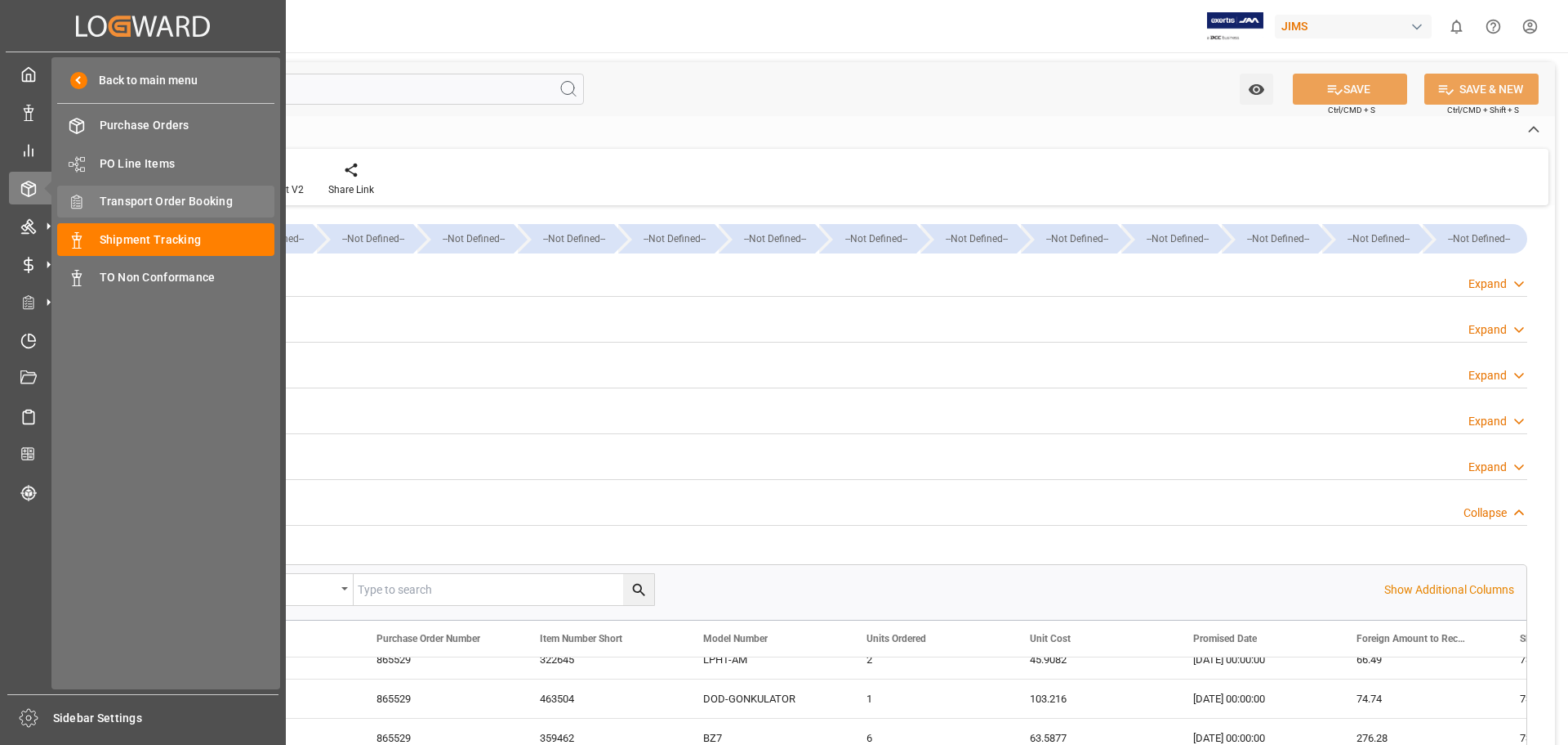
click at [153, 200] on span "Transport Order Booking" at bounding box center [187, 201] width 175 height 17
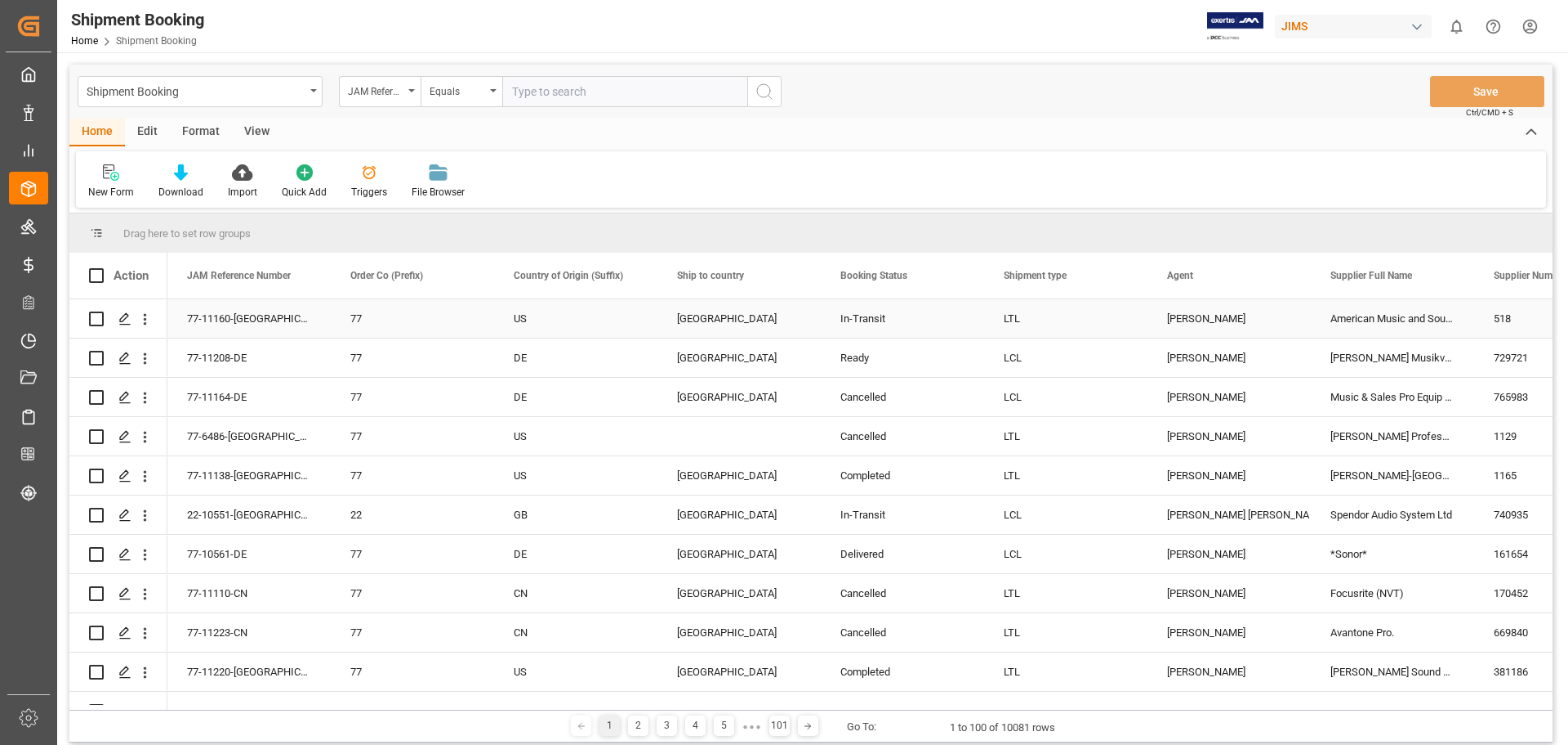
click at [217, 322] on div "77-11160-US" at bounding box center [249, 318] width 163 height 38
click at [124, 320] on polygon "Press SPACE to select this row." at bounding box center [123, 317] width 8 height 8
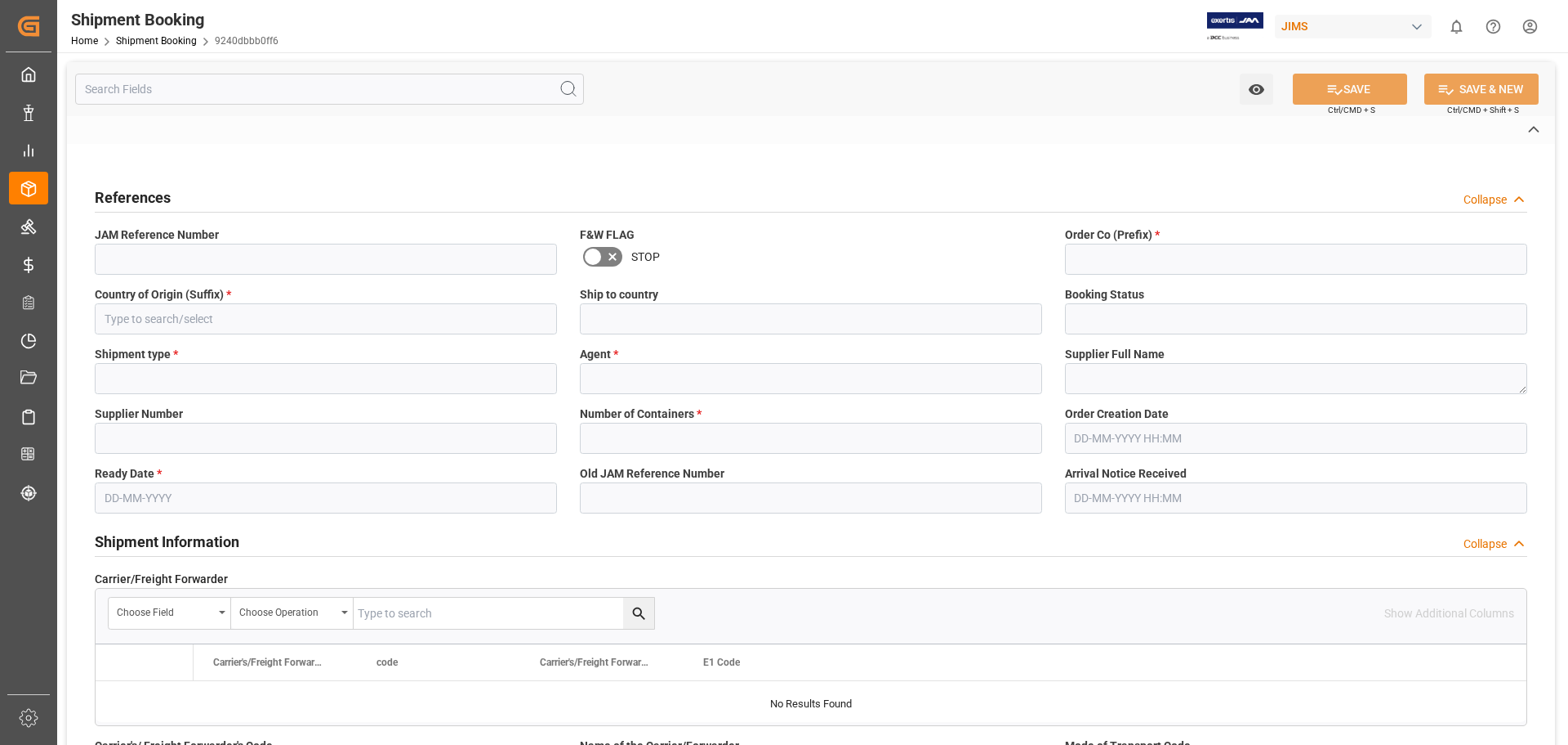
type input "77-11160-[GEOGRAPHIC_DATA]"
type input "77"
type input "US"
type input "[GEOGRAPHIC_DATA]"
type input "In-Transit"
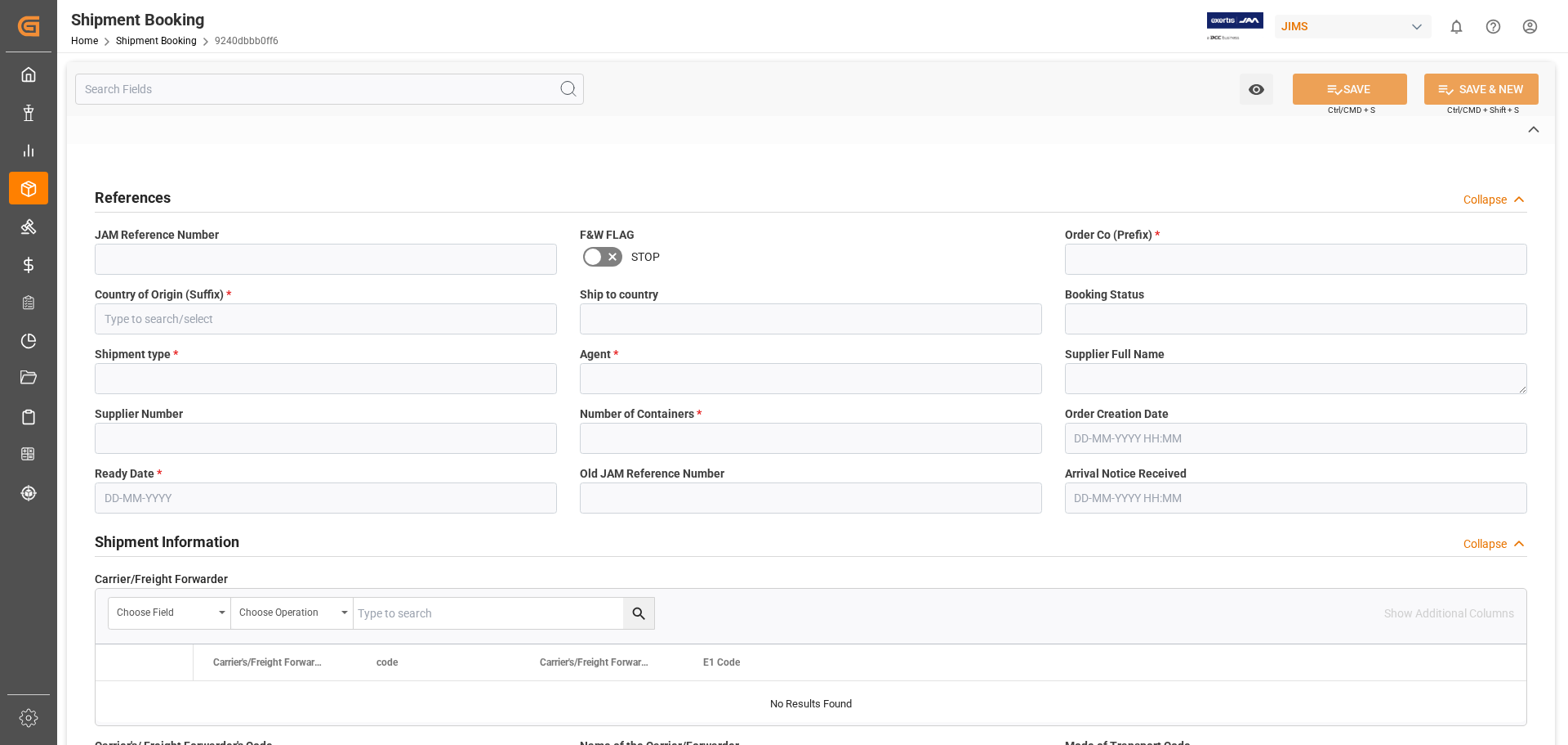
type input "LTL"
type input "[PERSON_NAME]"
type textarea "American Music and Sound"
type input "518"
type input "0"
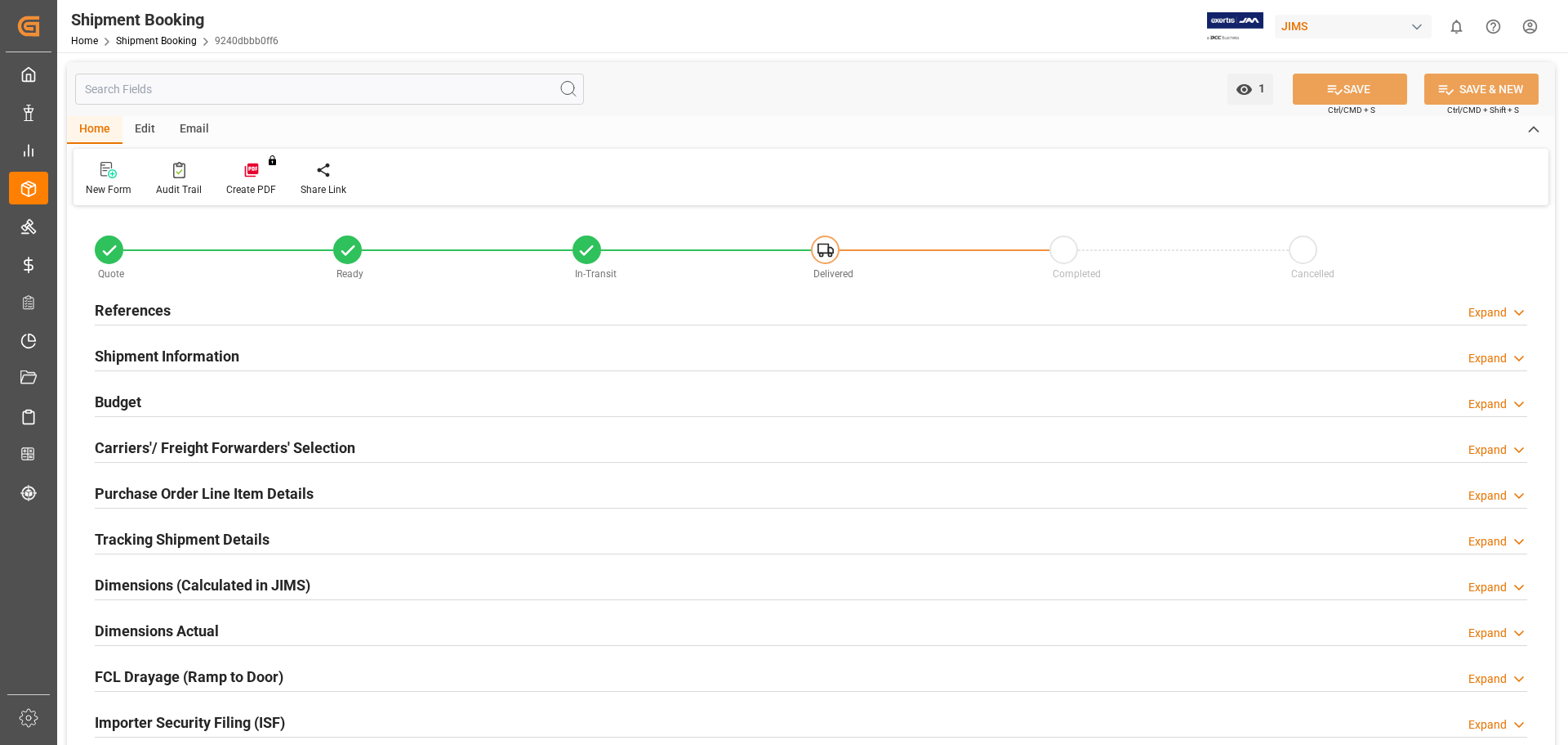
type input "24-09-2025"
click at [134, 306] on h2 "References" at bounding box center [133, 310] width 76 height 22
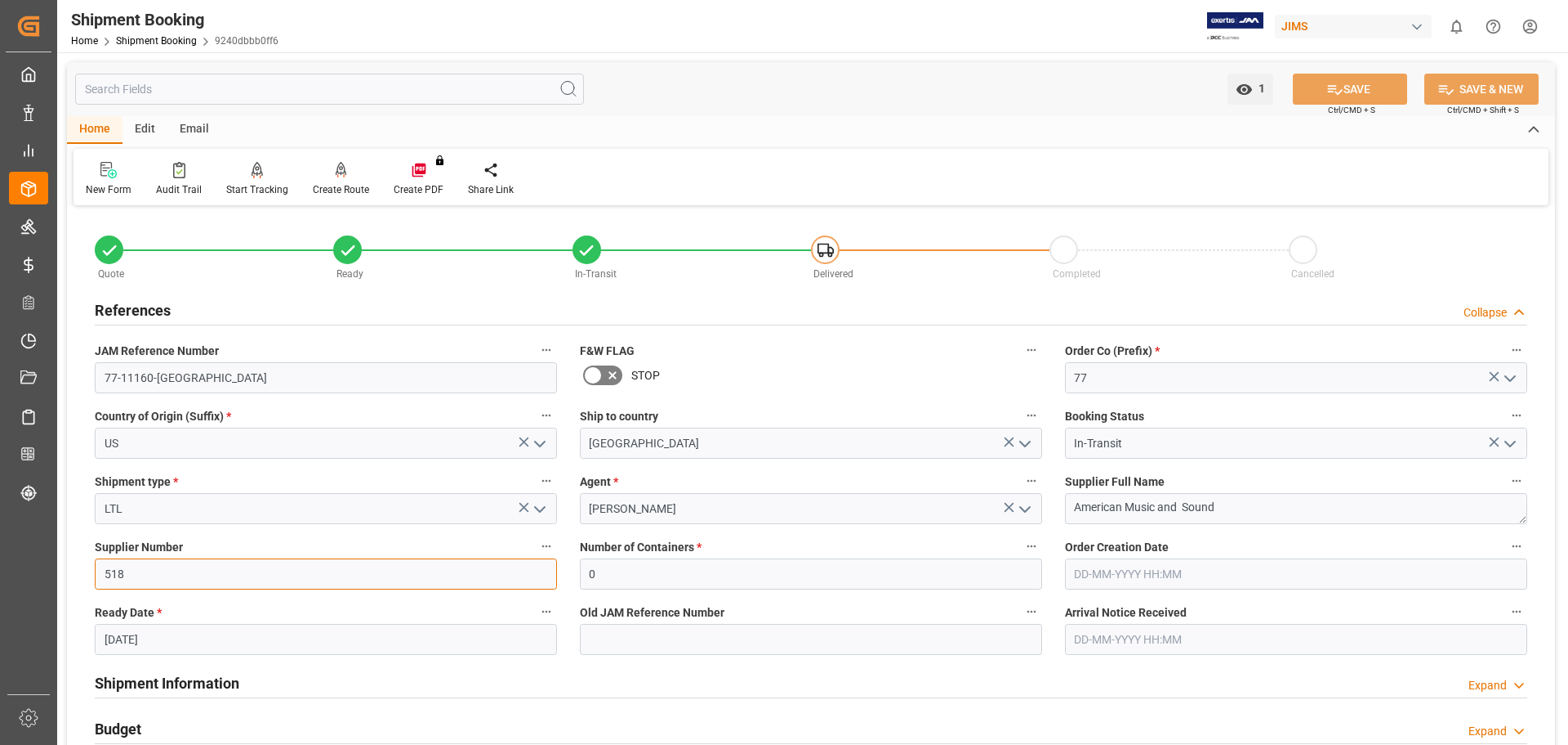
click at [209, 567] on input "518" at bounding box center [325, 573] width 462 height 31
type input "518,524"
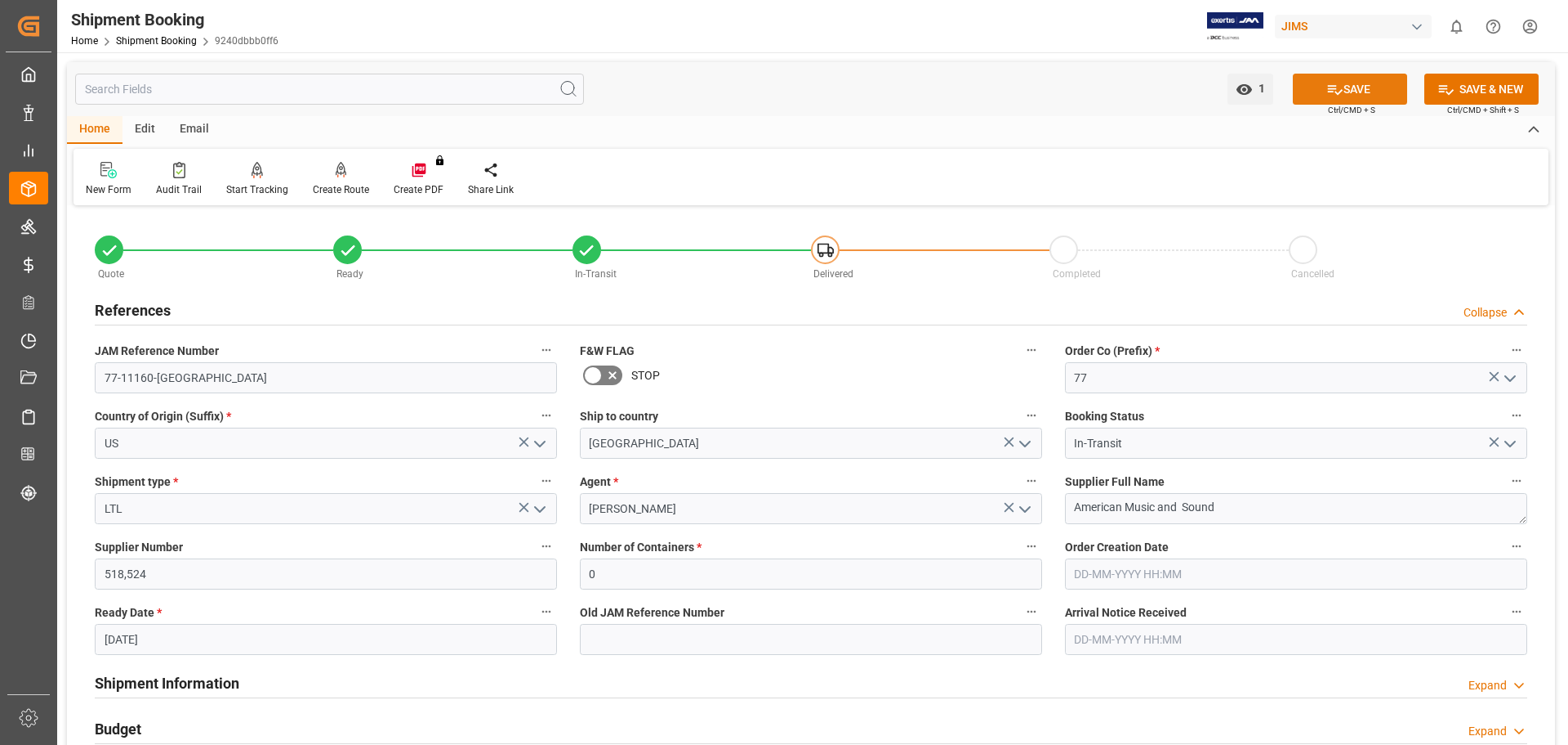
click at [1254, 97] on button "SAVE" at bounding box center [1350, 89] width 114 height 31
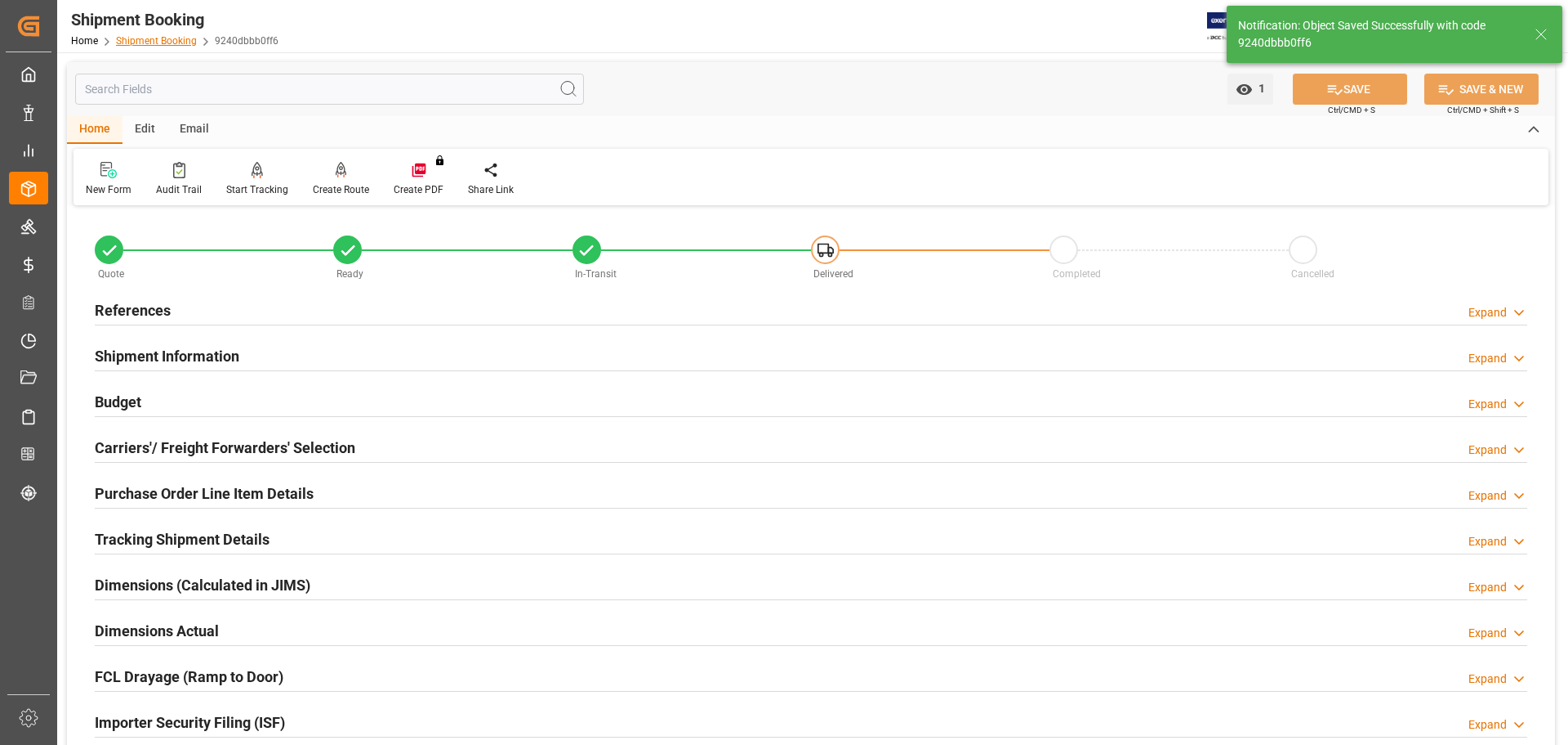
click at [159, 44] on link "Shipment Booking" at bounding box center [156, 41] width 81 height 12
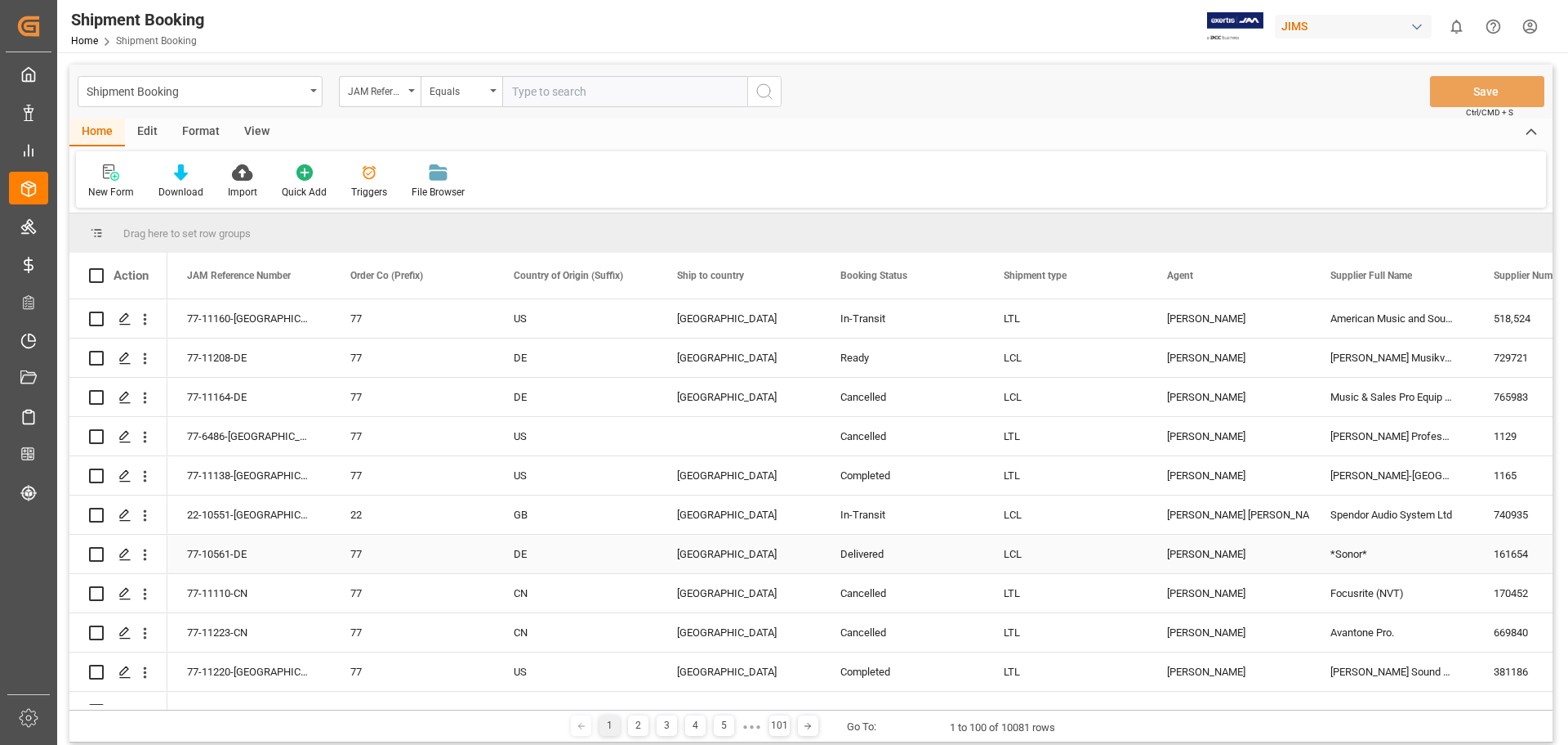
scroll to position [1, 0]
click at [684, 443] on div "Press SPACE to select this row." at bounding box center [739, 436] width 163 height 38
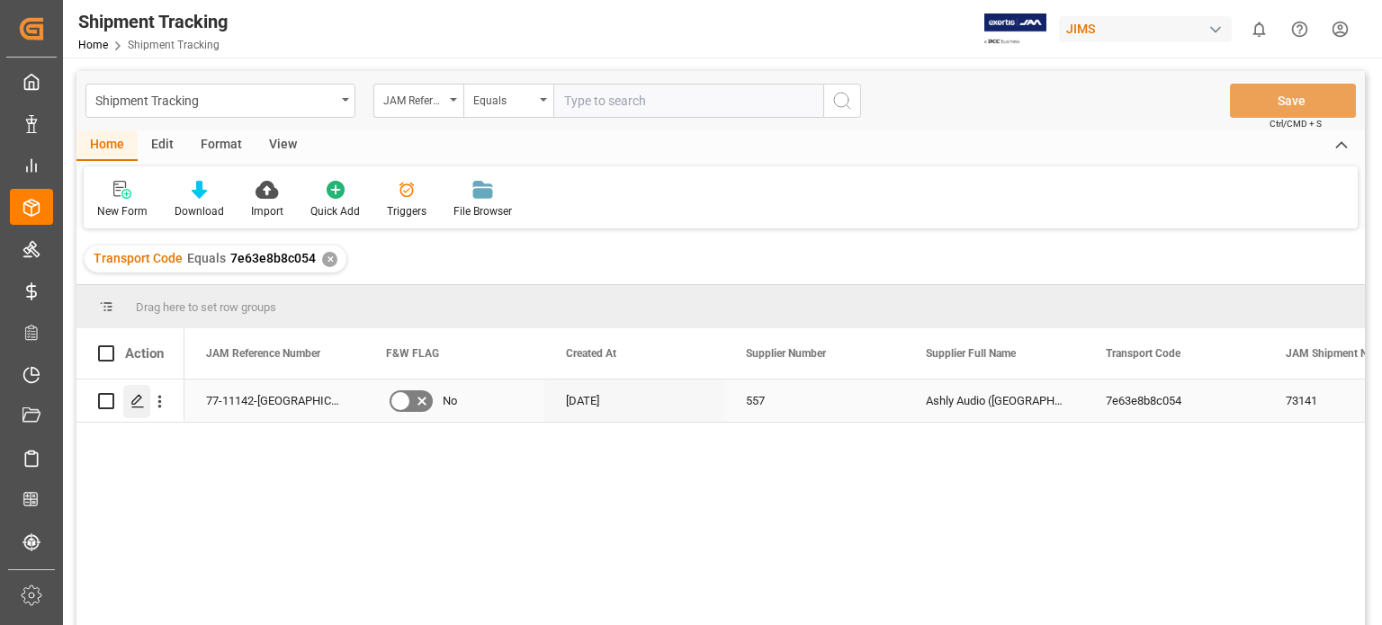
click at [139, 408] on line "Press SPACE to select this row." at bounding box center [137, 408] width 11 height 0
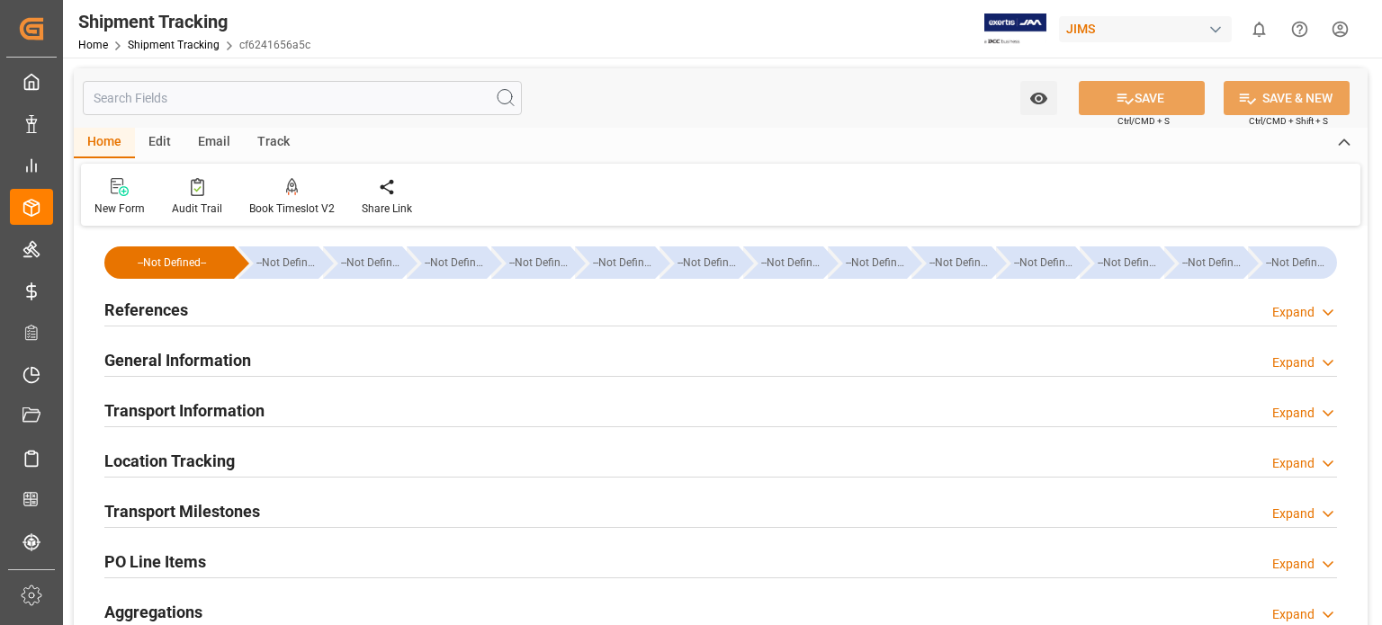
type input "19-09-2025 00:00"
type input "23-09-2025 00:00"
type input "29-09-2025 00:00"
type input "29-09-2025"
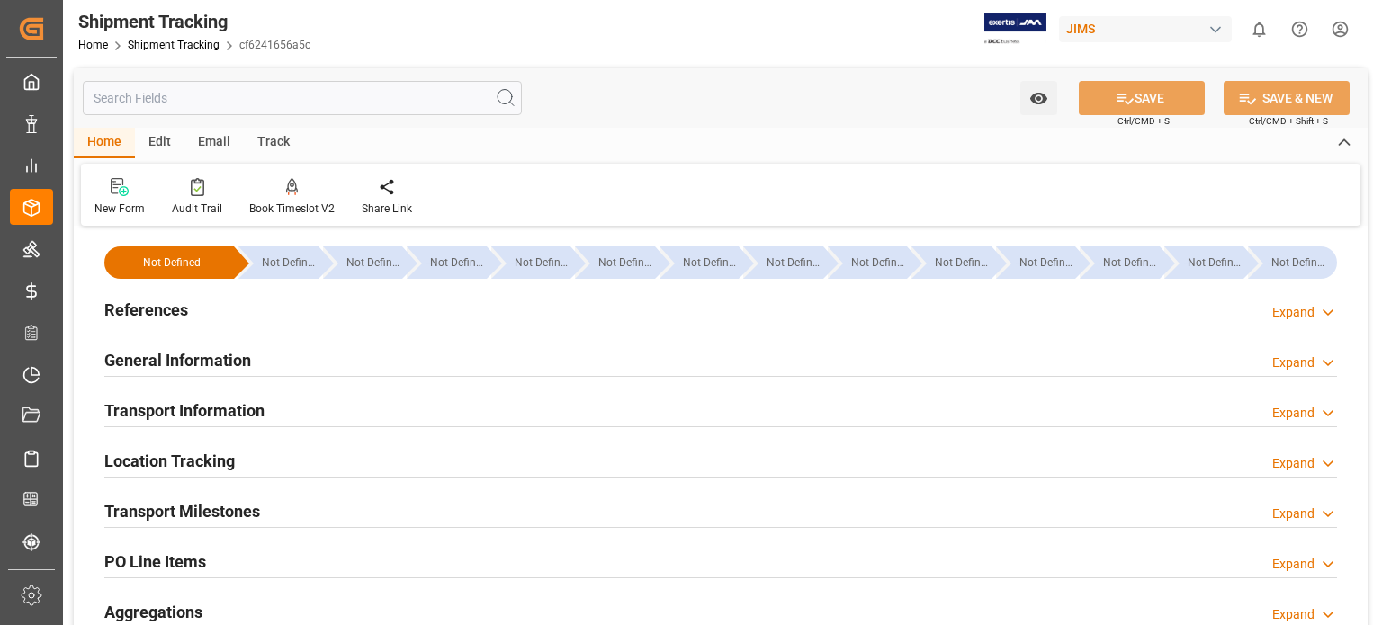
click at [213, 511] on h2 "Transport Milestones" at bounding box center [182, 511] width 156 height 24
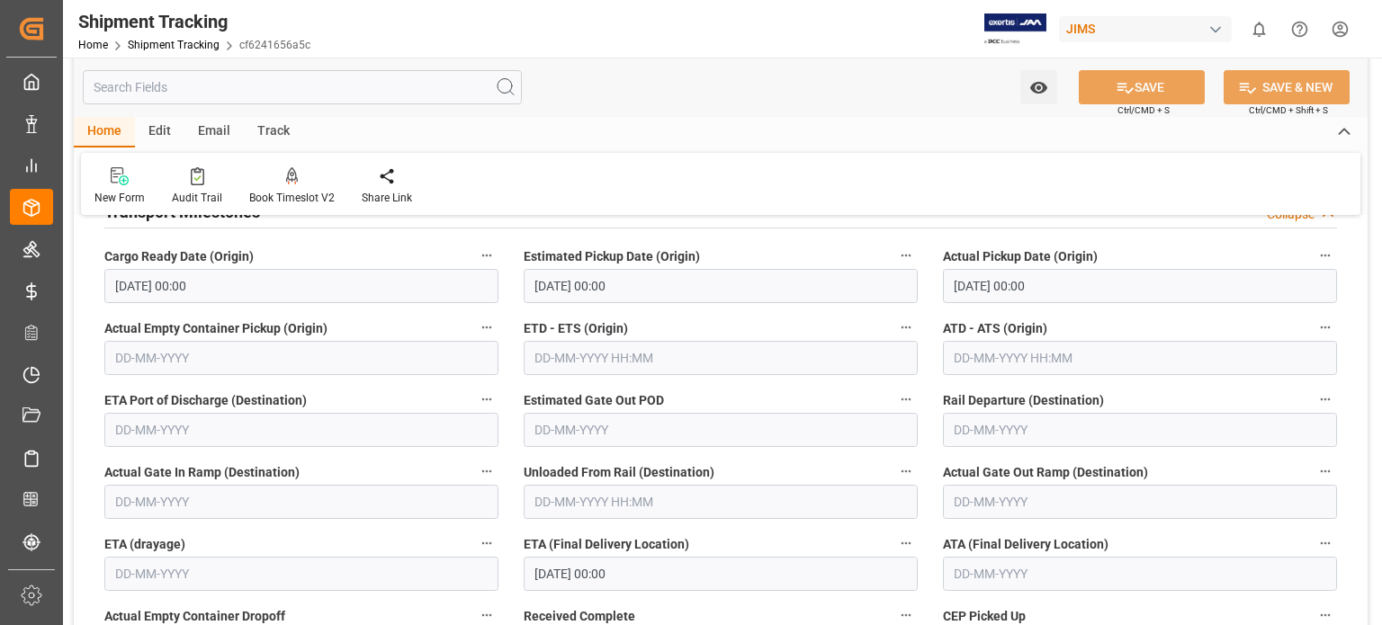
scroll to position [149, 0]
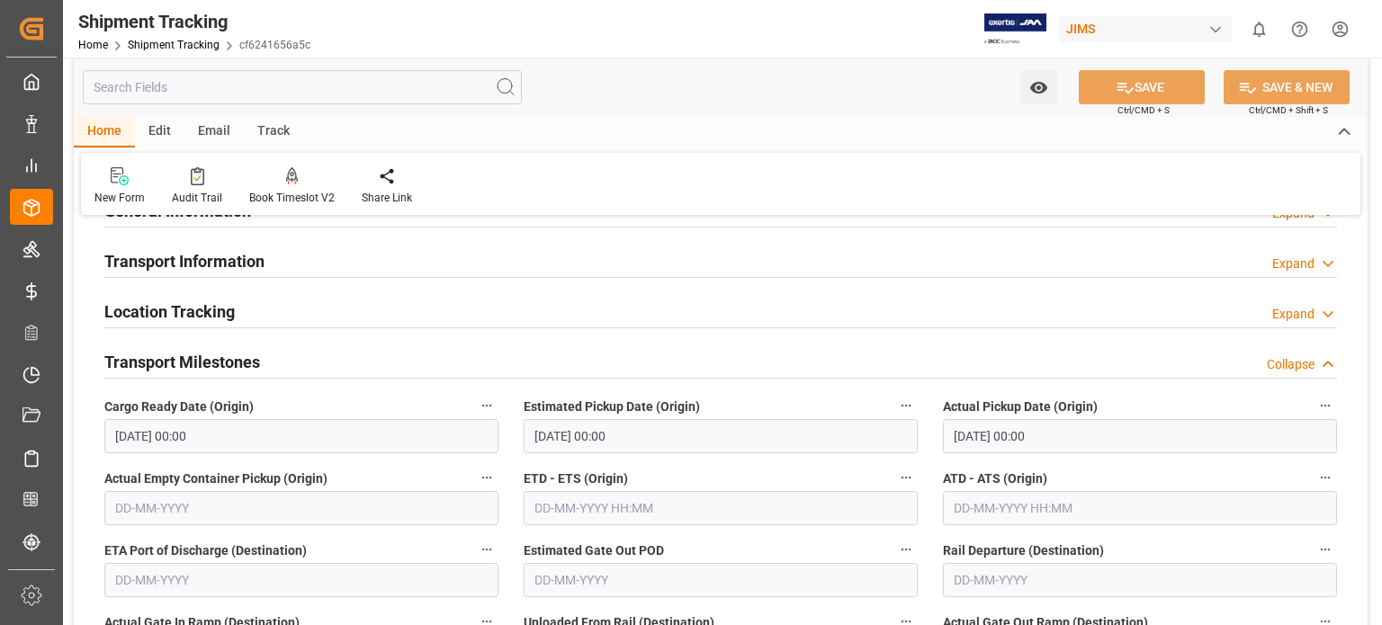
click at [148, 310] on h2 "Location Tracking" at bounding box center [169, 312] width 130 height 24
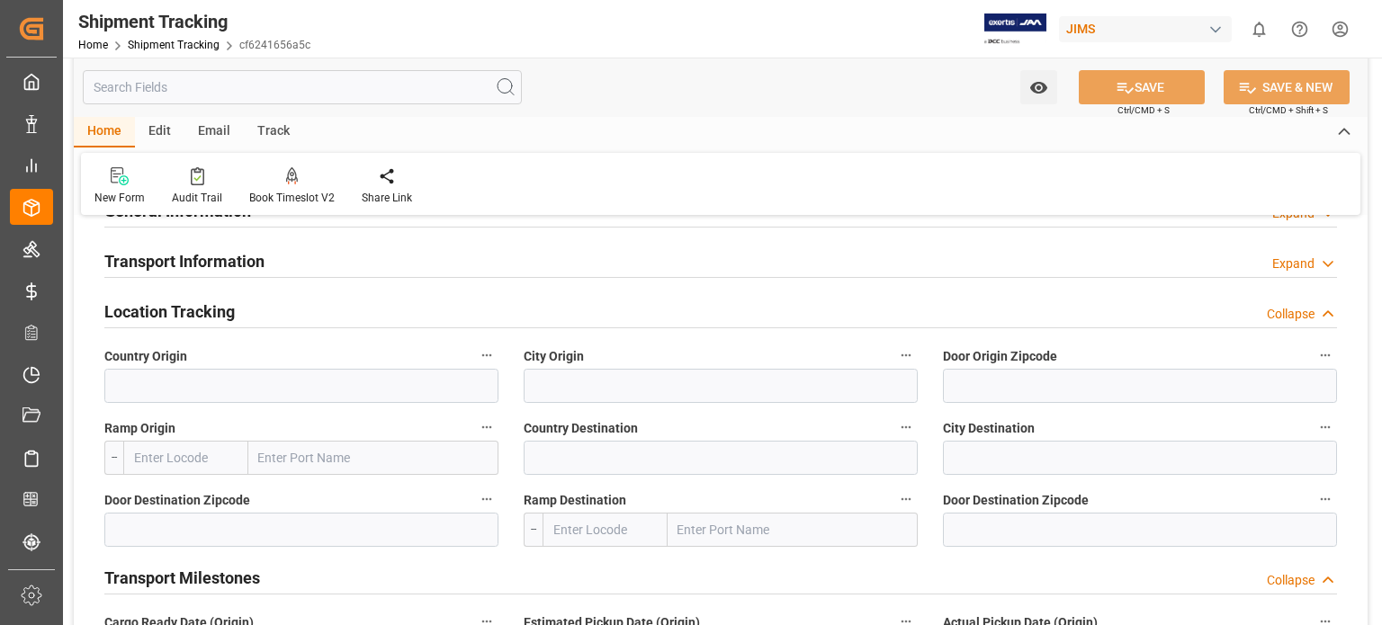
click at [146, 253] on h2 "Transport Information" at bounding box center [184, 261] width 160 height 24
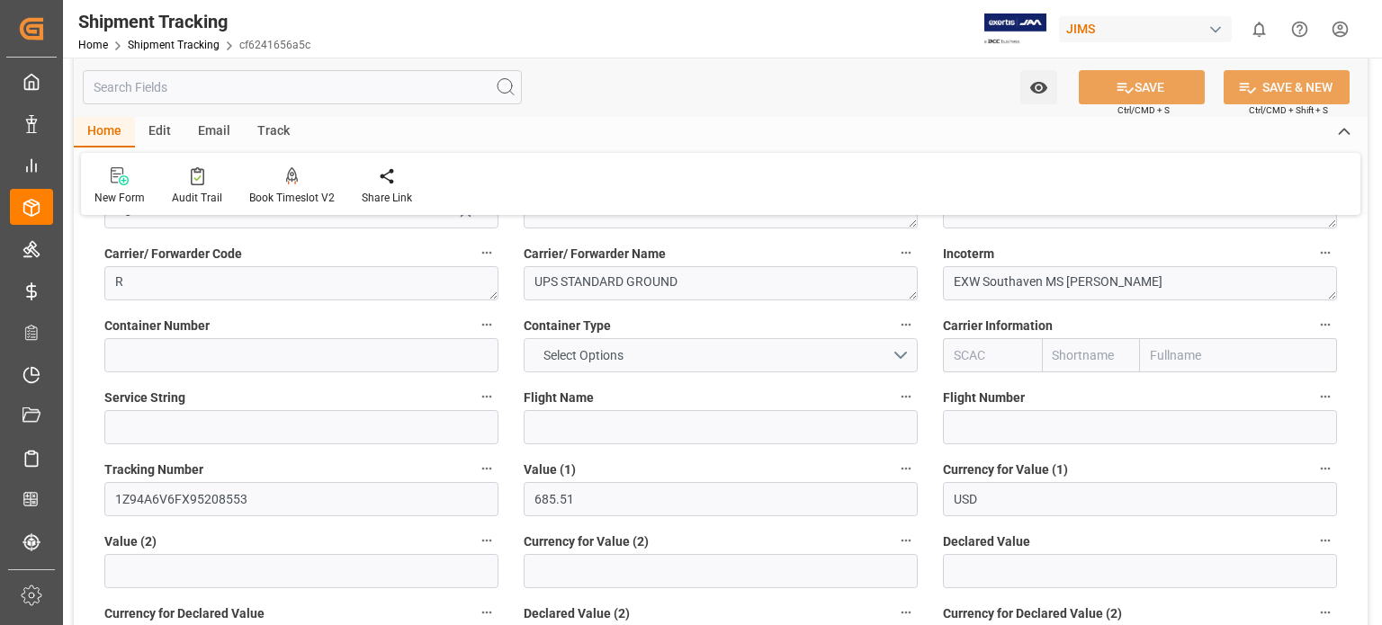
scroll to position [300, 0]
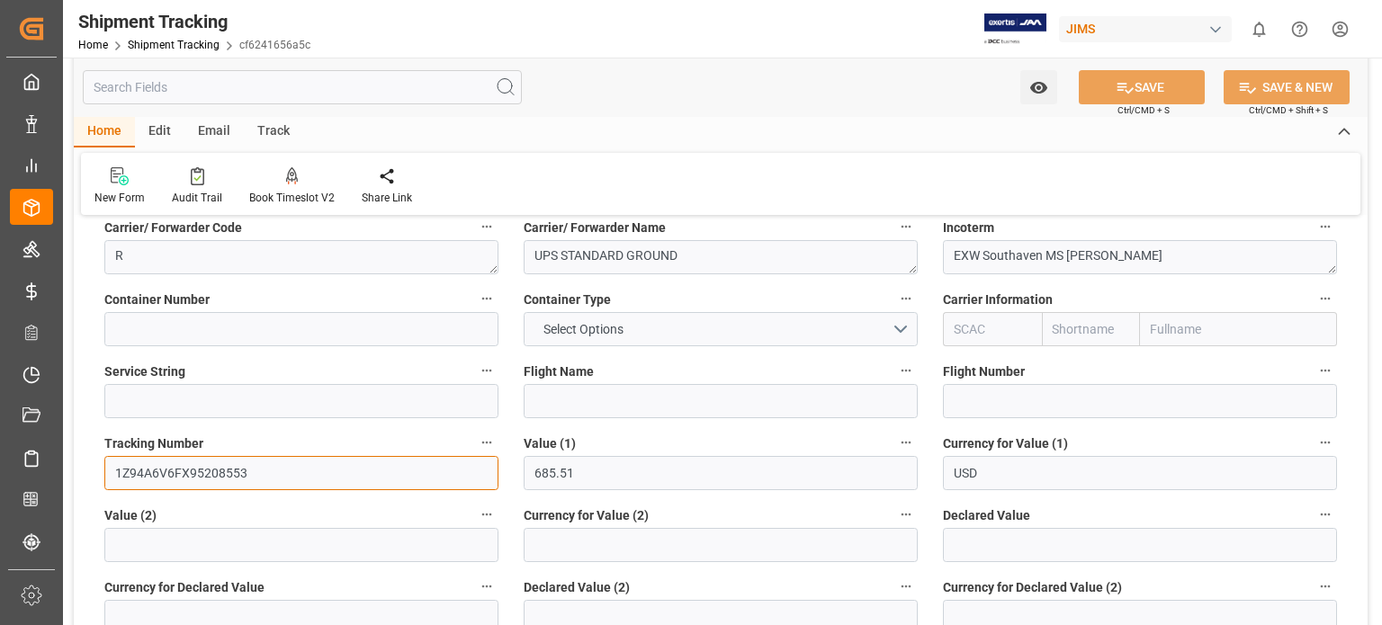
drag, startPoint x: 246, startPoint y: 470, endPoint x: 105, endPoint y: 462, distance: 140.5
click at [105, 462] on input "1Z94A6V6FX95208553" at bounding box center [301, 473] width 394 height 34
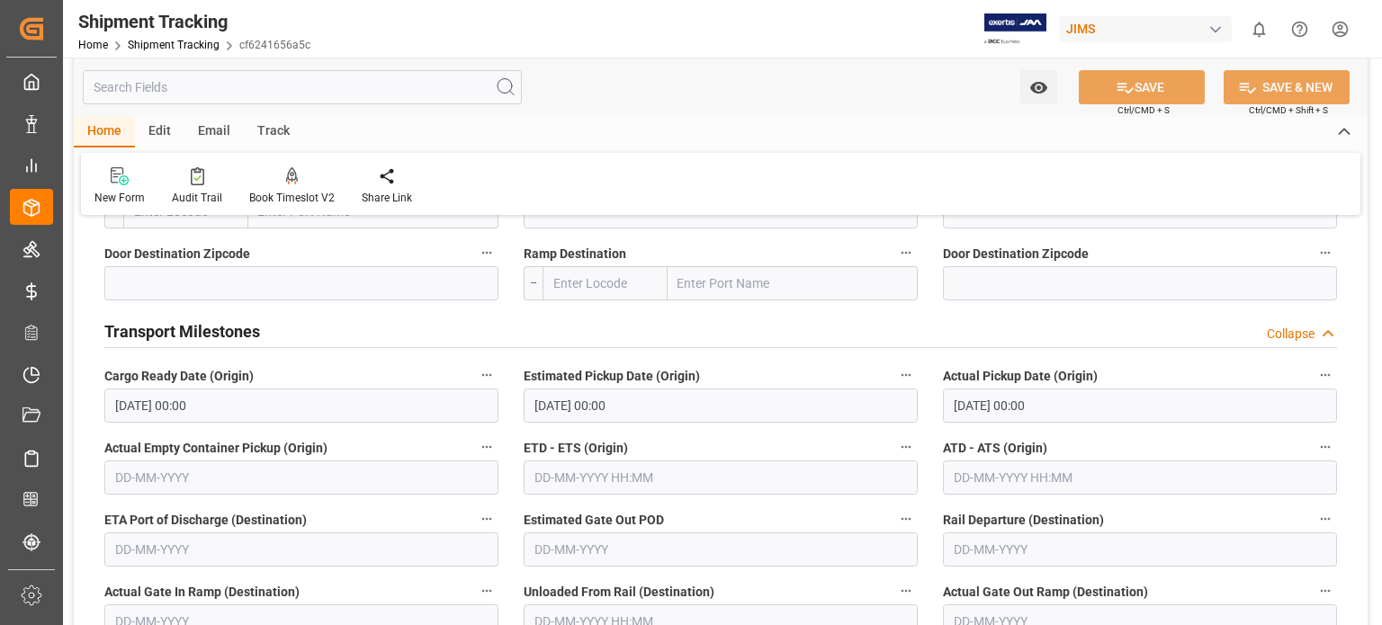
scroll to position [1049, 0]
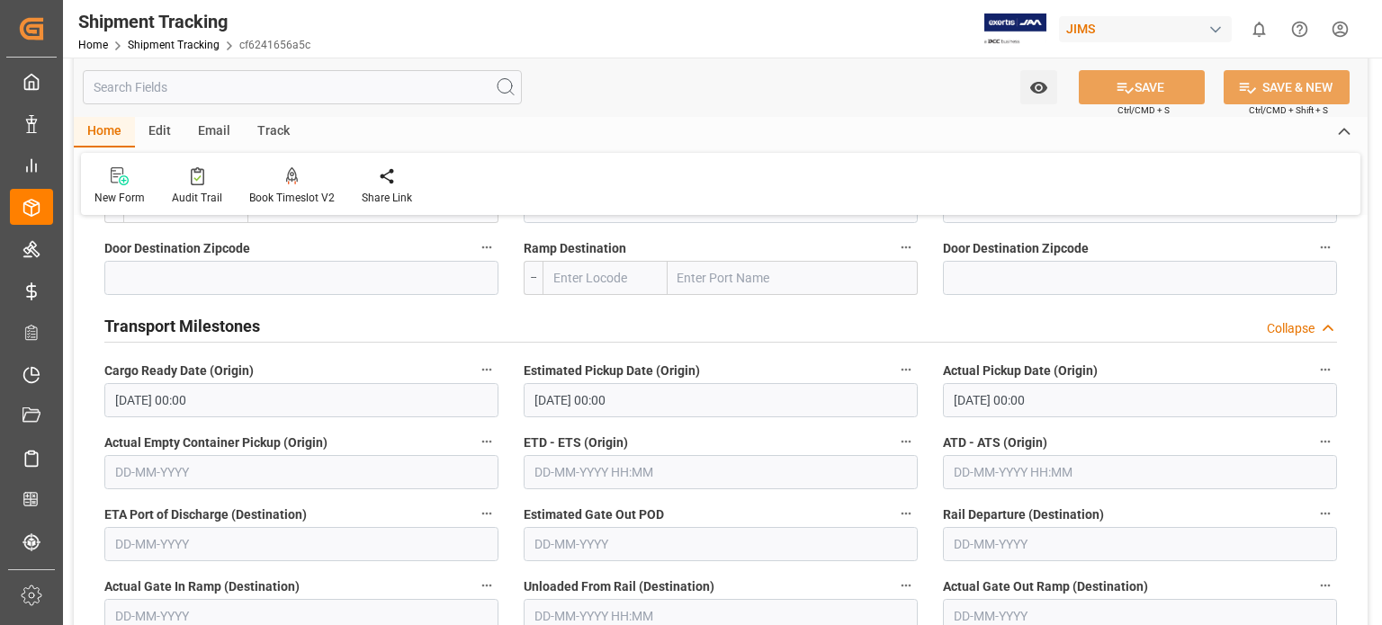
click at [586, 400] on input "19-09-2025 00:00" at bounding box center [721, 400] width 394 height 34
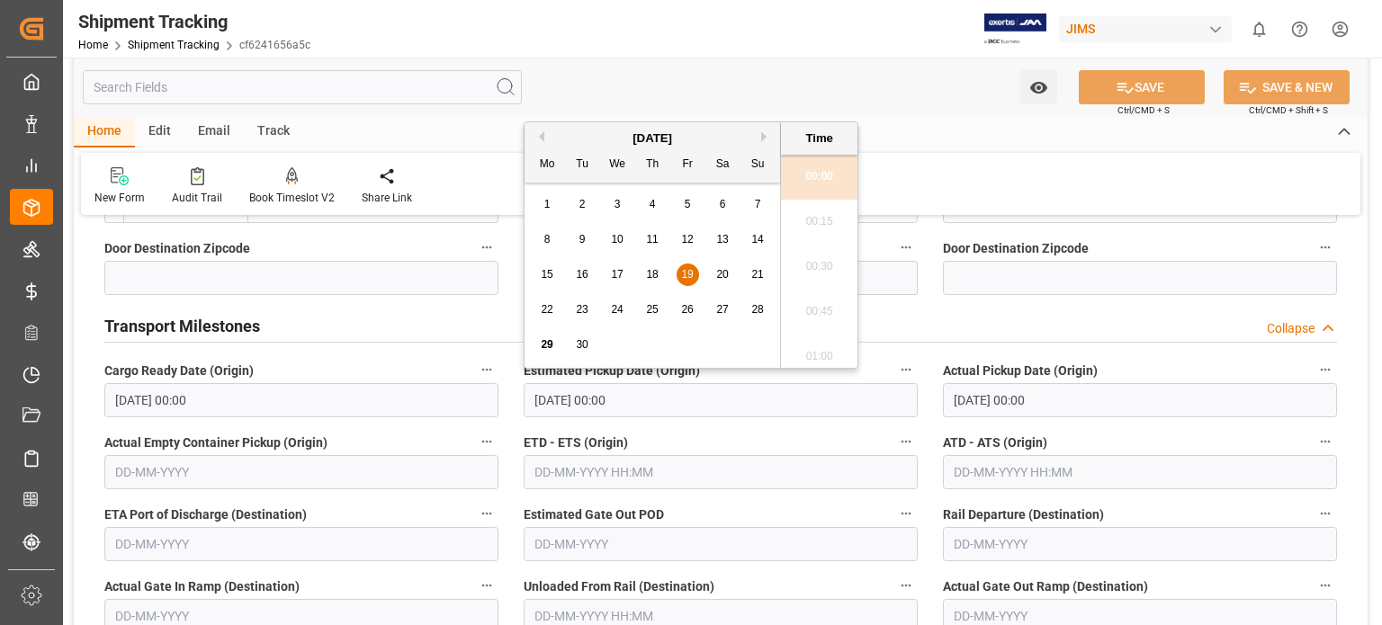
click at [990, 399] on input "23-09-2025 00:00" at bounding box center [1140, 400] width 394 height 34
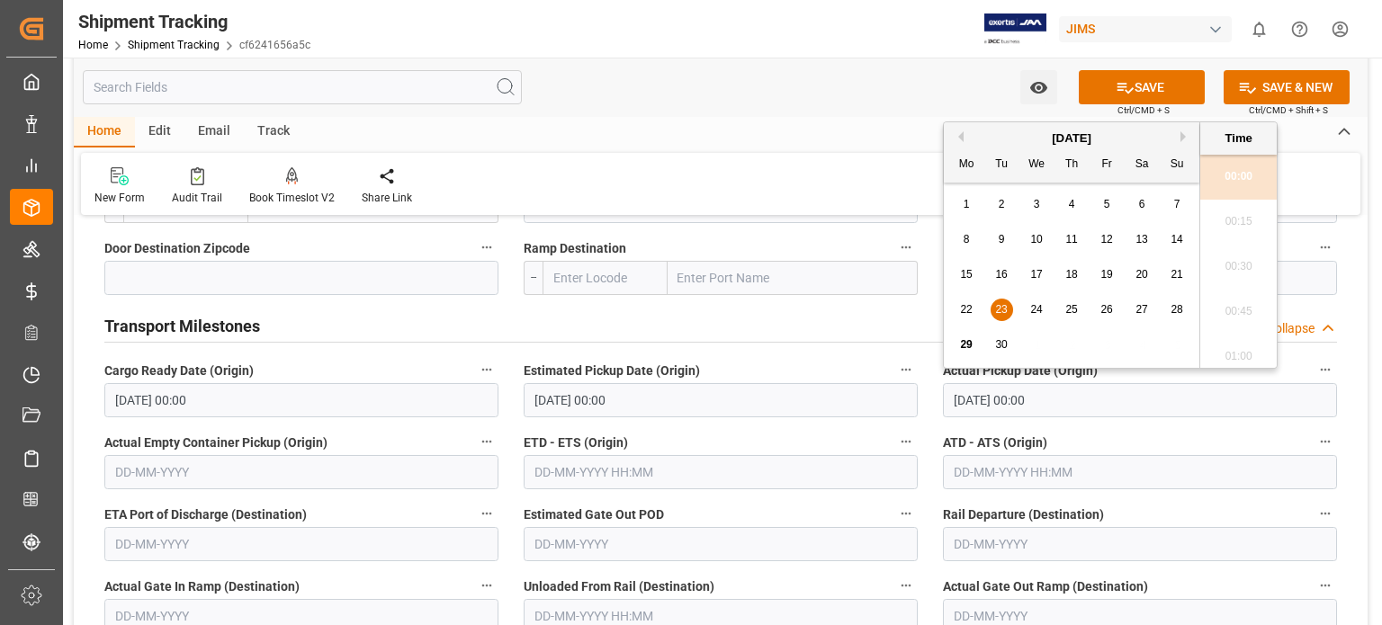
click at [963, 314] on span "22" at bounding box center [966, 309] width 12 height 13
type input "22-09-2025 00:00"
click at [853, 329] on div "Transport Milestones Collapse" at bounding box center [720, 325] width 1232 height 34
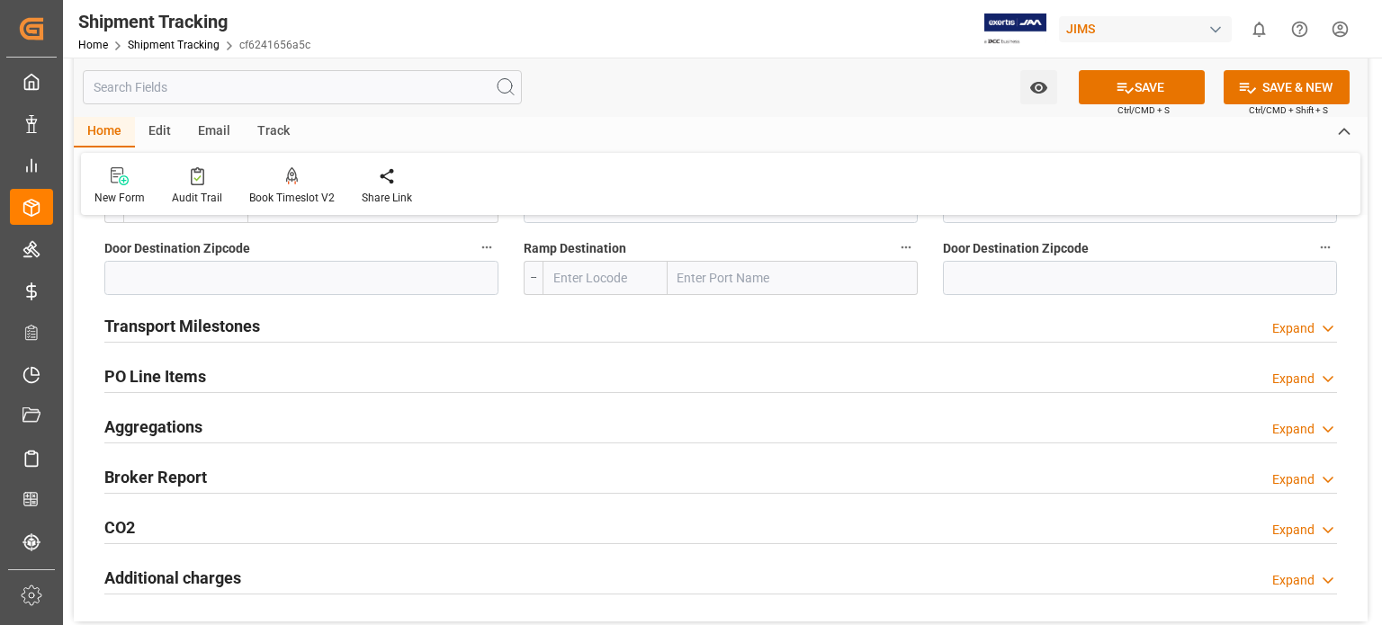
click at [227, 326] on h2 "Transport Milestones" at bounding box center [182, 326] width 156 height 24
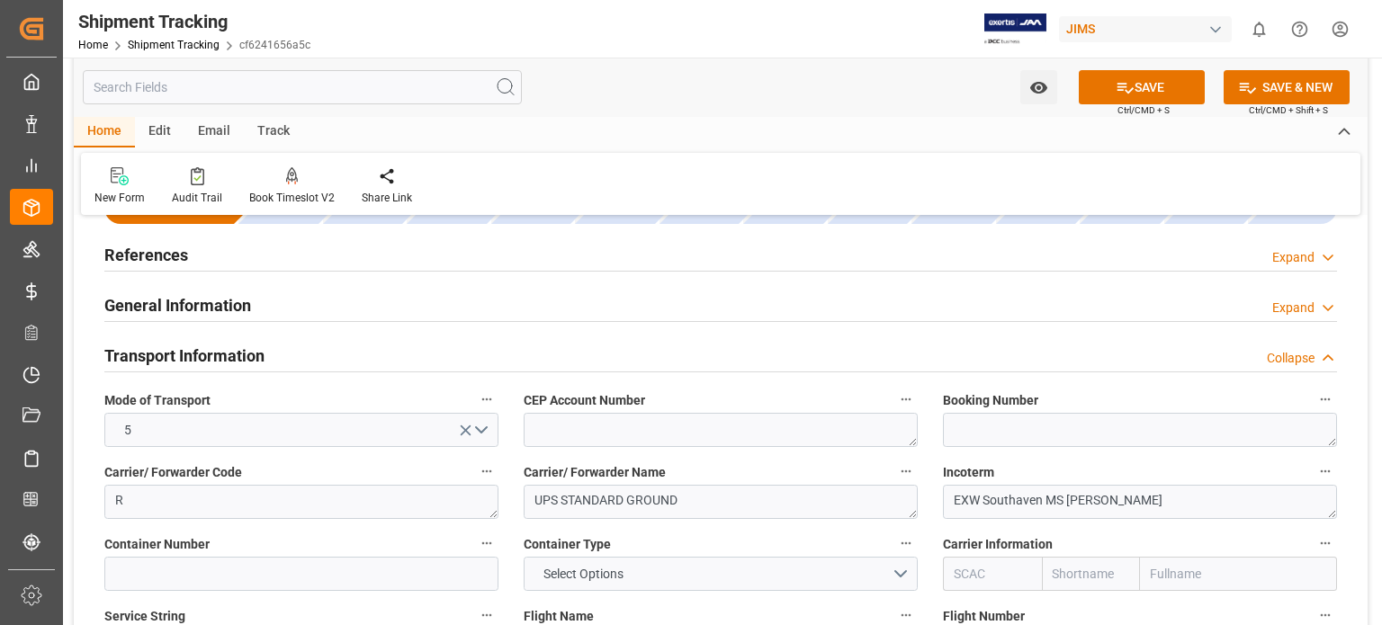
scroll to position [0, 0]
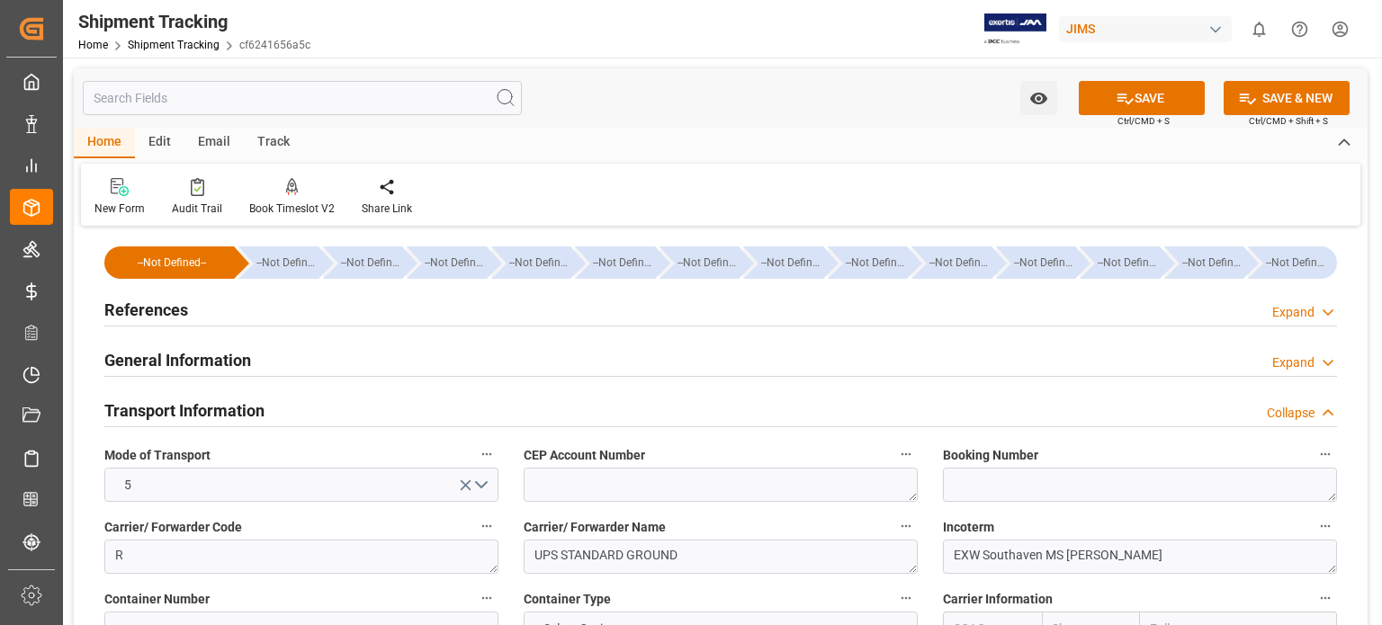
click at [193, 354] on h2 "General Information" at bounding box center [177, 360] width 147 height 24
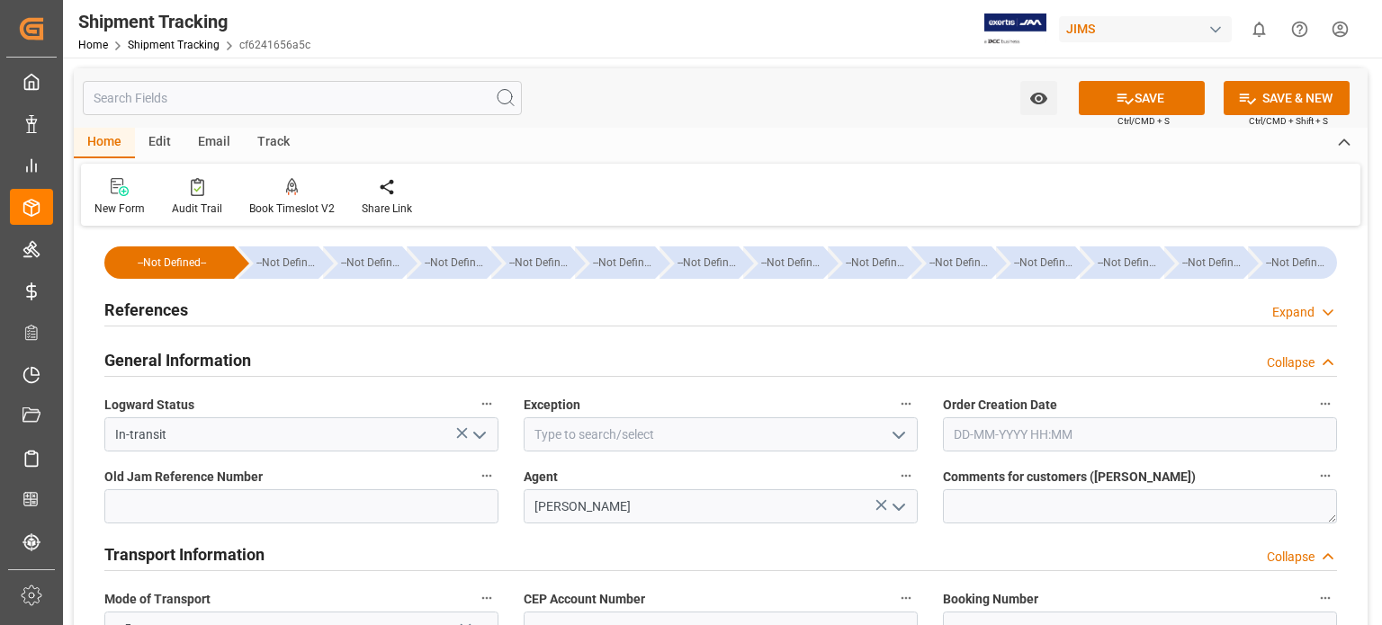
click at [193, 354] on h2 "General Information" at bounding box center [177, 360] width 147 height 24
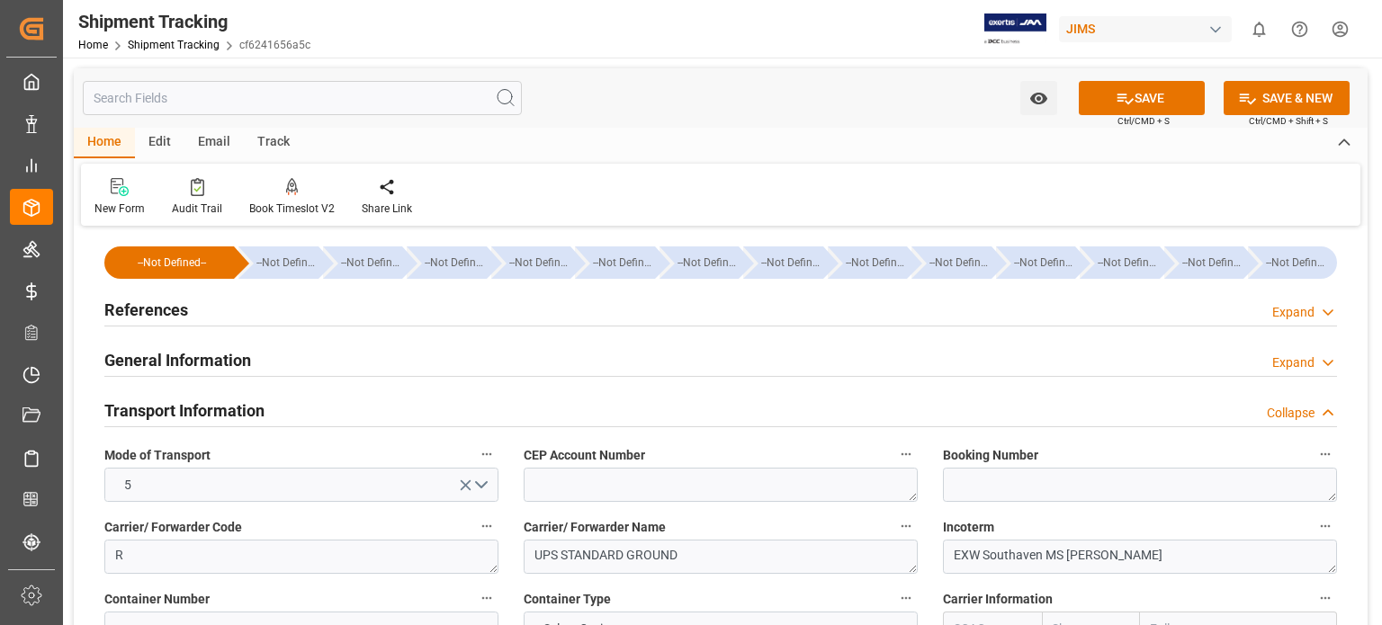
click at [166, 312] on h2 "References" at bounding box center [146, 310] width 84 height 24
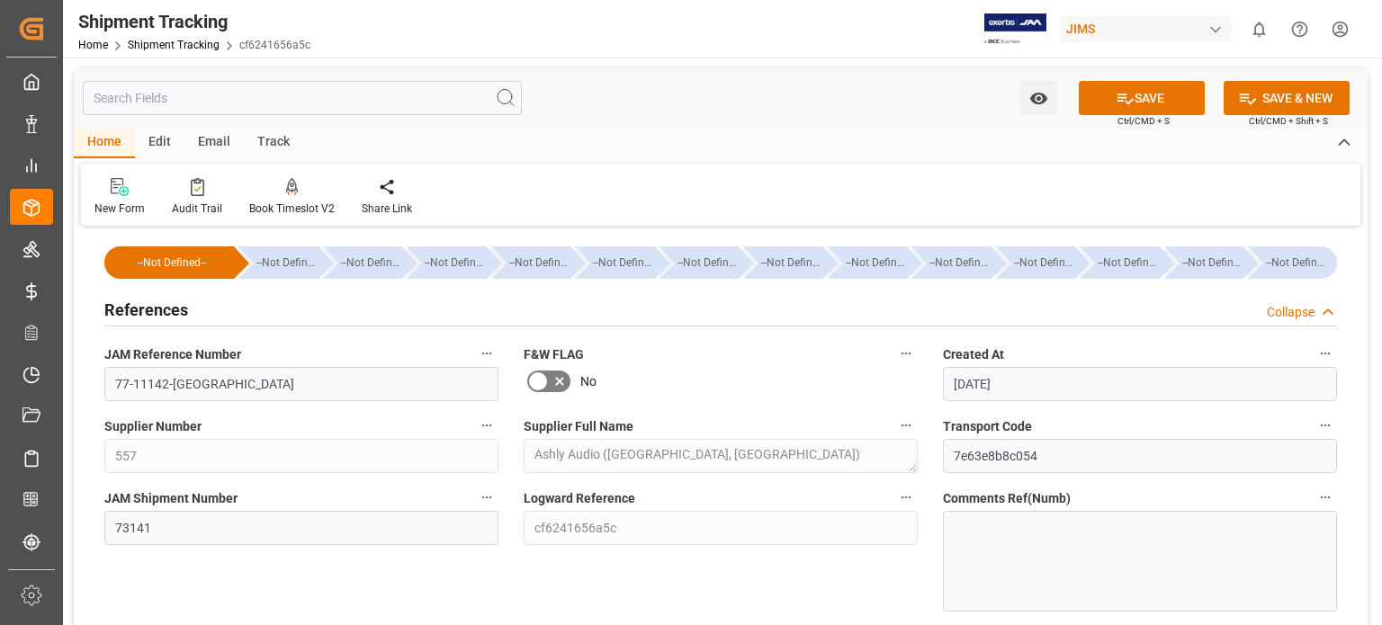
click at [166, 312] on h2 "References" at bounding box center [146, 310] width 84 height 24
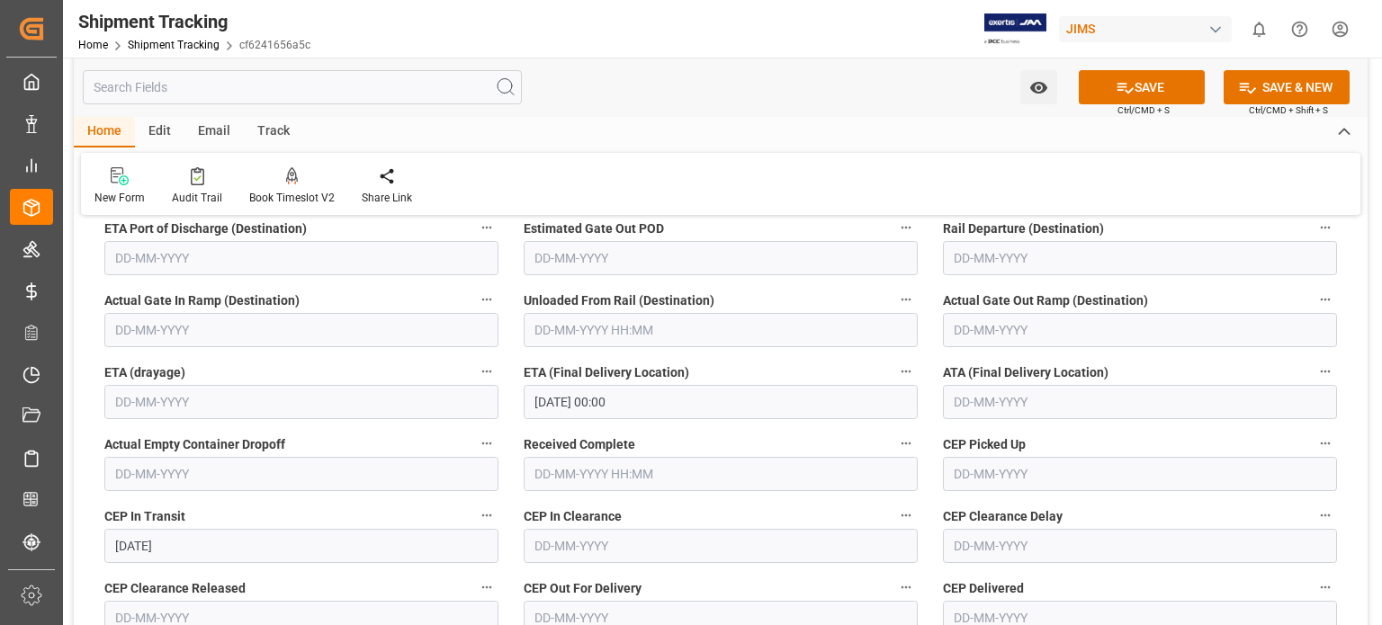
scroll to position [1349, 0]
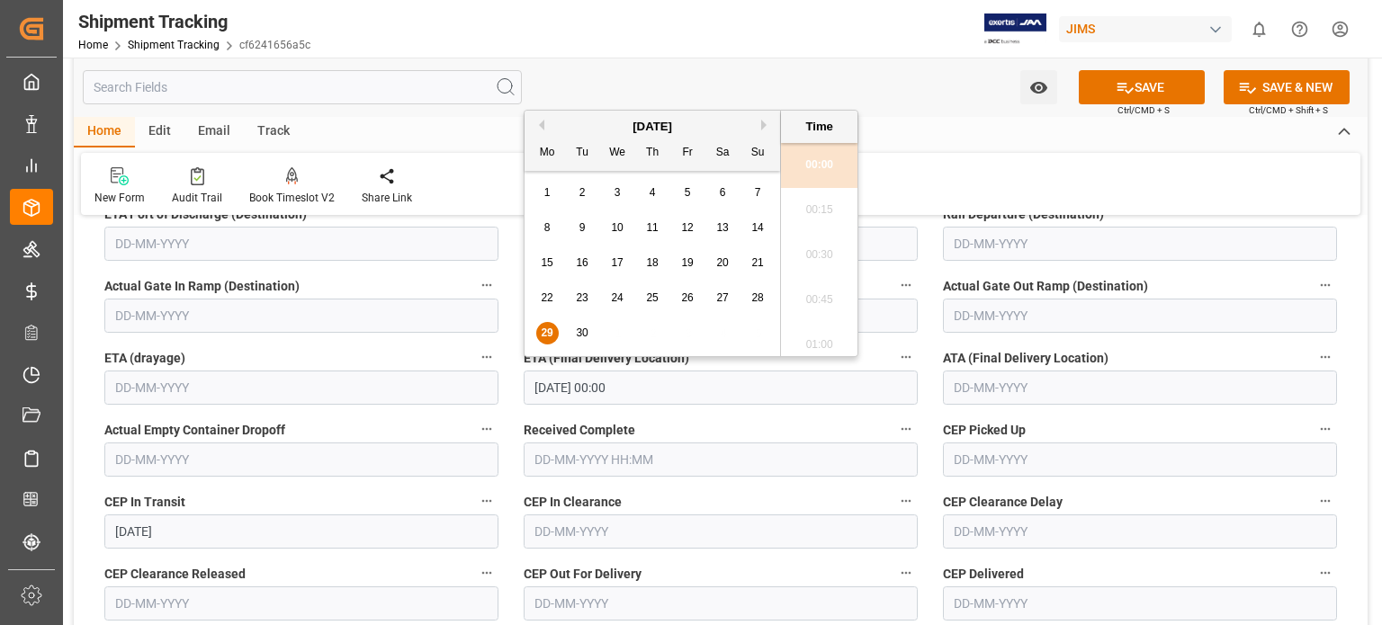
click at [568, 379] on input "29-09-2025 00:00" at bounding box center [721, 388] width 394 height 34
click at [766, 129] on button "Next Month" at bounding box center [766, 125] width 11 height 11
click at [615, 190] on span "1" at bounding box center [617, 192] width 6 height 13
type input "01-10-2025 00:00"
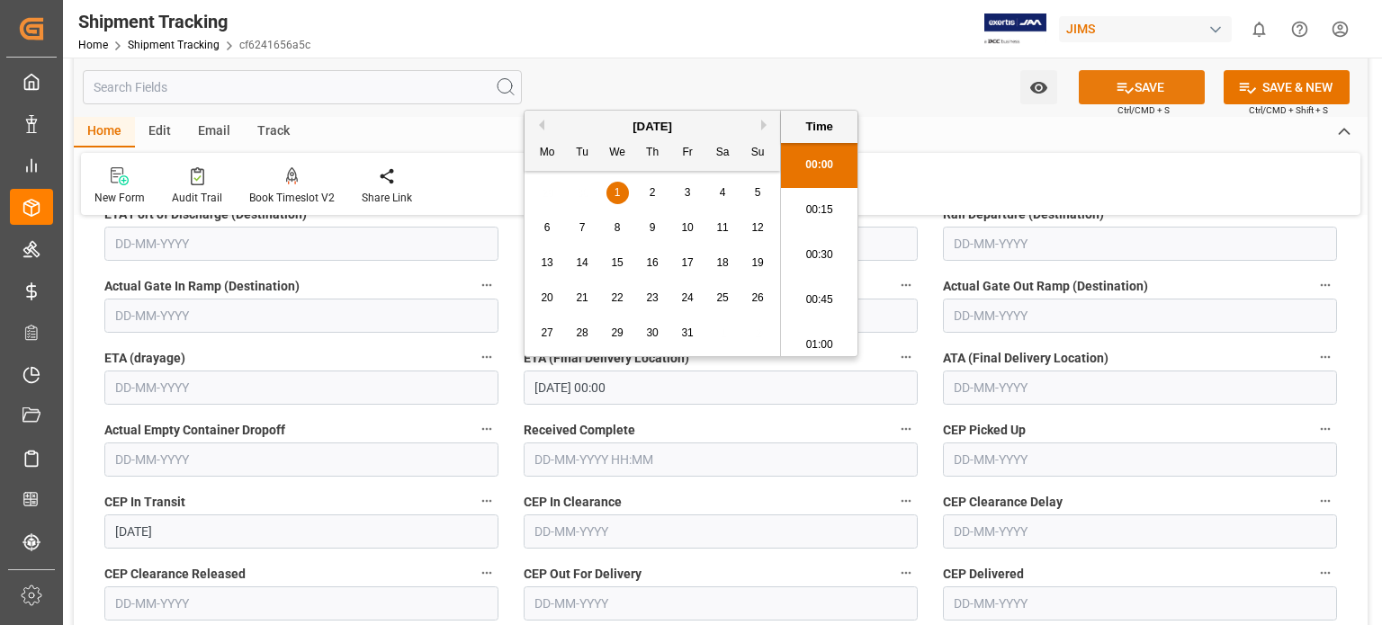
click at [1148, 80] on button "SAVE" at bounding box center [1142, 87] width 126 height 34
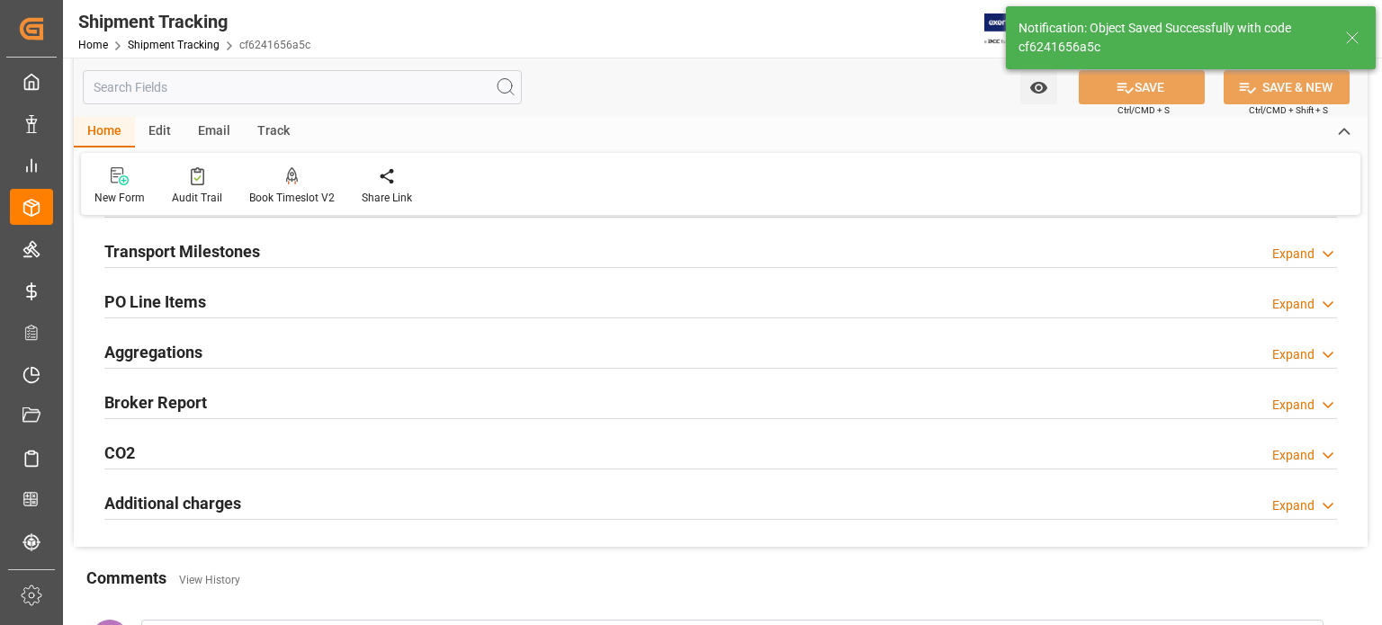
scroll to position [241, 0]
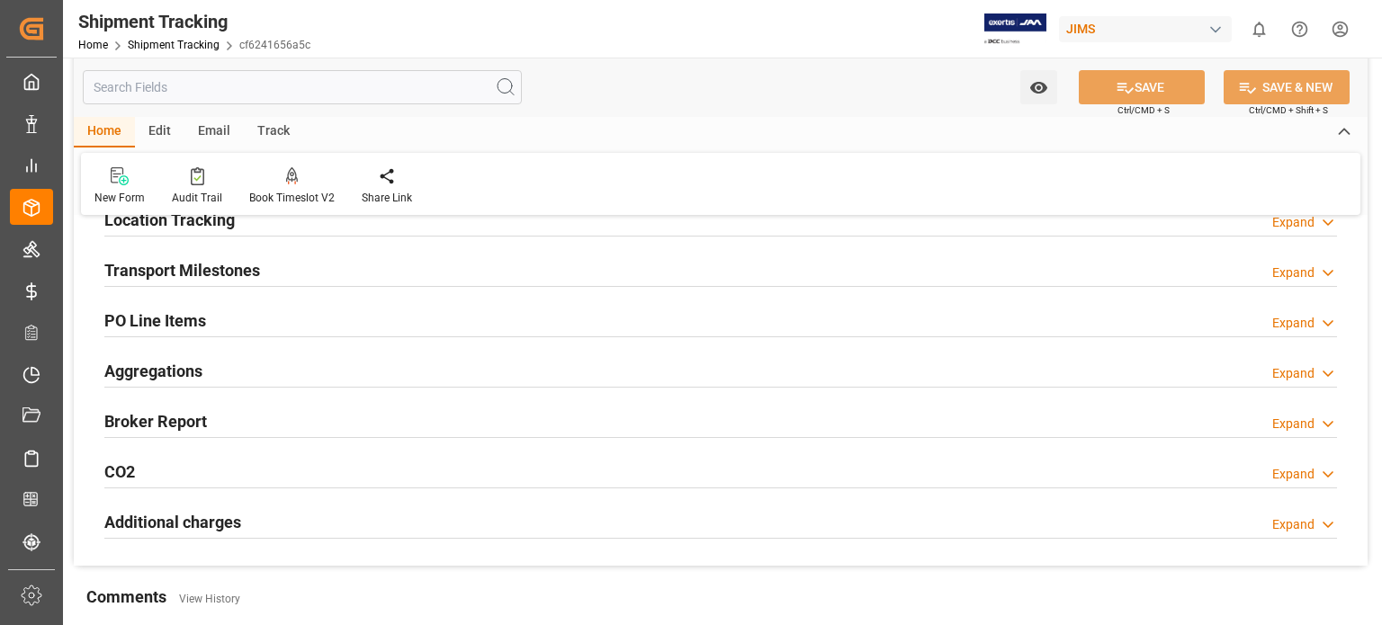
click at [237, 263] on h2 "Transport Milestones" at bounding box center [182, 270] width 156 height 24
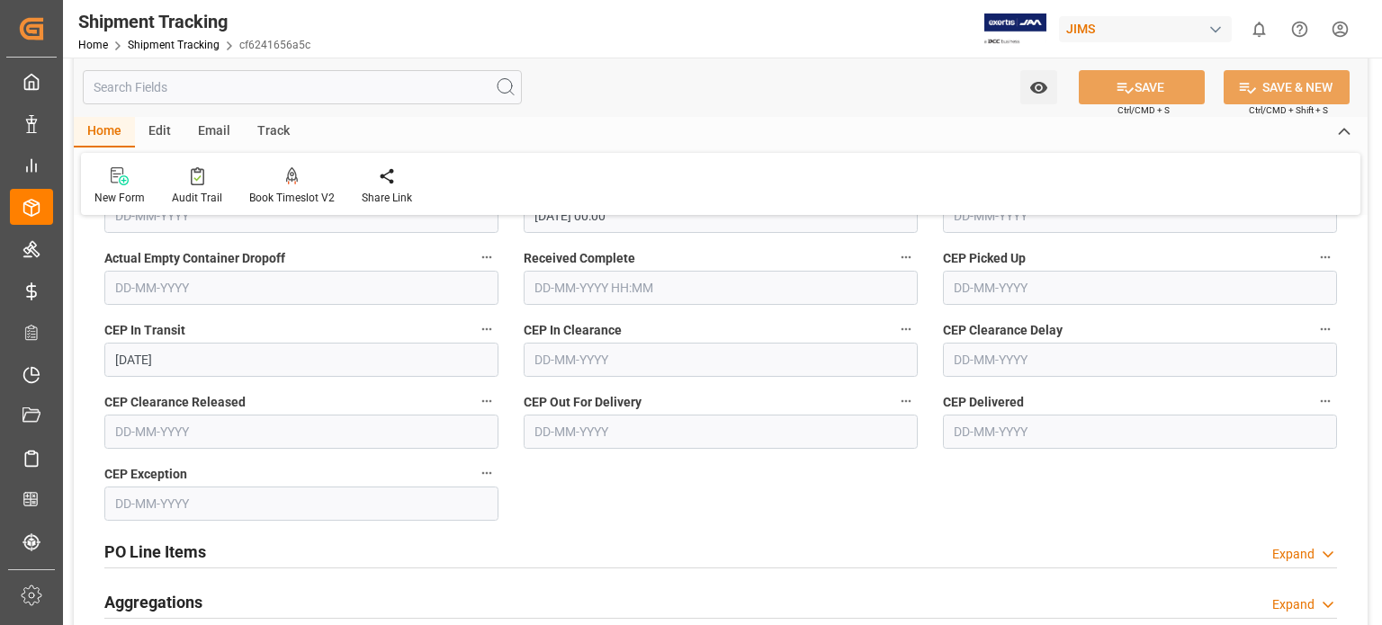
scroll to position [691, 0]
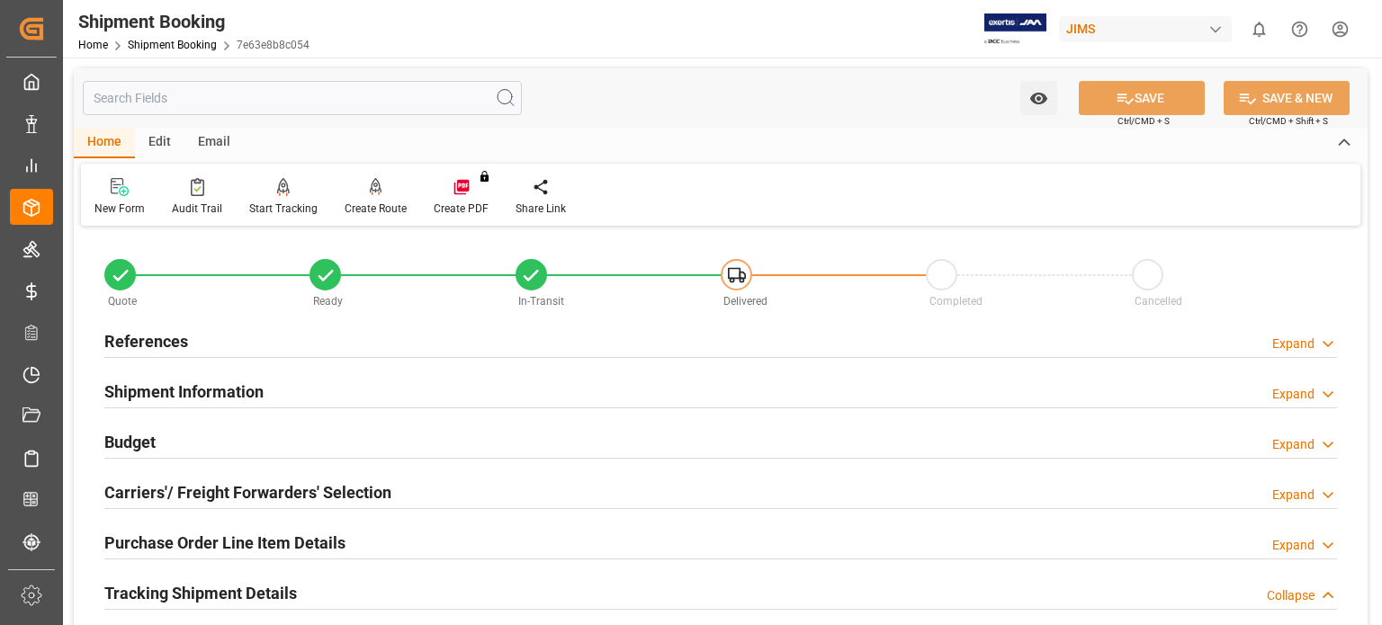
scroll to position [300, 0]
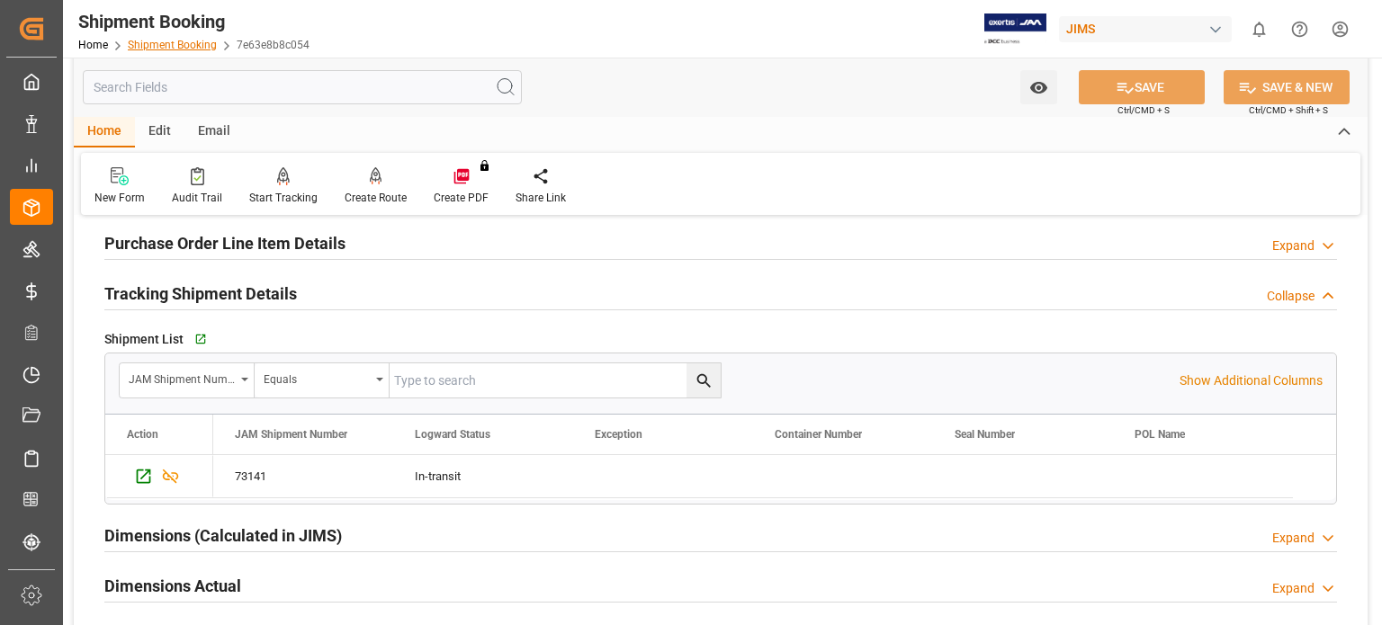
click at [180, 42] on link "Shipment Booking" at bounding box center [172, 45] width 89 height 13
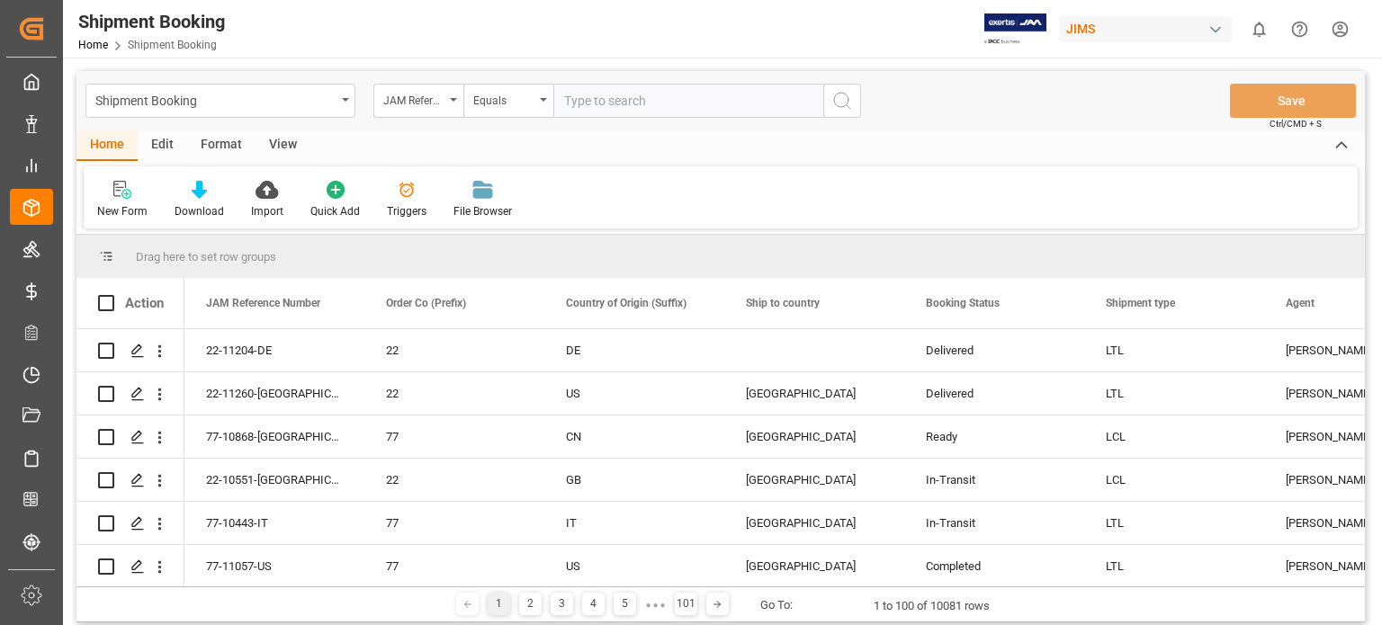
click at [624, 107] on input "text" at bounding box center [688, 101] width 270 height 34
type input "77-10838-cn"
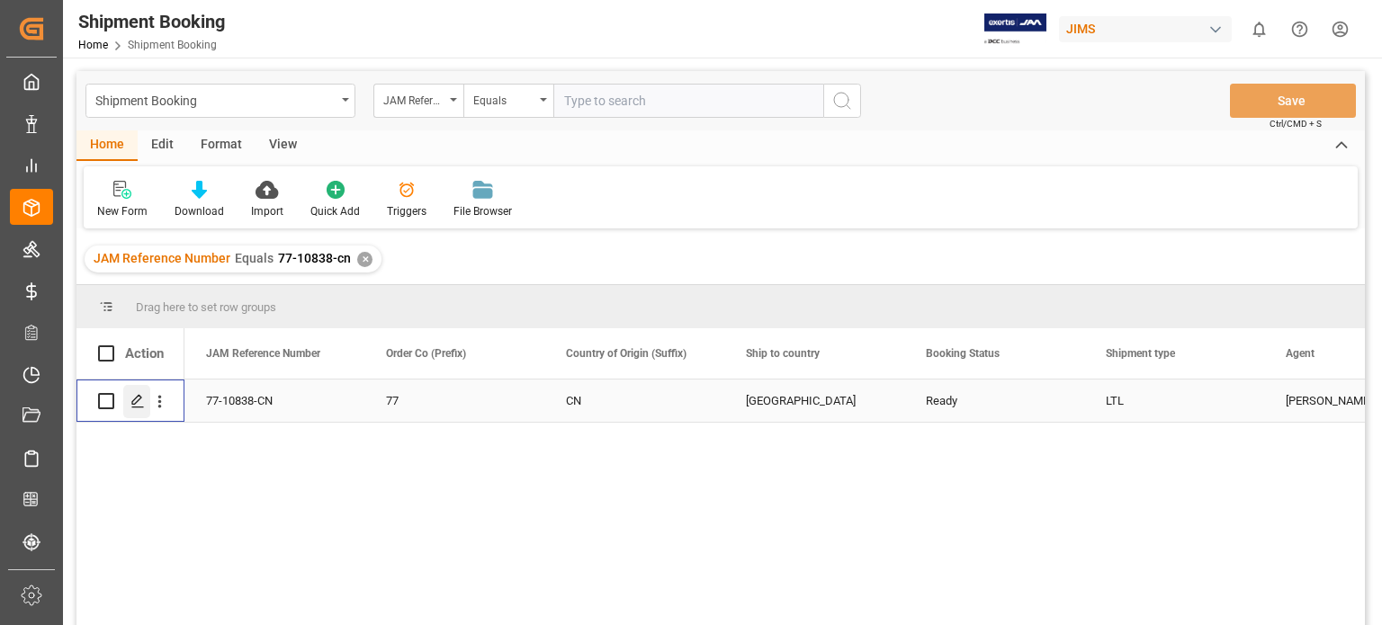
click at [143, 398] on icon "Press SPACE to select this row." at bounding box center [137, 401] width 14 height 14
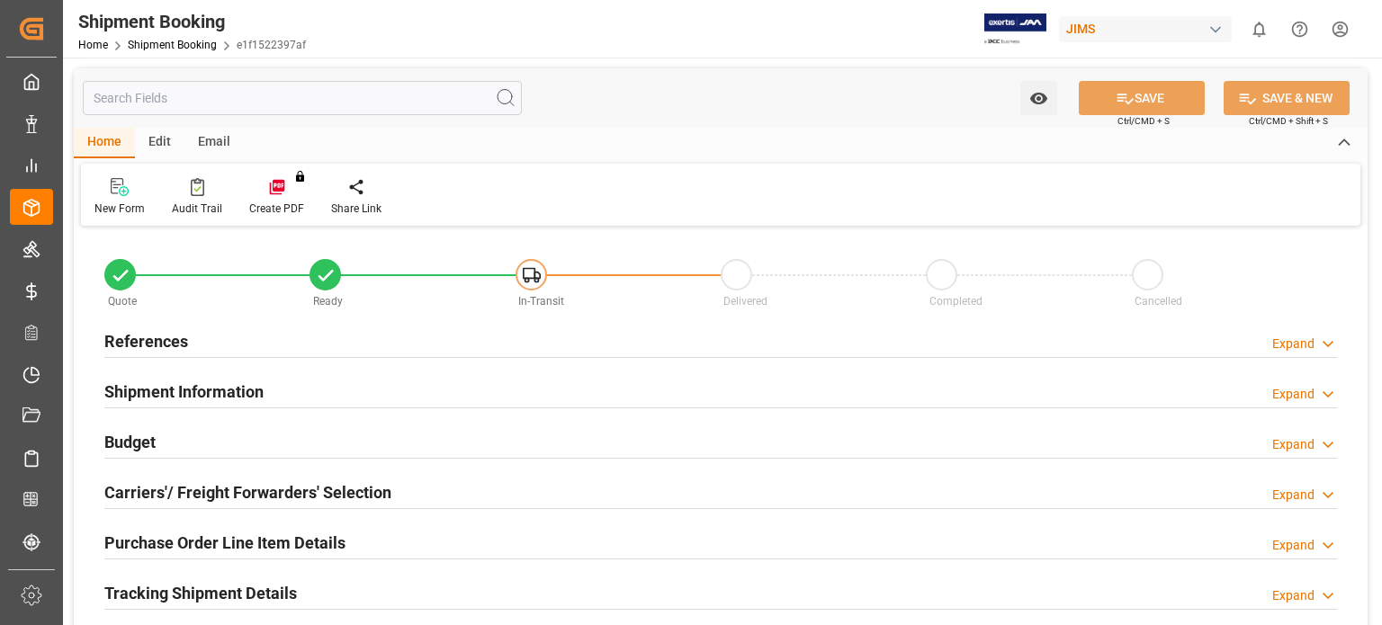
type input "0"
type input "[DATE]"
click at [144, 345] on h2 "References" at bounding box center [146, 341] width 84 height 24
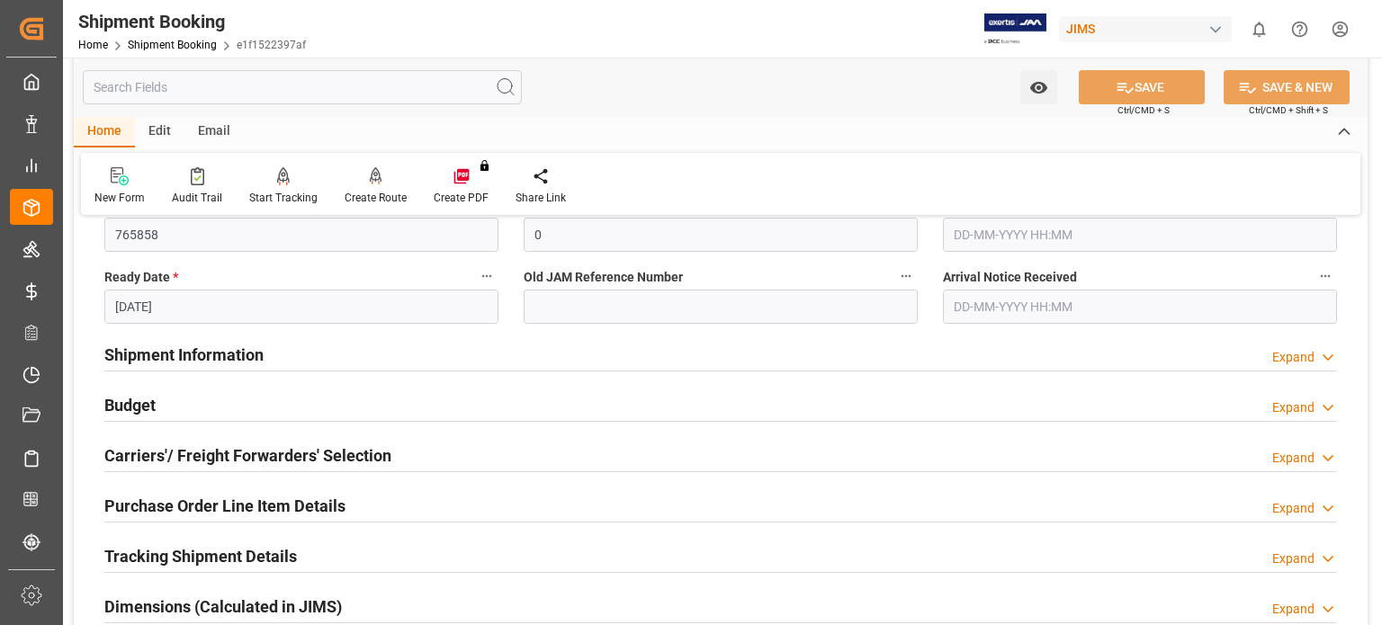
scroll to position [450, 0]
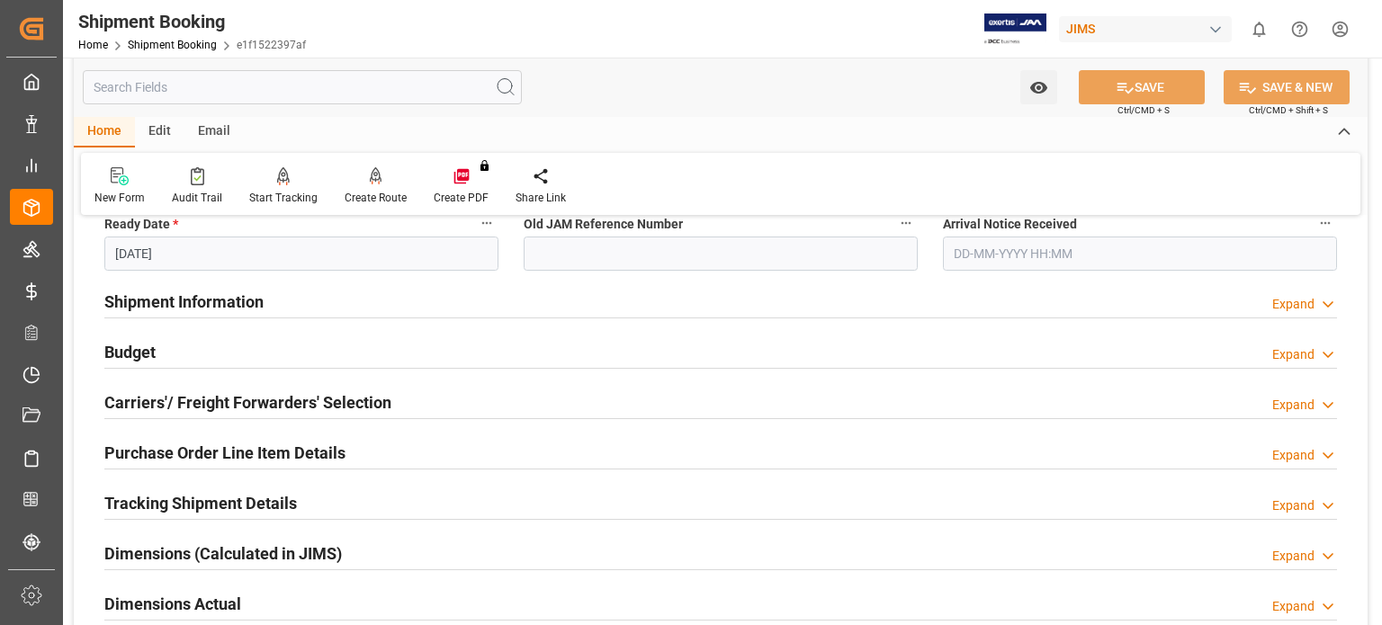
click at [206, 301] on h2 "Shipment Information" at bounding box center [183, 302] width 159 height 24
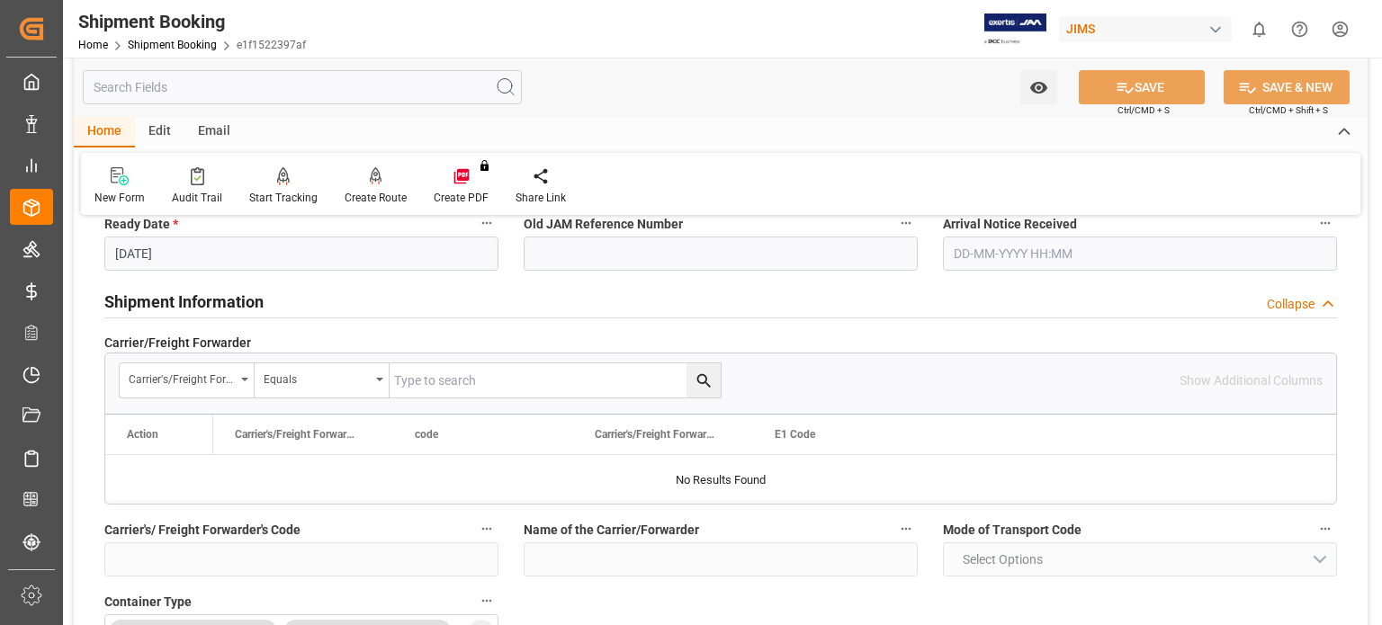
click at [206, 301] on h2 "Shipment Information" at bounding box center [183, 302] width 159 height 24
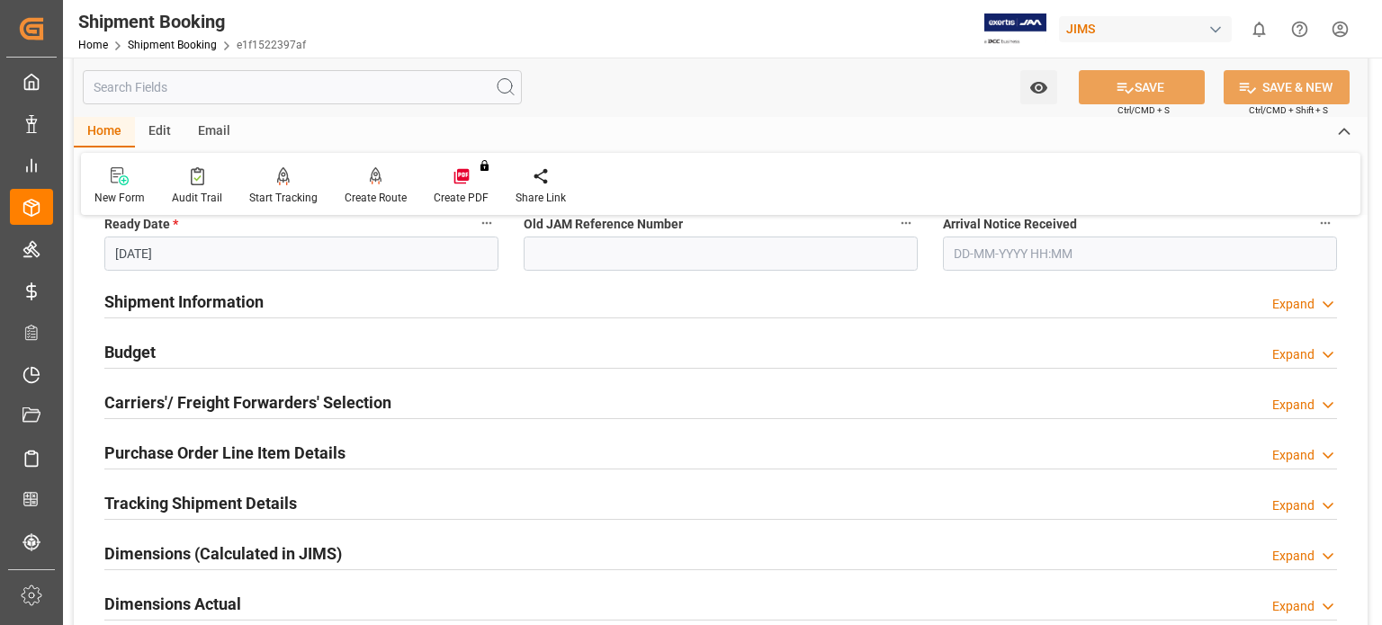
click at [128, 353] on h2 "Budget" at bounding box center [129, 352] width 51 height 24
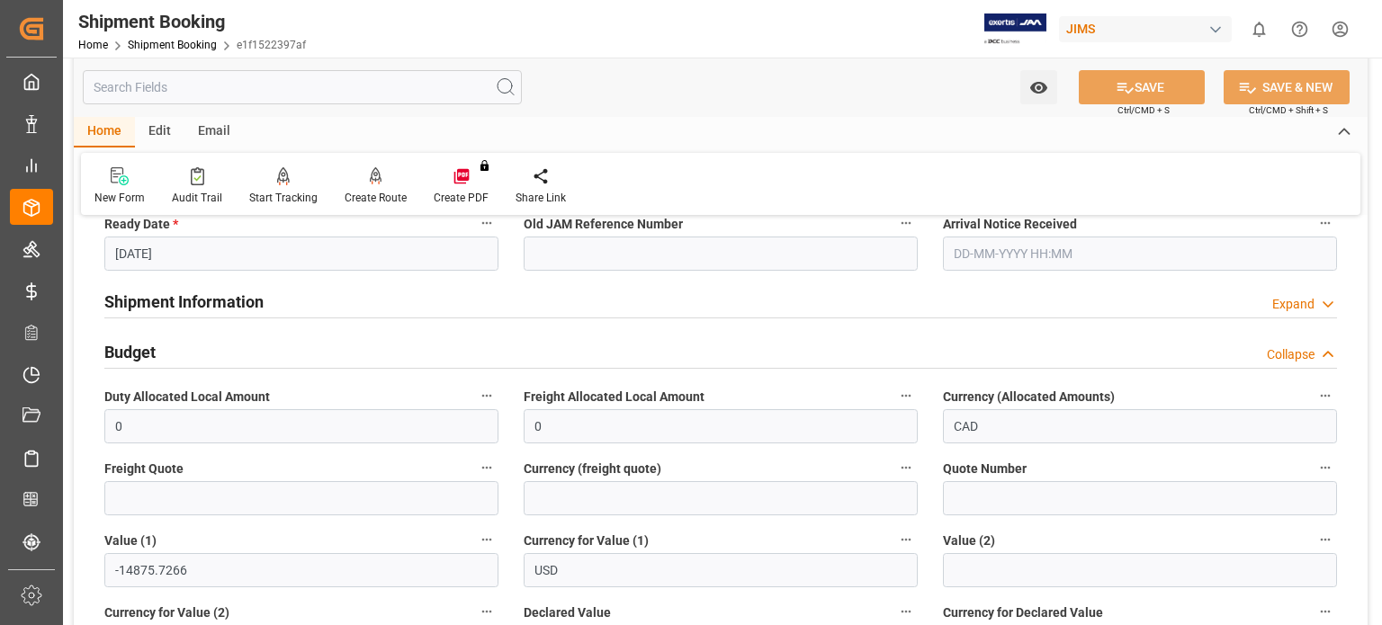
scroll to position [599, 0]
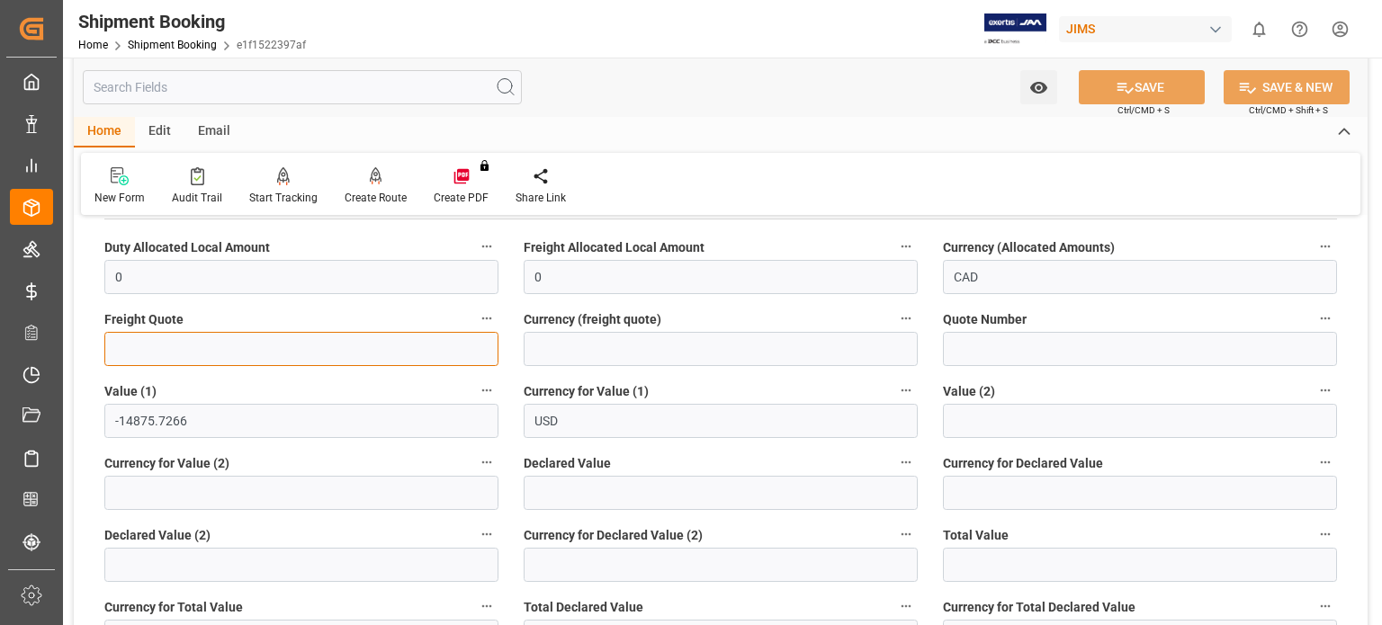
click at [210, 346] on input "text" at bounding box center [301, 349] width 394 height 34
type input "0"
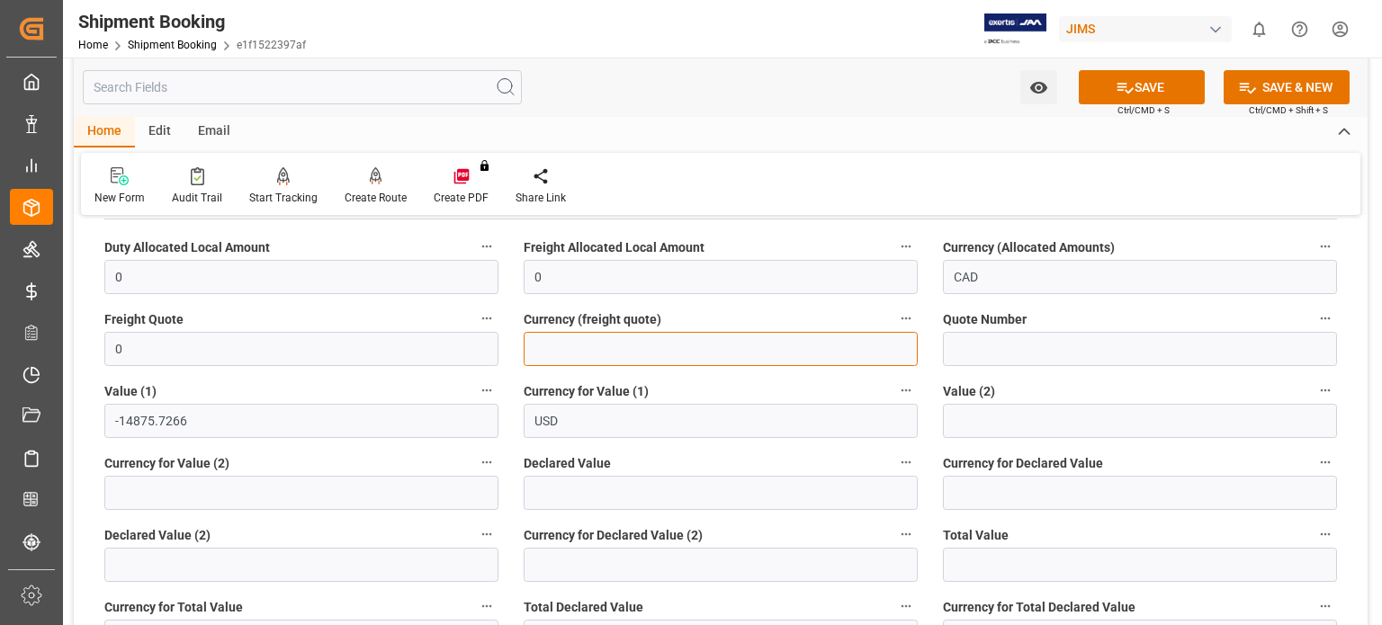
click at [615, 332] on input at bounding box center [721, 349] width 394 height 34
type input "USD"
click at [1119, 85] on icon at bounding box center [1125, 88] width 16 height 11
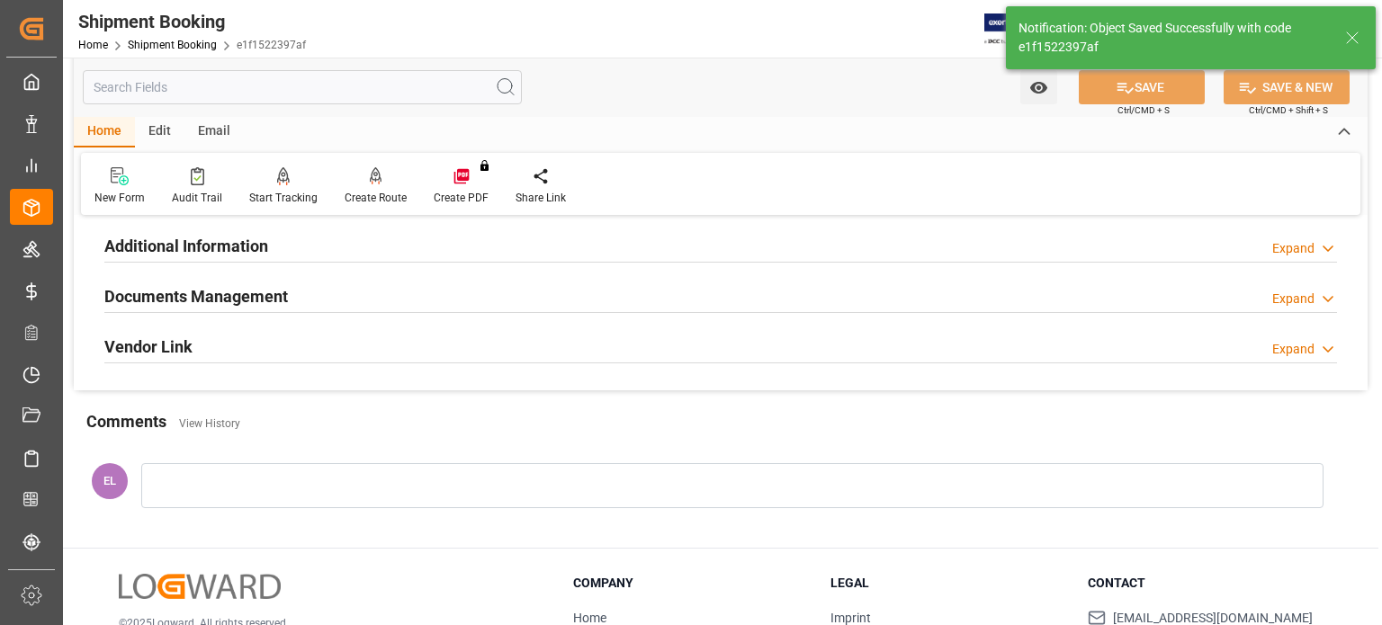
scroll to position [239, 0]
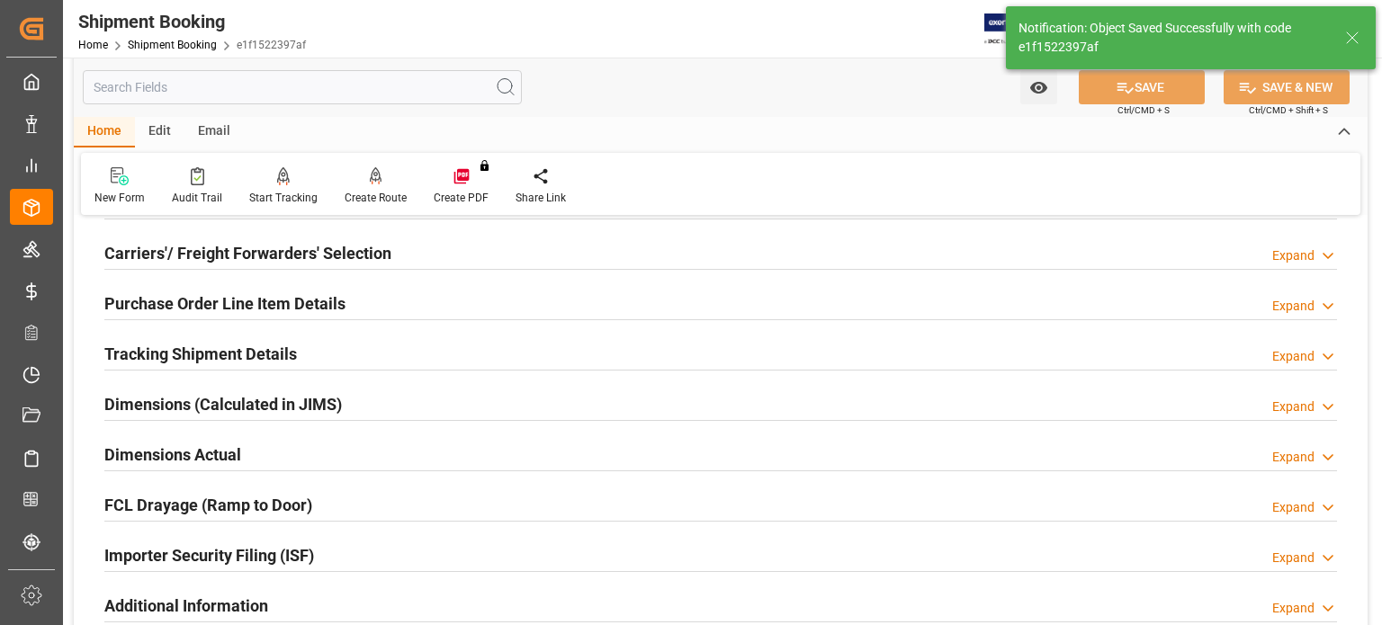
click at [180, 345] on h2 "Tracking Shipment Details" at bounding box center [200, 354] width 193 height 24
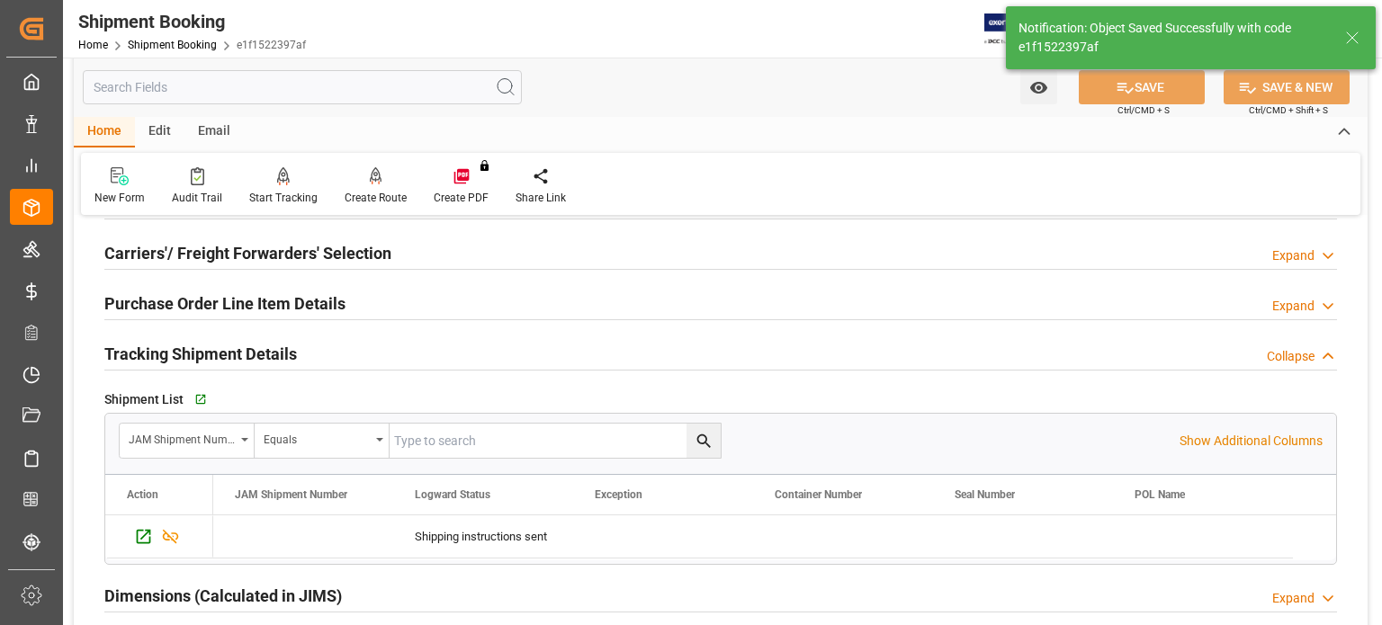
click at [179, 354] on h2 "Tracking Shipment Details" at bounding box center [200, 354] width 193 height 24
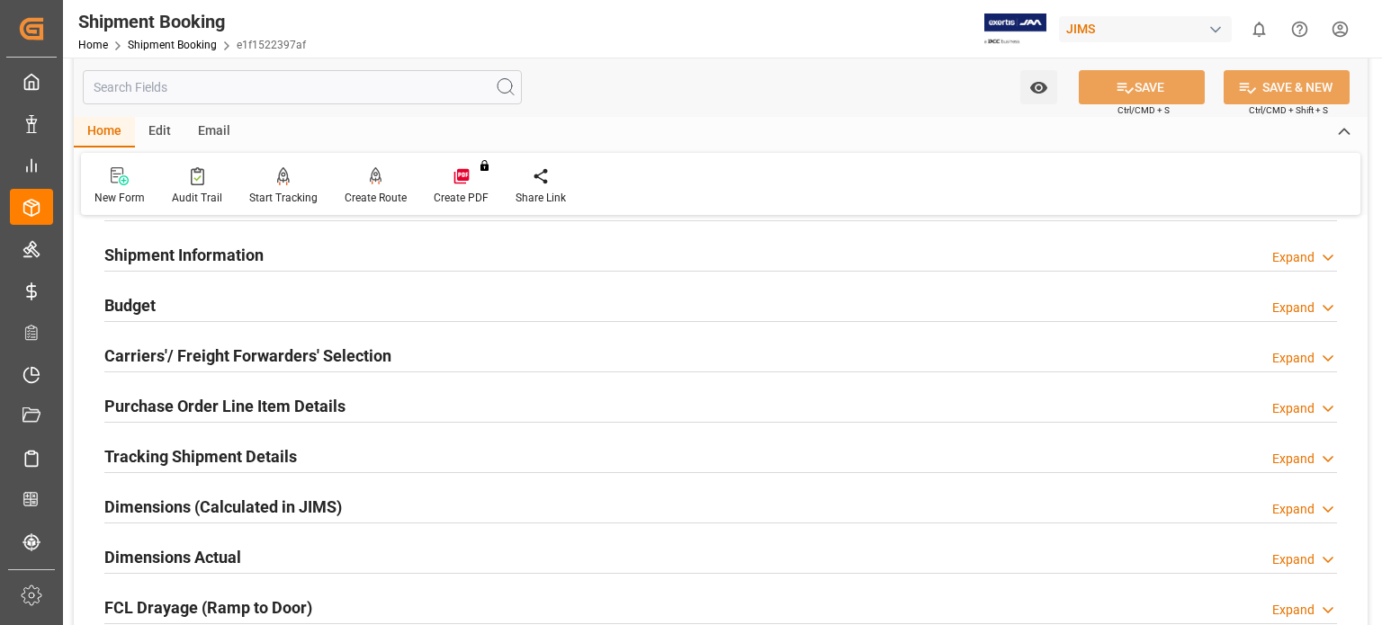
scroll to position [90, 0]
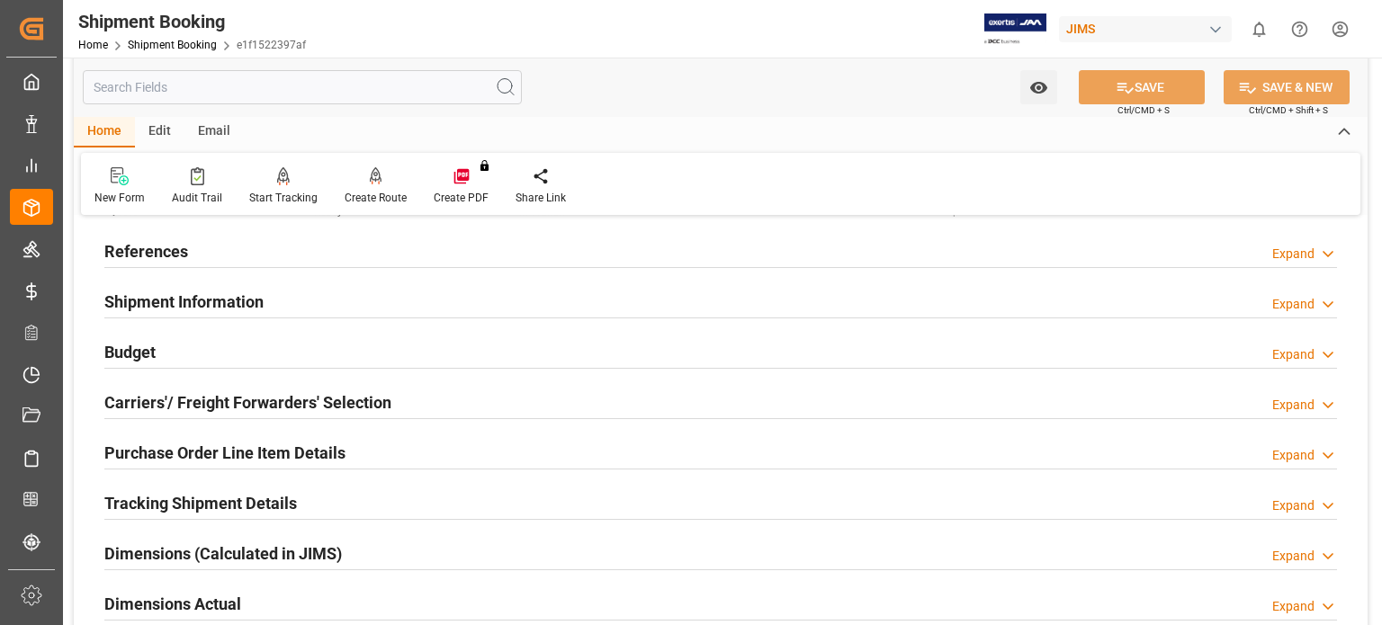
click at [176, 399] on h2 "Carriers'/ Freight Forwarders' Selection" at bounding box center [247, 402] width 287 height 24
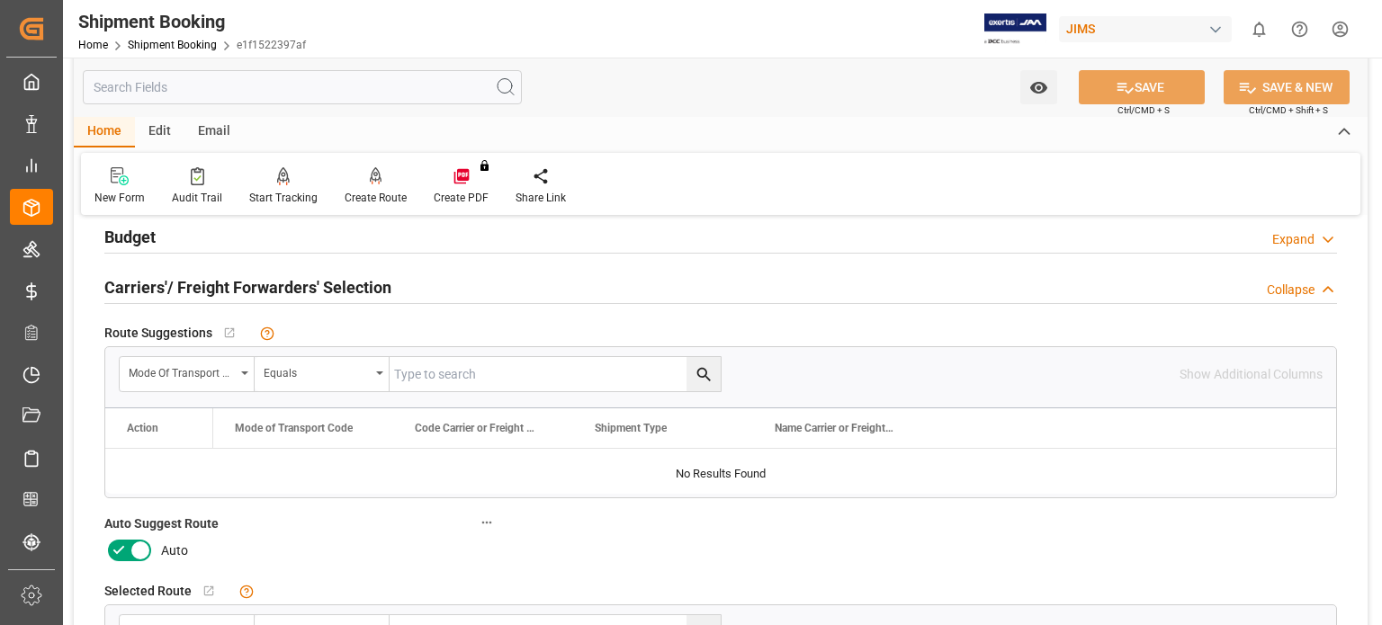
scroll to position [239, 0]
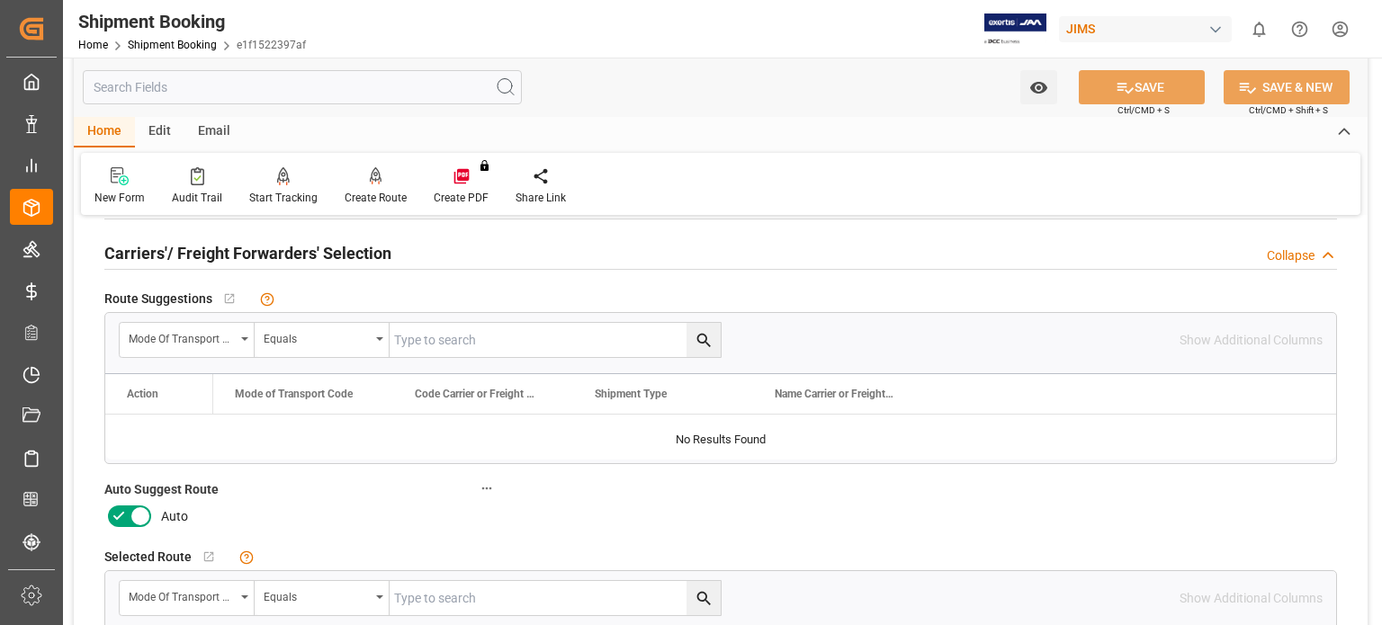
click at [119, 518] on icon at bounding box center [119, 517] width 22 height 22
click at [0, 0] on input "checkbox" at bounding box center [0, 0] width 0 height 0
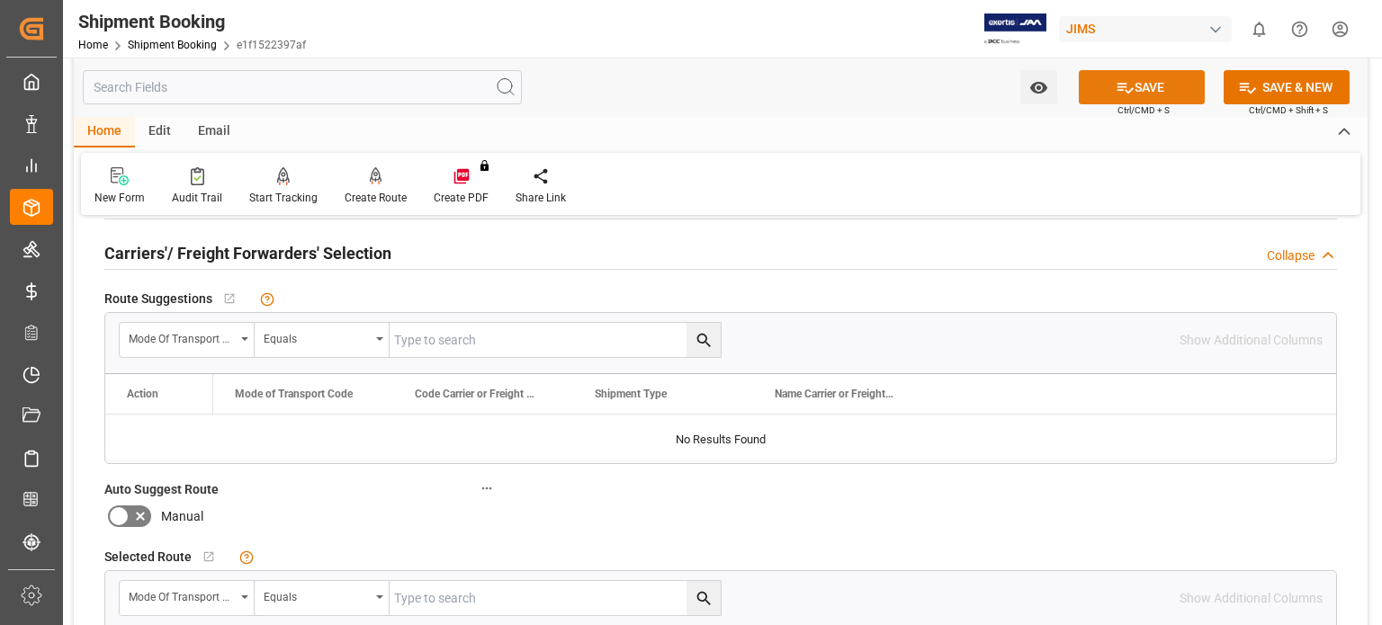
click at [1133, 94] on button "SAVE" at bounding box center [1142, 87] width 126 height 34
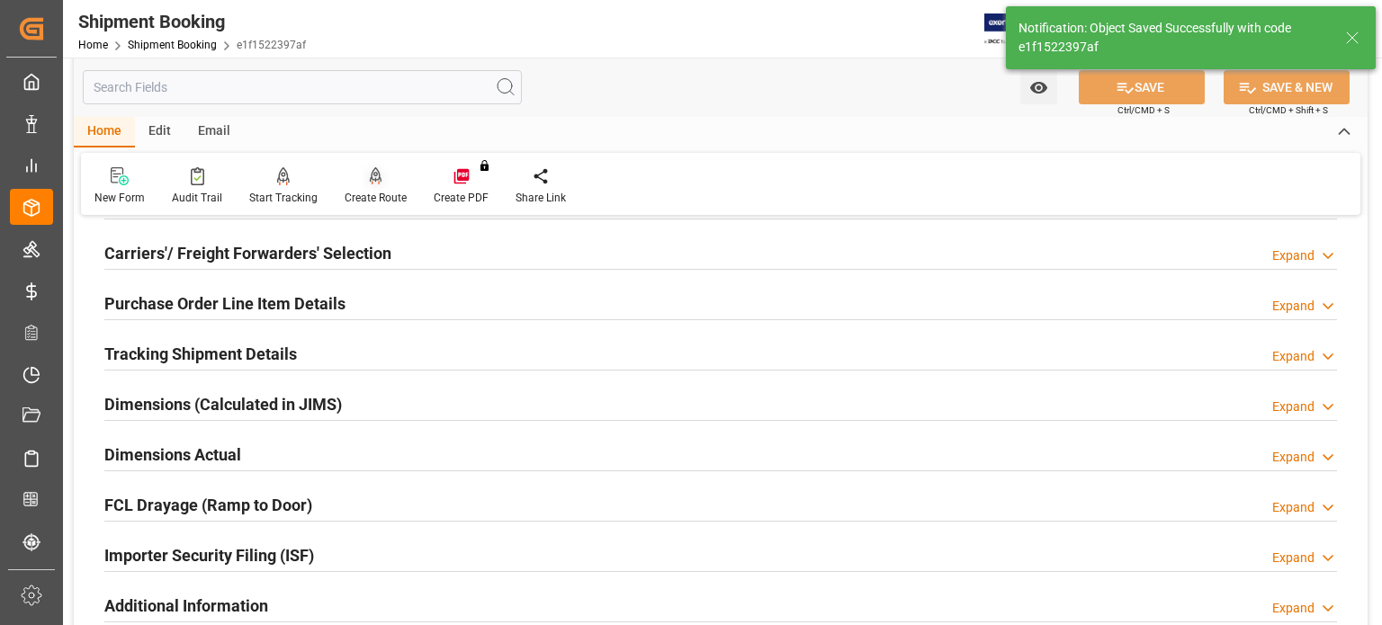
click at [370, 182] on icon at bounding box center [376, 174] width 13 height 15
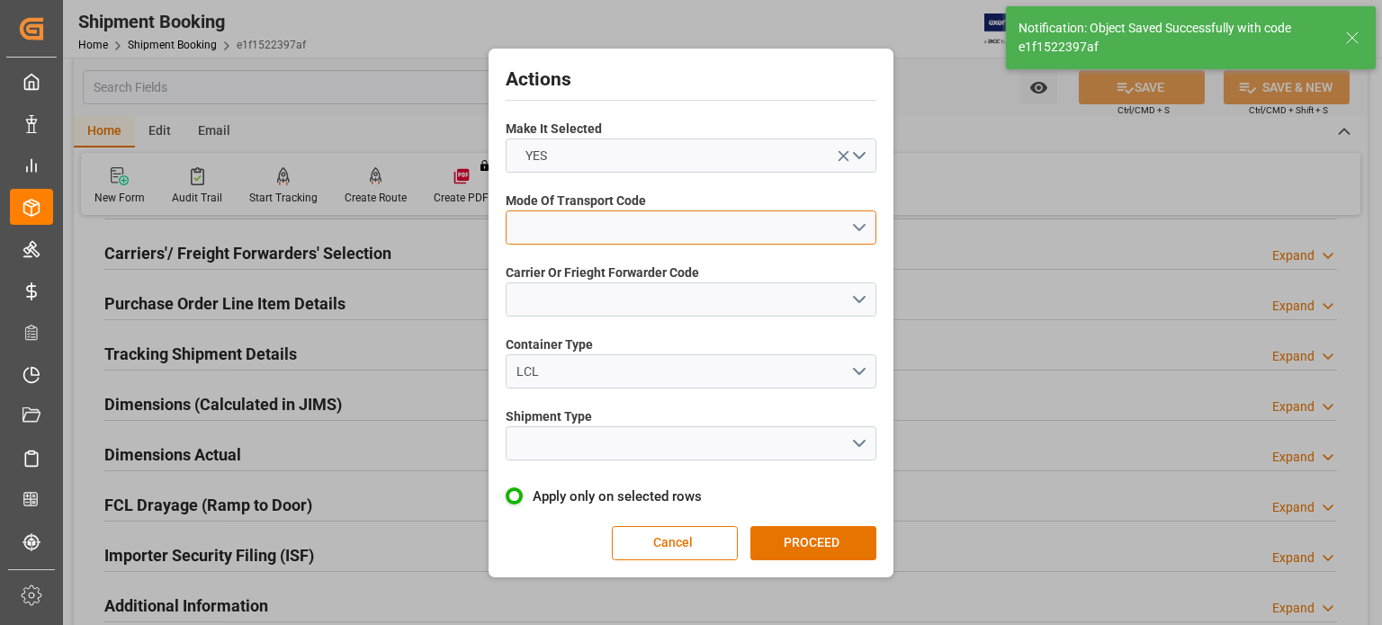
click at [569, 228] on button "open menu" at bounding box center [691, 227] width 371 height 34
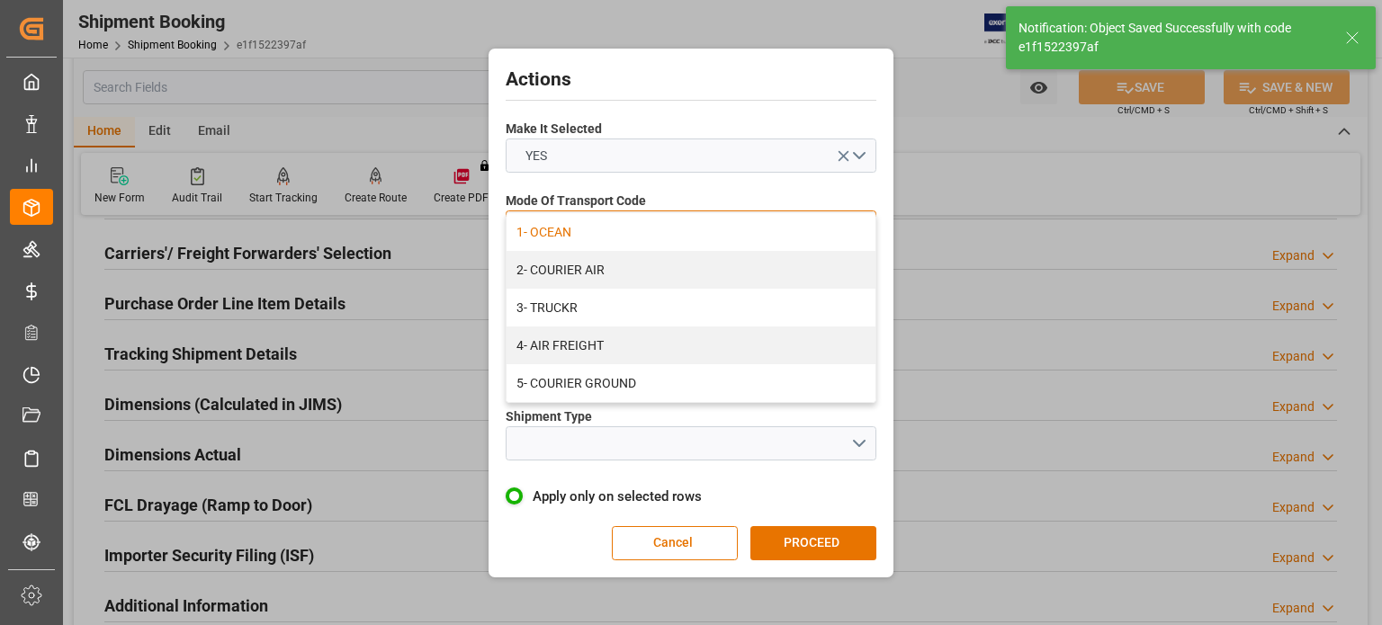
click at [578, 237] on div "1- OCEAN" at bounding box center [690, 232] width 369 height 38
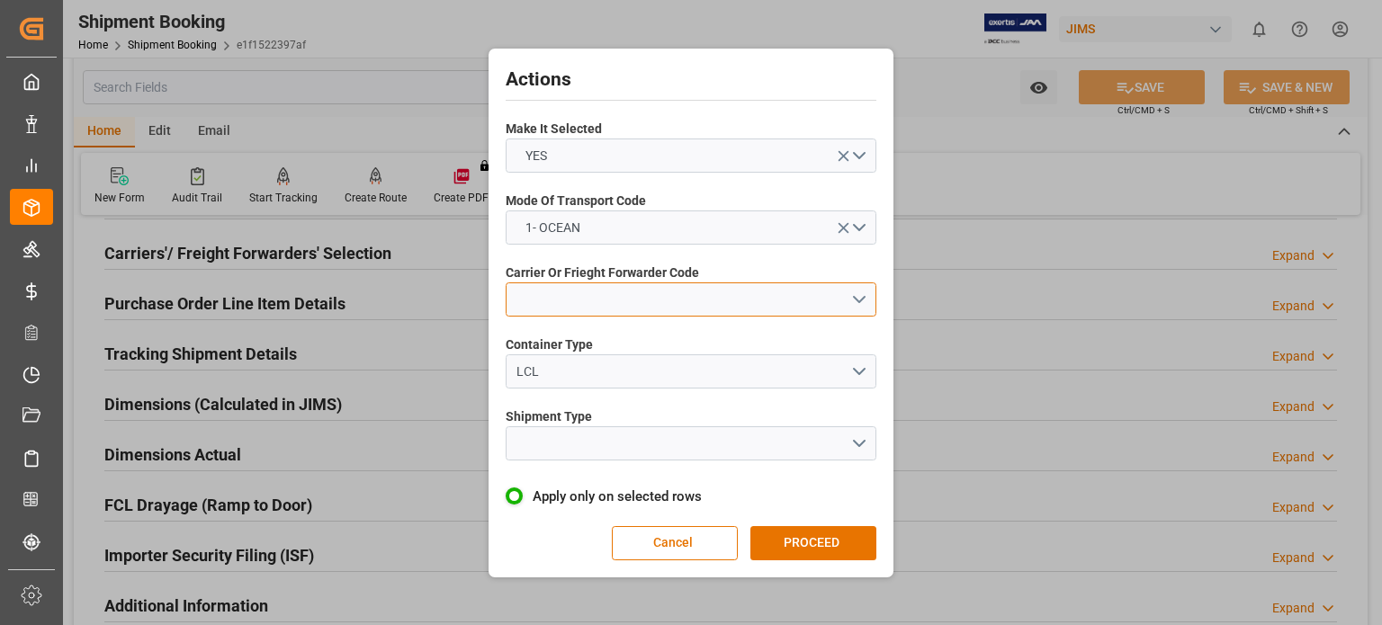
click at [573, 305] on button "open menu" at bounding box center [691, 299] width 371 height 34
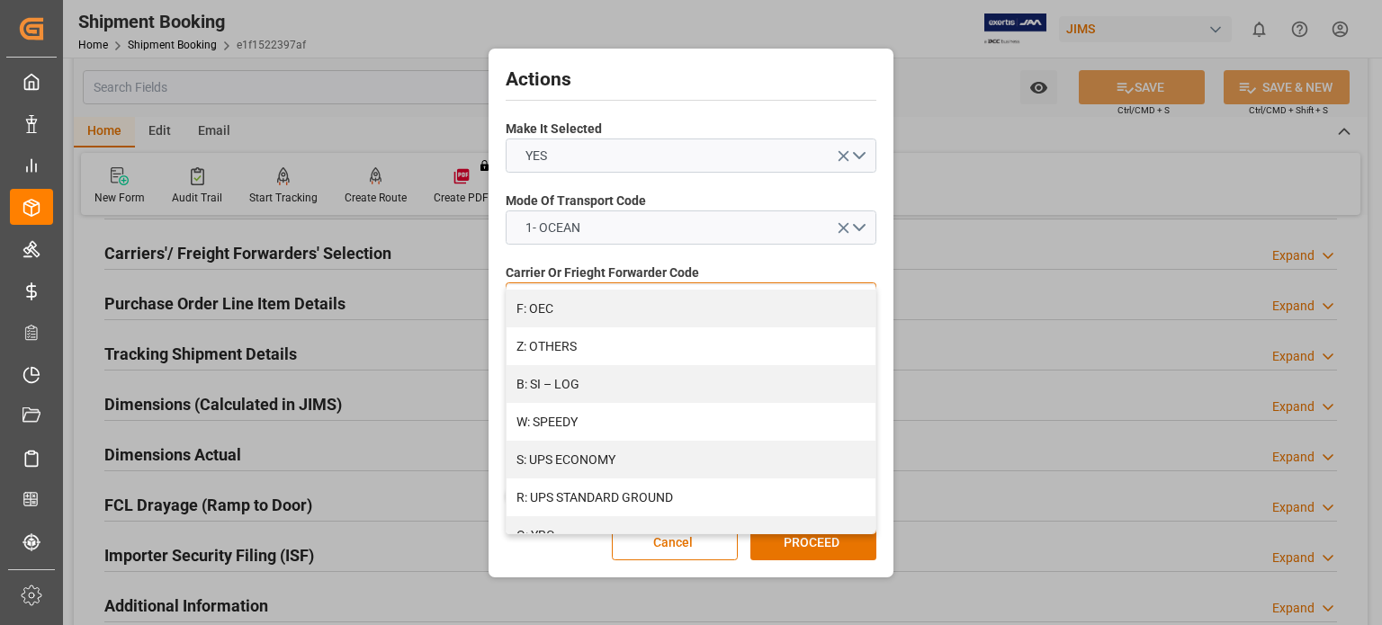
scroll to position [1054, 0]
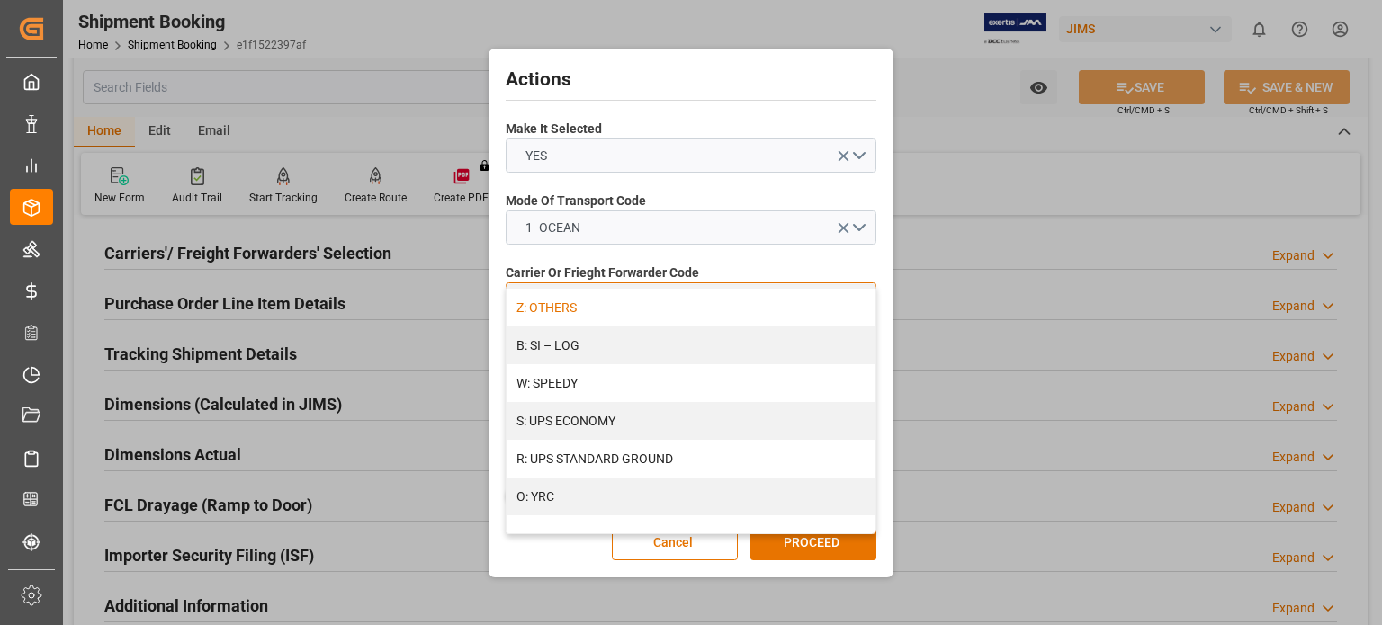
click at [558, 308] on div "Z: OTHERS" at bounding box center [690, 308] width 369 height 38
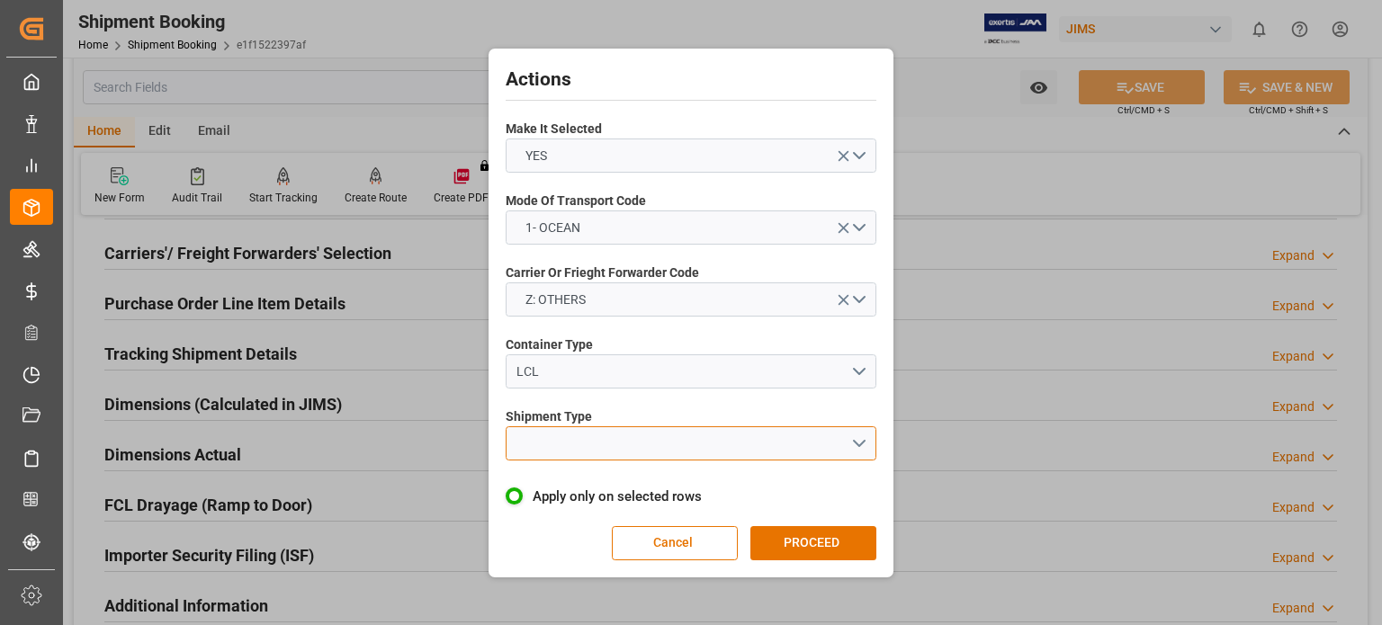
click at [617, 441] on button "open menu" at bounding box center [691, 443] width 371 height 34
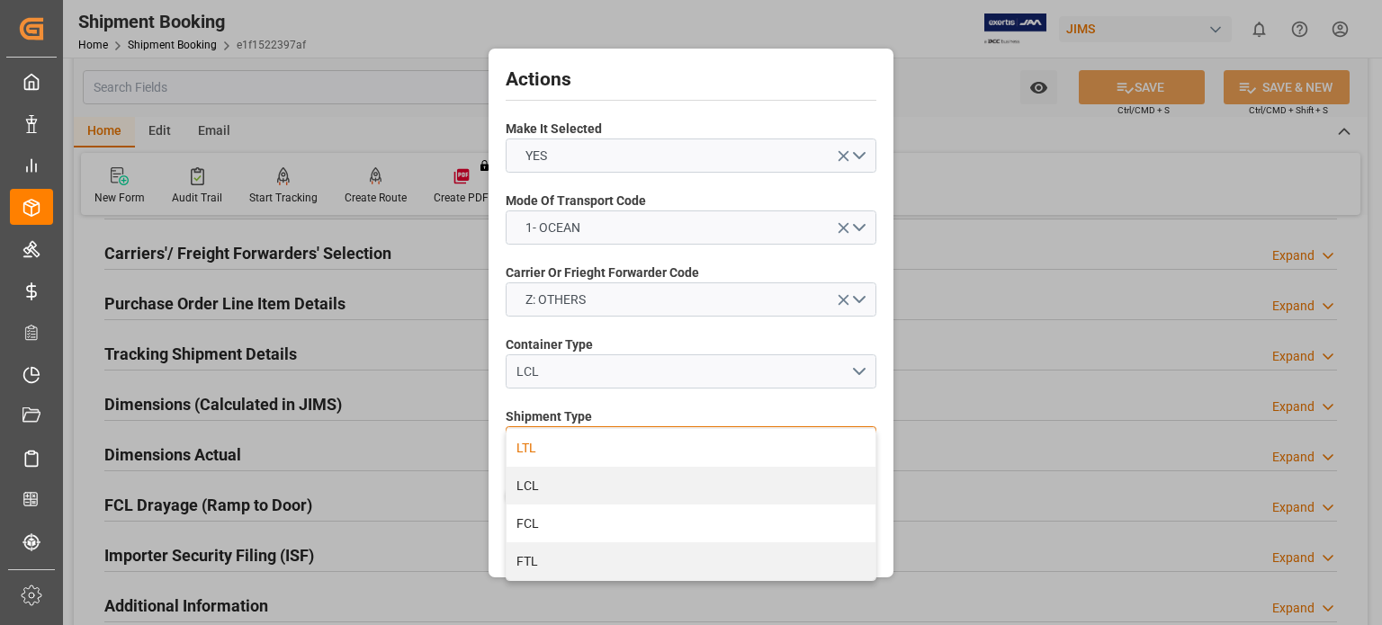
click at [616, 446] on div "LTL" at bounding box center [690, 448] width 369 height 38
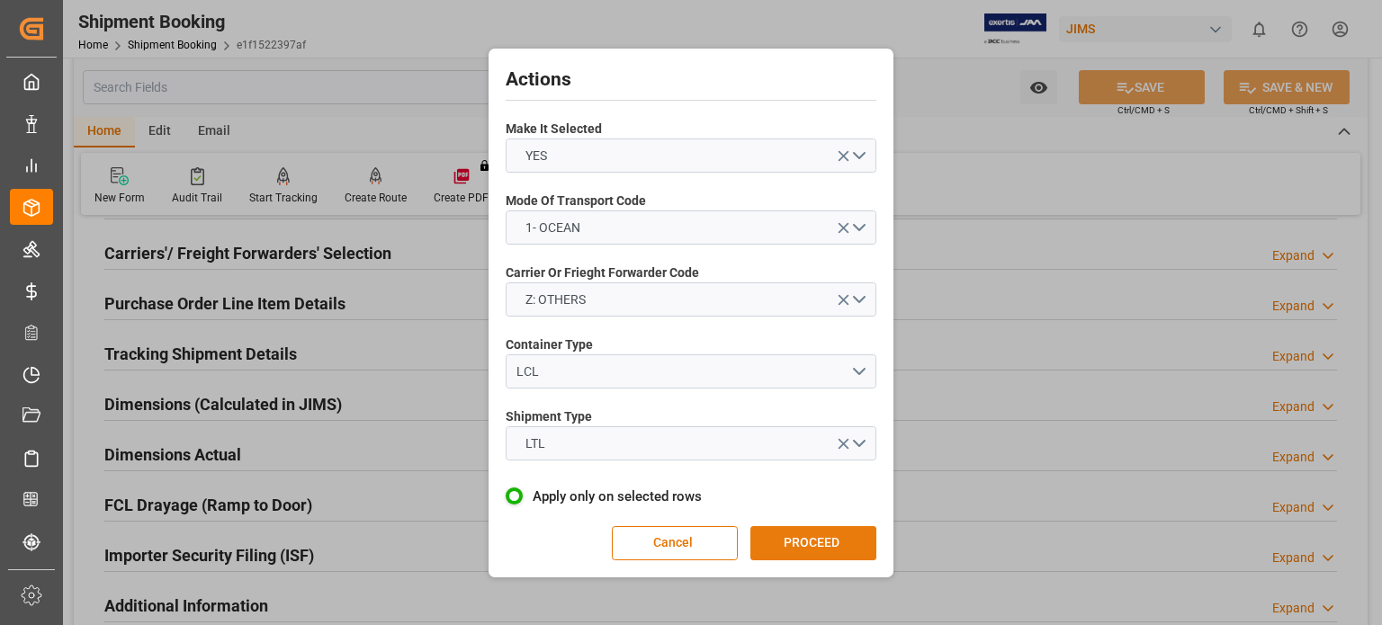
click at [794, 547] on button "PROCEED" at bounding box center [813, 543] width 126 height 34
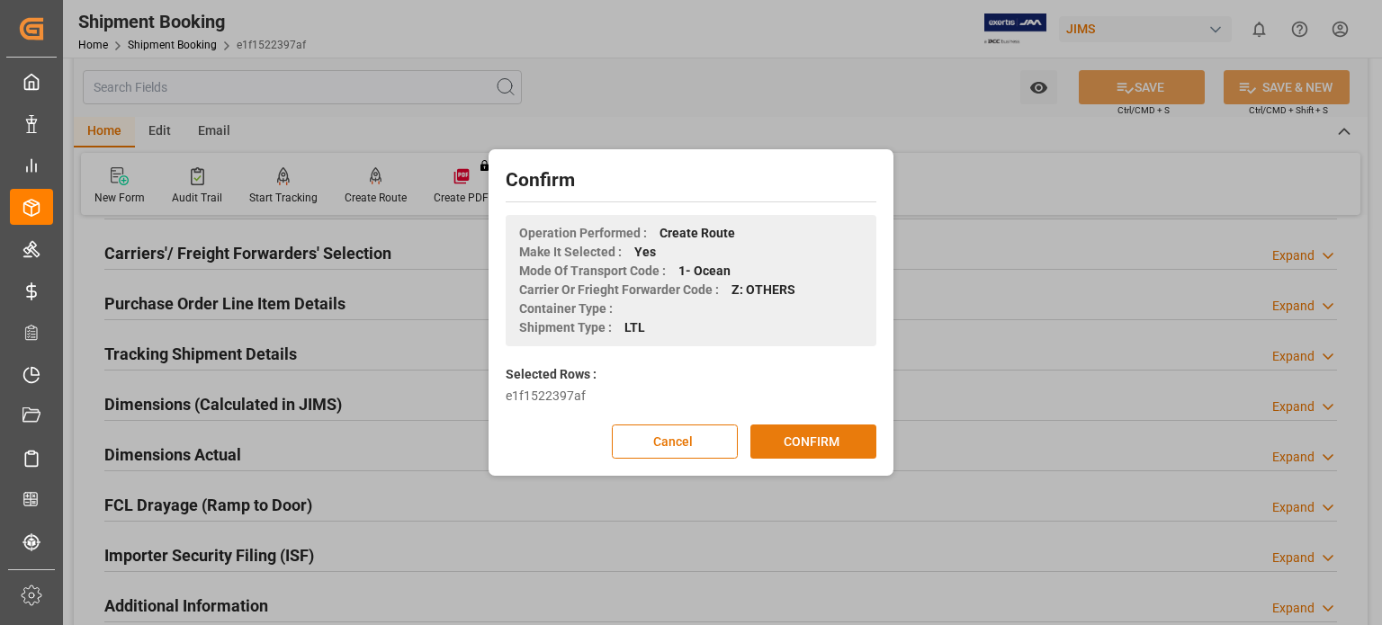
click at [811, 445] on button "CONFIRM" at bounding box center [813, 442] width 126 height 34
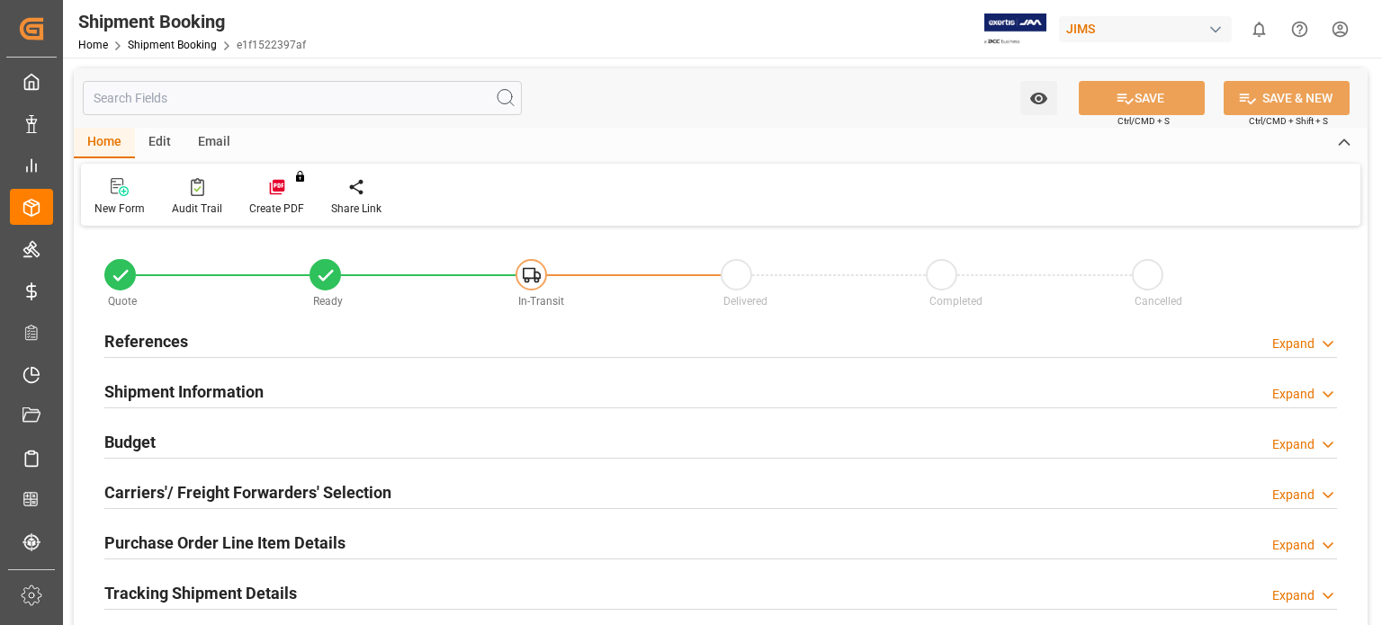
type input "2"
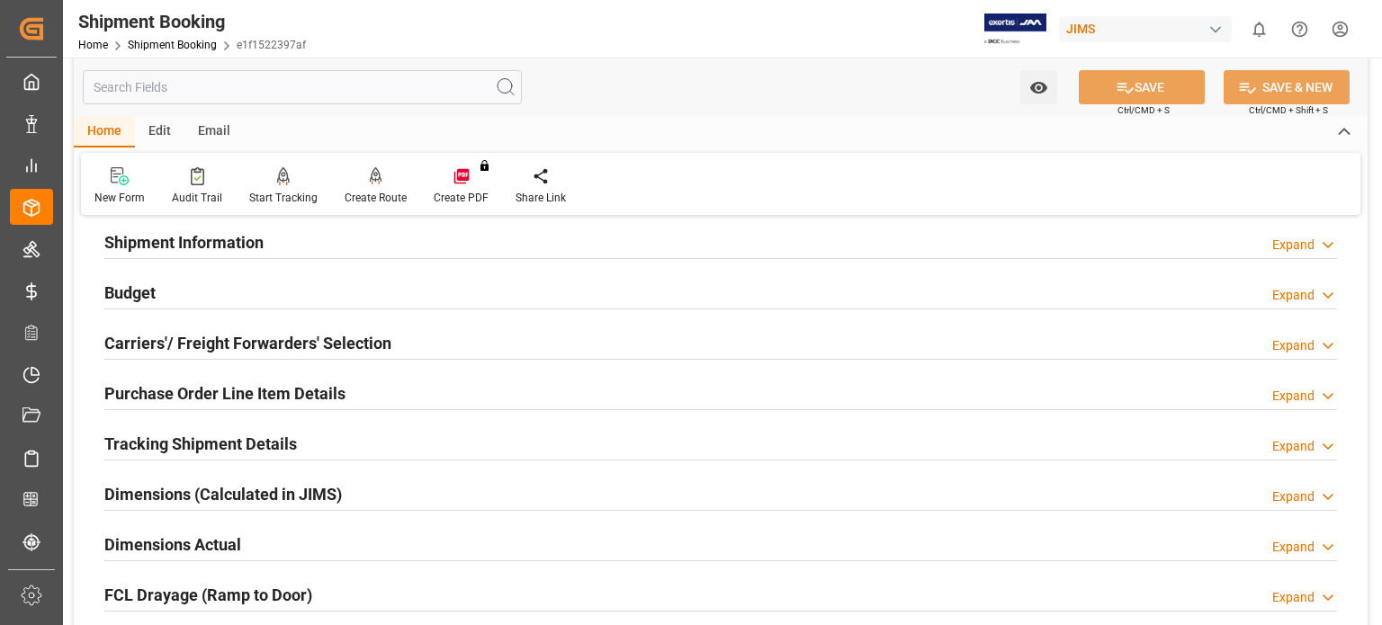
click at [184, 390] on h2 "Purchase Order Line Item Details" at bounding box center [224, 393] width 241 height 24
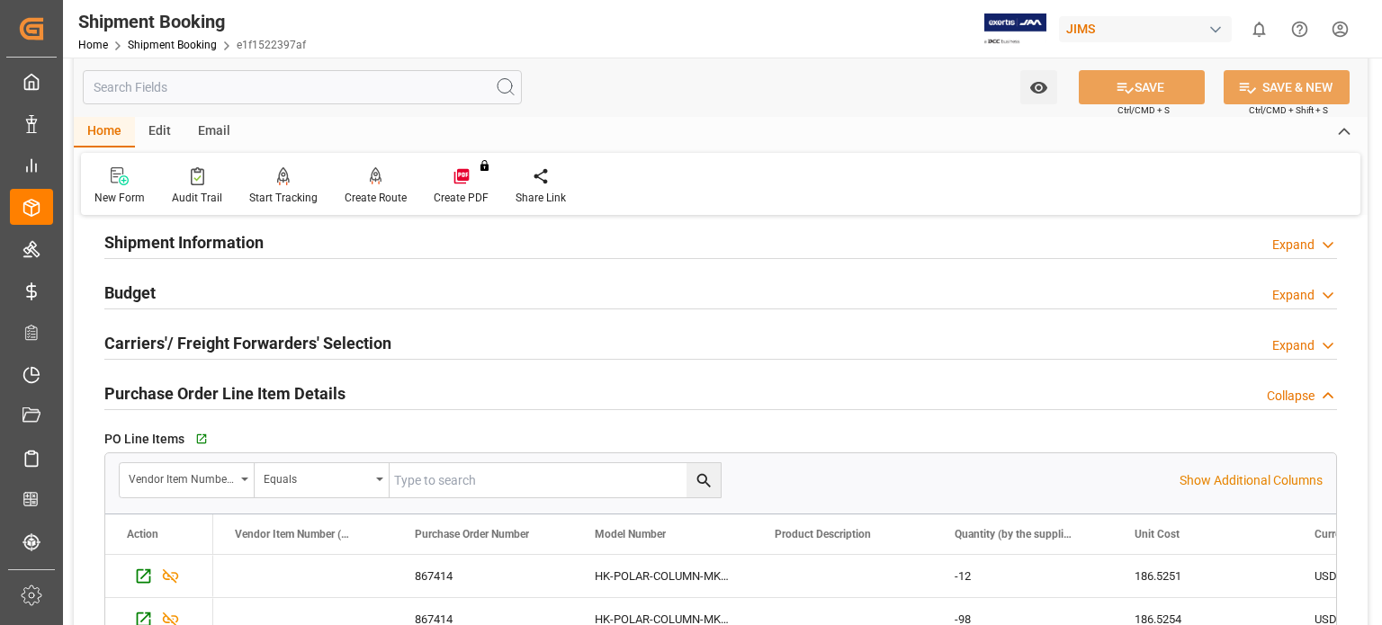
click at [184, 390] on h2 "Purchase Order Line Item Details" at bounding box center [224, 393] width 241 height 24
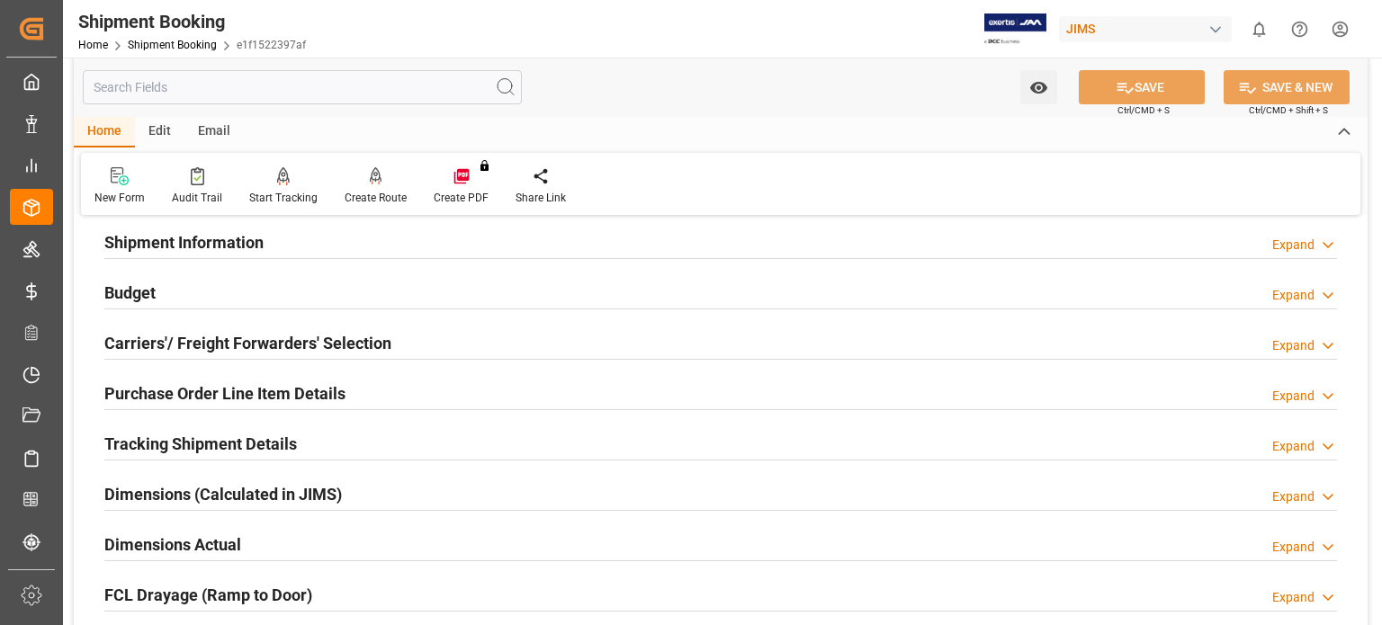
click at [127, 290] on h2 "Budget" at bounding box center [129, 293] width 51 height 24
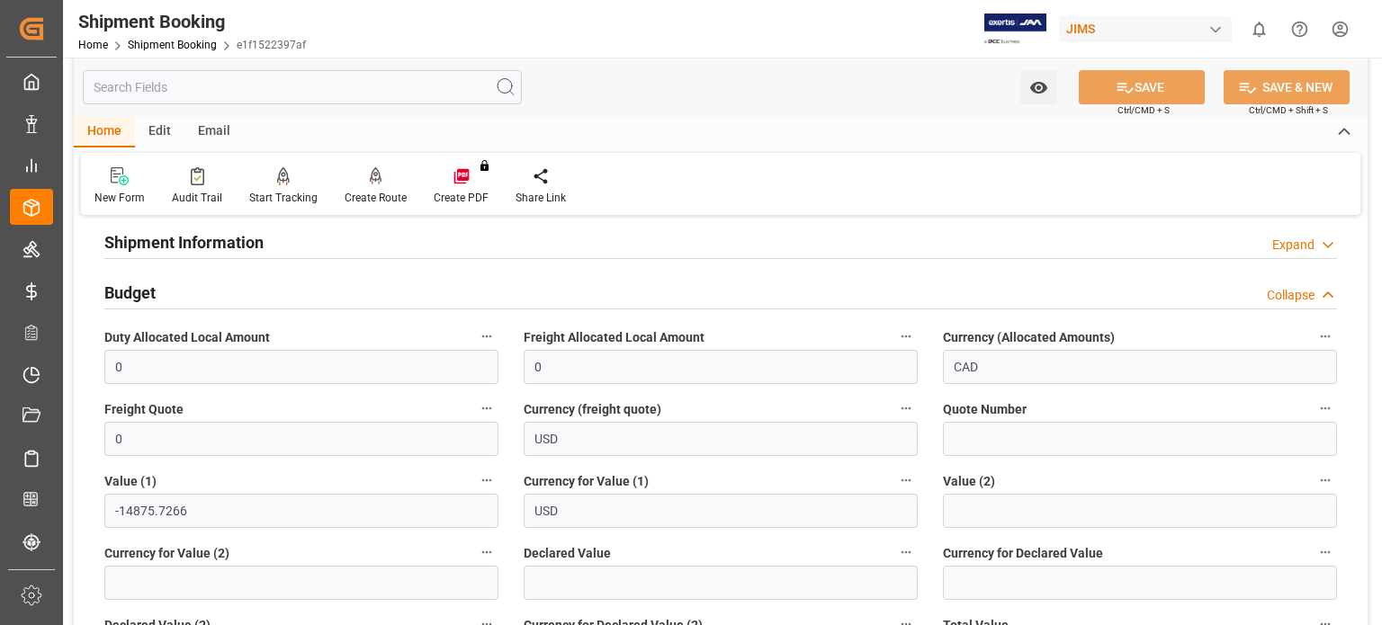
click at [127, 290] on h2 "Budget" at bounding box center [129, 293] width 51 height 24
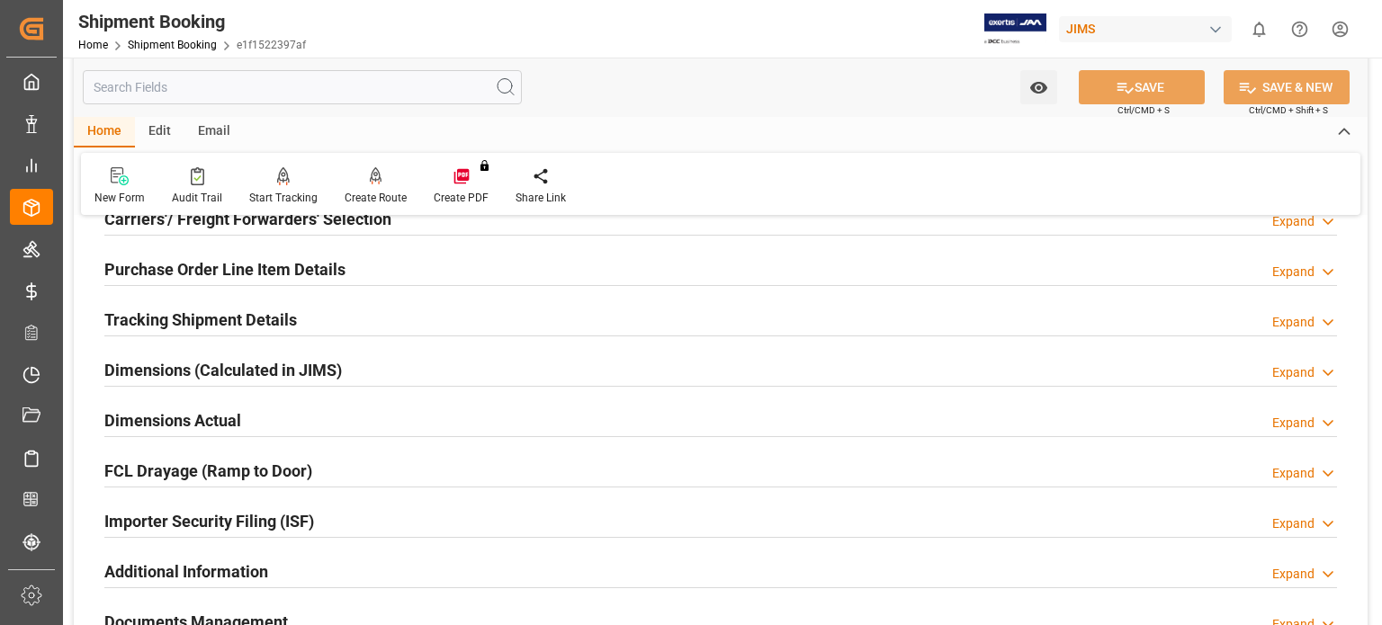
scroll to position [300, 0]
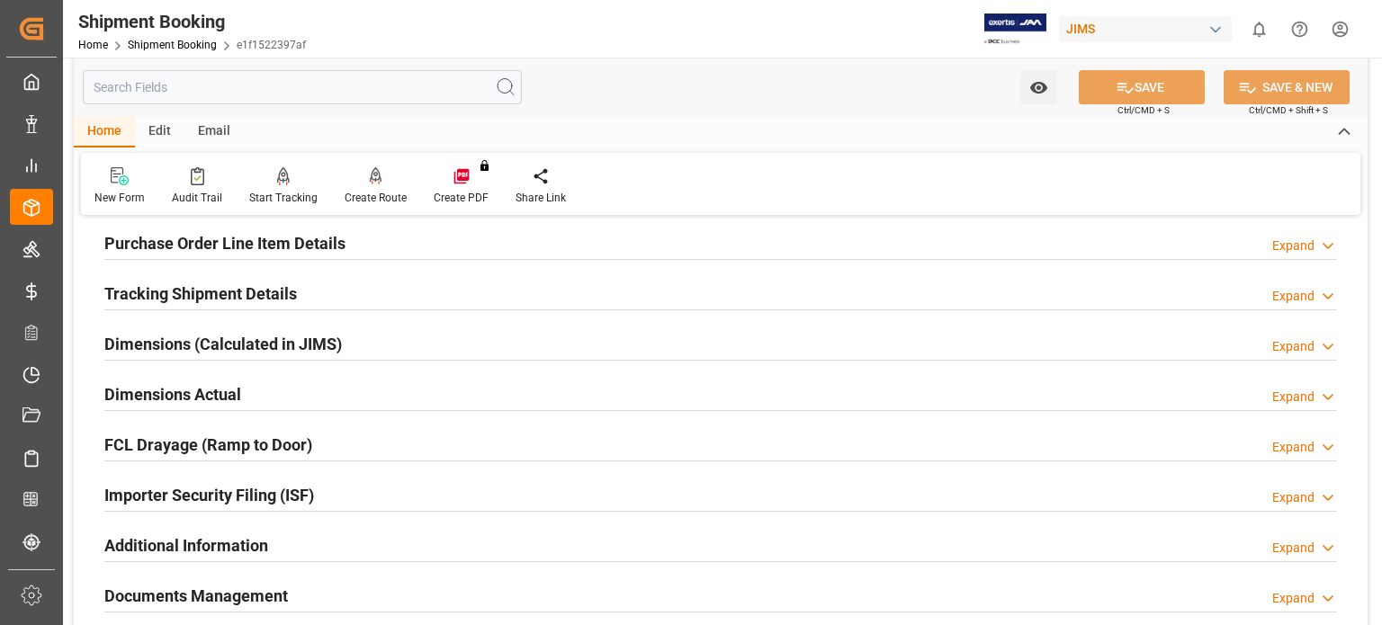
click at [207, 396] on h2 "Dimensions Actual" at bounding box center [172, 394] width 137 height 24
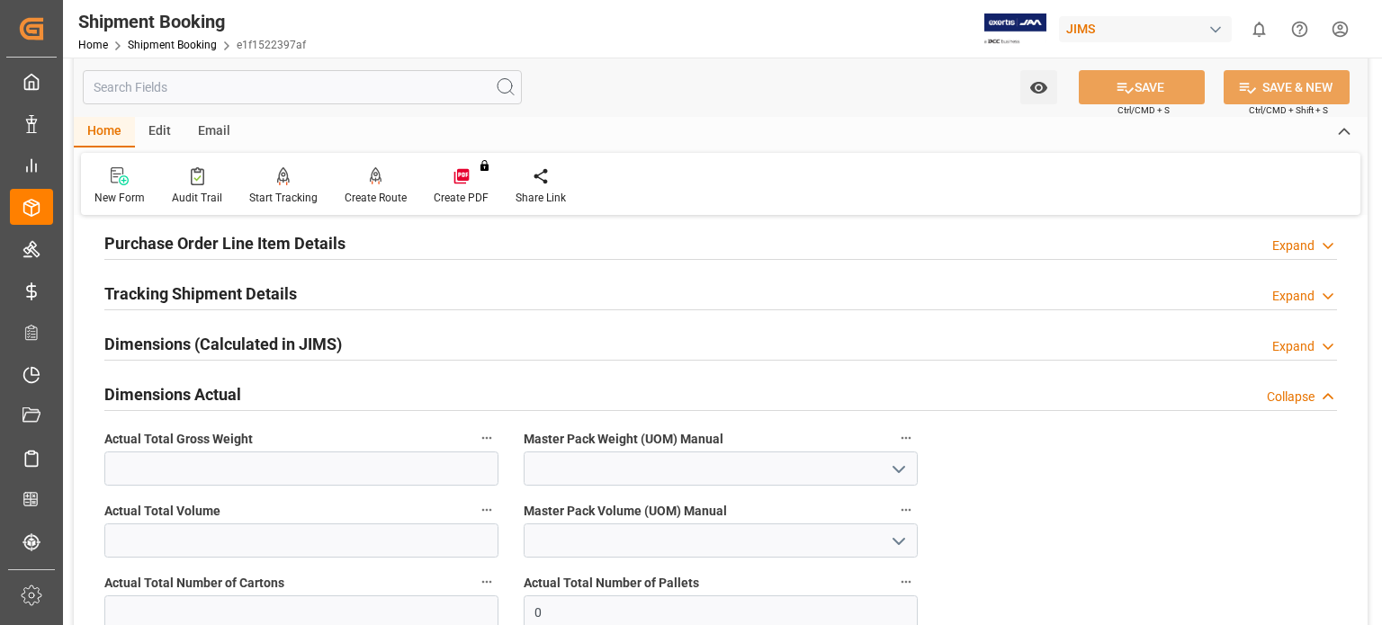
click at [121, 392] on h2 "Dimensions Actual" at bounding box center [172, 394] width 137 height 24
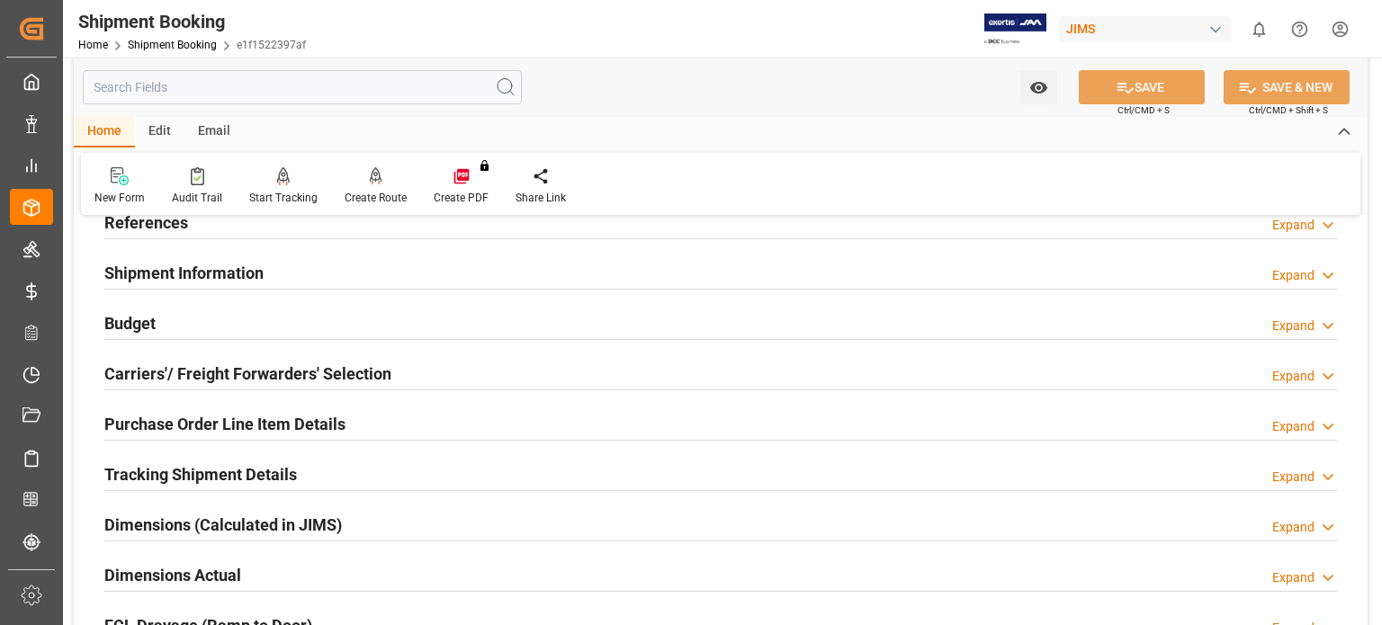
scroll to position [149, 0]
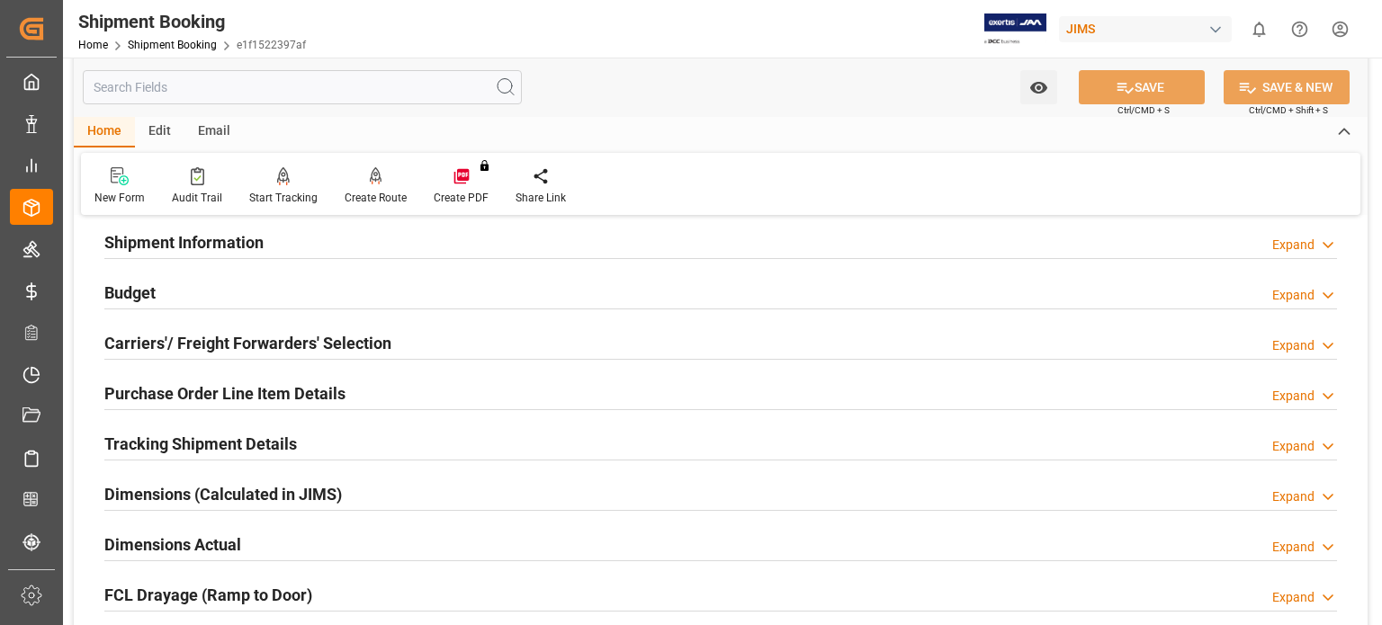
click at [162, 445] on h2 "Tracking Shipment Details" at bounding box center [200, 444] width 193 height 24
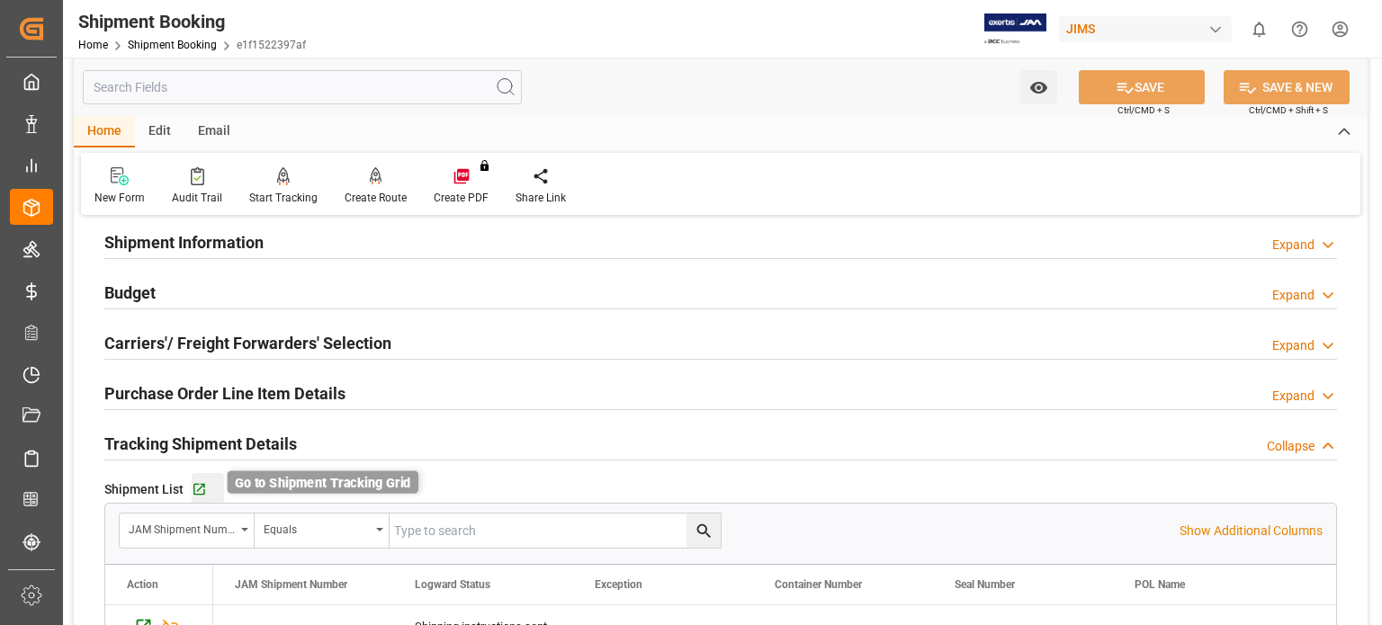
click at [194, 488] on icon "button" at bounding box center [199, 489] width 15 height 15
click at [250, 398] on h2 "Purchase Order Line Item Details" at bounding box center [224, 393] width 241 height 24
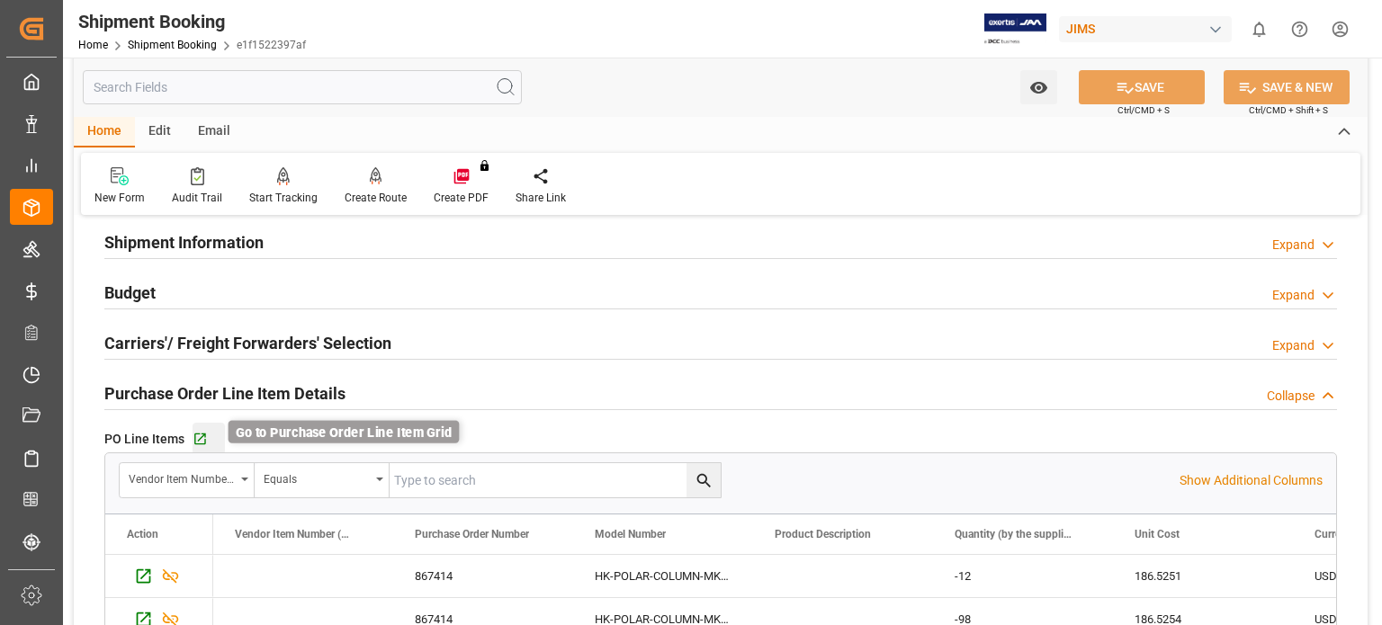
click at [196, 443] on icon "button" at bounding box center [200, 440] width 12 height 12
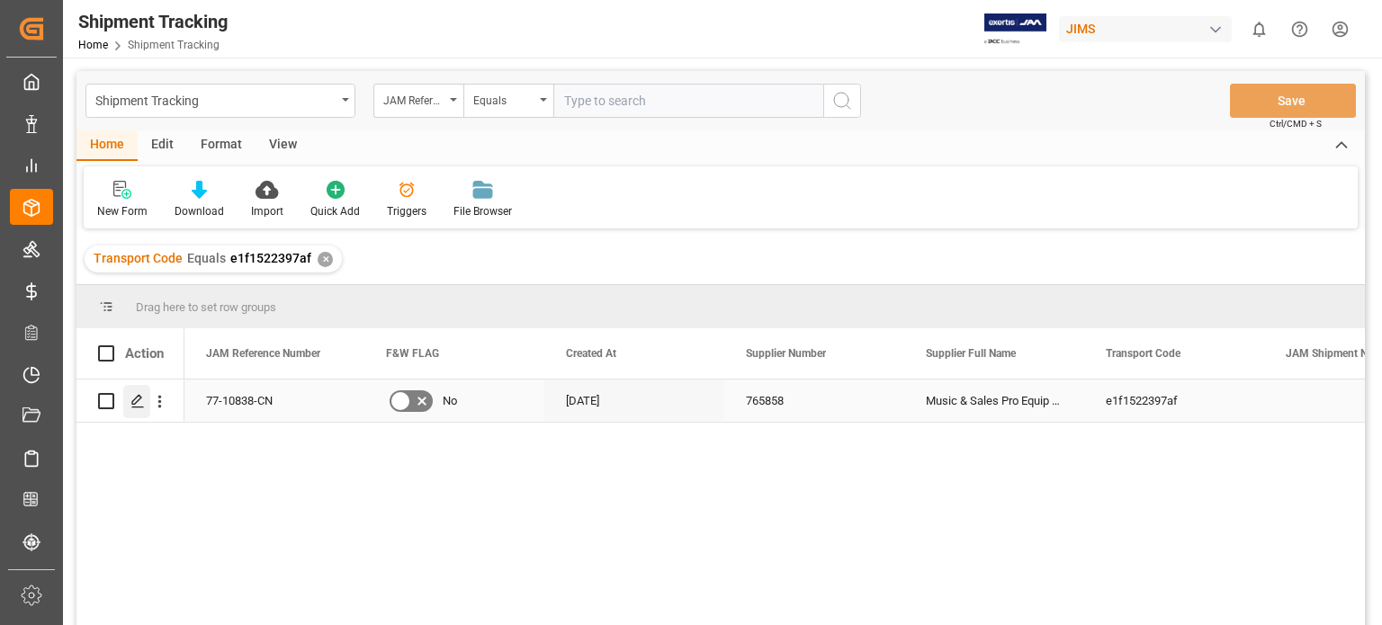
click at [136, 403] on polygon "Press SPACE to select this row." at bounding box center [136, 400] width 9 height 9
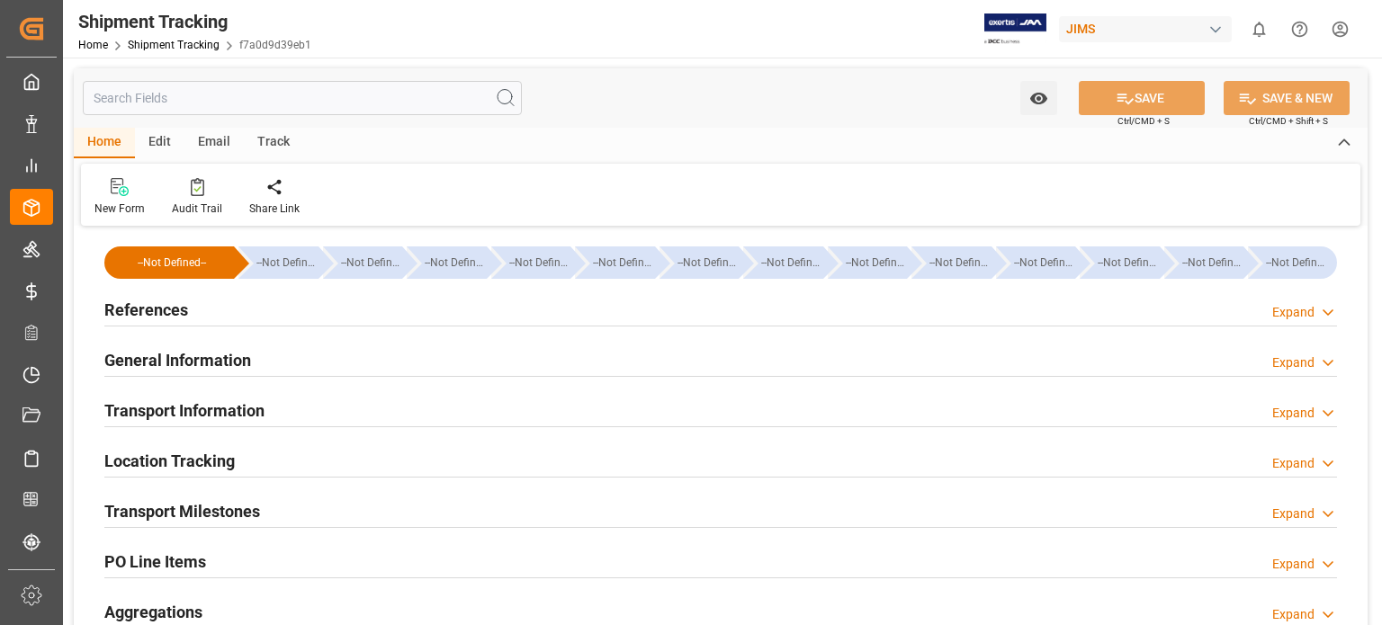
type input "[DATE]"
click at [168, 304] on h2 "References" at bounding box center [146, 310] width 84 height 24
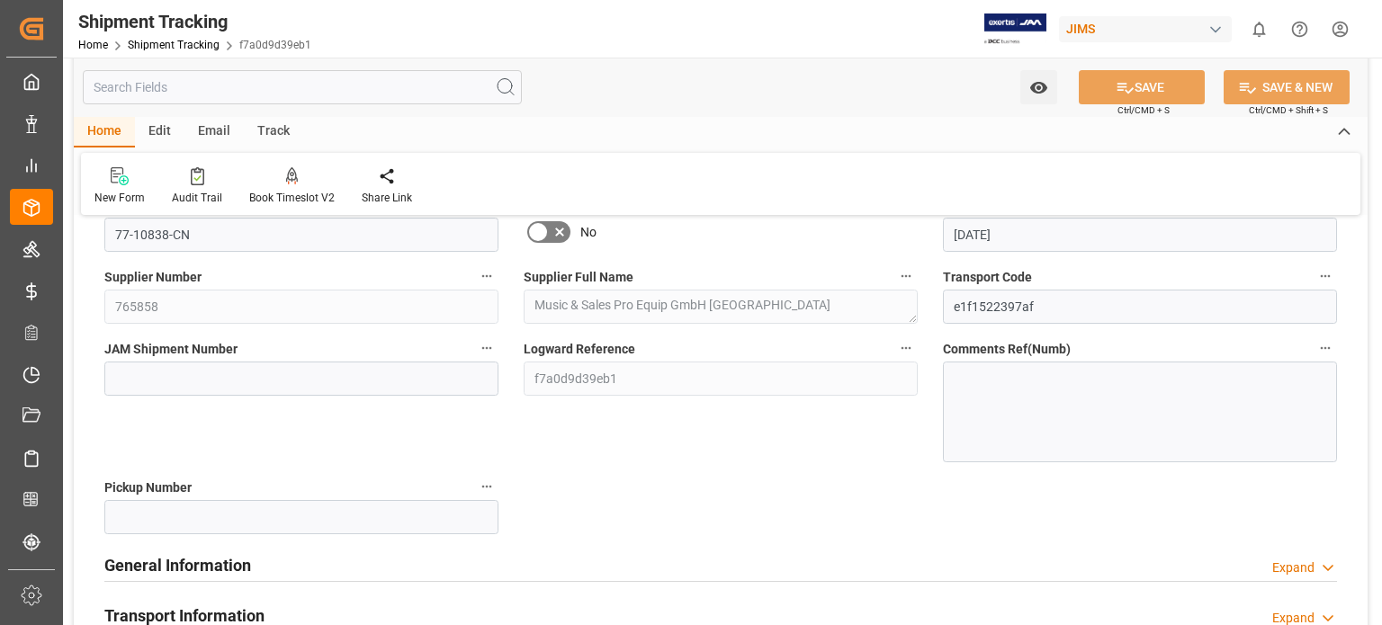
scroll to position [300, 0]
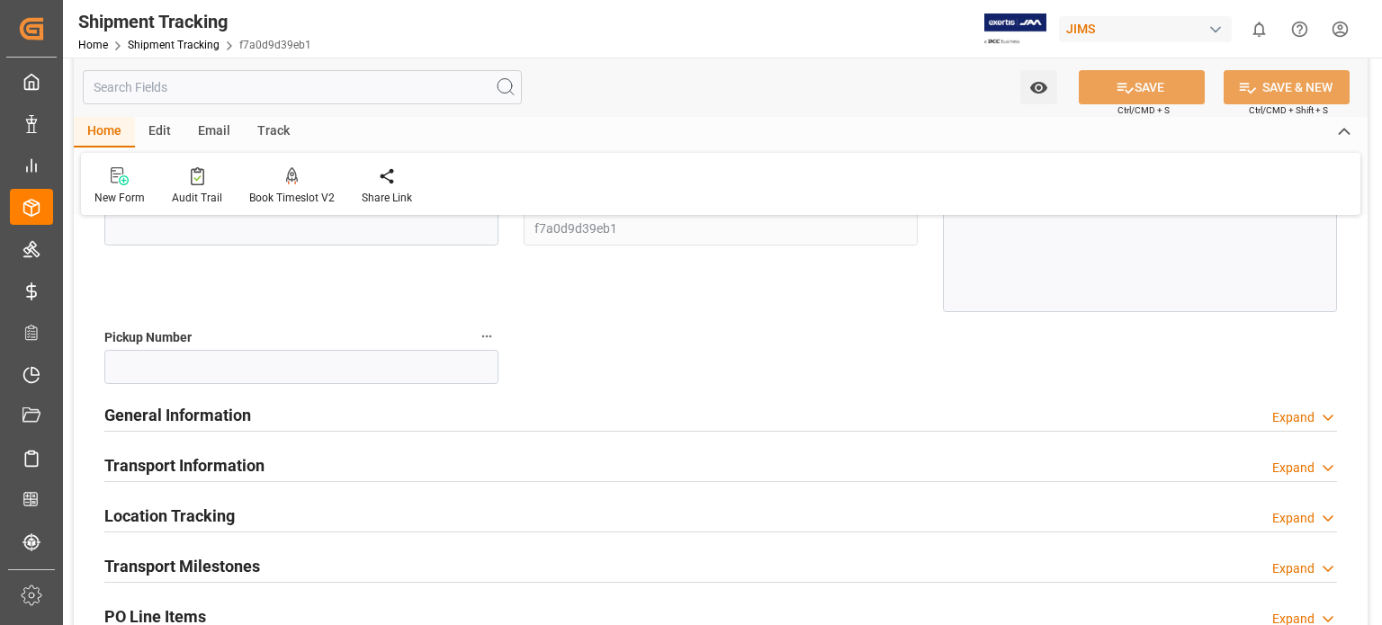
click at [194, 413] on h2 "General Information" at bounding box center [177, 415] width 147 height 24
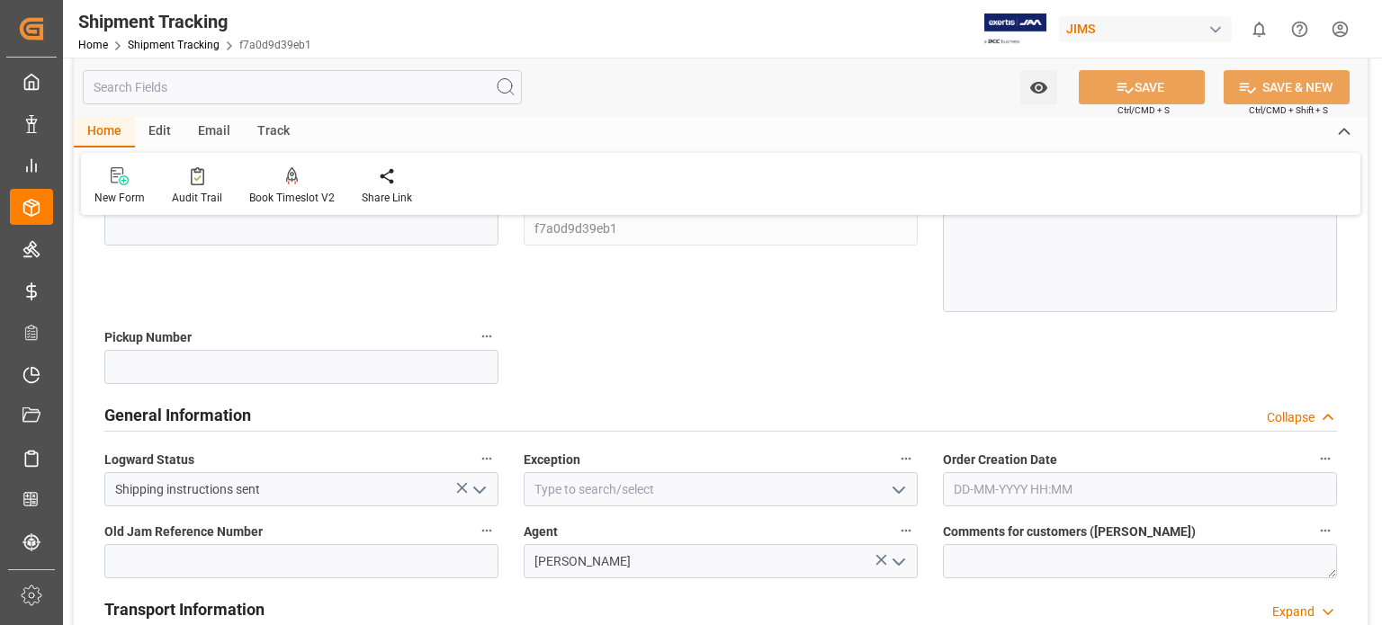
click at [900, 491] on polyline "open menu" at bounding box center [898, 490] width 11 height 5
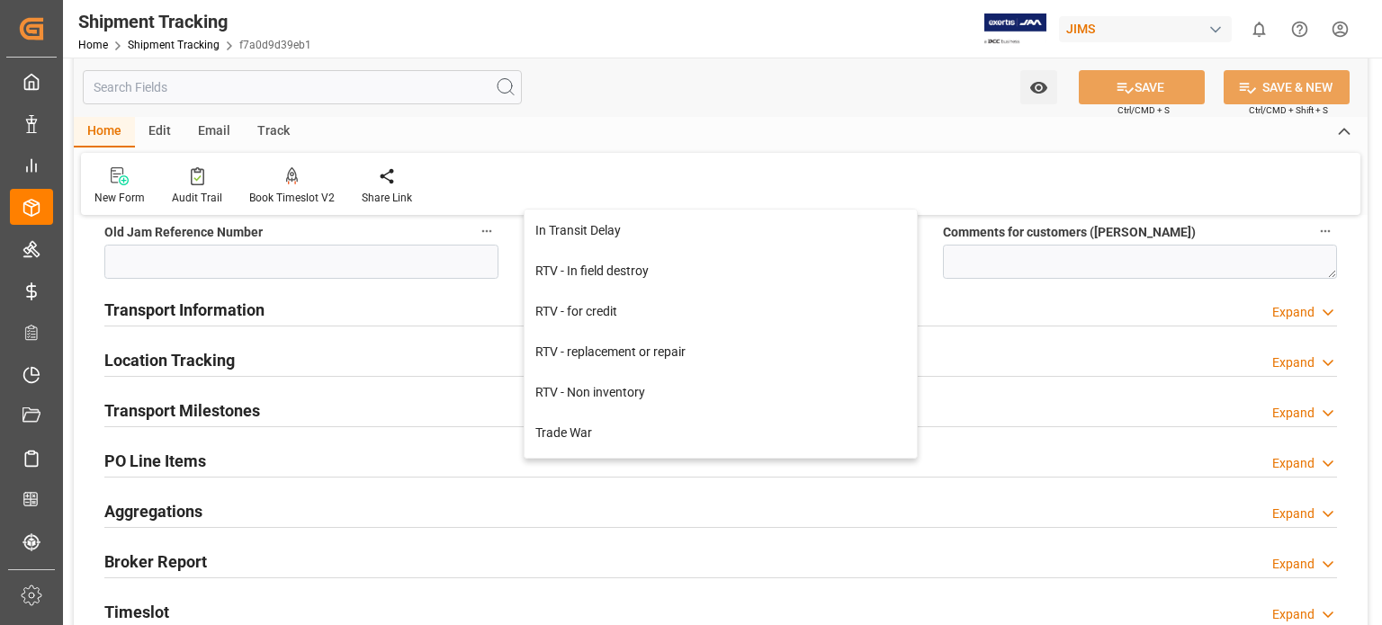
scroll to position [884, 0]
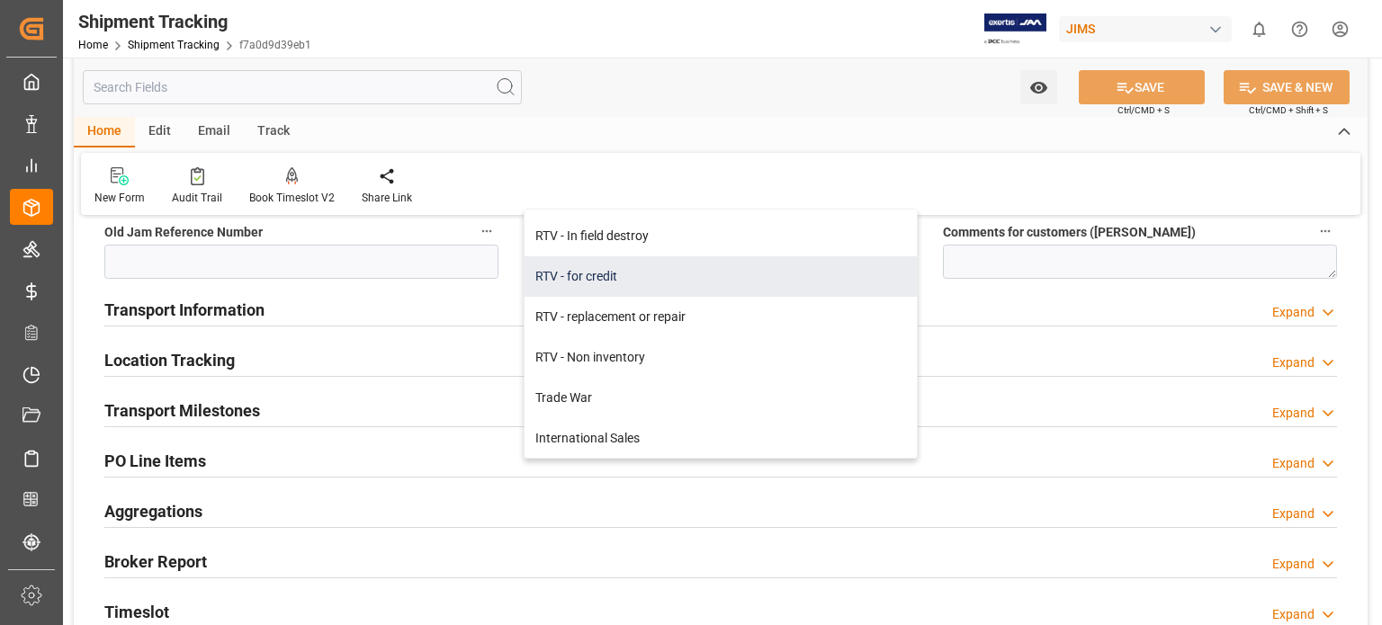
click at [607, 265] on div "RTV - for credit" at bounding box center [720, 276] width 392 height 40
type input "RTV - for credit"
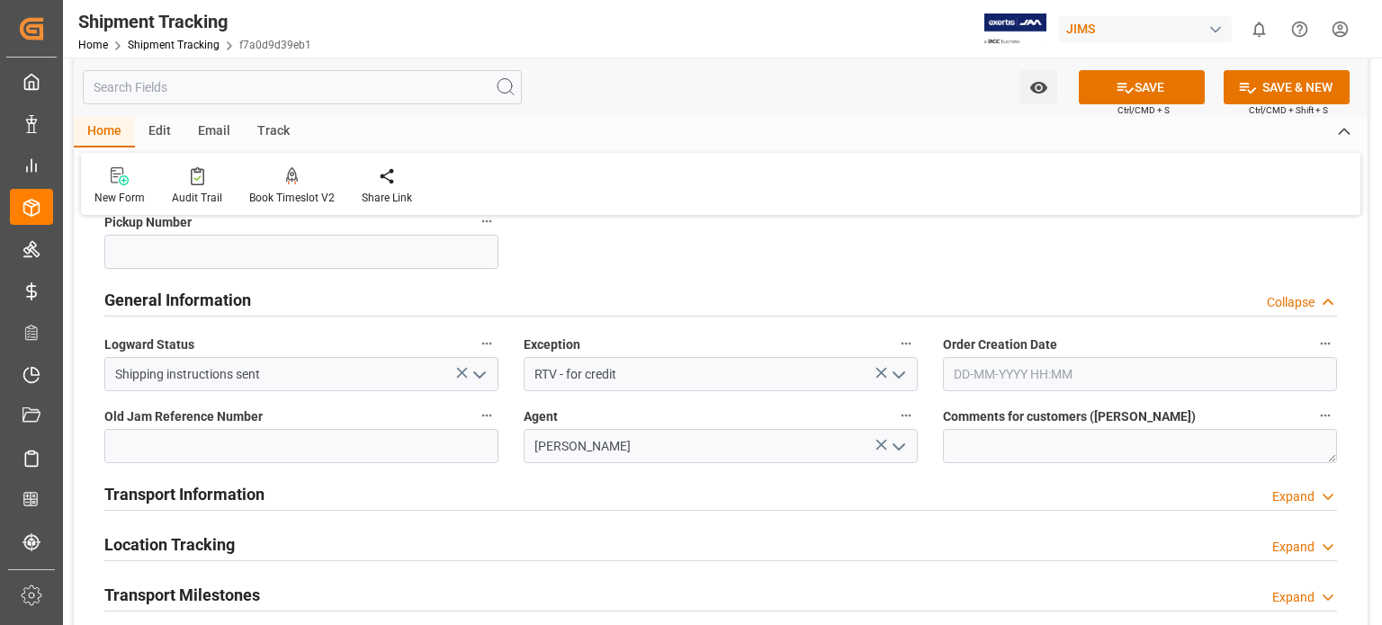
scroll to position [300, 0]
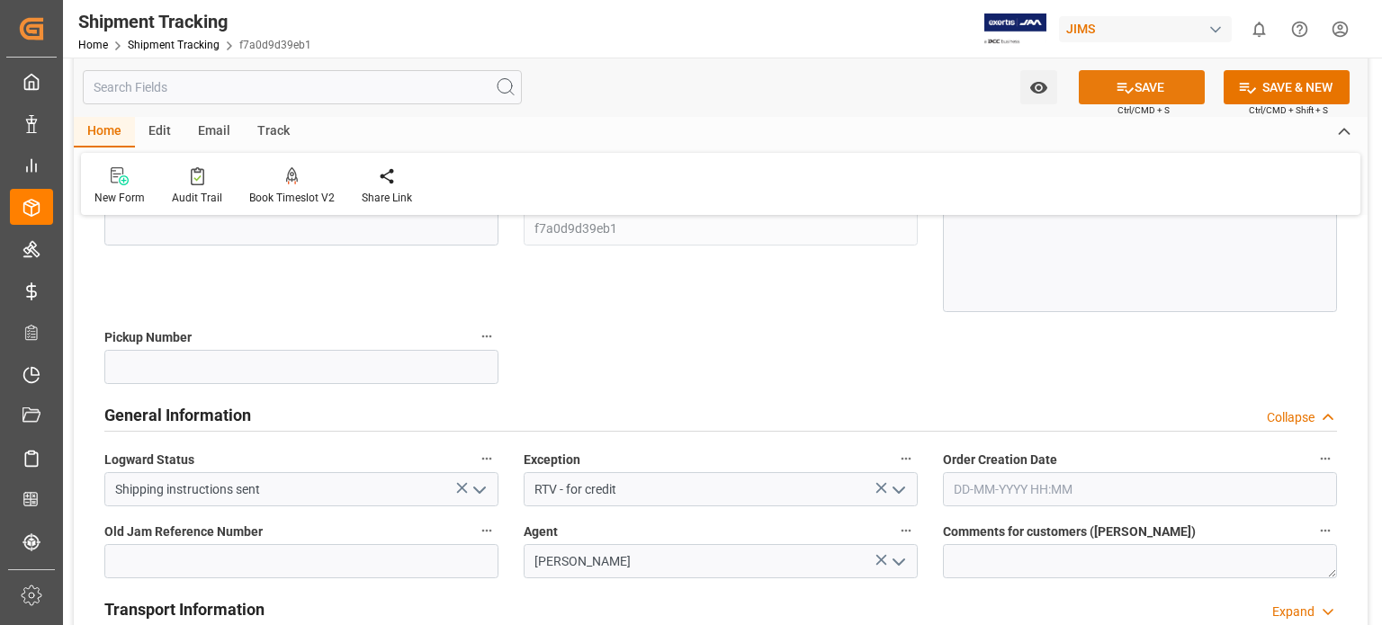
click at [1157, 93] on button "SAVE" at bounding box center [1142, 87] width 126 height 34
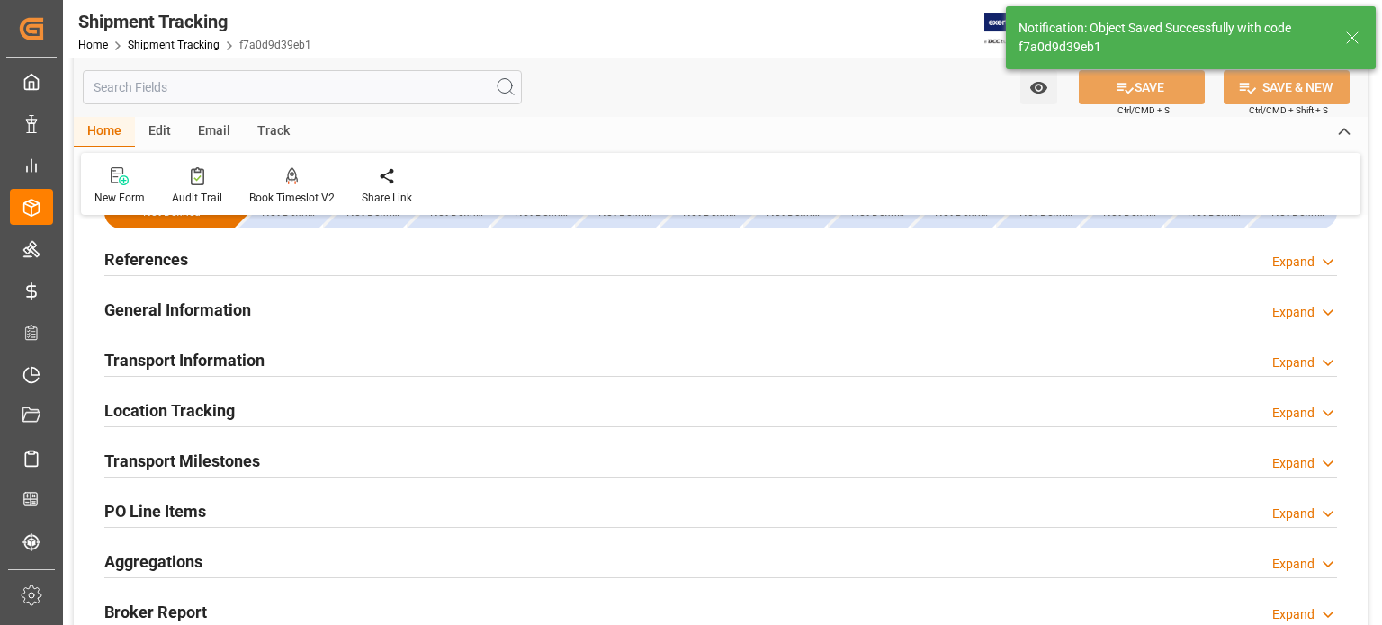
scroll to position [0, 0]
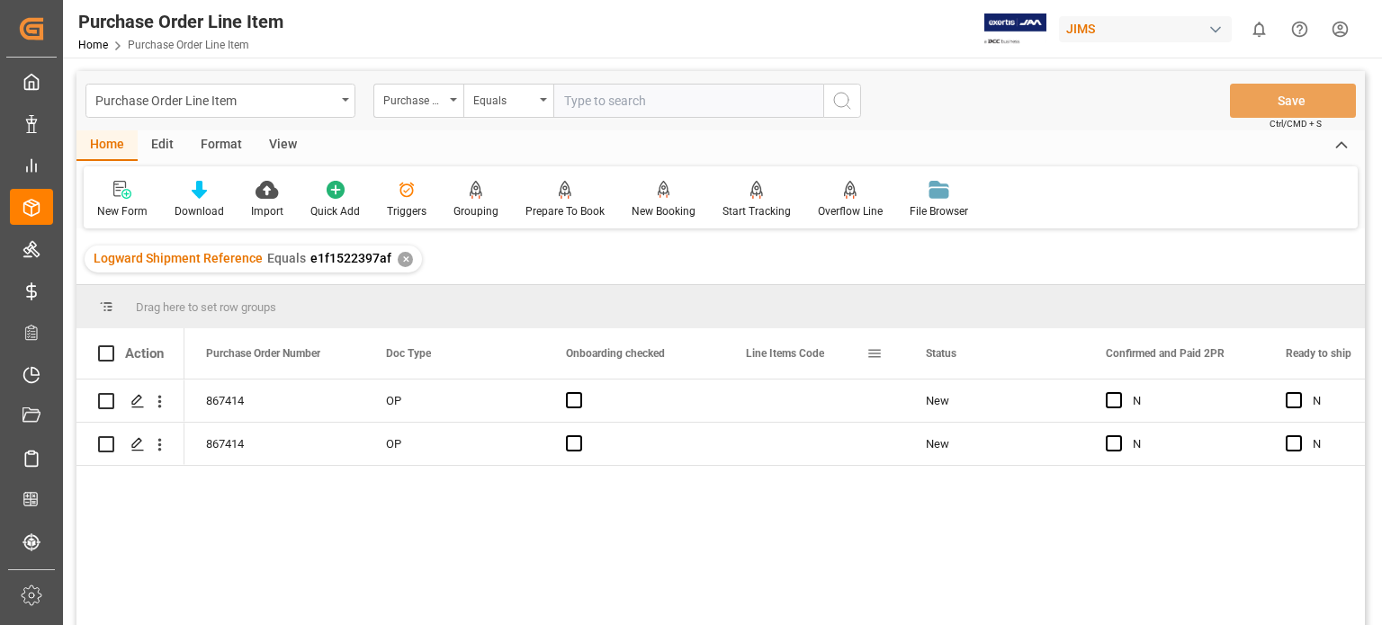
click at [878, 351] on span at bounding box center [874, 353] width 16 height 16
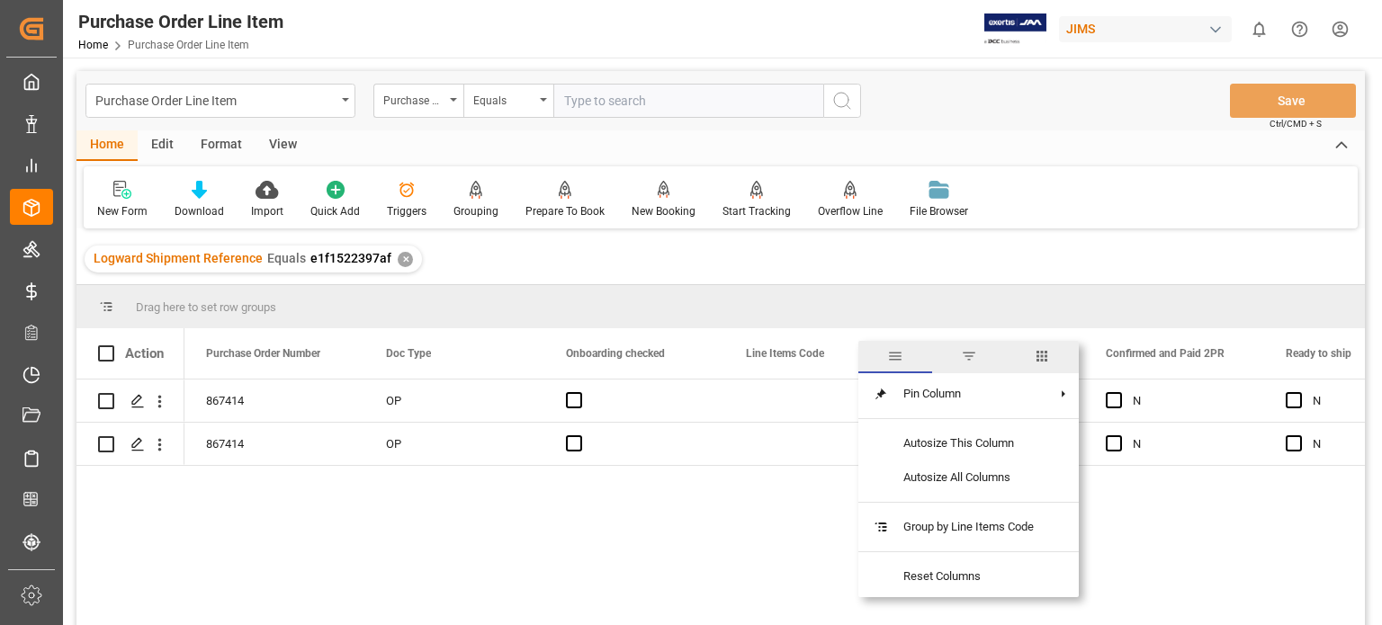
click at [1043, 358] on span "columns" at bounding box center [1042, 356] width 16 height 16
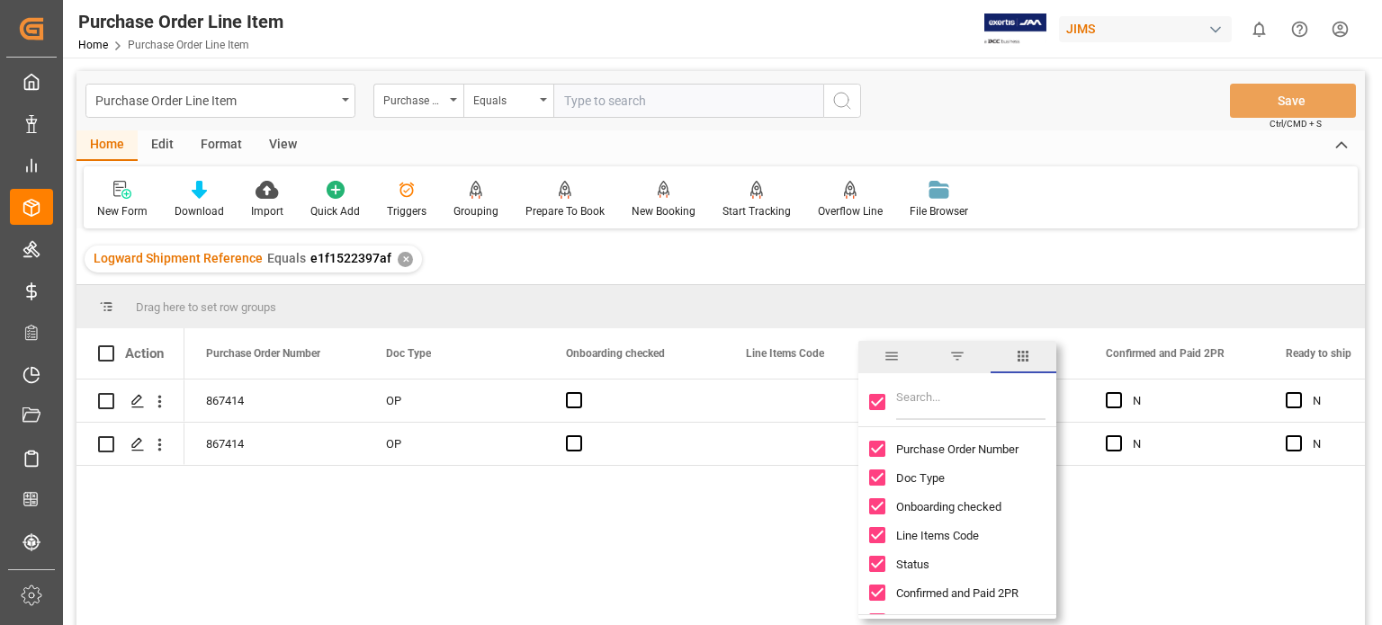
click at [874, 399] on input "Toggle Select All Columns" at bounding box center [877, 402] width 16 height 16
checkbox input "false"
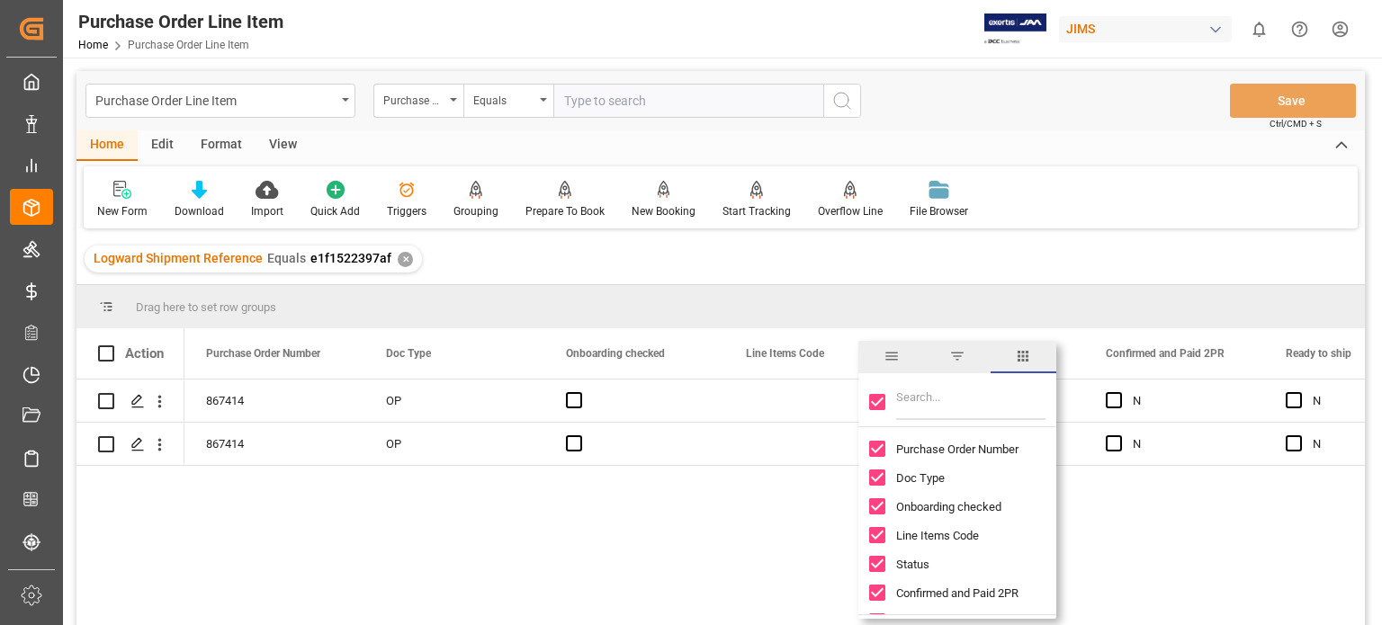
checkbox input "false"
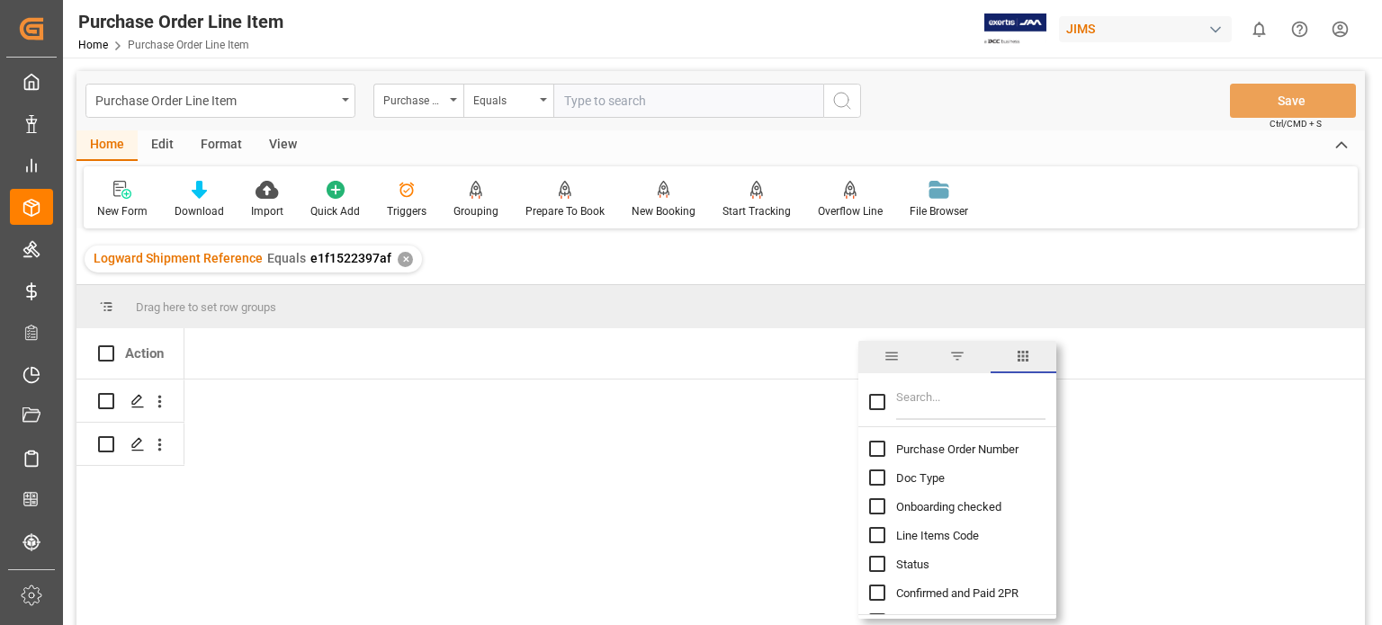
click at [911, 403] on input "Filter Columns Input" at bounding box center [970, 402] width 149 height 36
type input "incoterm"
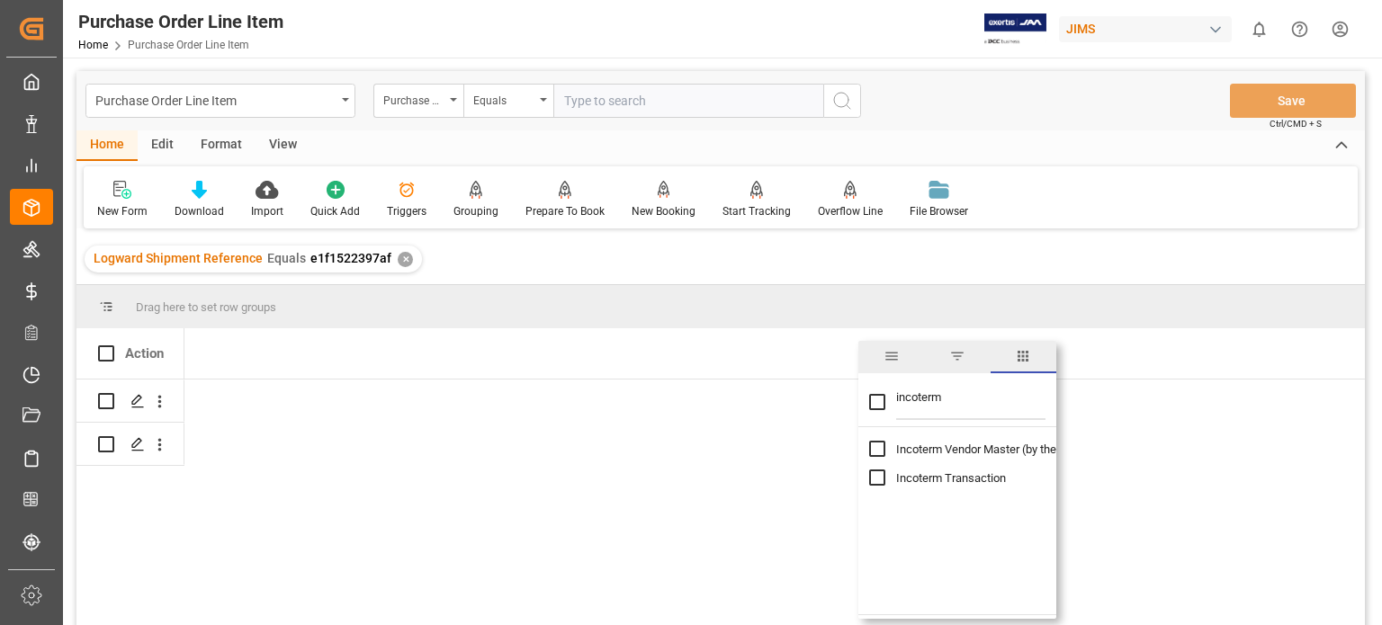
click at [882, 401] on input "Toggle Select All Columns" at bounding box center [877, 402] width 16 height 16
checkbox input "true"
click at [381, 393] on div "Press SPACE to select this row." at bounding box center [454, 401] width 180 height 42
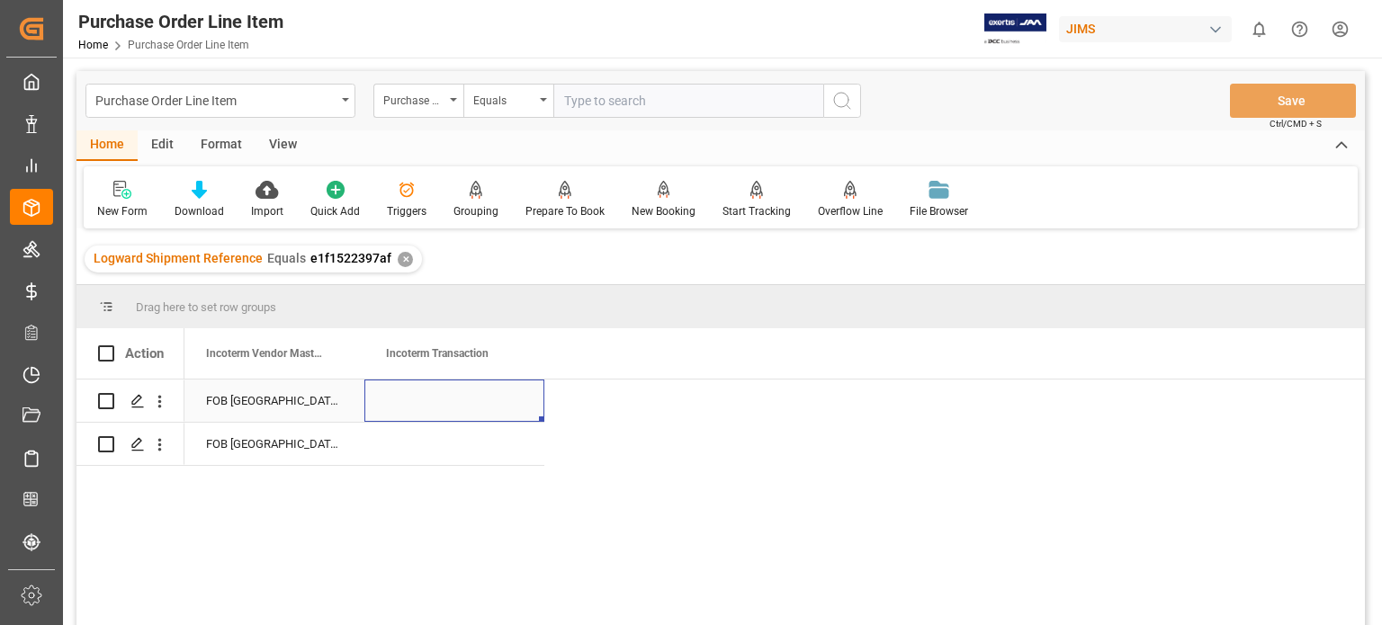
click at [425, 405] on div "Press SPACE to select this row." at bounding box center [454, 401] width 180 height 42
click at [443, 406] on input "Press SPACE to select this row." at bounding box center [454, 411] width 151 height 34
type input "e"
type input "EXW BAIE D'URFE QC"
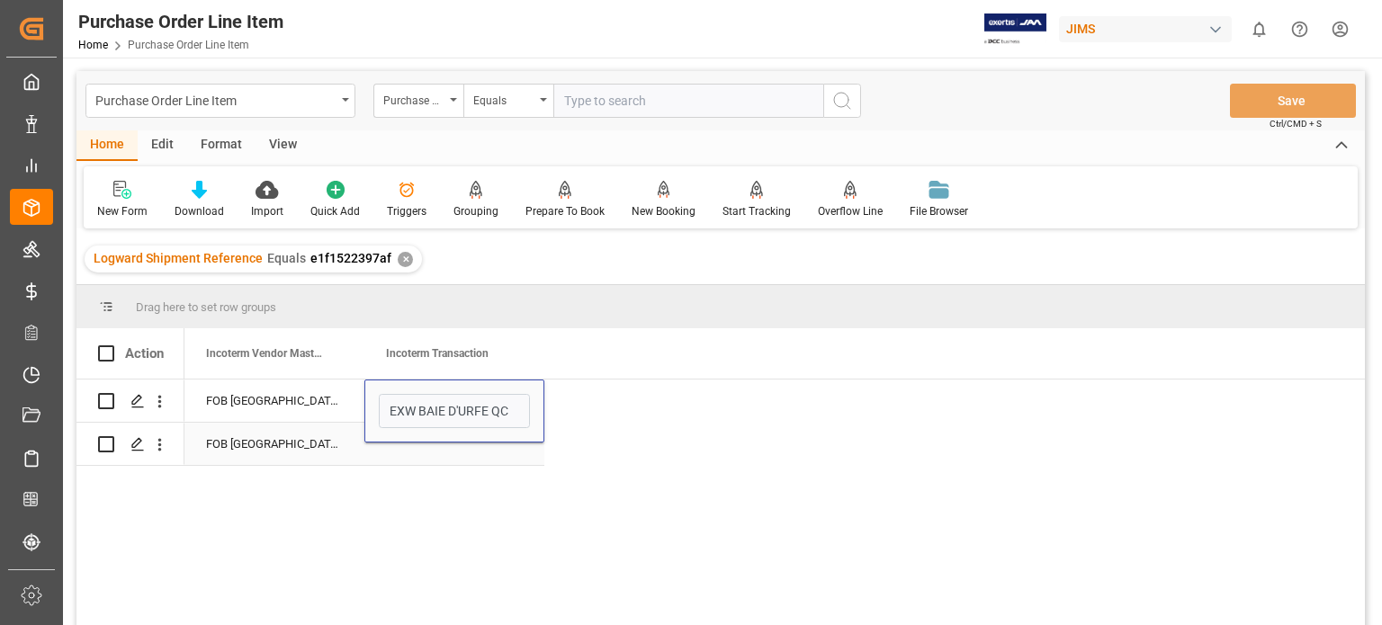
click at [432, 449] on div "Press SPACE to select this row." at bounding box center [454, 444] width 180 height 42
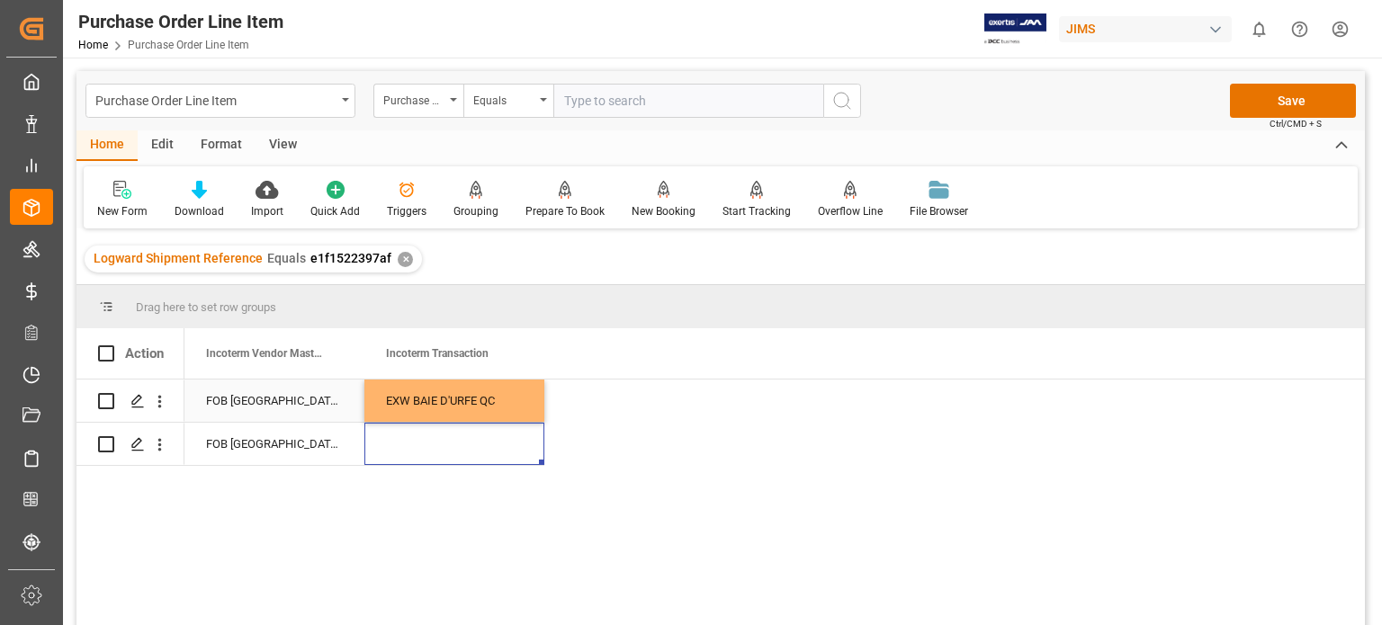
click at [450, 405] on div "EXW BAIE D'URFE QC" at bounding box center [454, 401] width 180 height 42
drag, startPoint x: 542, startPoint y: 416, endPoint x: 534, endPoint y: 445, distance: 29.7
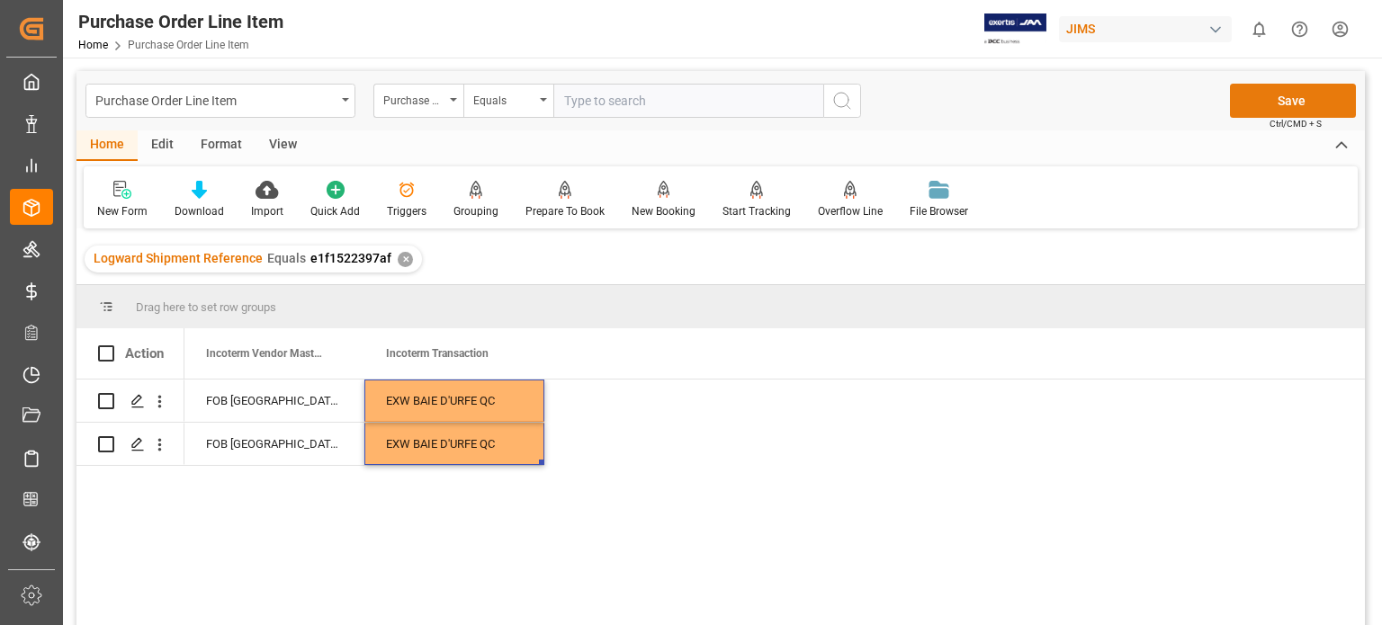
click at [1291, 97] on button "Save" at bounding box center [1293, 101] width 126 height 34
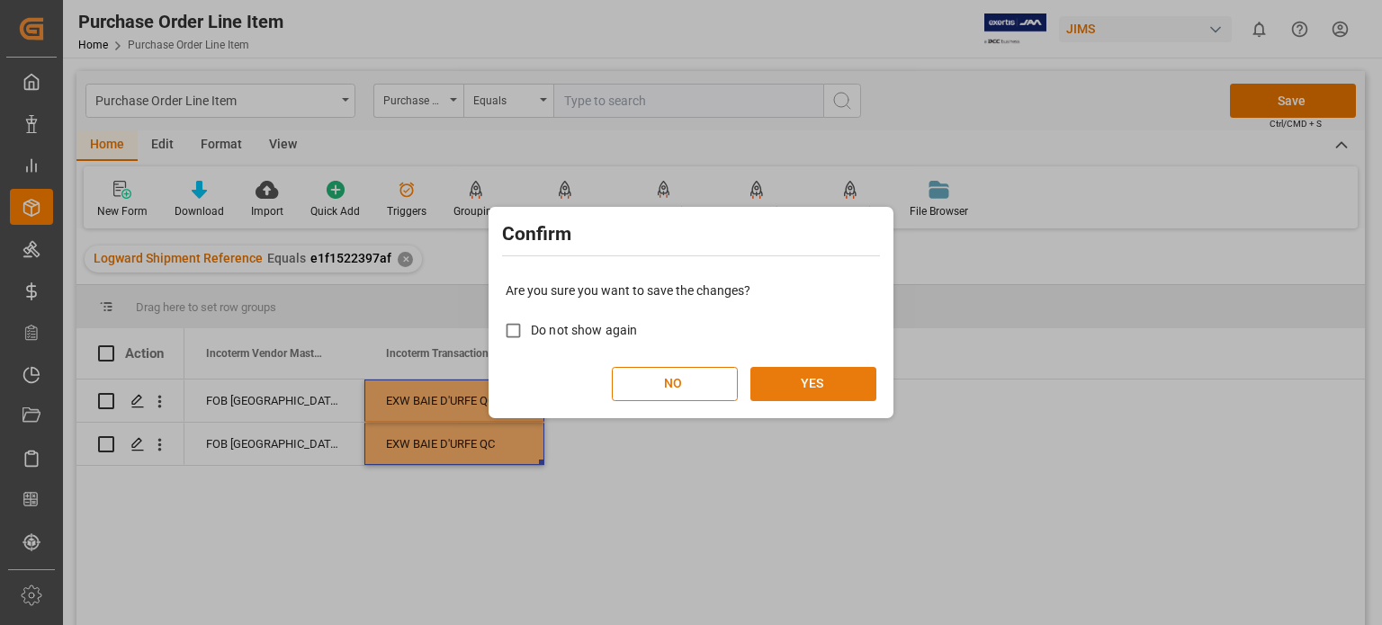
click at [801, 383] on button "YES" at bounding box center [813, 384] width 126 height 34
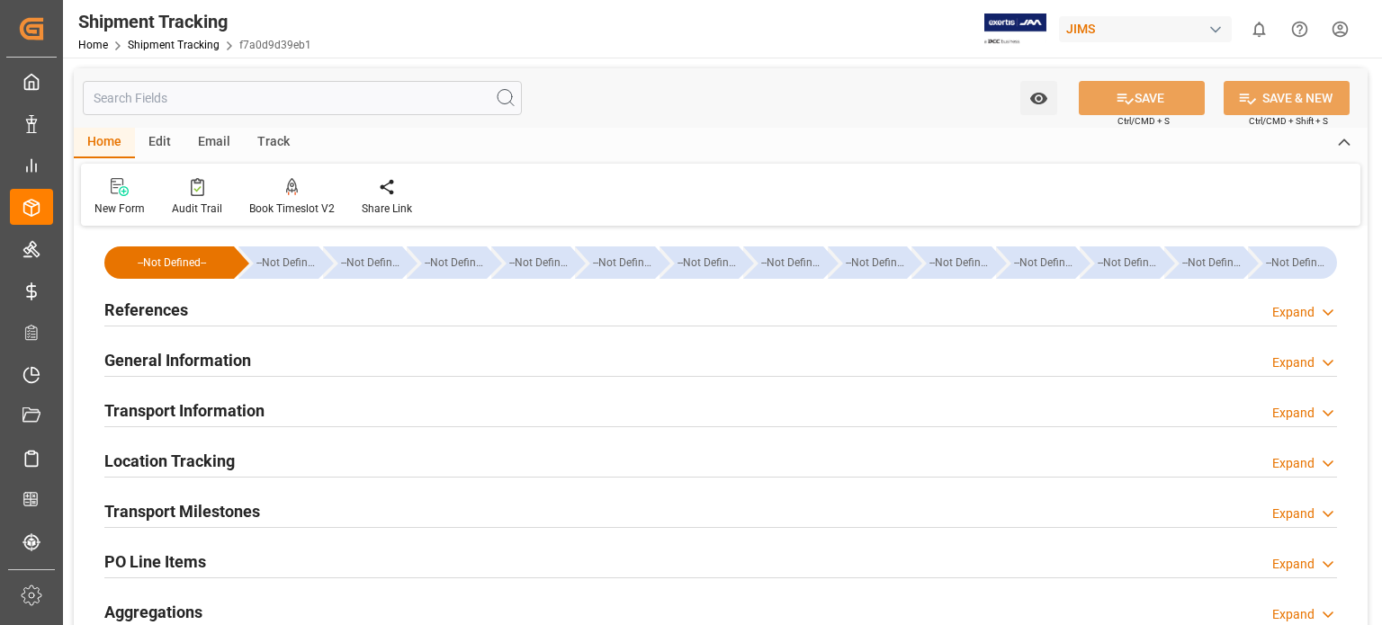
click at [148, 308] on h2 "References" at bounding box center [146, 310] width 84 height 24
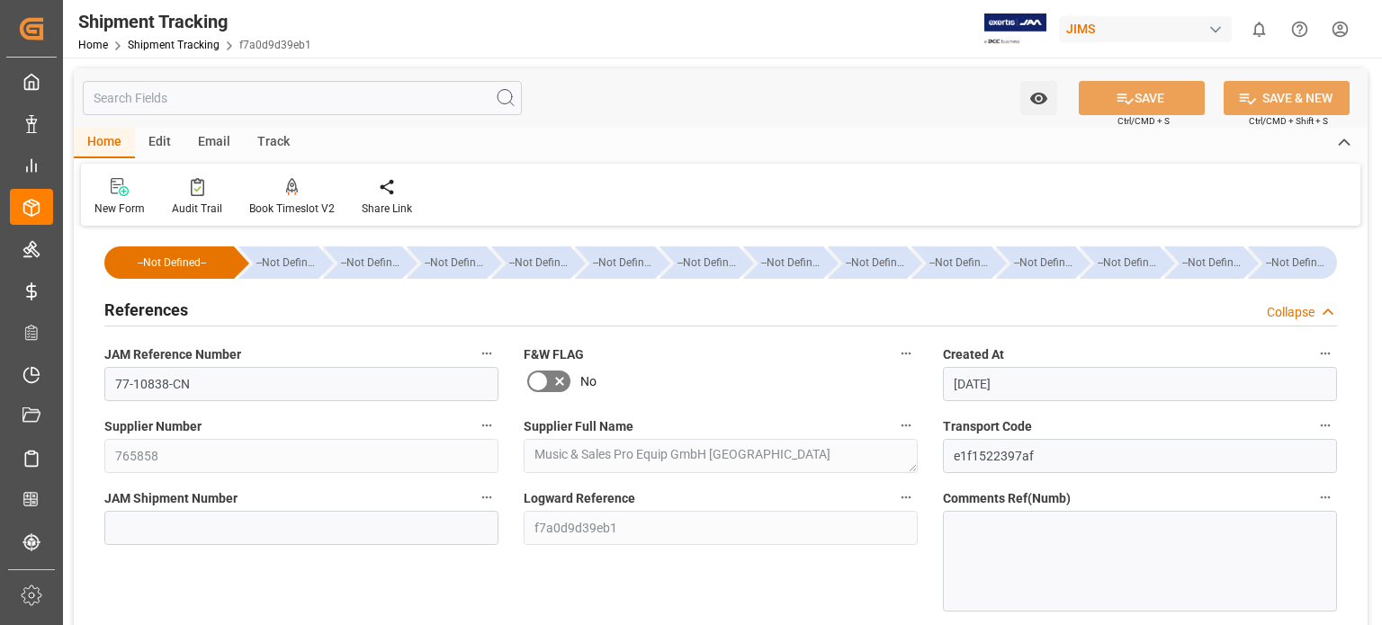
scroll to position [300, 0]
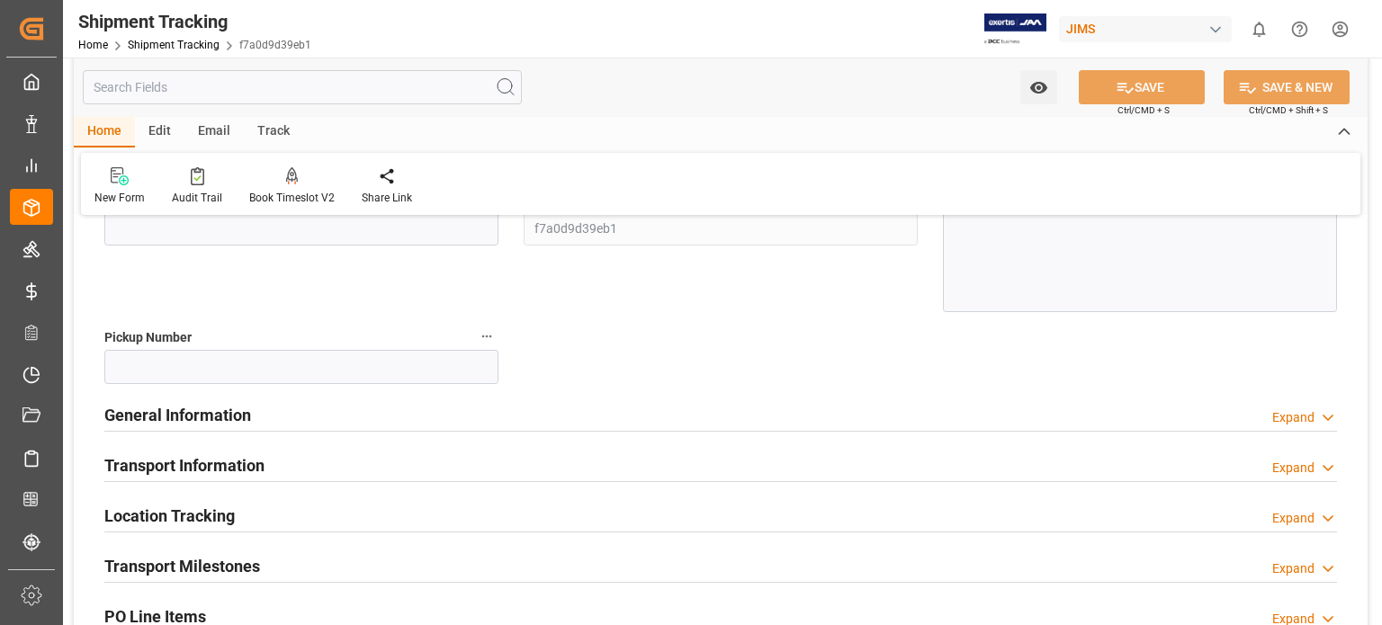
click at [211, 419] on h2 "General Information" at bounding box center [177, 415] width 147 height 24
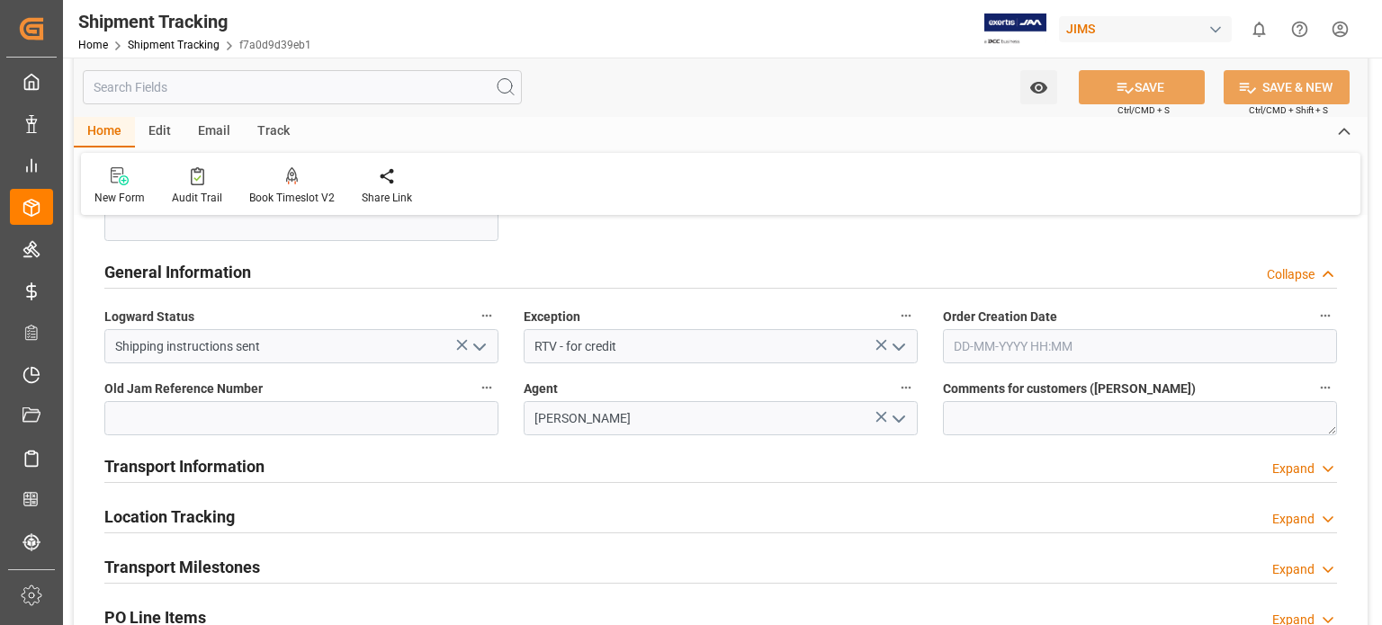
scroll to position [450, 0]
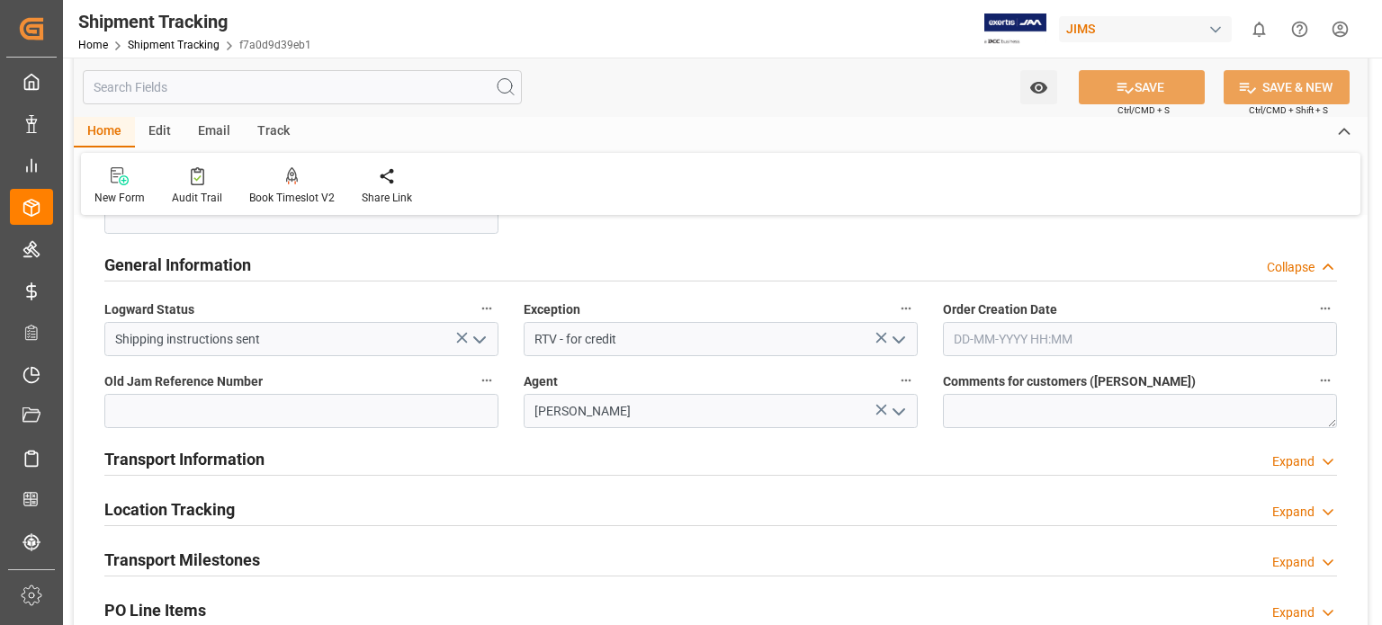
click at [210, 456] on h2 "Transport Information" at bounding box center [184, 459] width 160 height 24
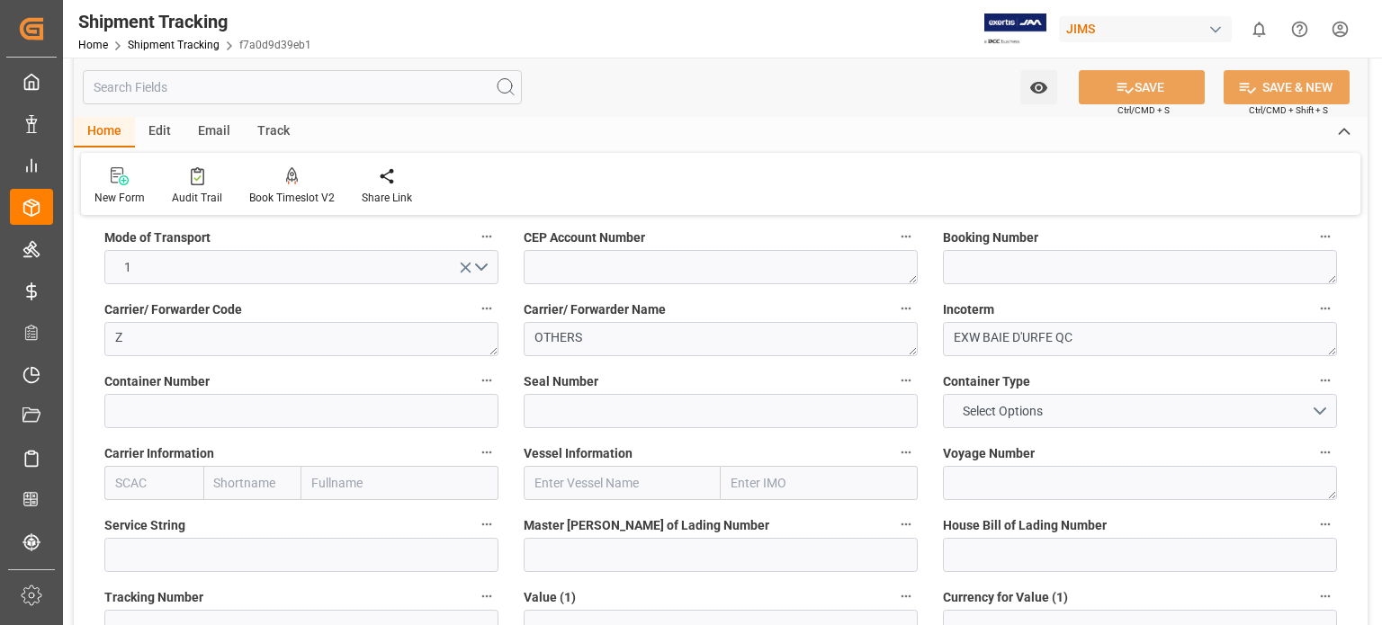
scroll to position [749, 0]
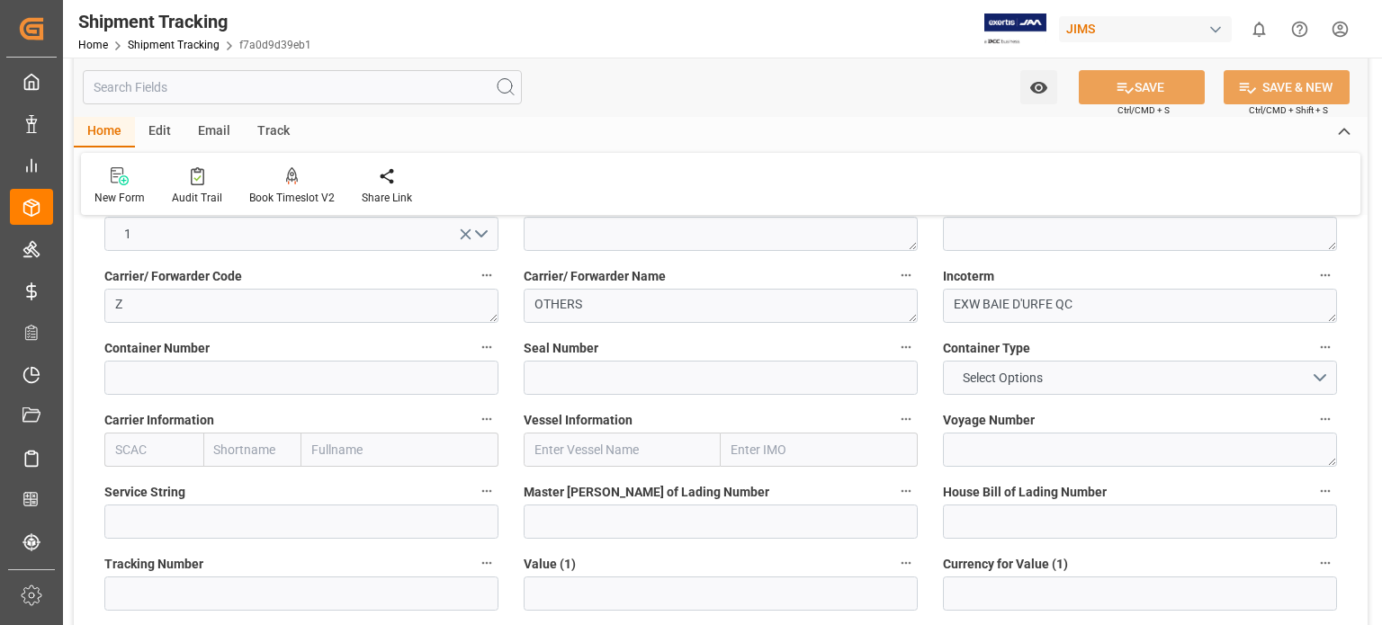
click at [573, 451] on input "text" at bounding box center [622, 450] width 197 height 34
click at [615, 452] on input "text" at bounding box center [622, 450] width 197 height 34
paste input "OOCL OAKLAND"
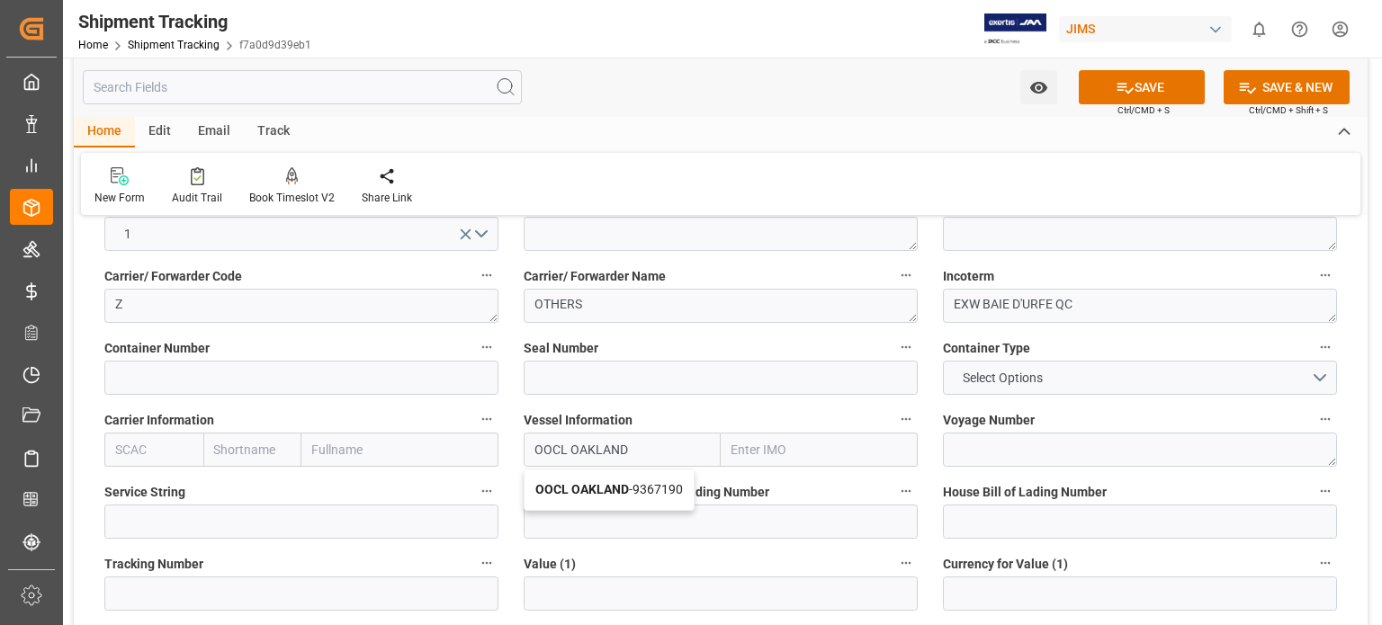
type input "OOCL OAKLAND"
click at [768, 449] on input "text" at bounding box center [819, 450] width 197 height 34
click at [967, 437] on textarea at bounding box center [1140, 450] width 394 height 34
type textarea "136W"
click at [605, 521] on input at bounding box center [721, 522] width 394 height 34
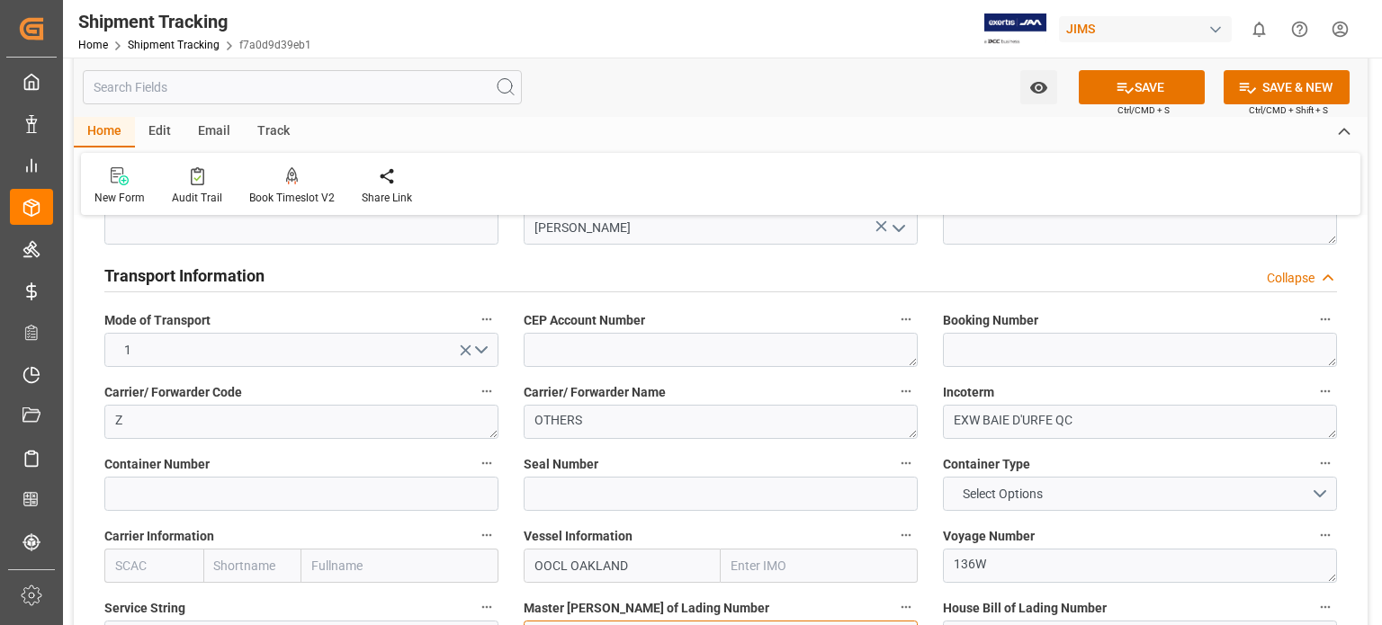
scroll to position [599, 0]
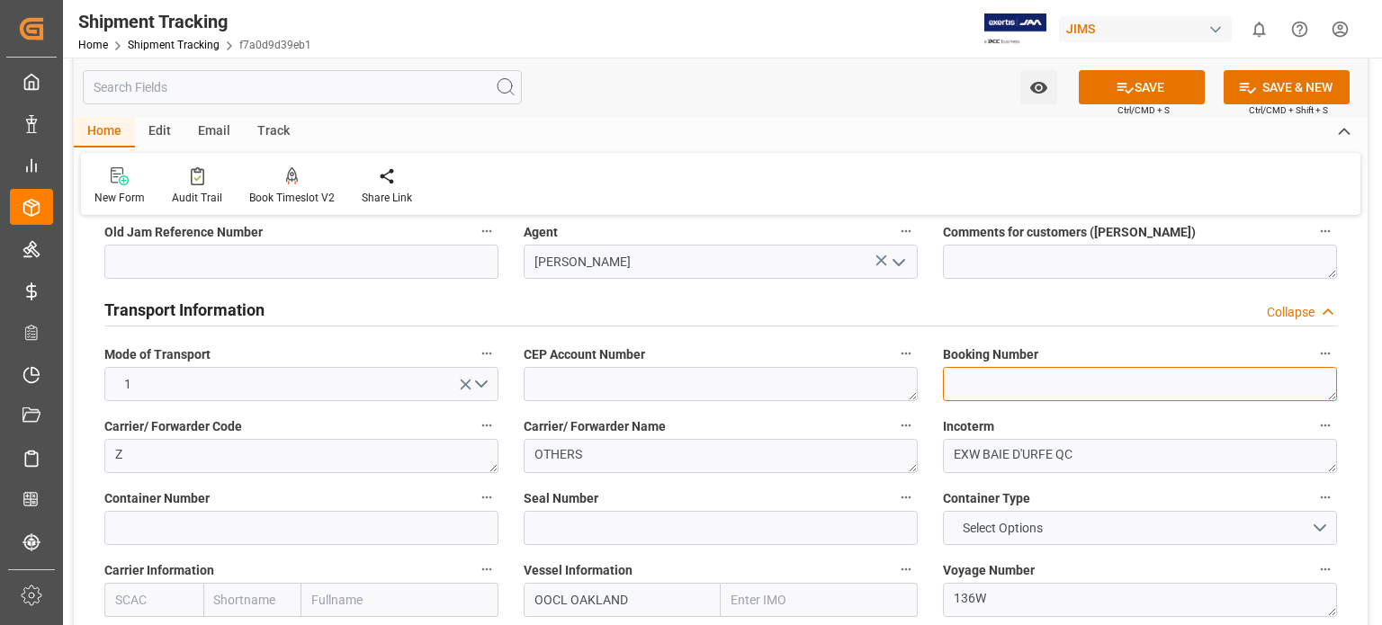
click at [999, 387] on textarea at bounding box center [1140, 384] width 394 height 34
paste textarea "MTRNGB-212715"
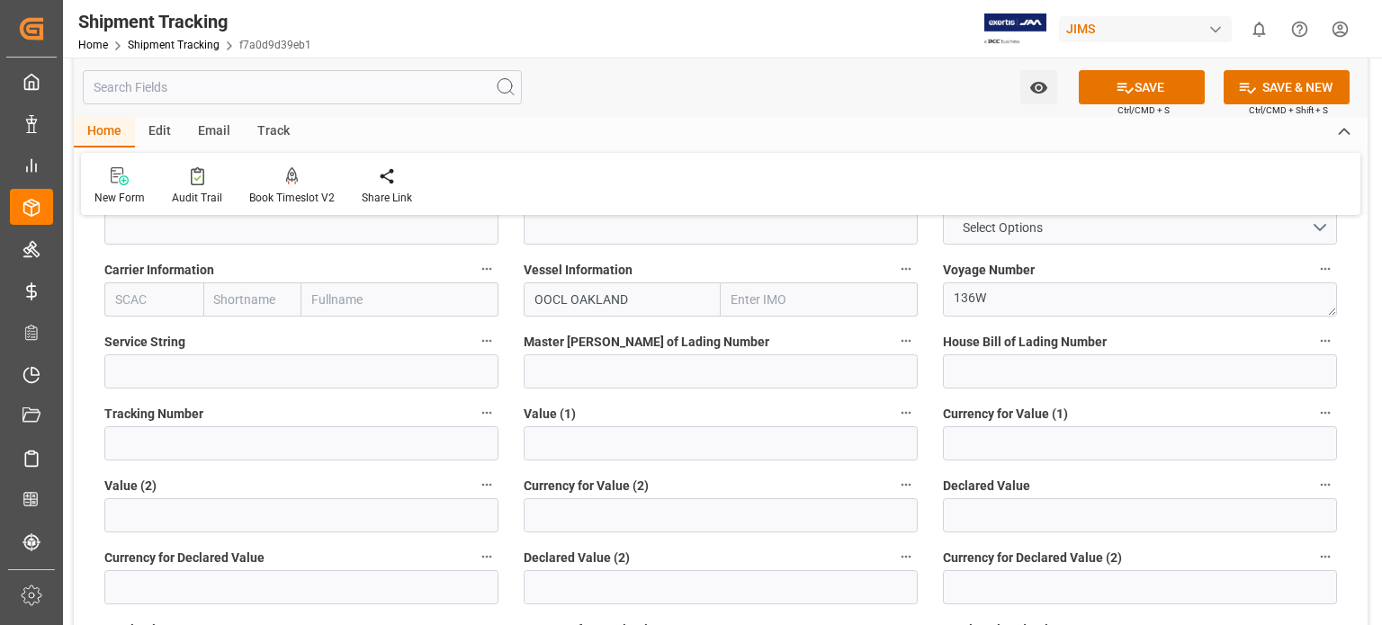
scroll to position [1049, 0]
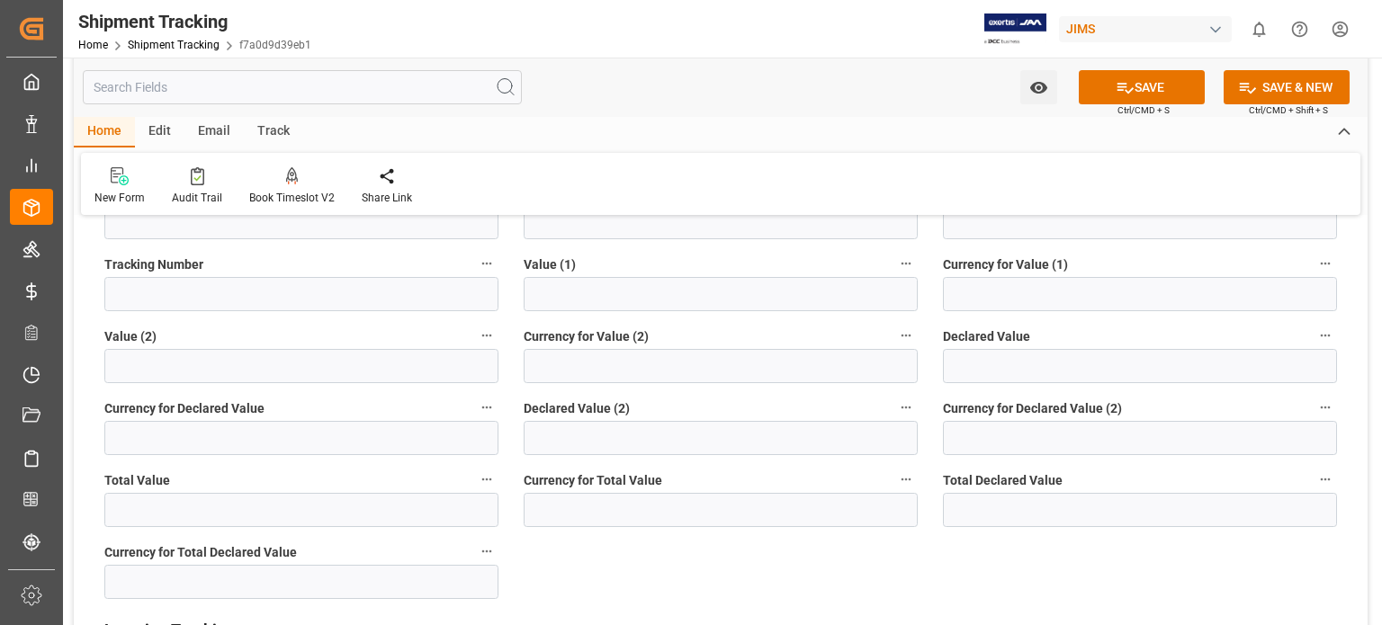
type textarea "MTRNGB-212715"
click at [563, 295] on input "text" at bounding box center [721, 294] width 394 height 34
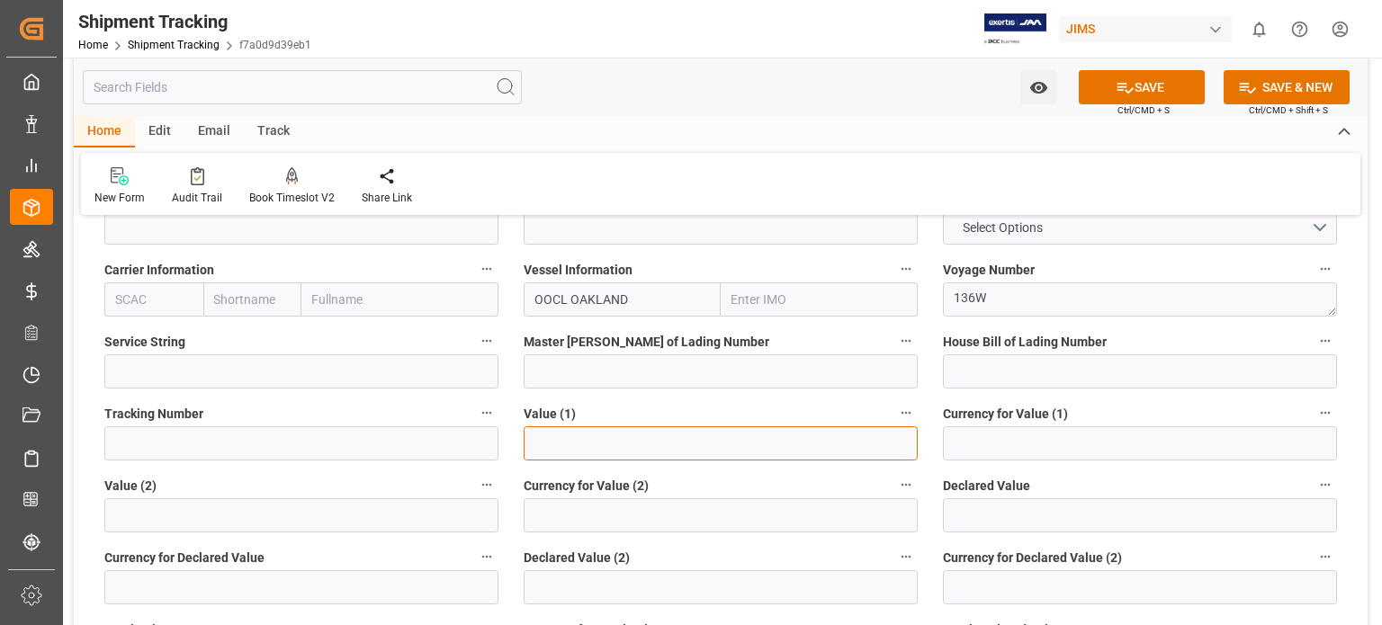
click at [705, 447] on input "text" at bounding box center [721, 443] width 394 height 34
type input "11000"
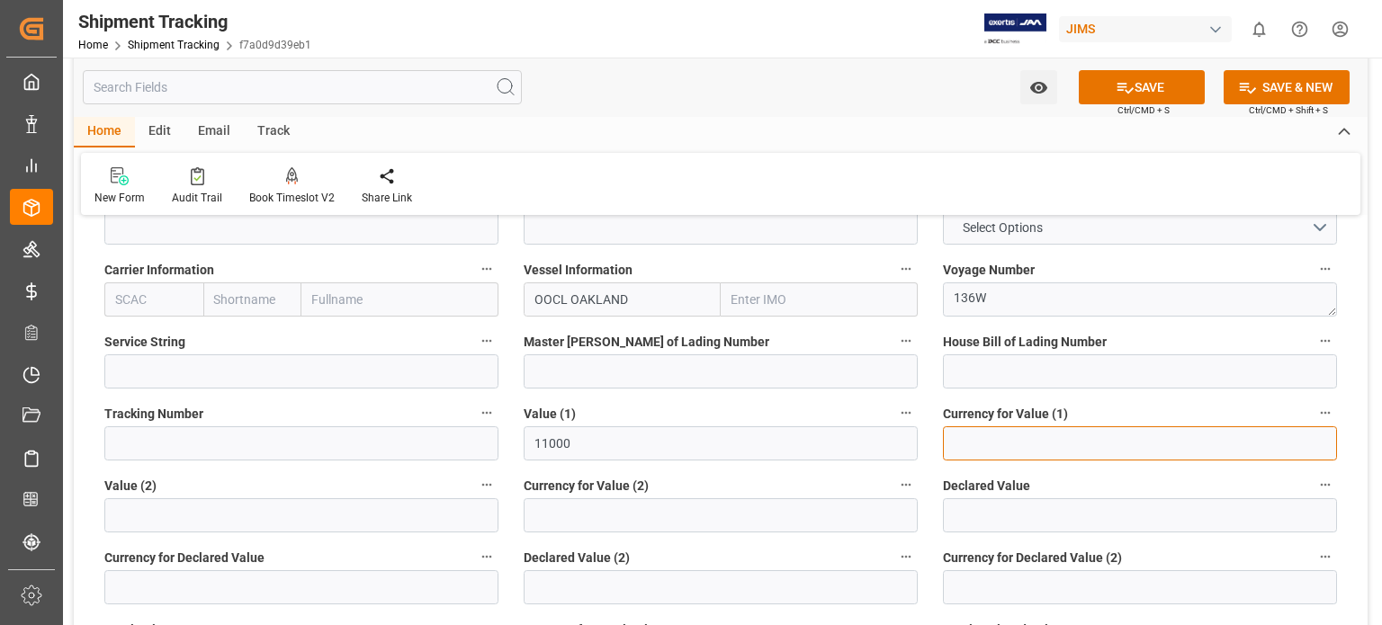
click at [976, 452] on input at bounding box center [1140, 443] width 394 height 34
type input "EUR"
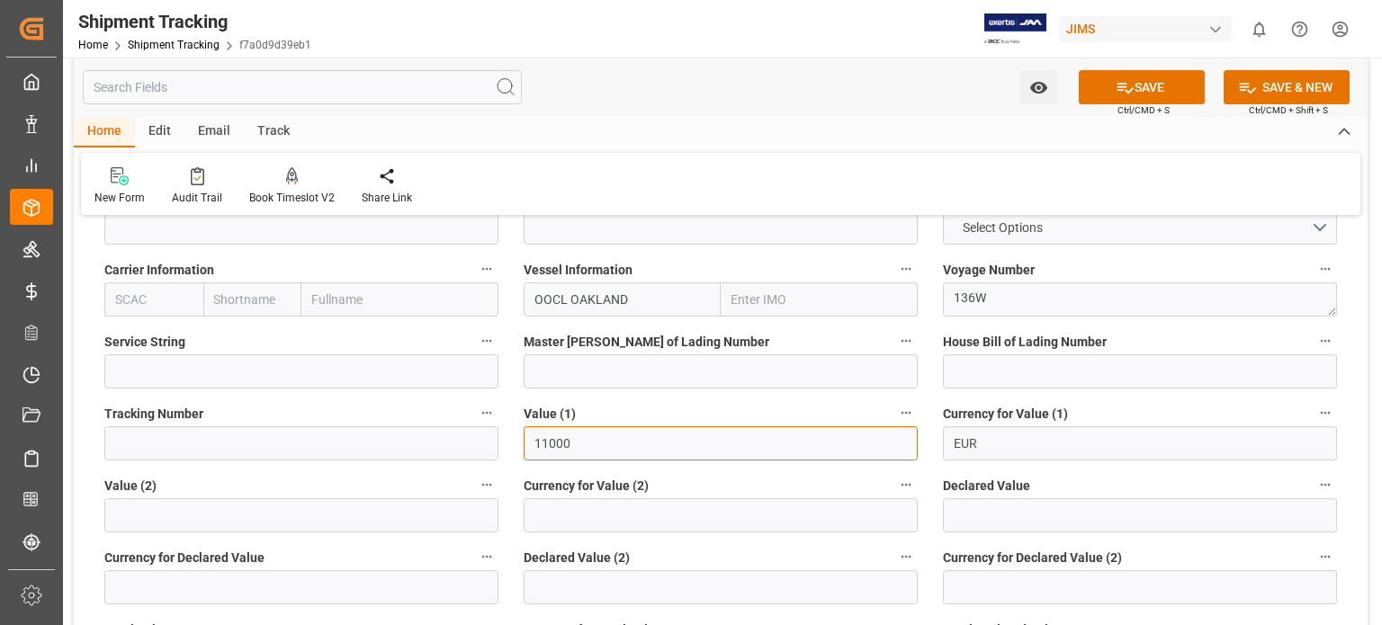
click at [526, 449] on input "11000" at bounding box center [721, 443] width 394 height 34
type input "-11000"
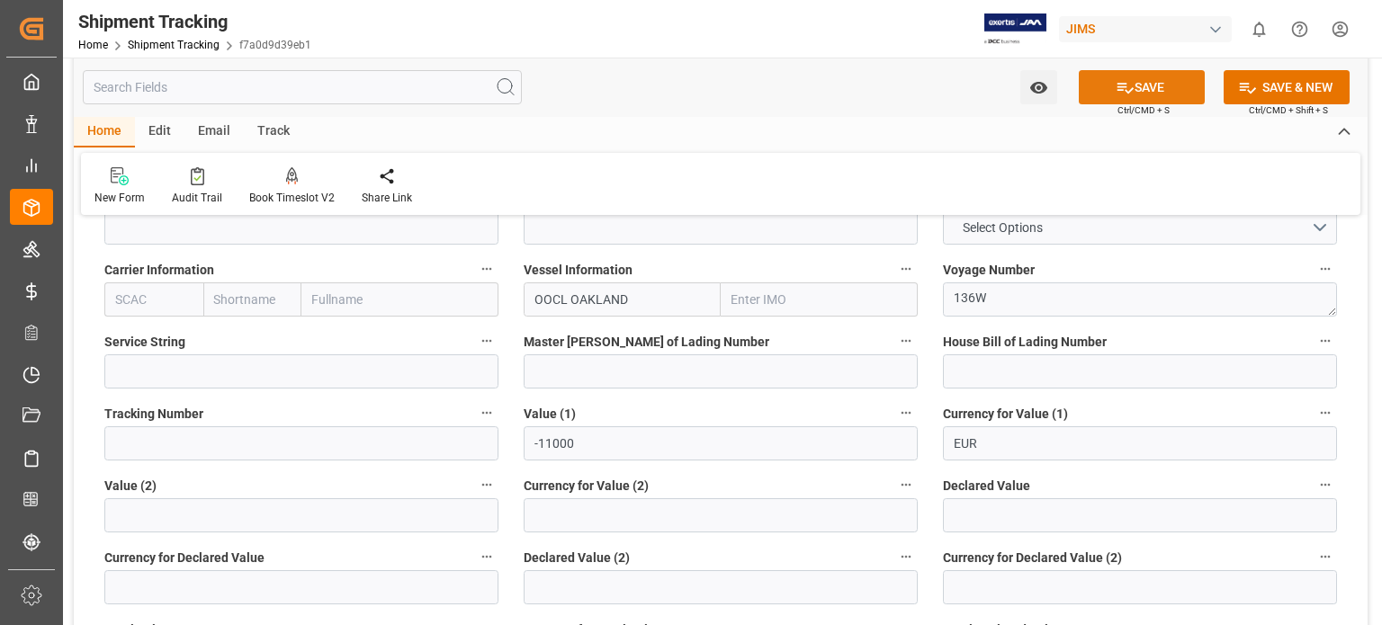
click at [1158, 94] on button "SAVE" at bounding box center [1142, 87] width 126 height 34
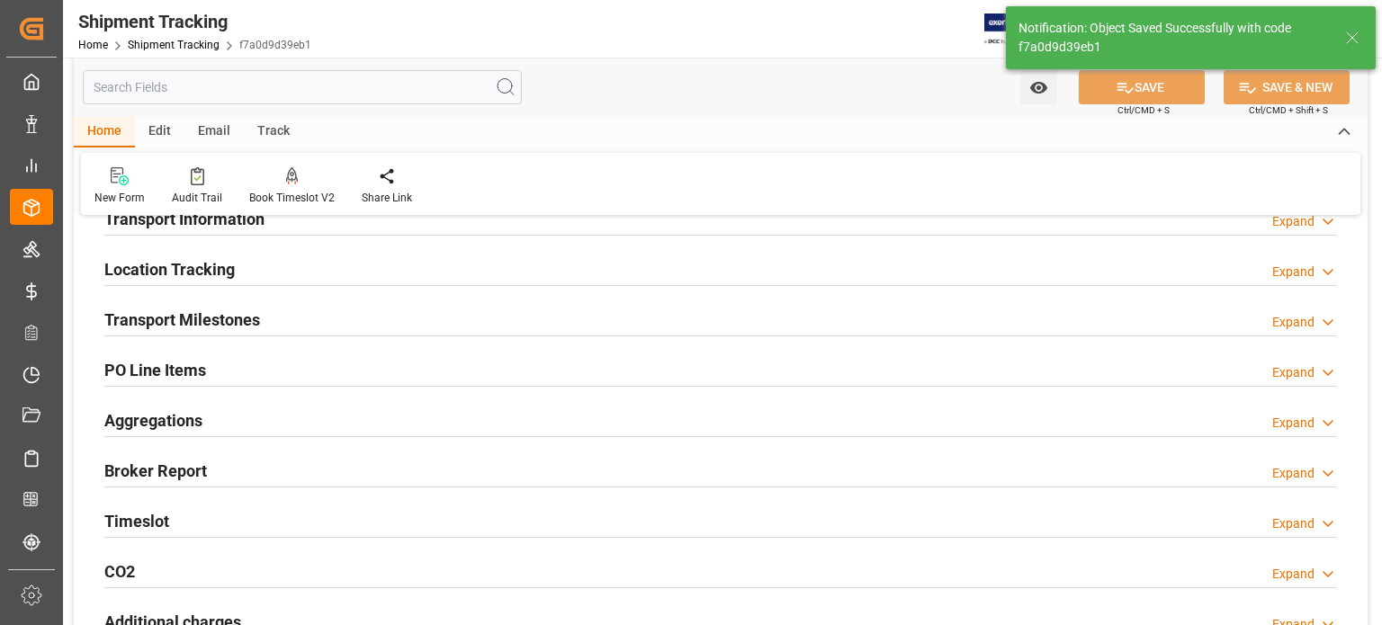
scroll to position [142, 0]
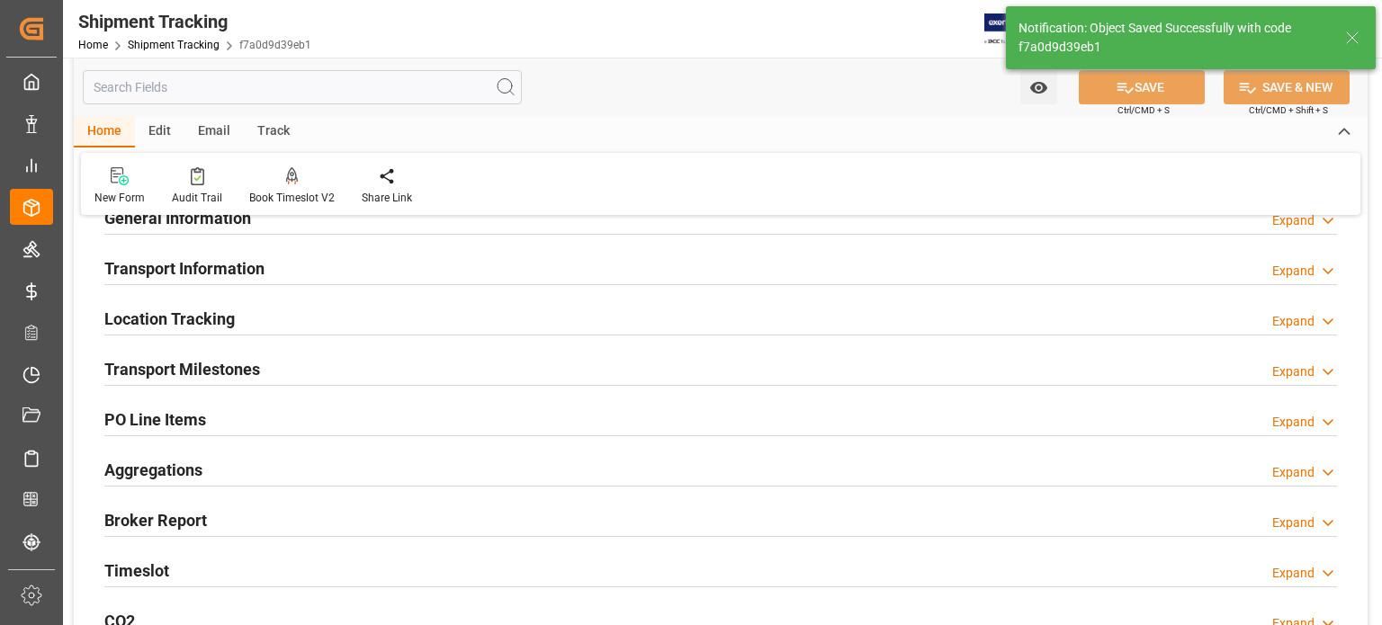
click at [226, 363] on h2 "Transport Milestones" at bounding box center [182, 369] width 156 height 24
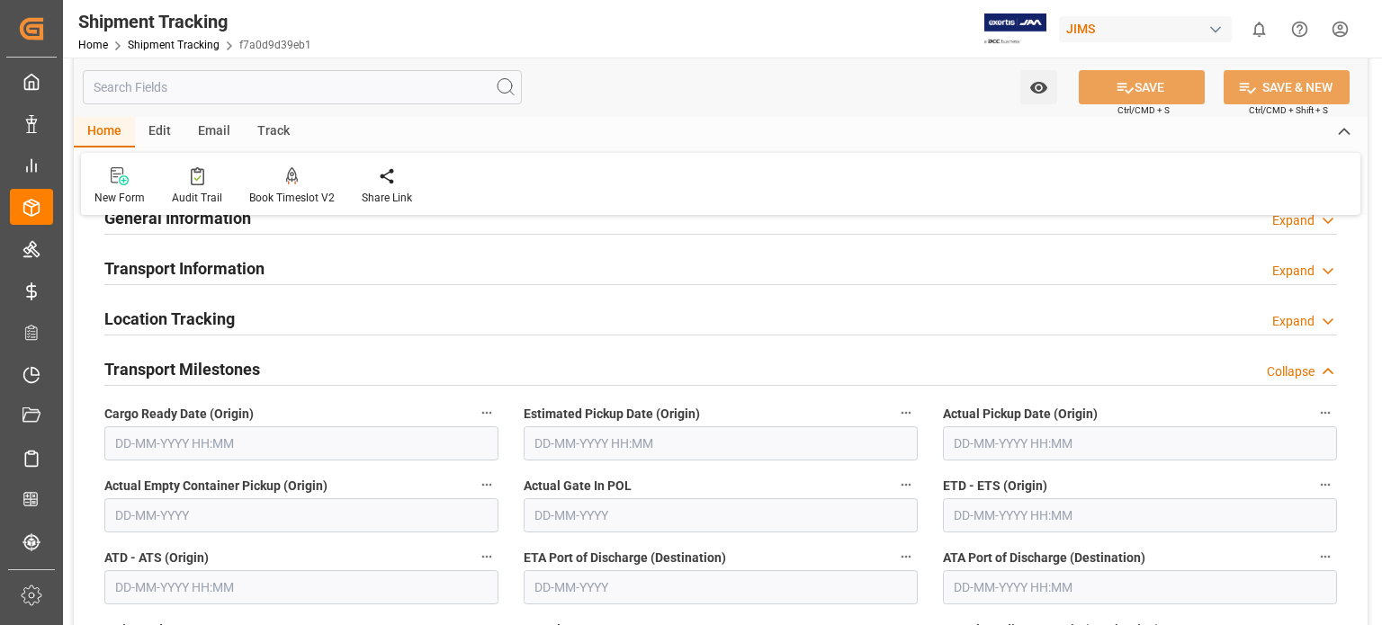
click at [151, 442] on input "text" at bounding box center [301, 443] width 394 height 34
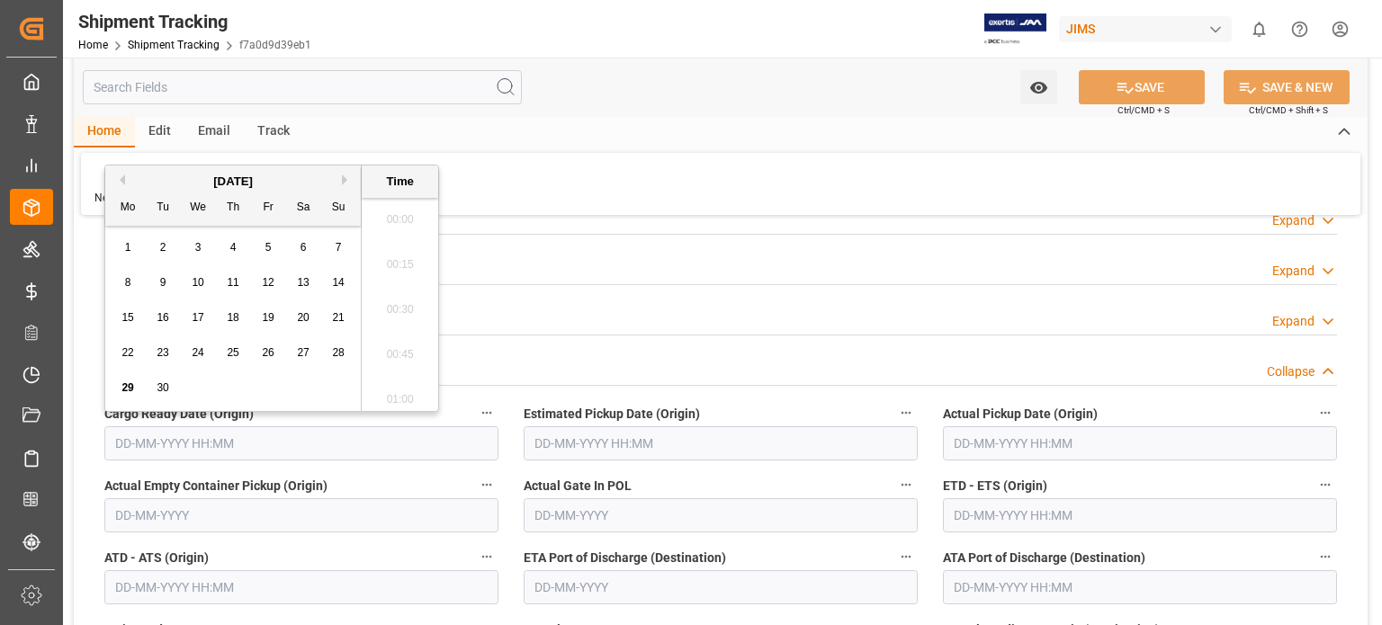
scroll to position [2524, 0]
click at [158, 369] on div "22 23 24 25 26 27 28" at bounding box center [234, 353] width 246 height 35
click at [271, 355] on span "26" at bounding box center [268, 352] width 12 height 13
type input "26-09-2025 00:00"
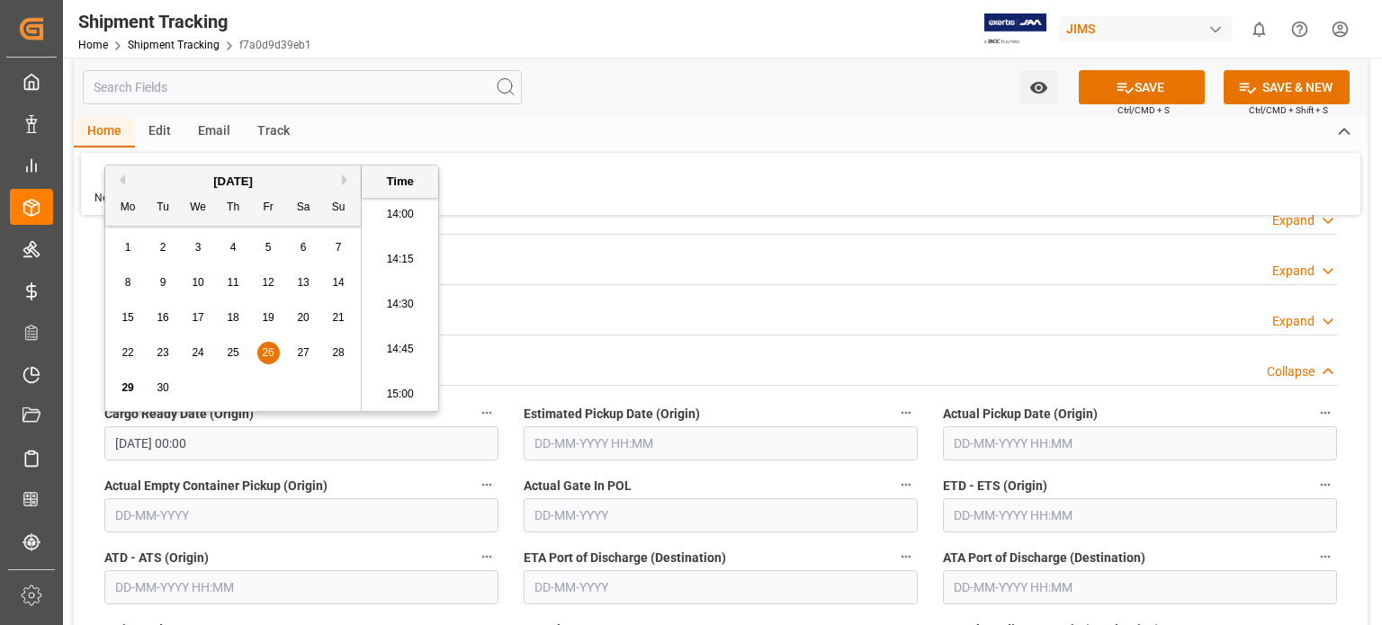
click at [554, 435] on input "text" at bounding box center [721, 443] width 394 height 34
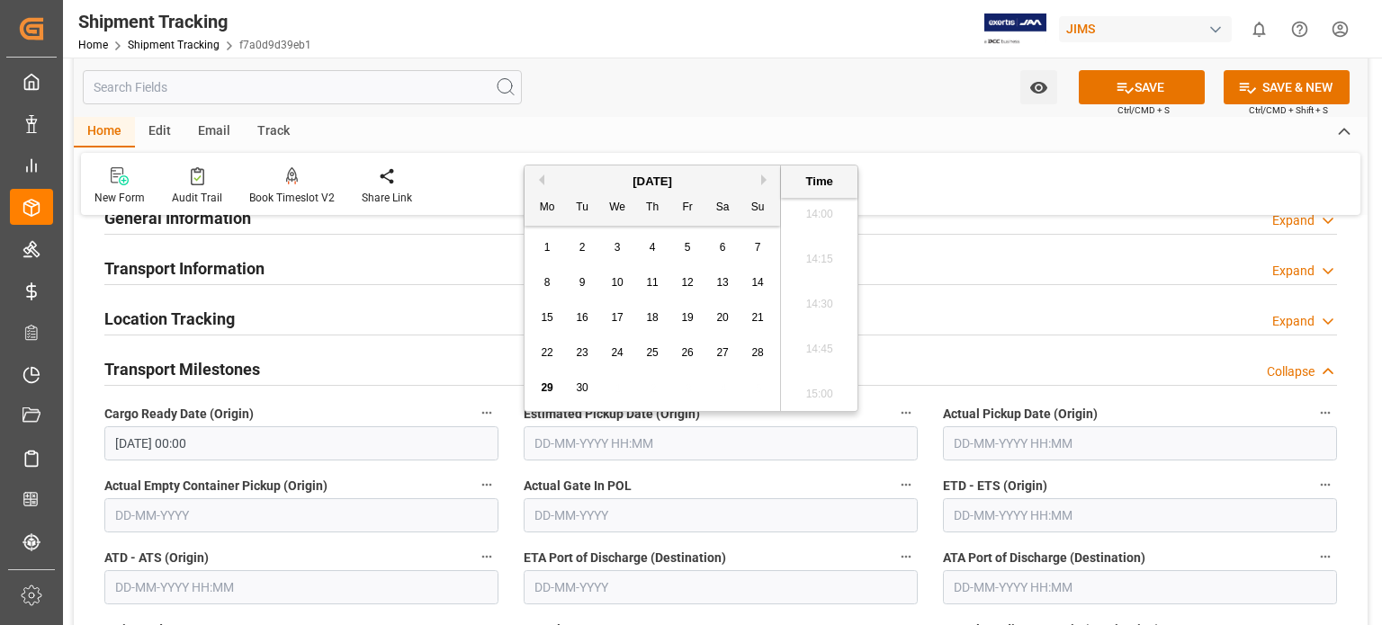
click at [547, 388] on span "29" at bounding box center [547, 387] width 12 height 13
type input "29-09-2025 00:00"
click at [1033, 451] on input "text" at bounding box center [1140, 443] width 394 height 34
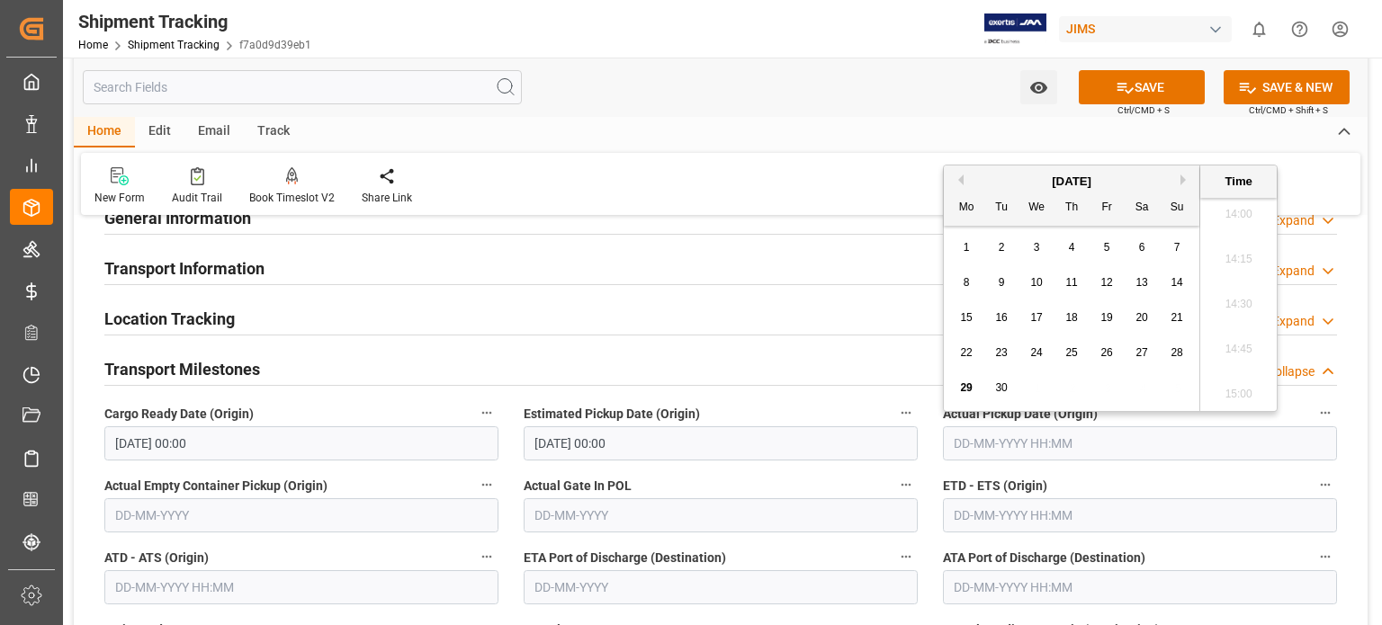
click at [968, 391] on span "29" at bounding box center [966, 387] width 12 height 13
type input "29-09-2025 00:00"
click at [680, 514] on input "text" at bounding box center [721, 515] width 394 height 34
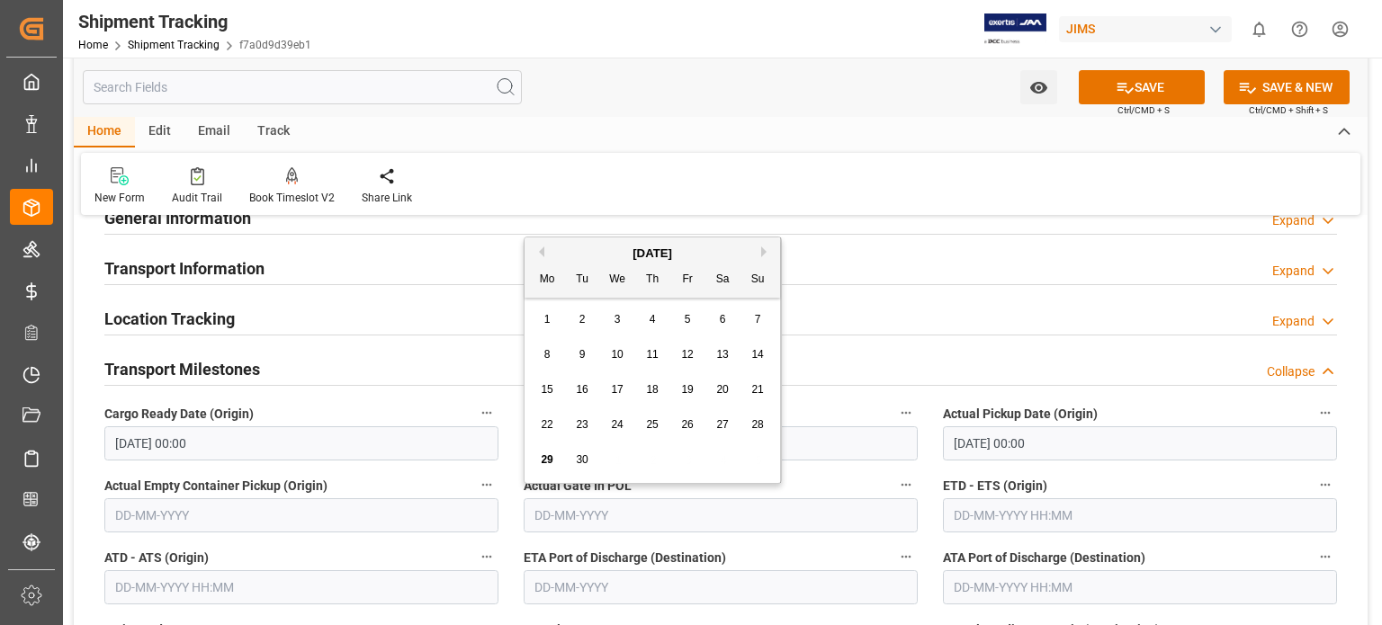
click at [1020, 511] on input "text" at bounding box center [1140, 515] width 394 height 34
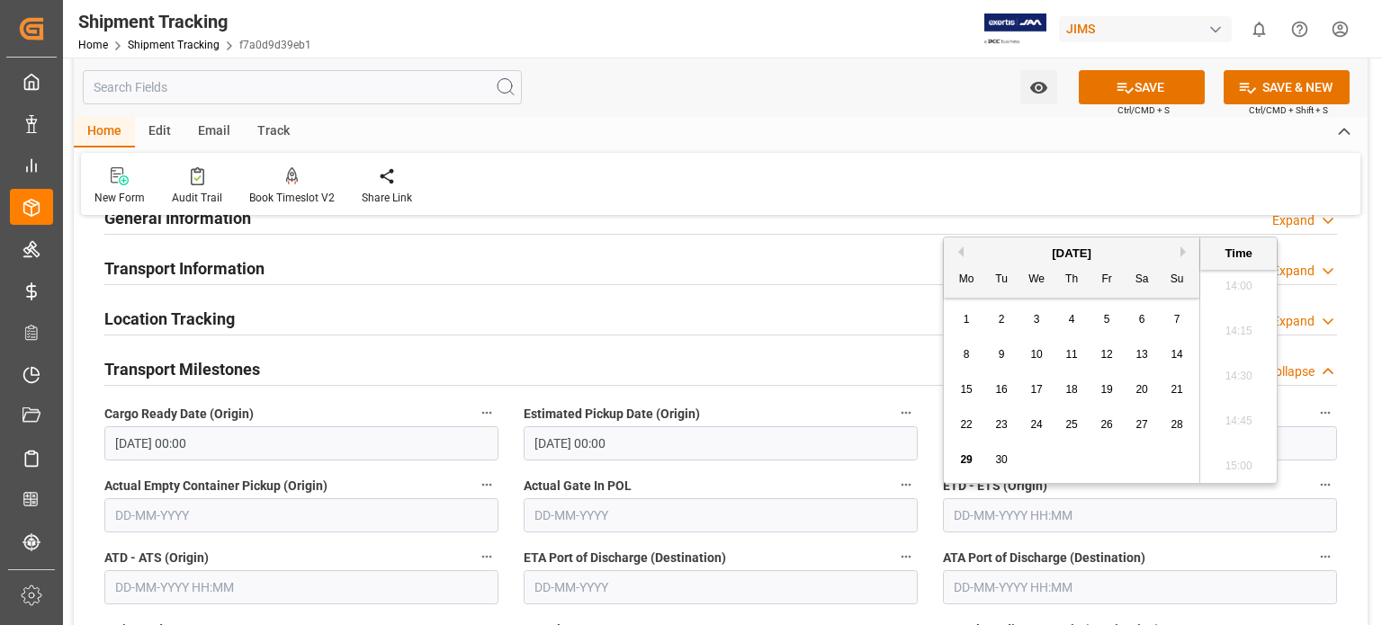
click at [1182, 251] on button "Next Month" at bounding box center [1185, 251] width 11 height 11
click at [1075, 388] on span "16" at bounding box center [1071, 389] width 12 height 13
type input "16-10-2025 00:00"
click at [784, 351] on div "Transport Milestones Collapse" at bounding box center [720, 368] width 1232 height 34
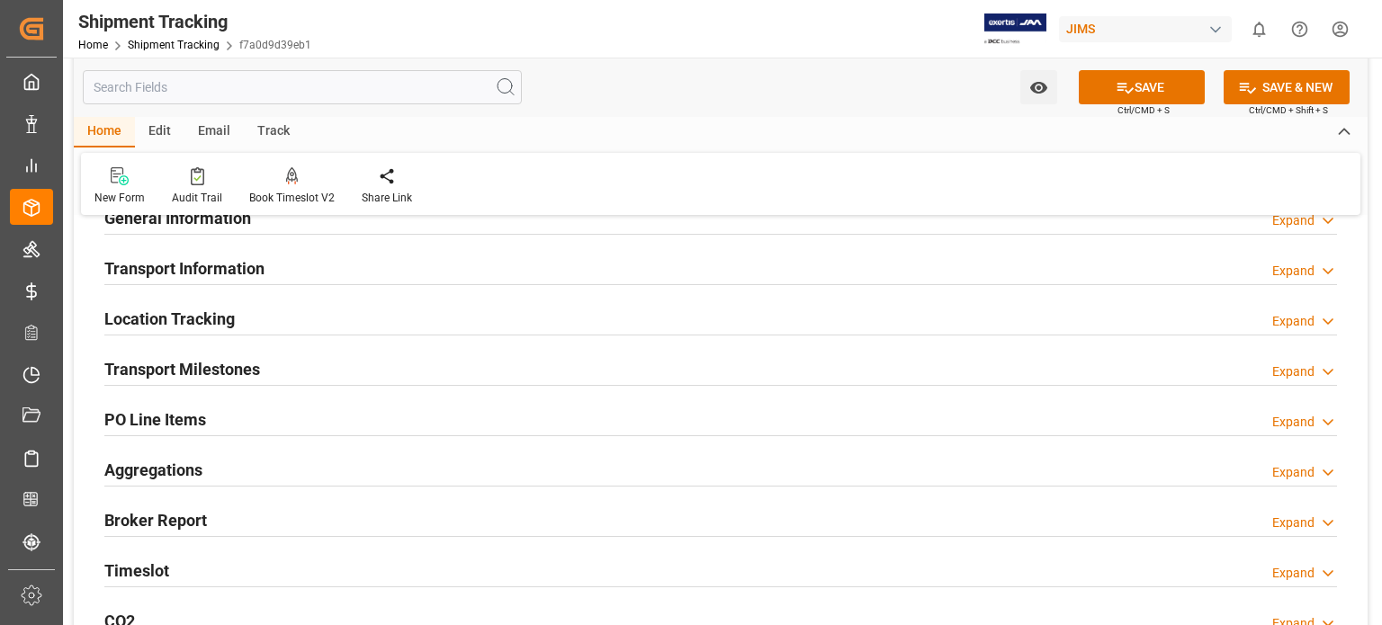
click at [165, 369] on h2 "Transport Milestones" at bounding box center [182, 369] width 156 height 24
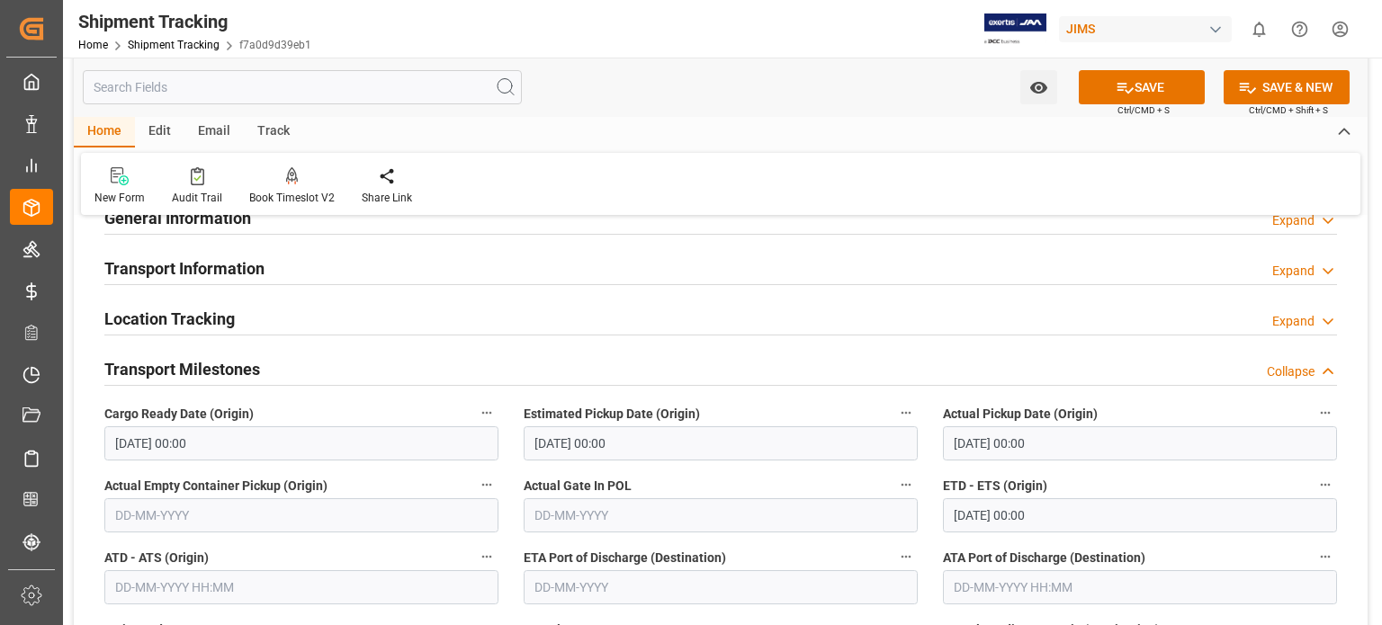
scroll to position [291, 0]
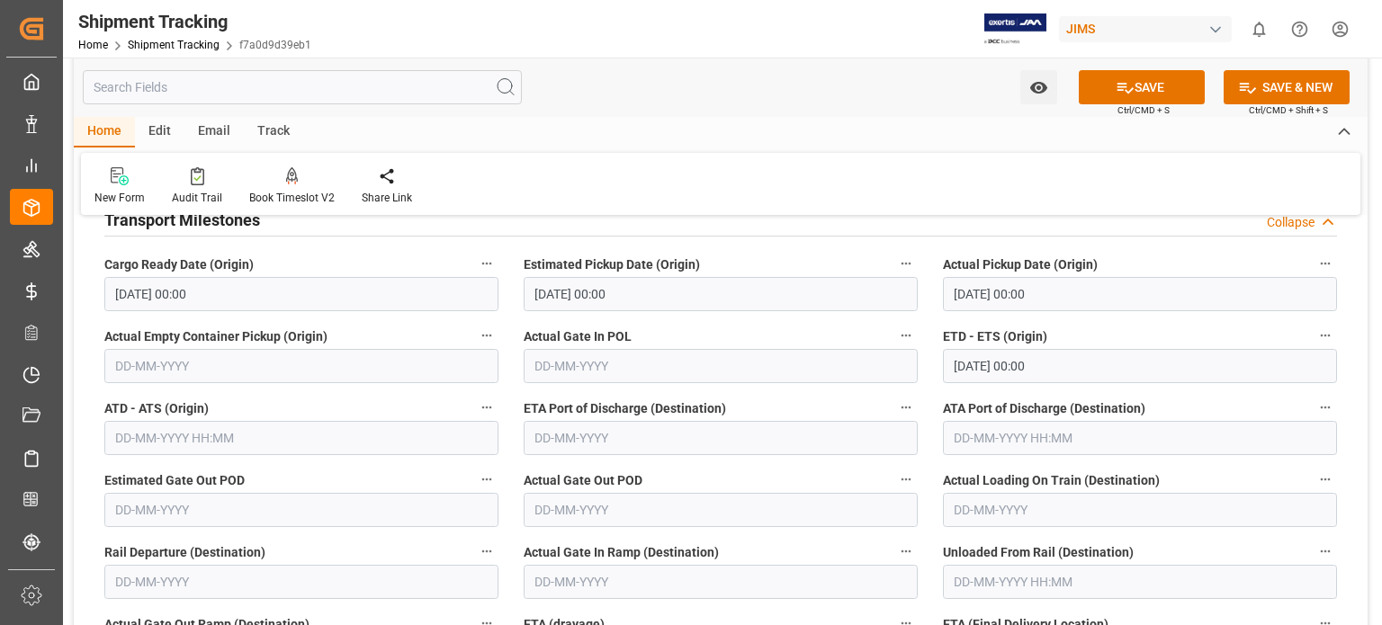
click at [571, 439] on input "text" at bounding box center [721, 438] width 394 height 34
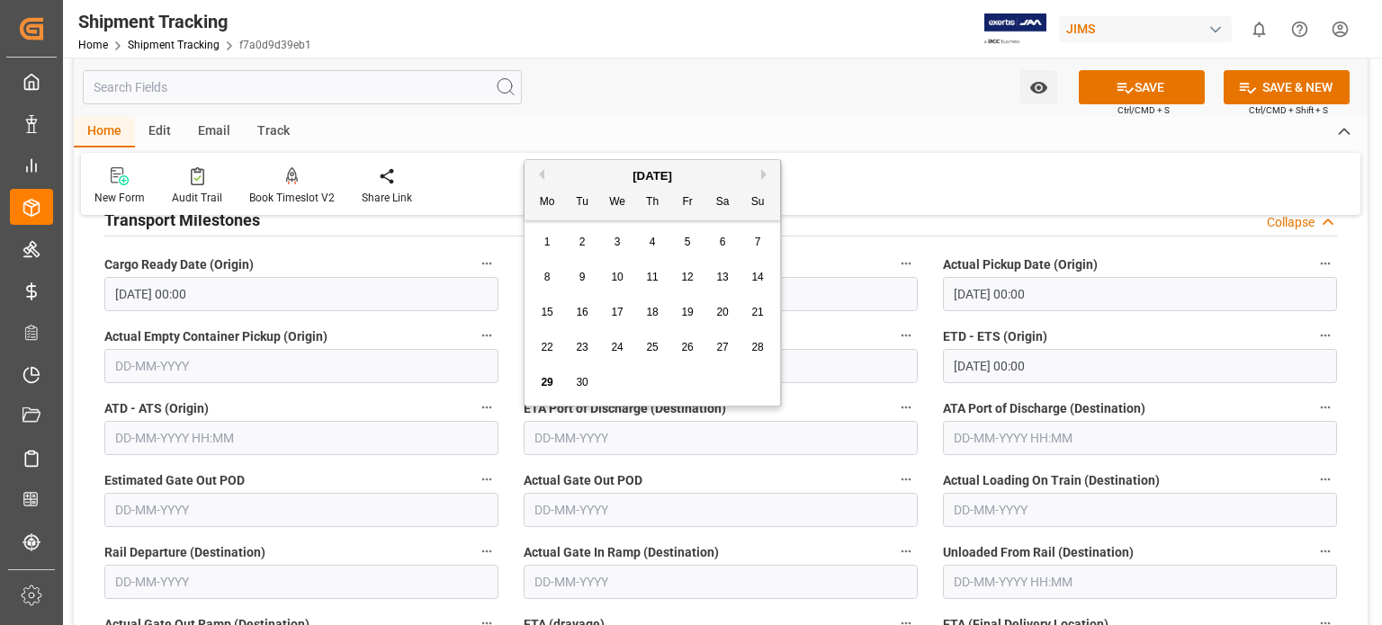
click at [759, 170] on div "September 2025" at bounding box center [651, 176] width 255 height 18
click at [760, 174] on div "September 2025" at bounding box center [651, 176] width 255 height 18
click at [766, 177] on button "Next Month" at bounding box center [766, 174] width 11 height 11
click at [653, 313] on span "13" at bounding box center [652, 312] width 12 height 13
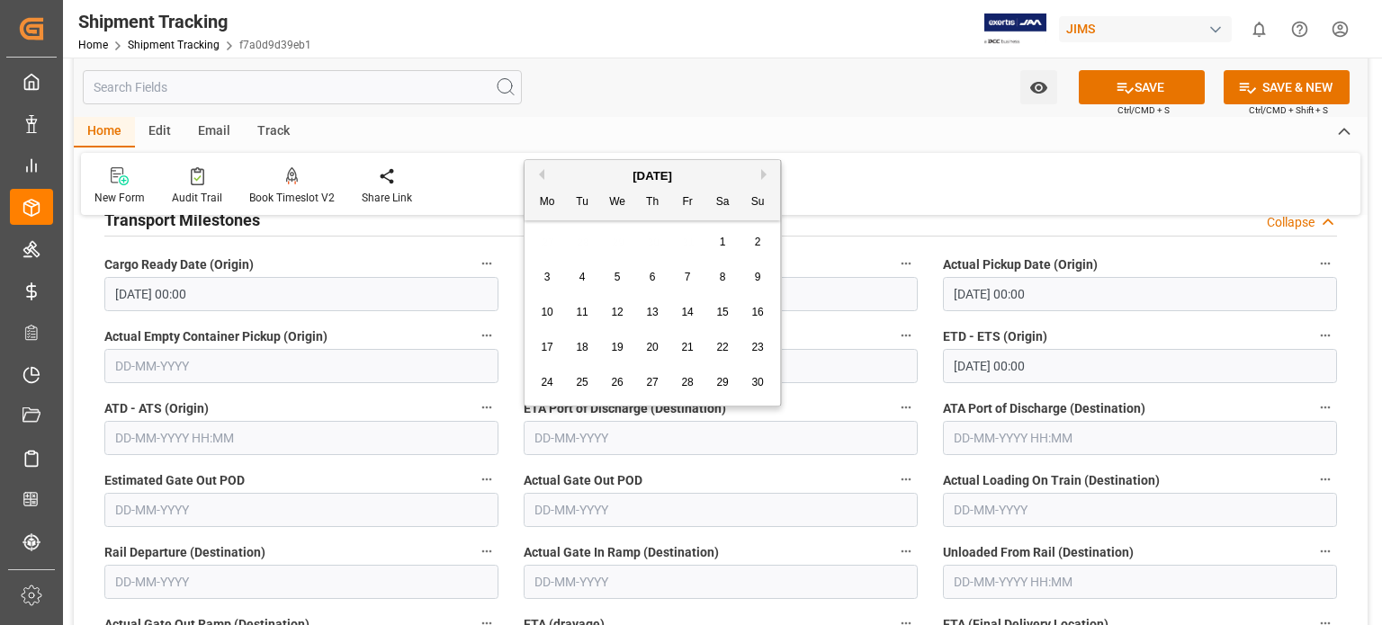
type input "13-11-2025"
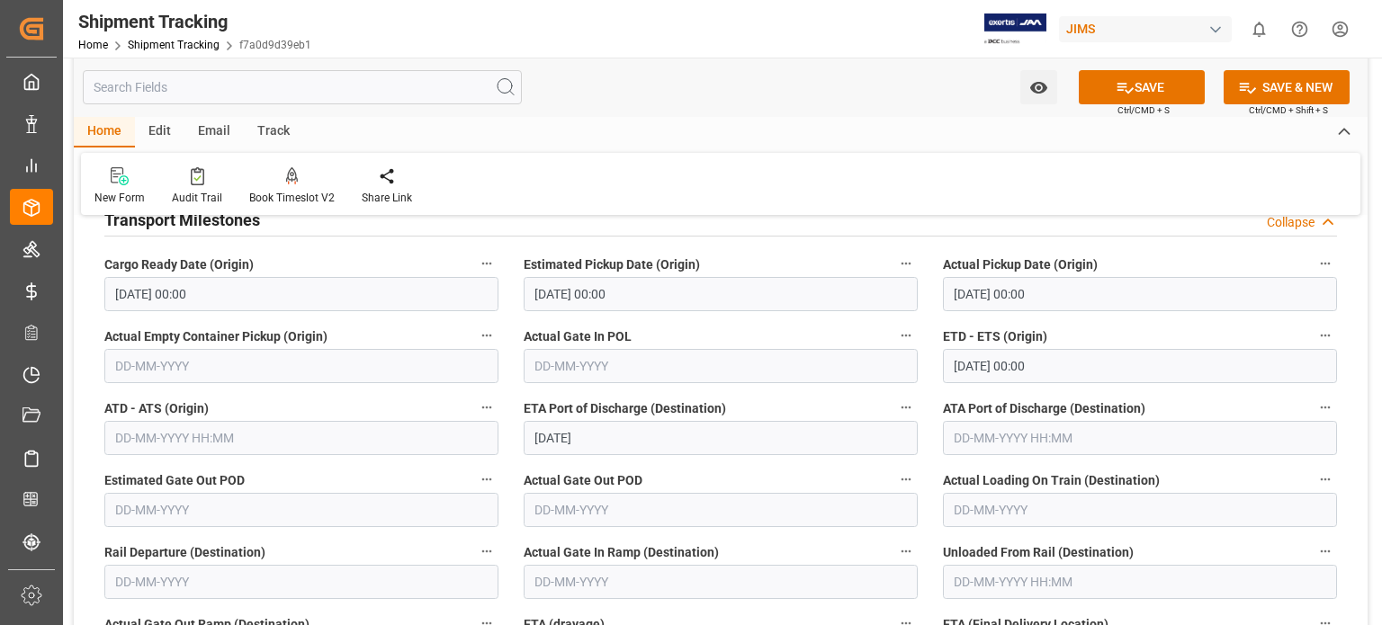
scroll to position [443, 0]
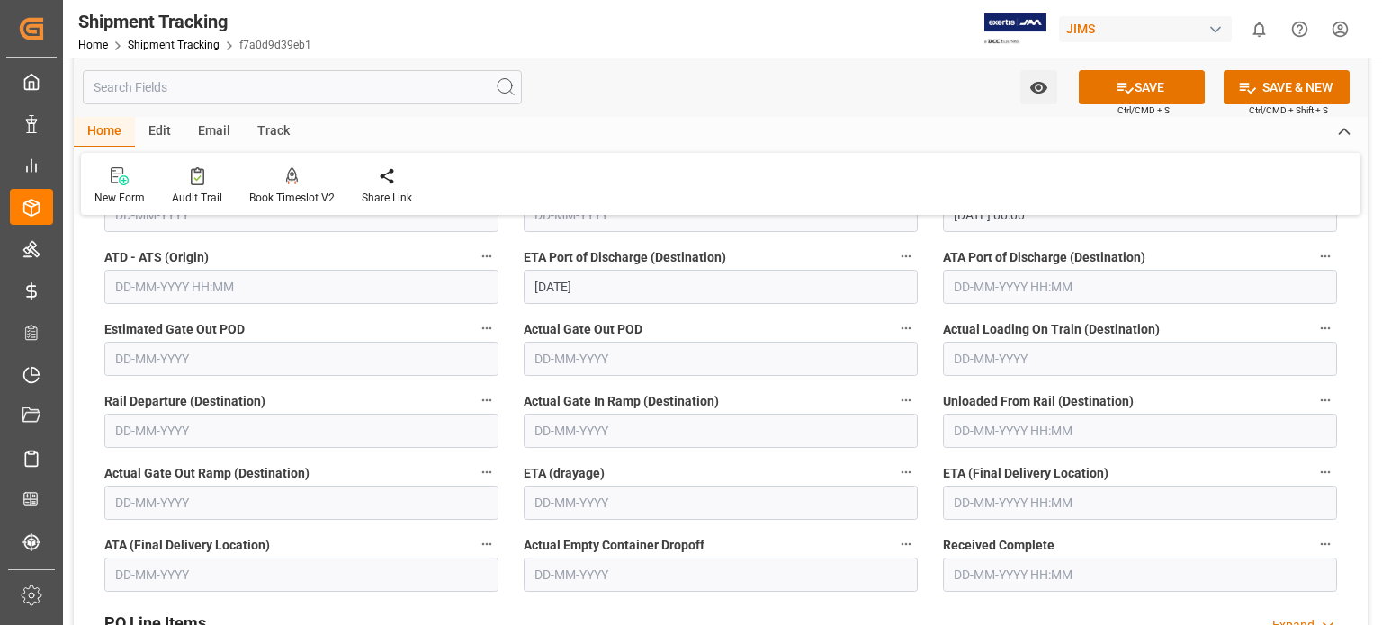
click at [1004, 500] on input "text" at bounding box center [1140, 503] width 394 height 34
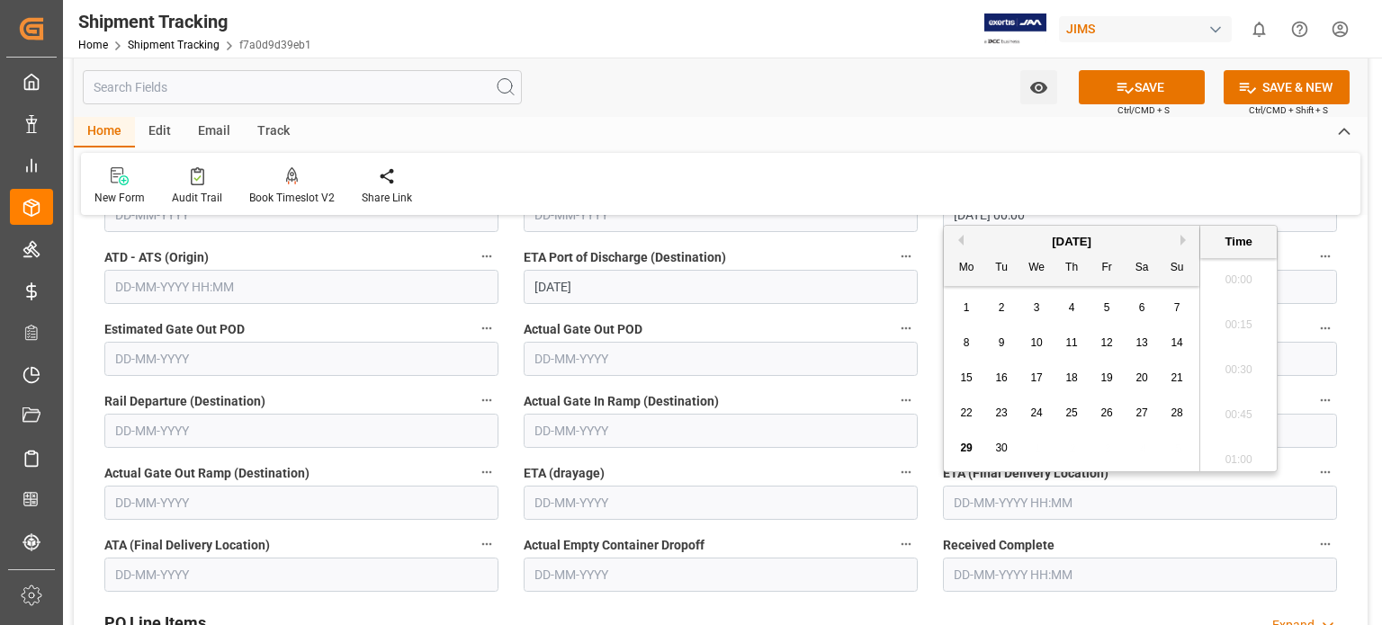
scroll to position [2569, 0]
click at [1184, 238] on button "Next Month" at bounding box center [1185, 240] width 11 height 11
click at [1000, 449] on span "25" at bounding box center [1001, 448] width 12 height 13
type input "25-11-2025 00:00"
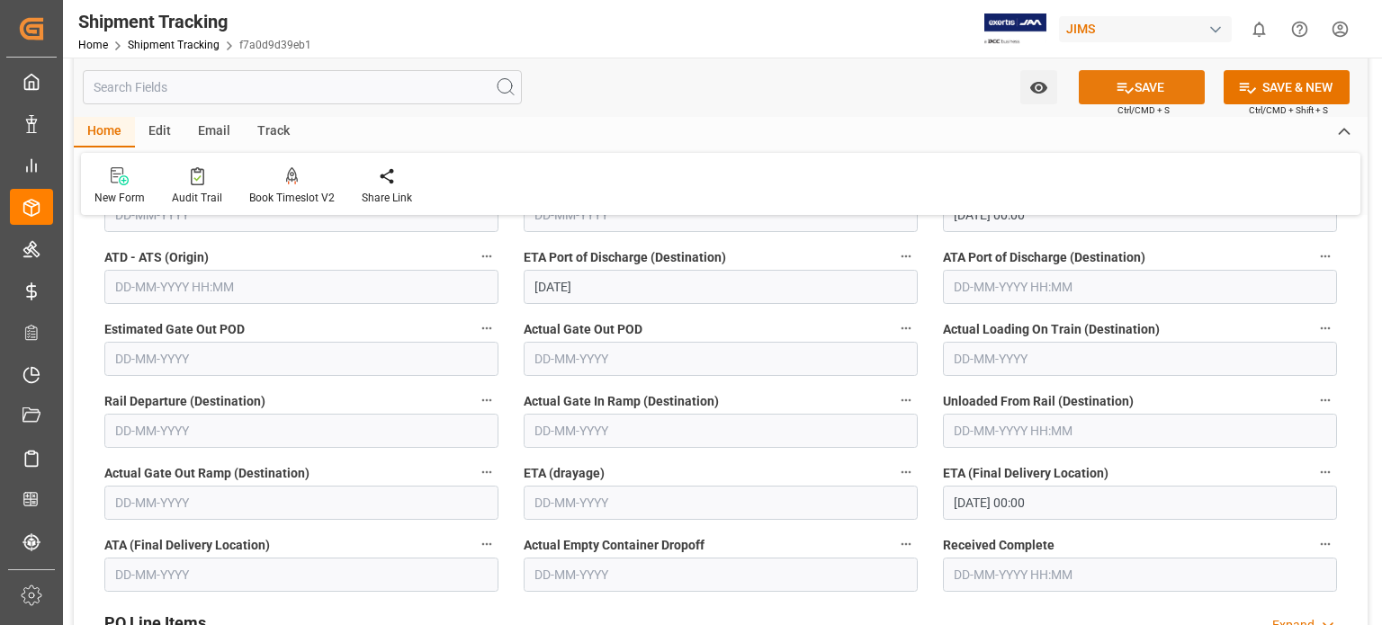
click at [1144, 88] on button "SAVE" at bounding box center [1142, 87] width 126 height 34
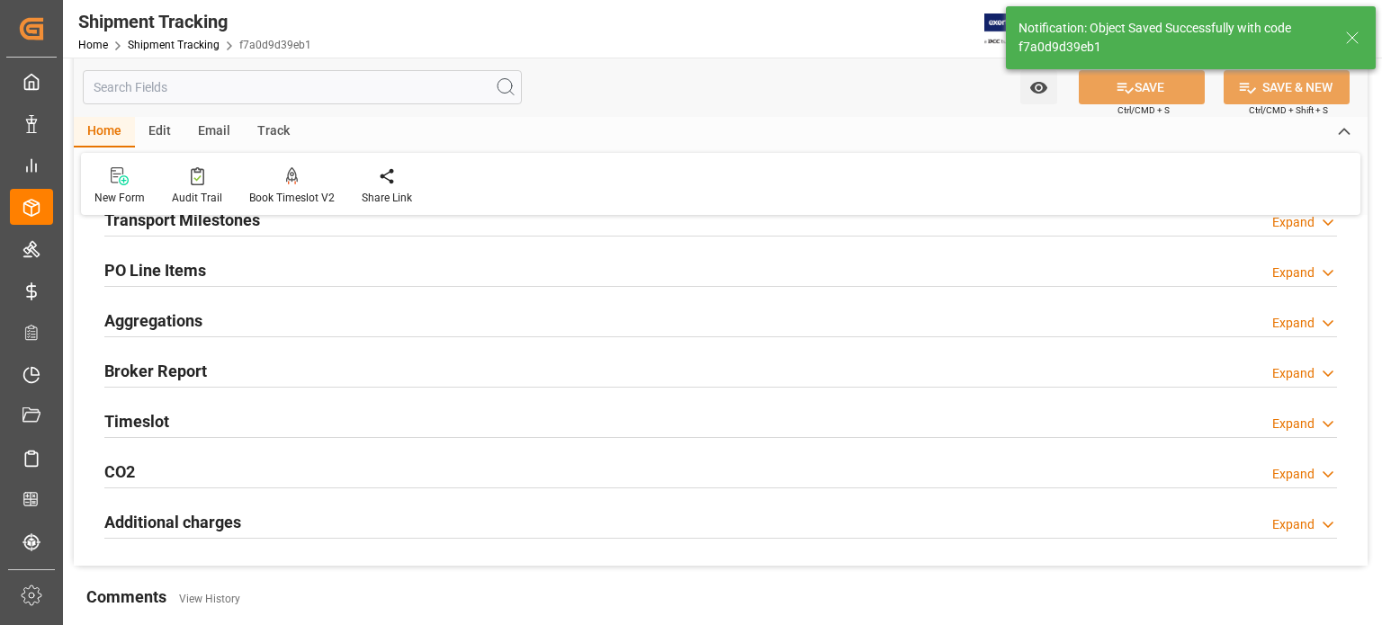
scroll to position [142, 0]
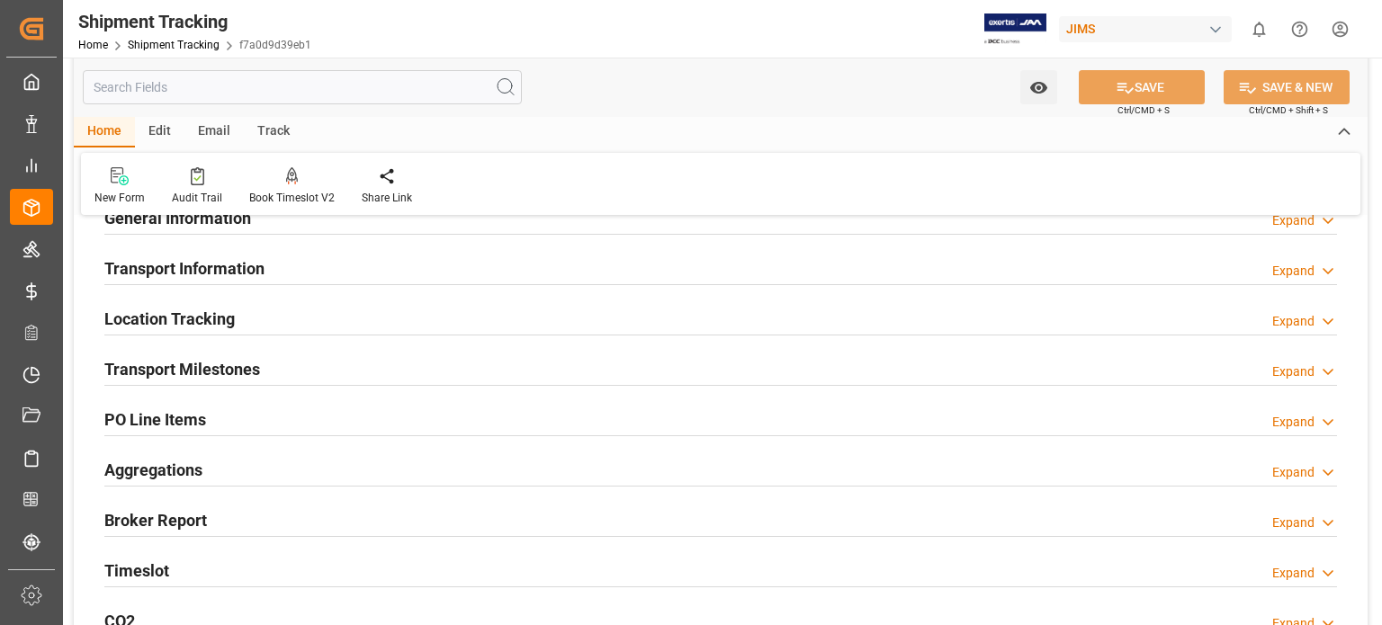
click at [246, 265] on h2 "Transport Information" at bounding box center [184, 268] width 160 height 24
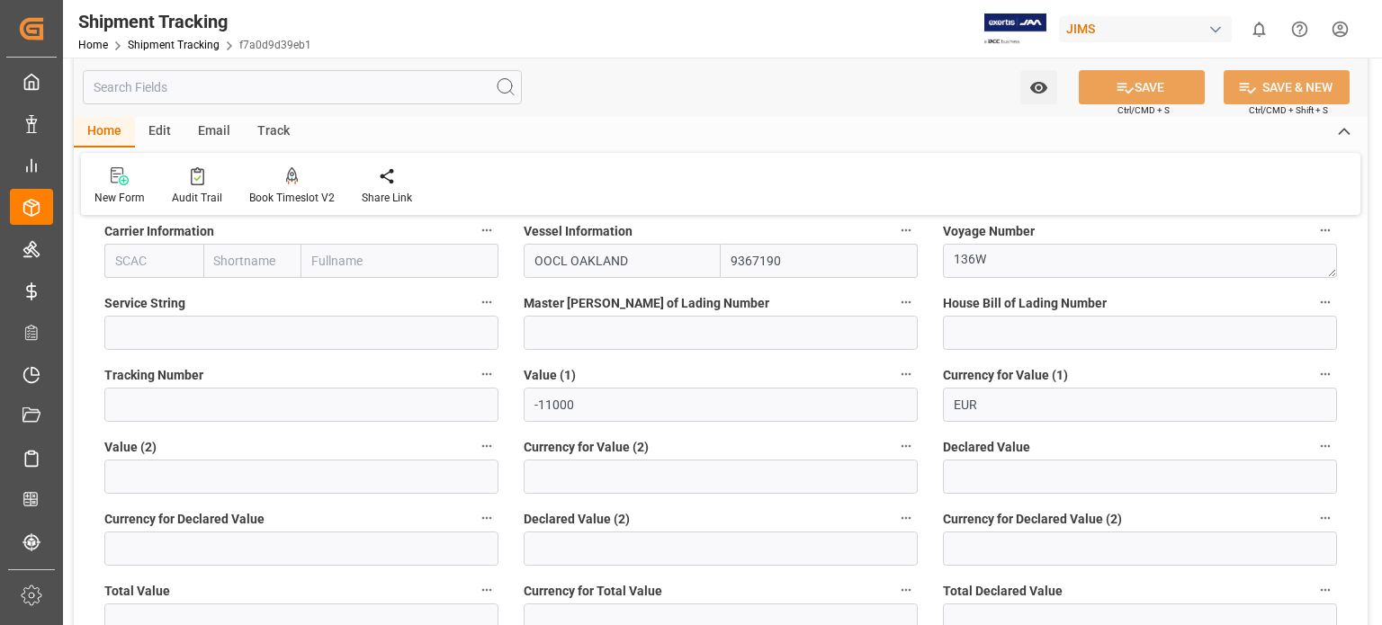
scroll to position [443, 0]
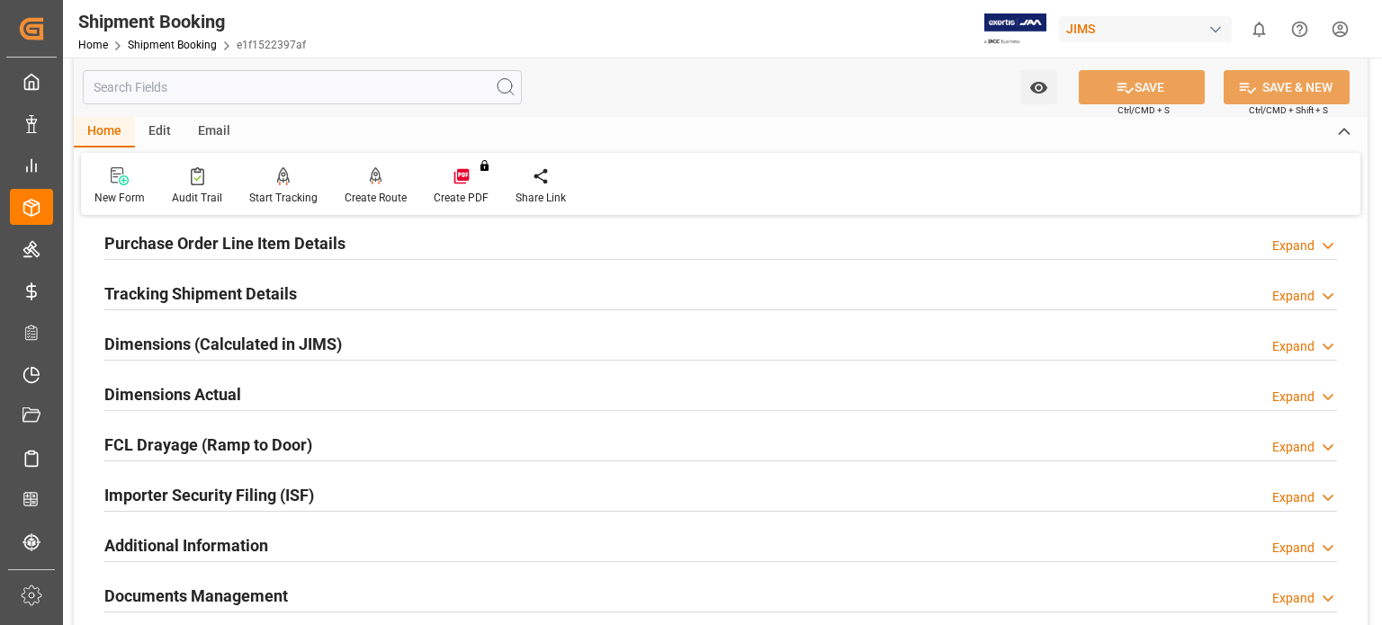
scroll to position [450, 0]
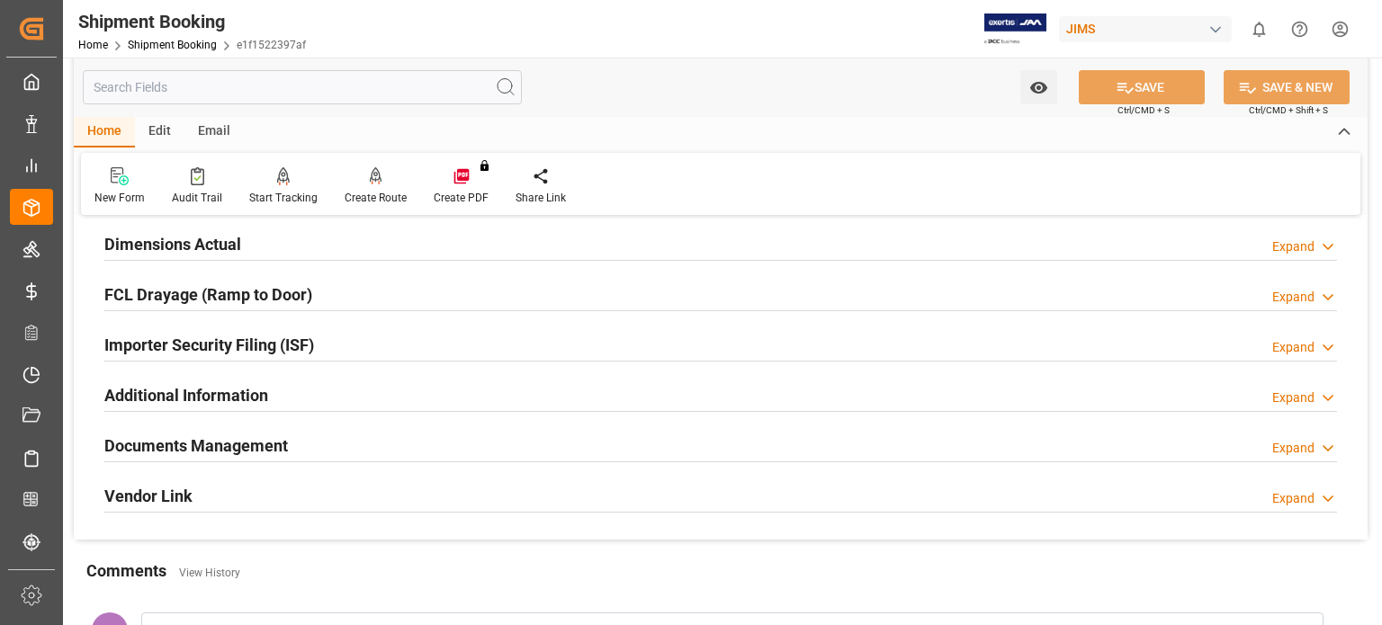
click at [265, 447] on h2 "Documents Management" at bounding box center [196, 446] width 184 height 24
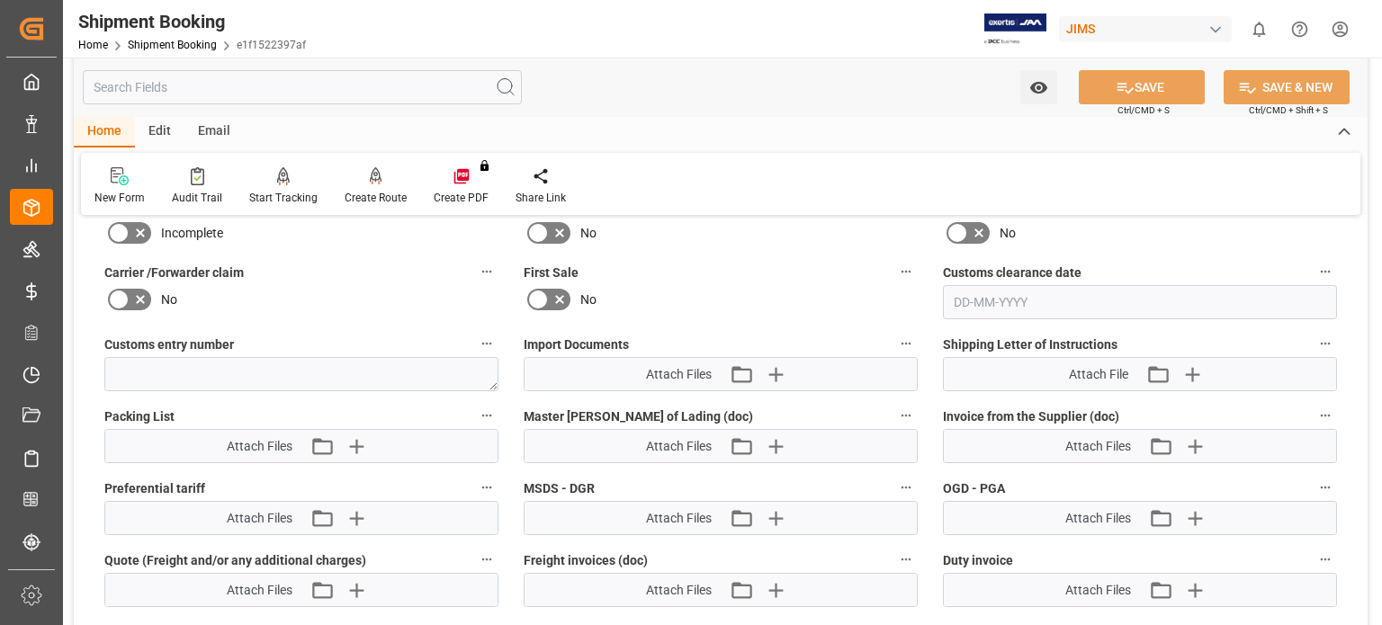
scroll to position [900, 0]
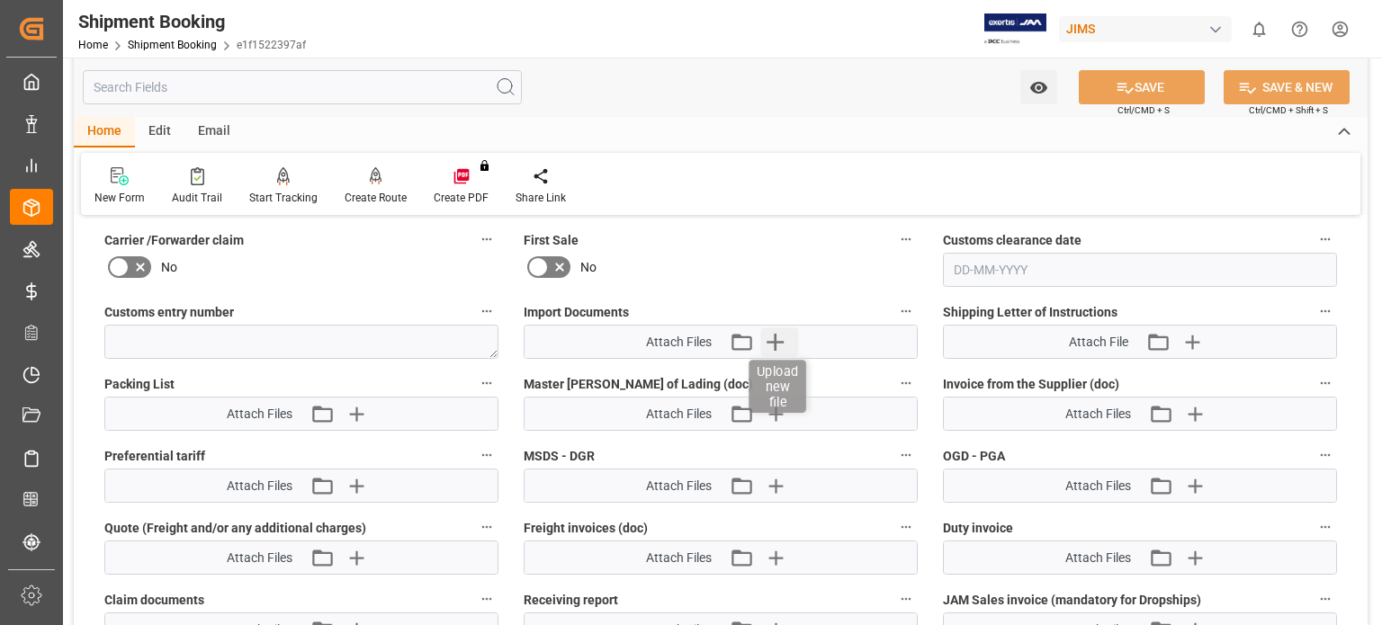
click at [781, 341] on icon "button" at bounding box center [775, 341] width 29 height 29
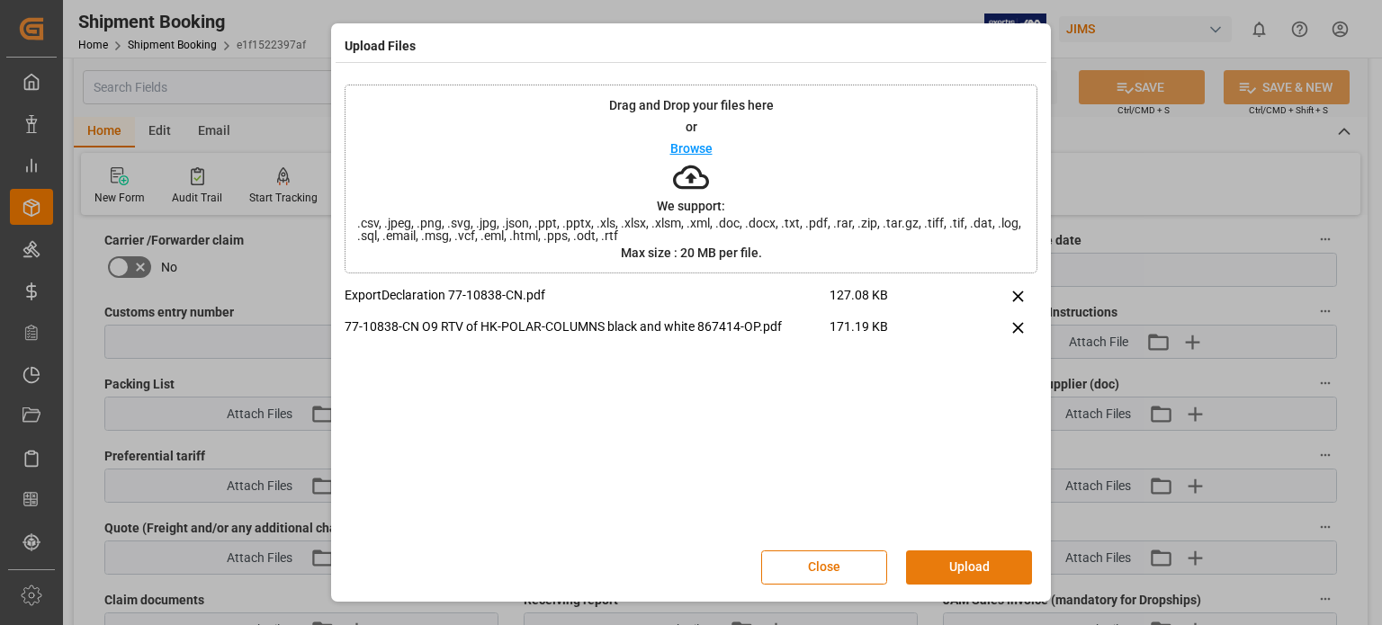
click at [990, 565] on button "Upload" at bounding box center [969, 568] width 126 height 34
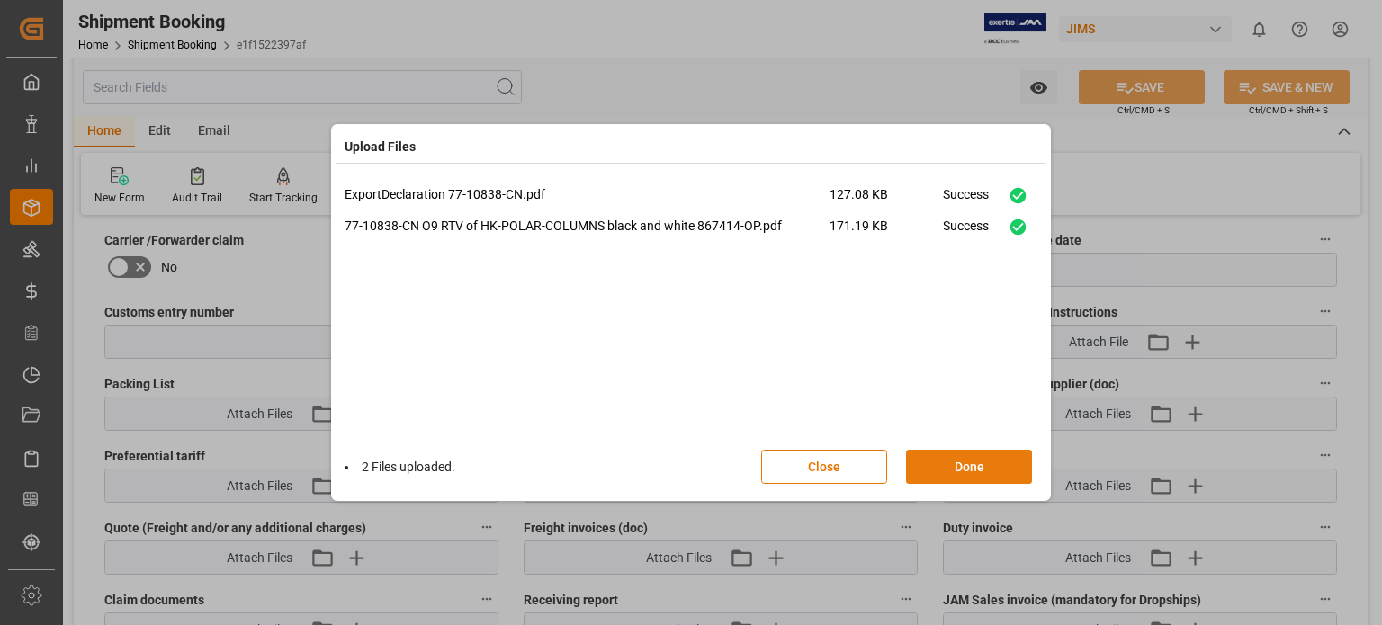
click at [957, 463] on button "Done" at bounding box center [969, 467] width 126 height 34
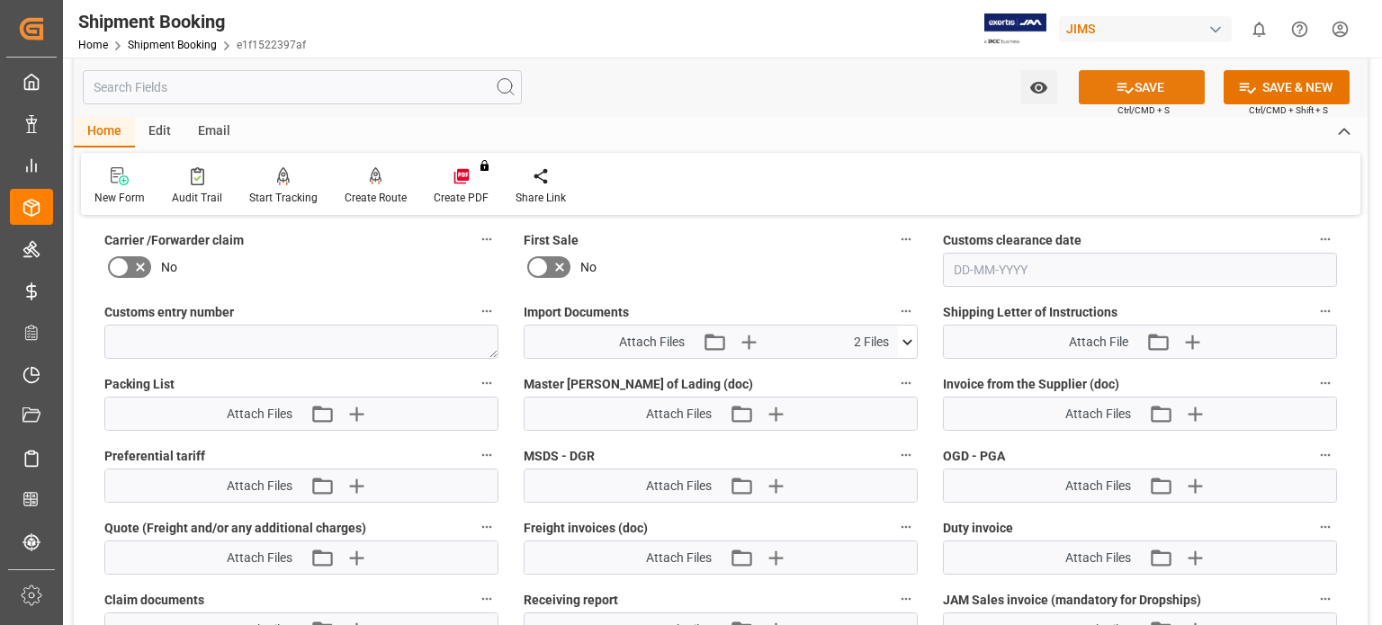
click at [1138, 89] on button "SAVE" at bounding box center [1142, 87] width 126 height 34
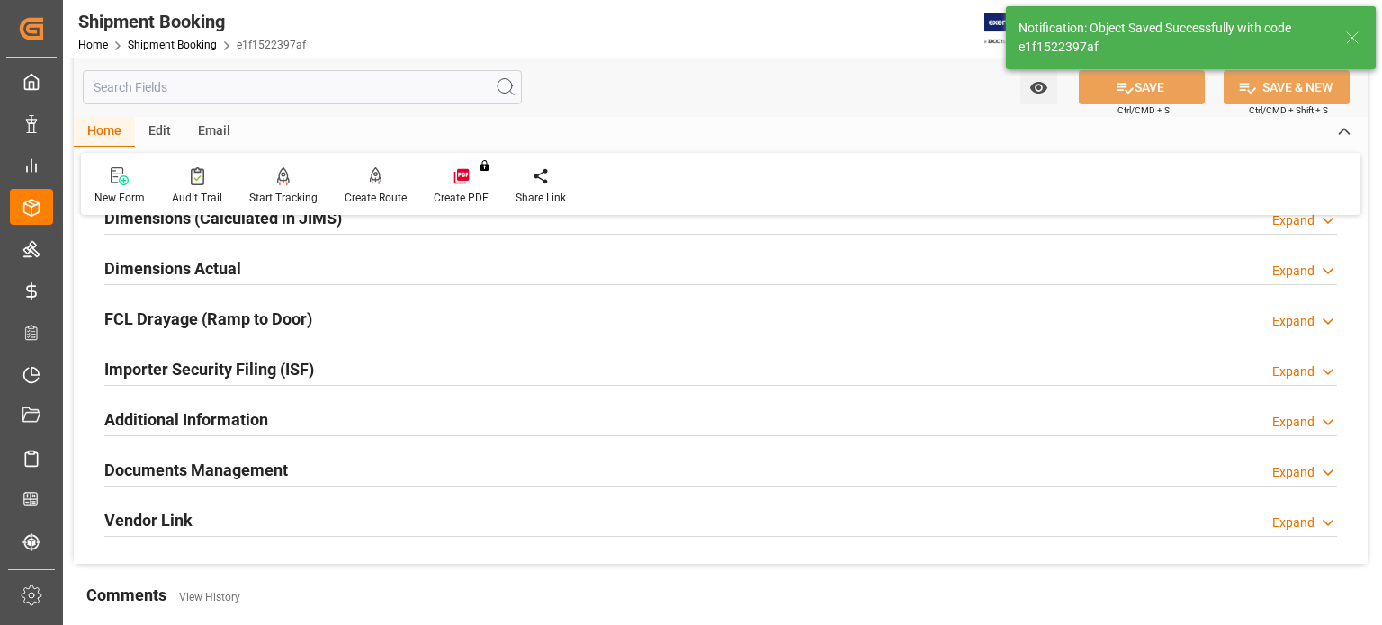
scroll to position [425, 0]
click at [224, 467] on h2 "Documents Management" at bounding box center [196, 471] width 184 height 24
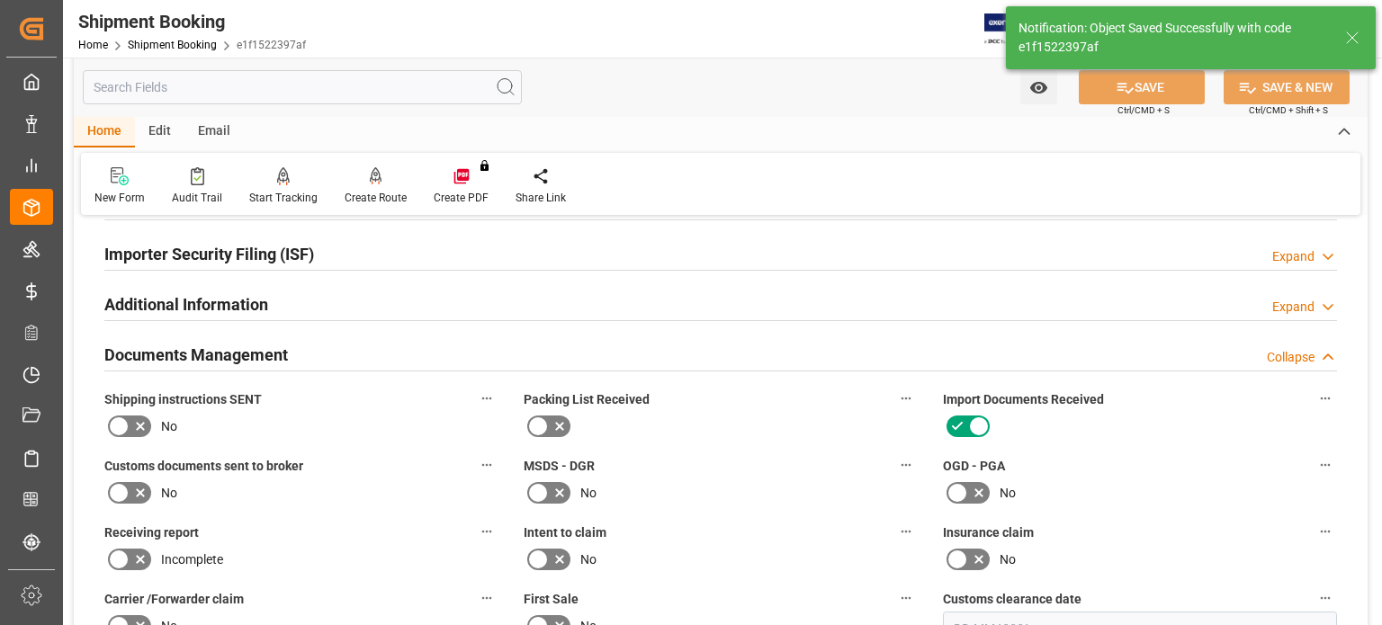
scroll to position [575, 0]
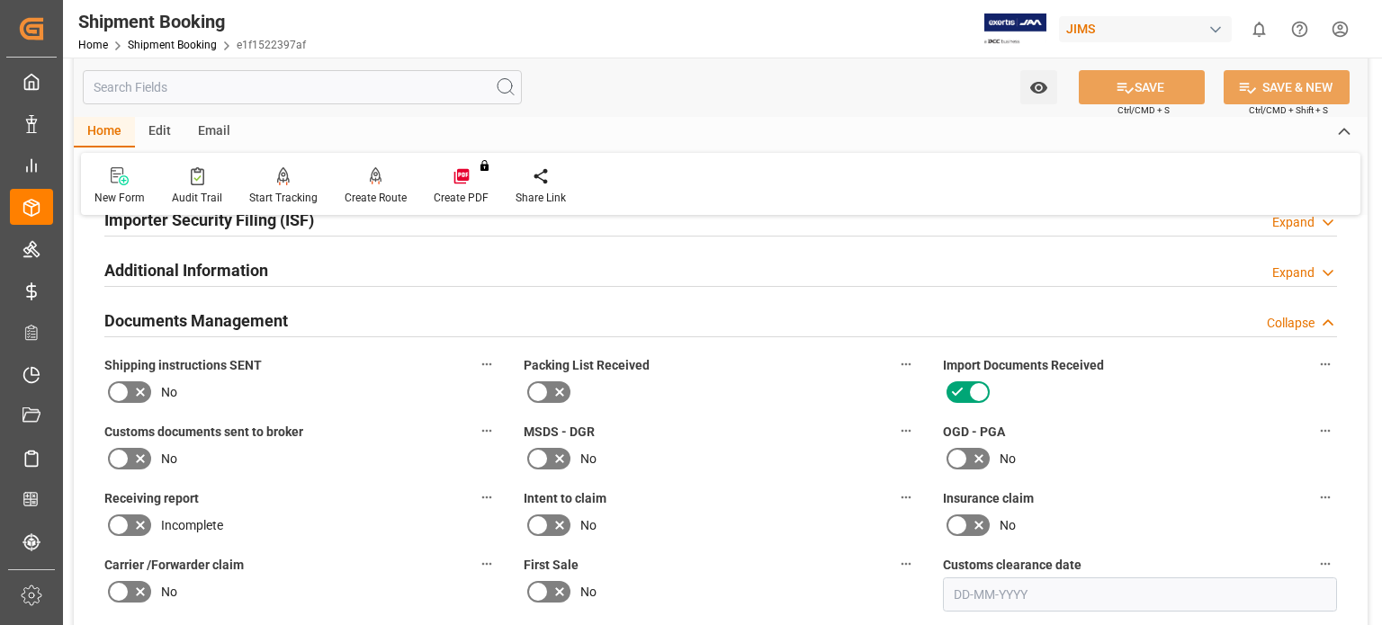
click at [135, 458] on icon at bounding box center [141, 459] width 22 height 22
click at [0, 0] on input "checkbox" at bounding box center [0, 0] width 0 height 0
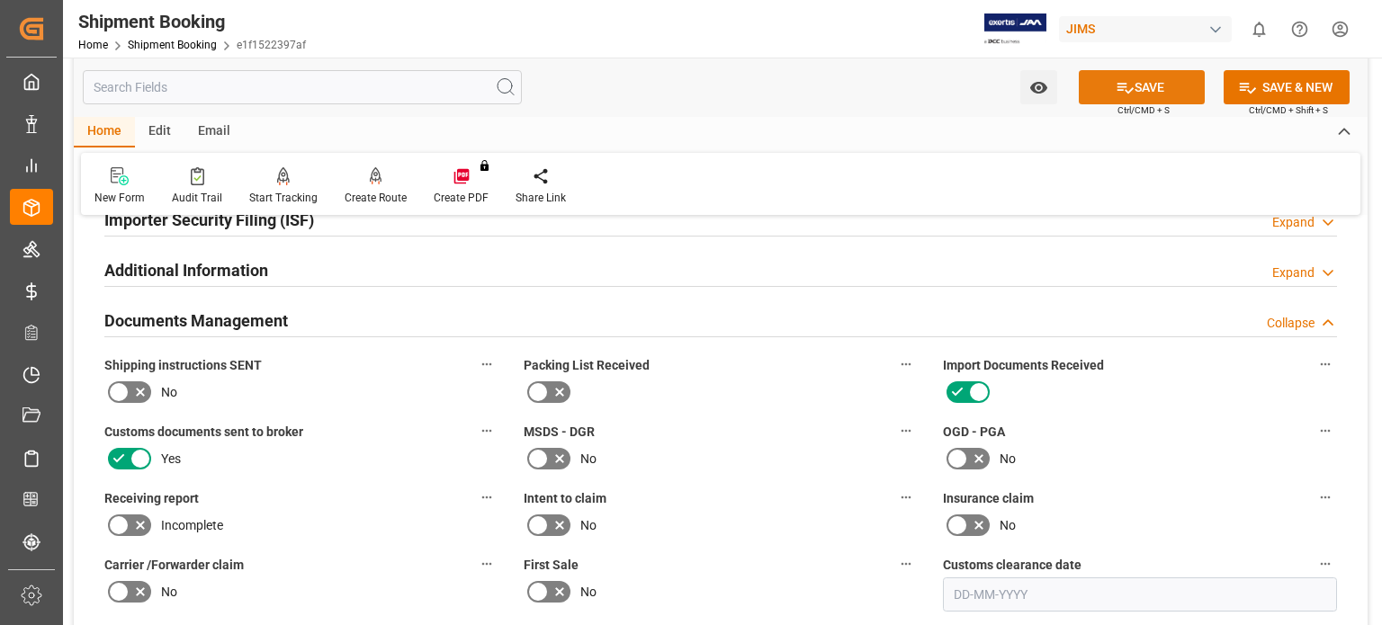
click at [1141, 79] on button "SAVE" at bounding box center [1142, 87] width 126 height 34
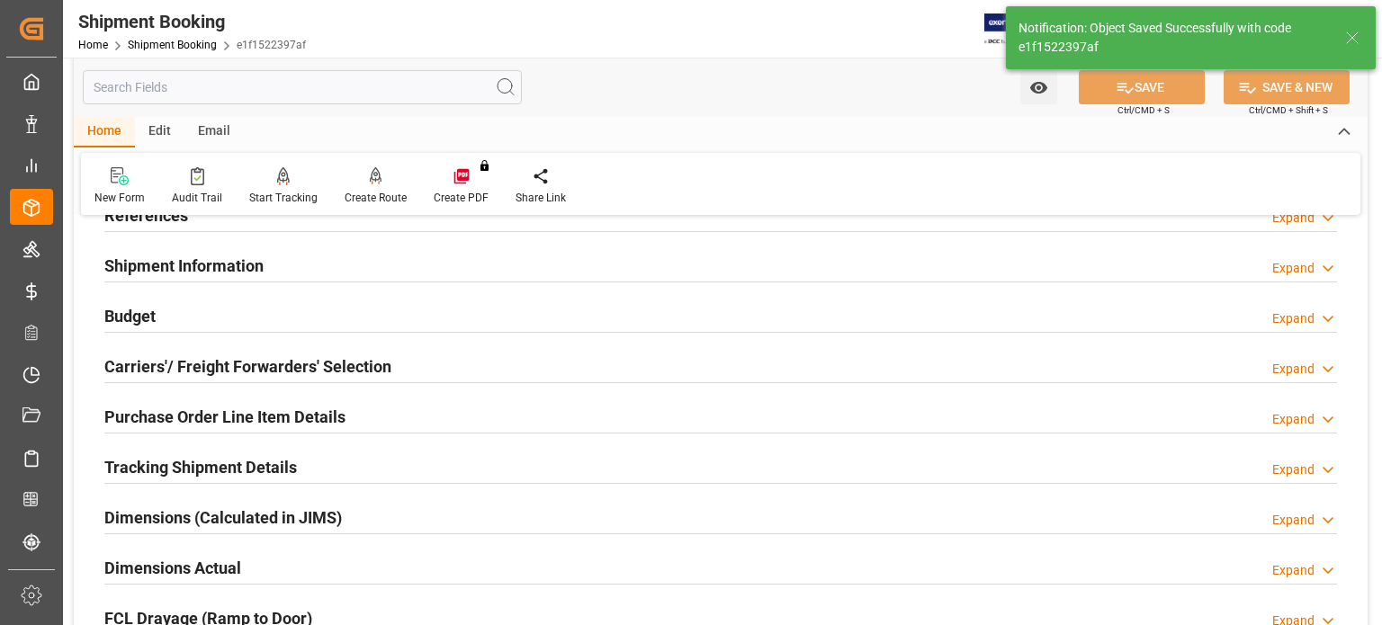
scroll to position [0, 0]
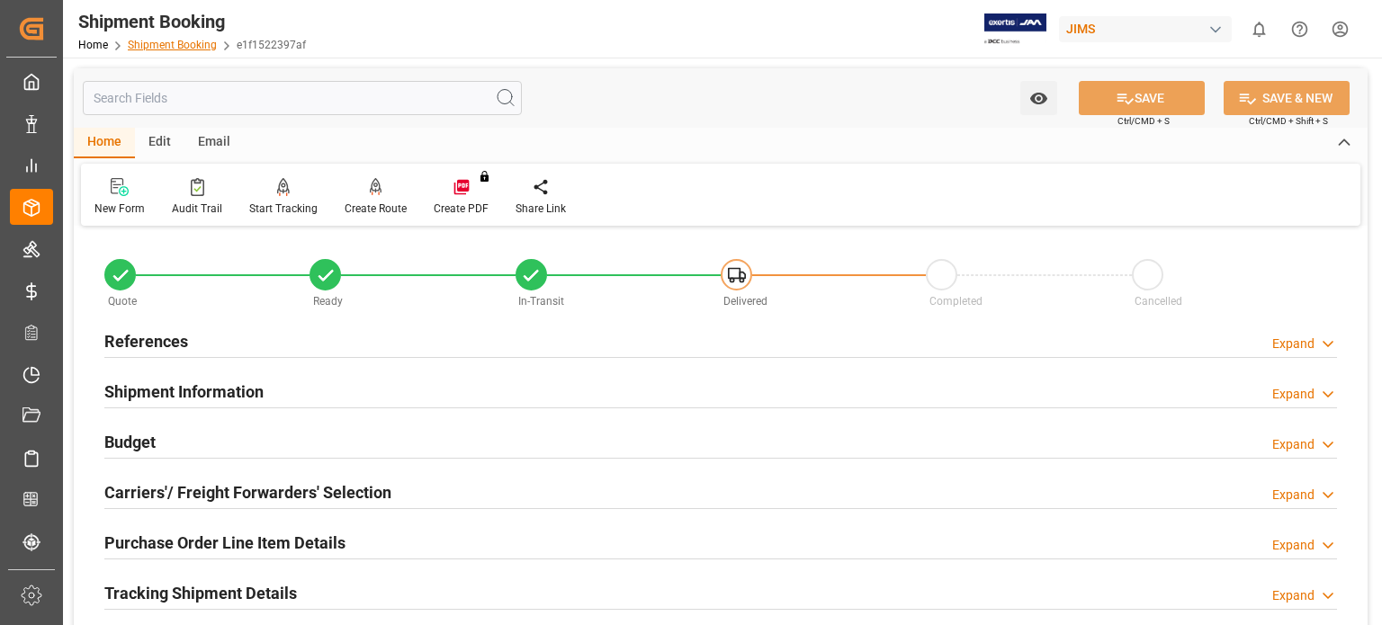
click at [188, 45] on link "Shipment Booking" at bounding box center [172, 45] width 89 height 13
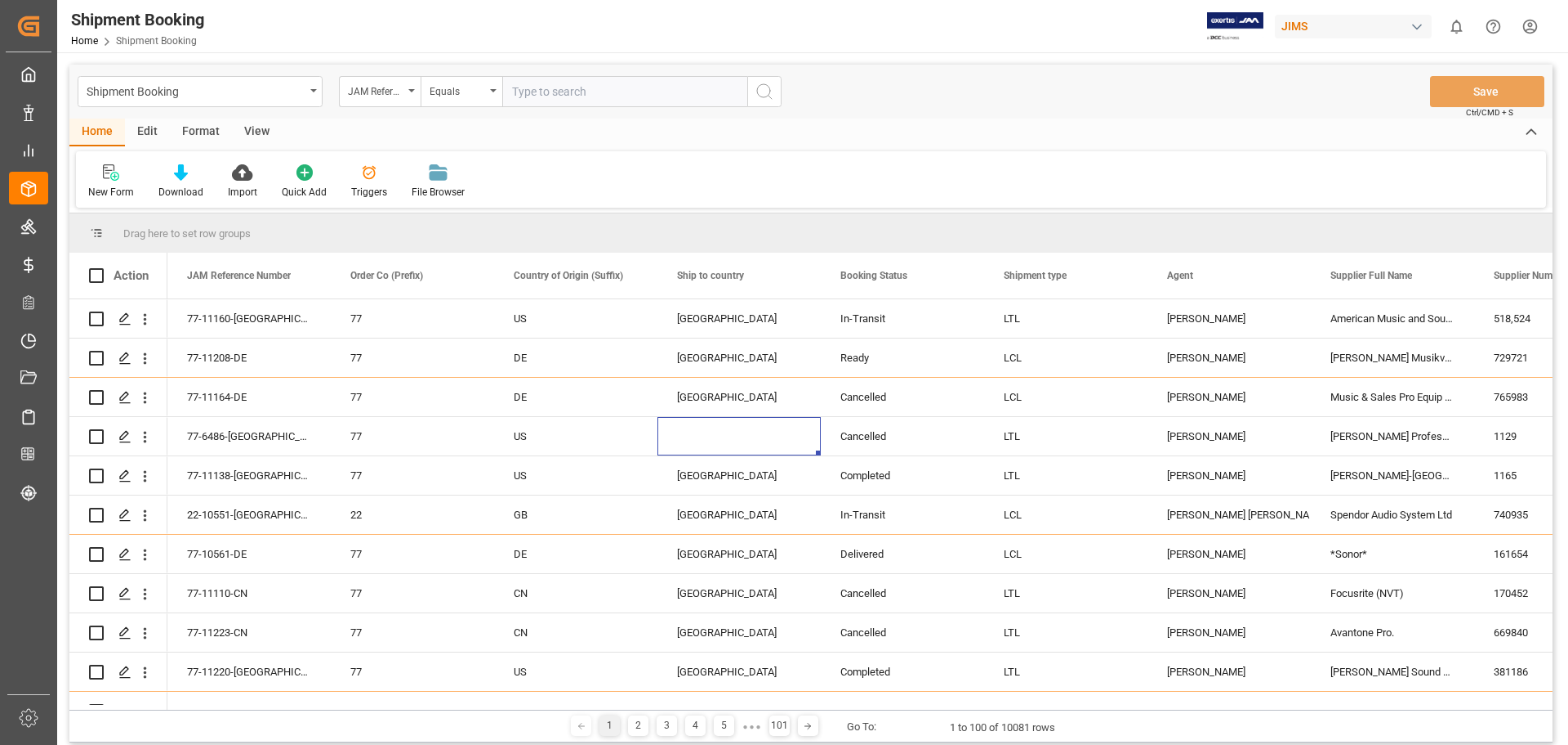
scroll to position [1, 0]
